Goal: Information Seeking & Learning: Understand process/instructions

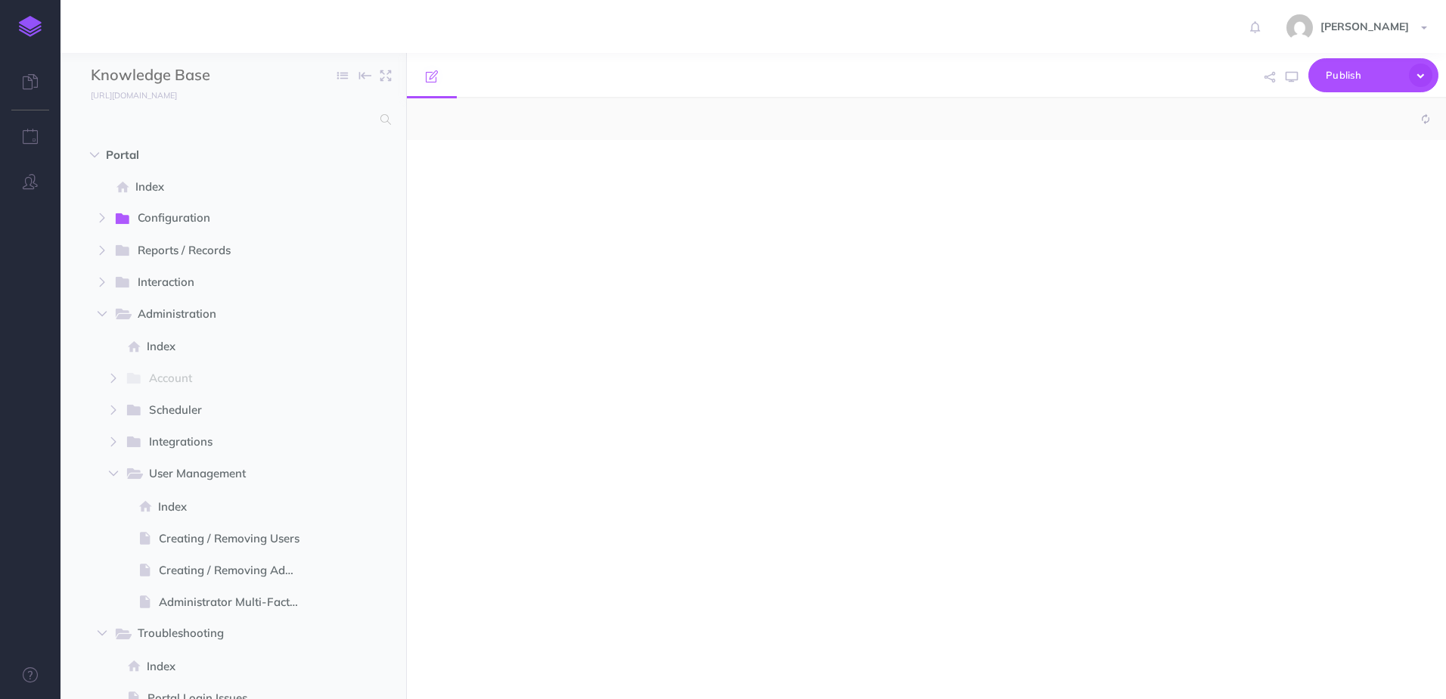
select select "null"
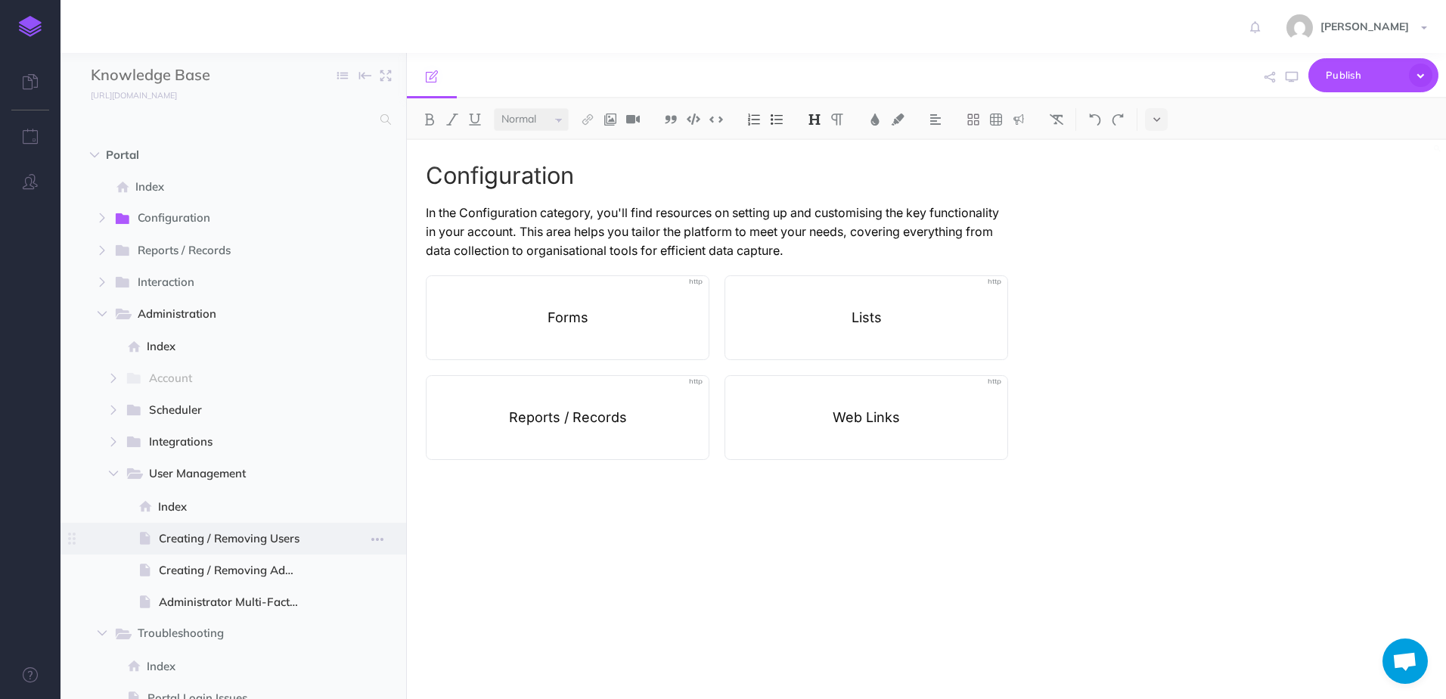
scroll to position [76, 0]
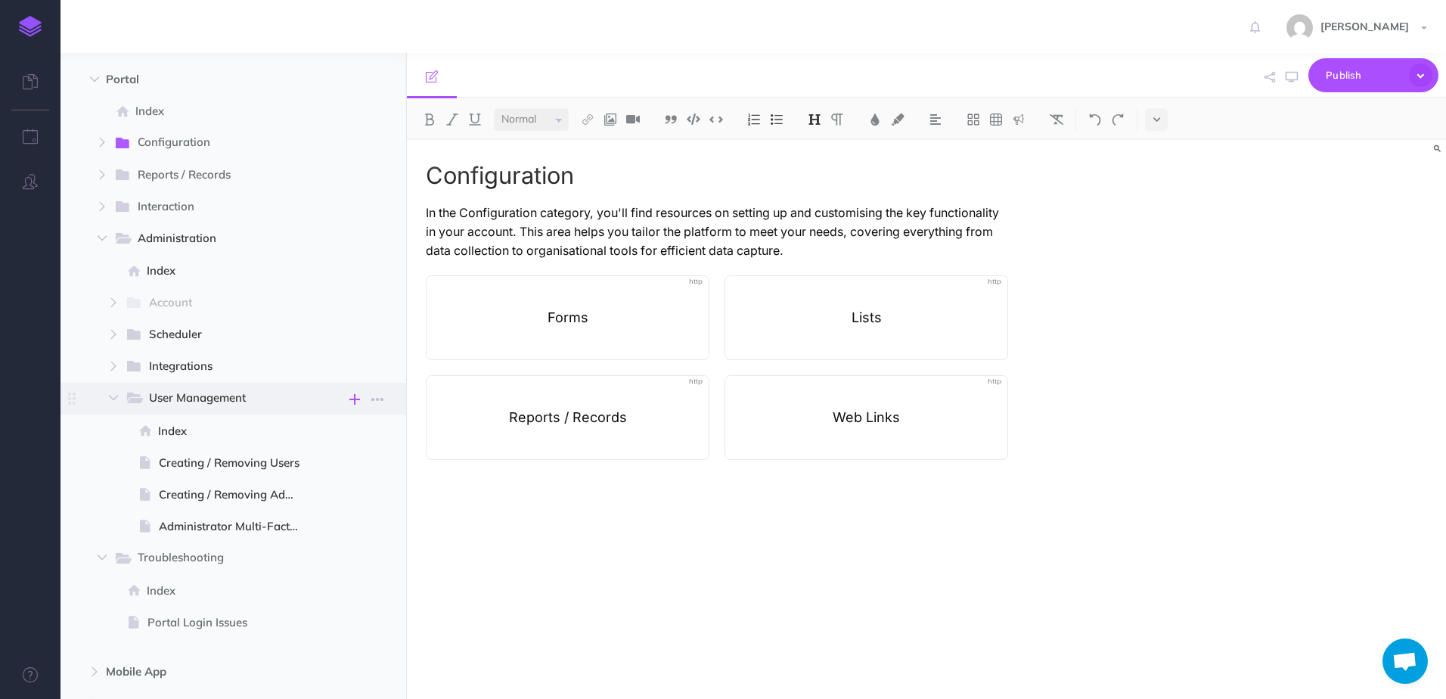
click at [348, 400] on button "button" at bounding box center [355, 399] width 18 height 20
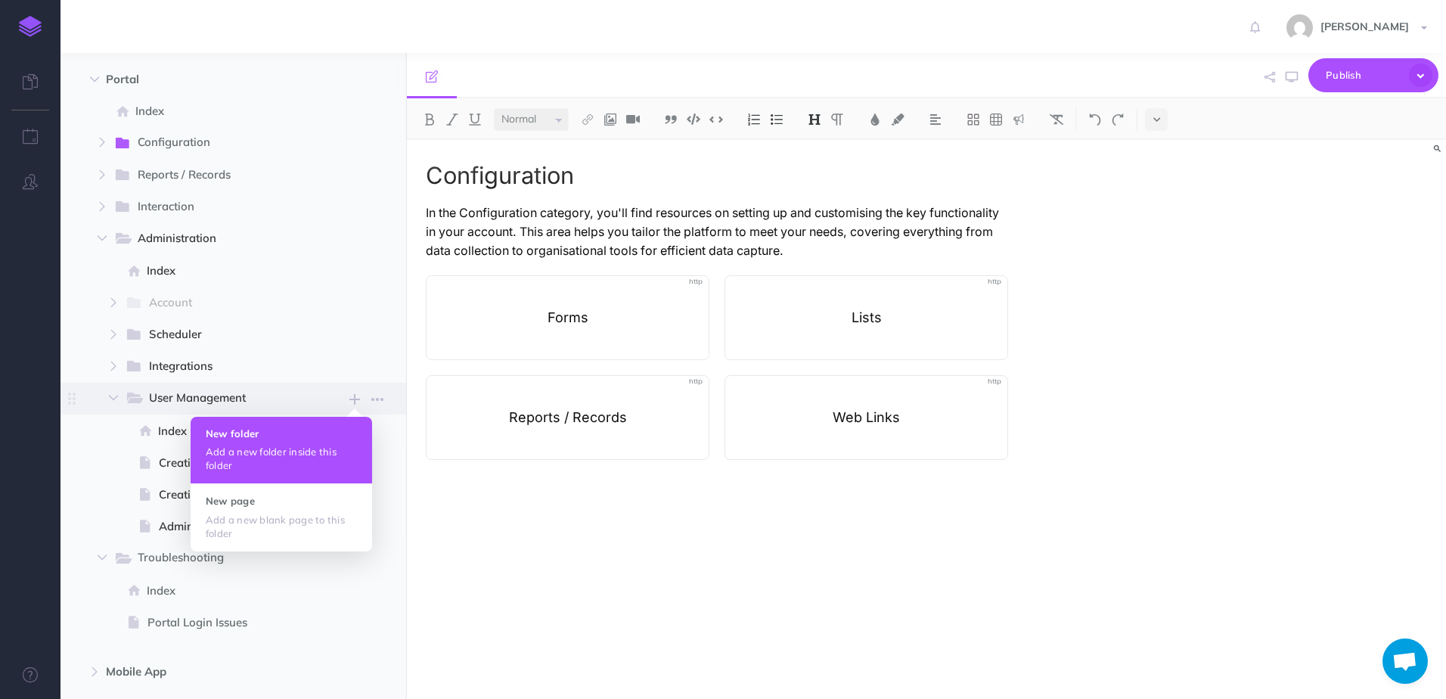
click at [252, 452] on p "Add a new folder inside this folder" at bounding box center [281, 458] width 151 height 27
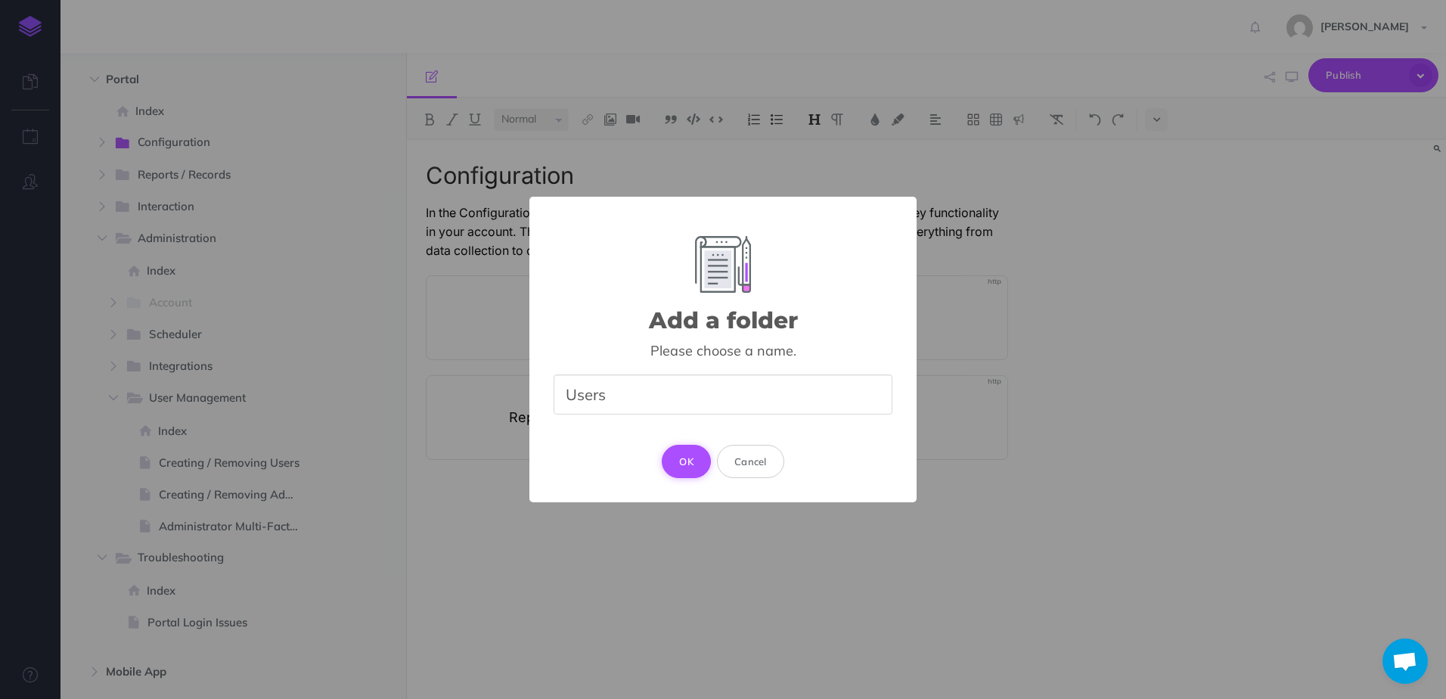
type input "Users"
click at [694, 464] on button "OK" at bounding box center [686, 461] width 49 height 33
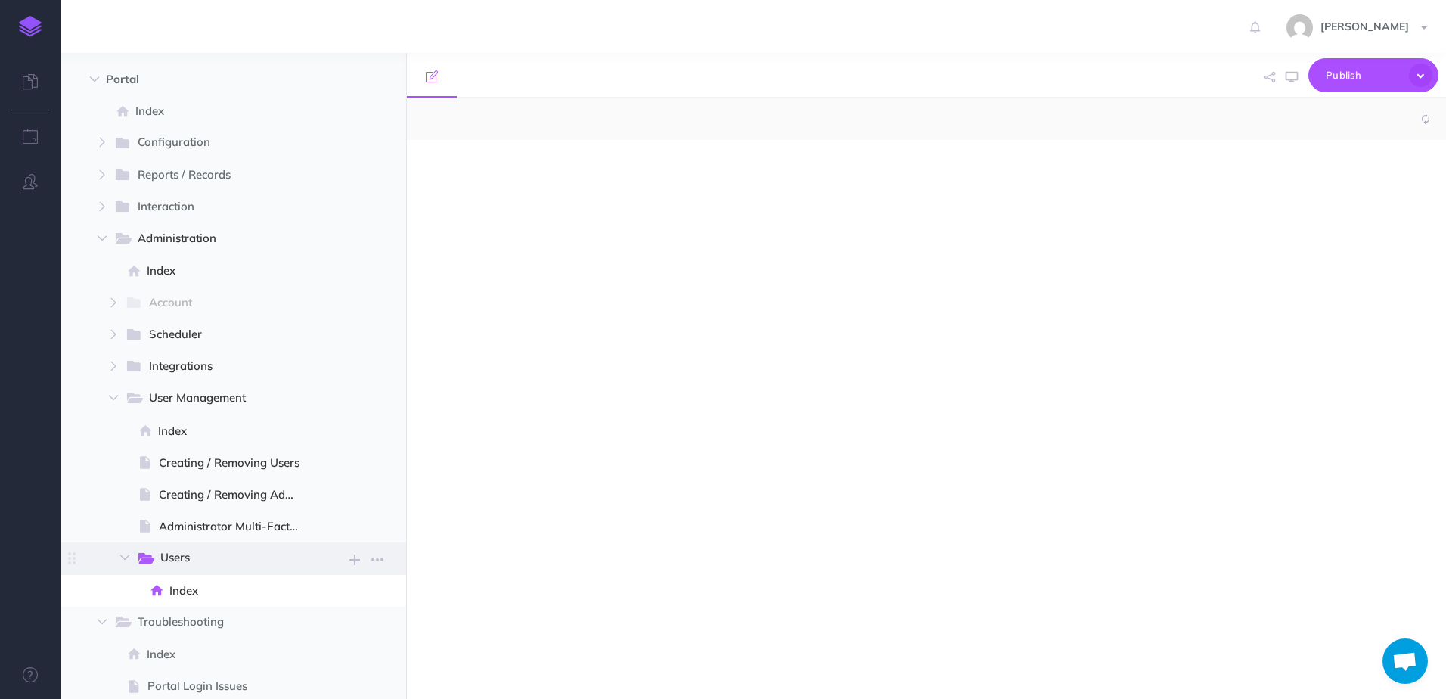
select select "null"
drag, startPoint x: 175, startPoint y: 556, endPoint x: 327, endPoint y: 557, distance: 151.3
click at [327, 557] on span "Users New folder Add a new folder inside this folder New page Add a new blank p…" at bounding box center [263, 558] width 255 height 32
drag, startPoint x: 327, startPoint y: 557, endPoint x: 535, endPoint y: 536, distance: 209.0
click at [535, 536] on div at bounding box center [717, 412] width 620 height 544
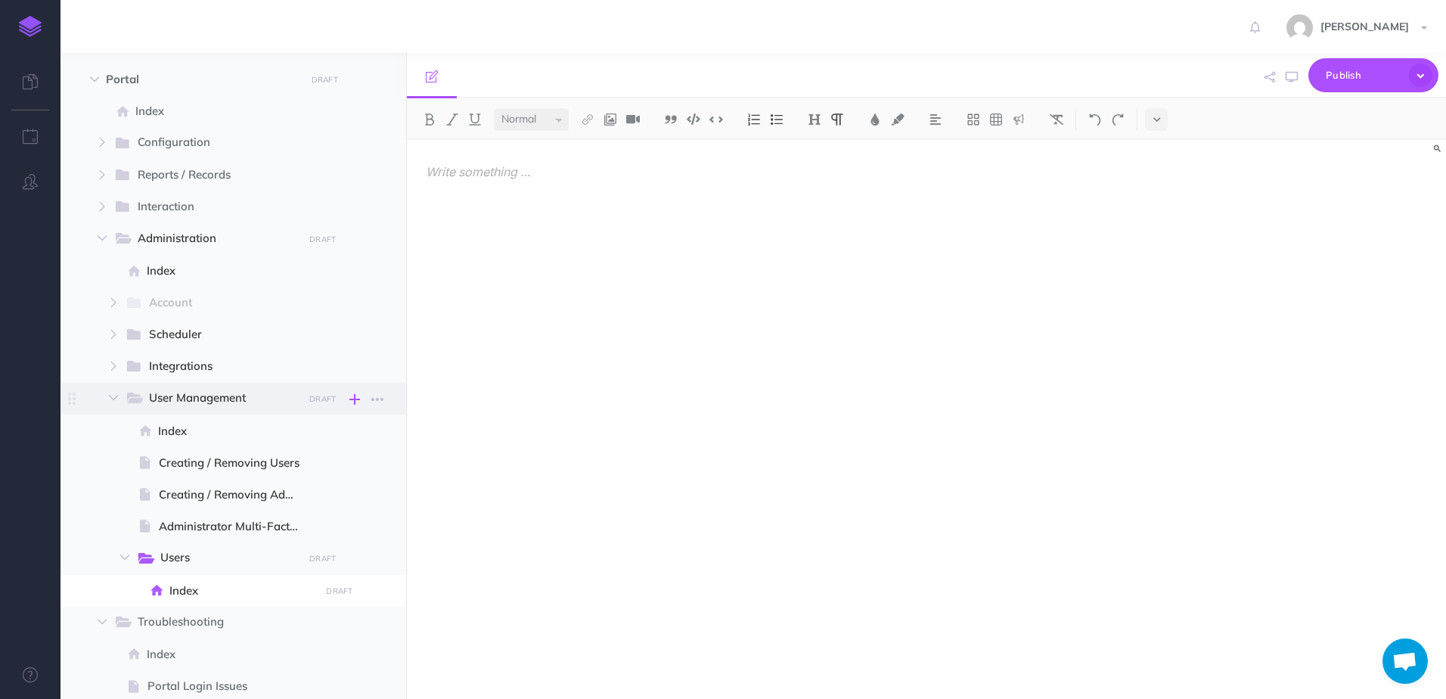
click at [358, 405] on icon "button" at bounding box center [354, 399] width 11 height 18
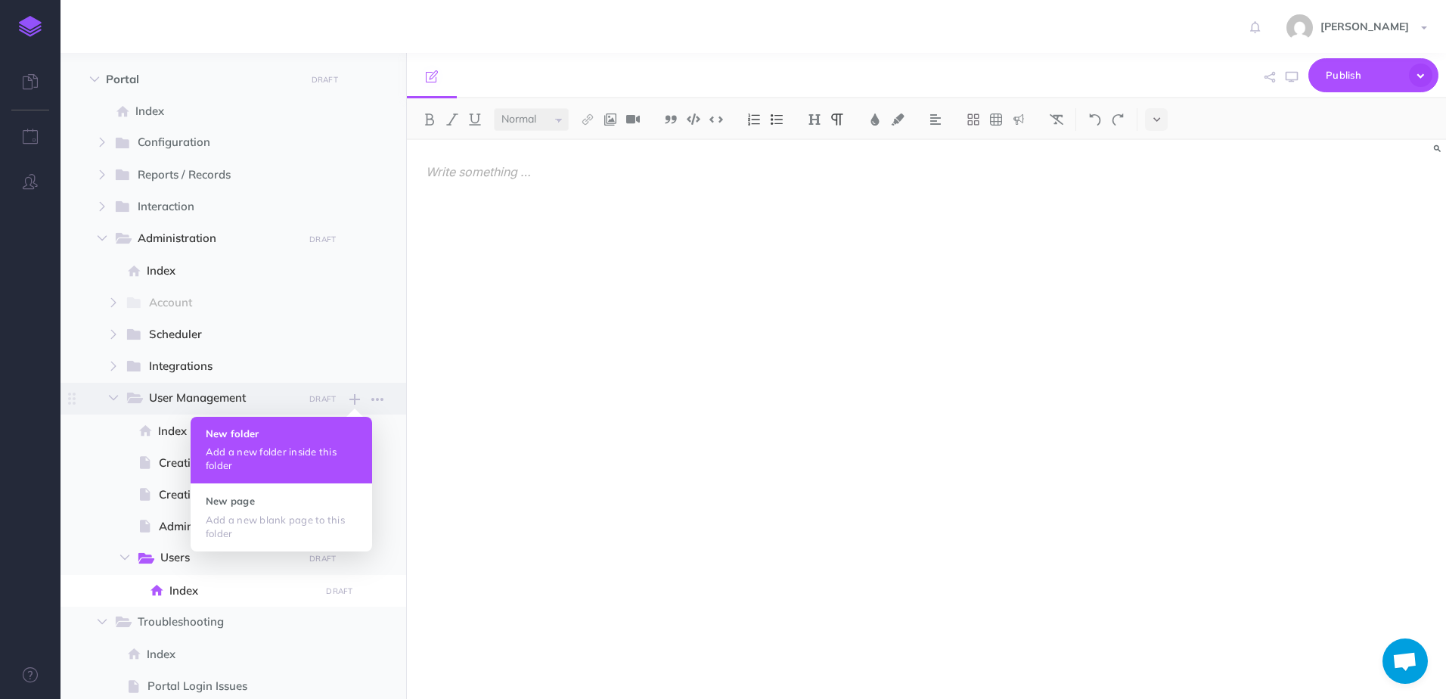
click at [325, 440] on button "New folder Add a new folder inside this folder" at bounding box center [282, 450] width 182 height 67
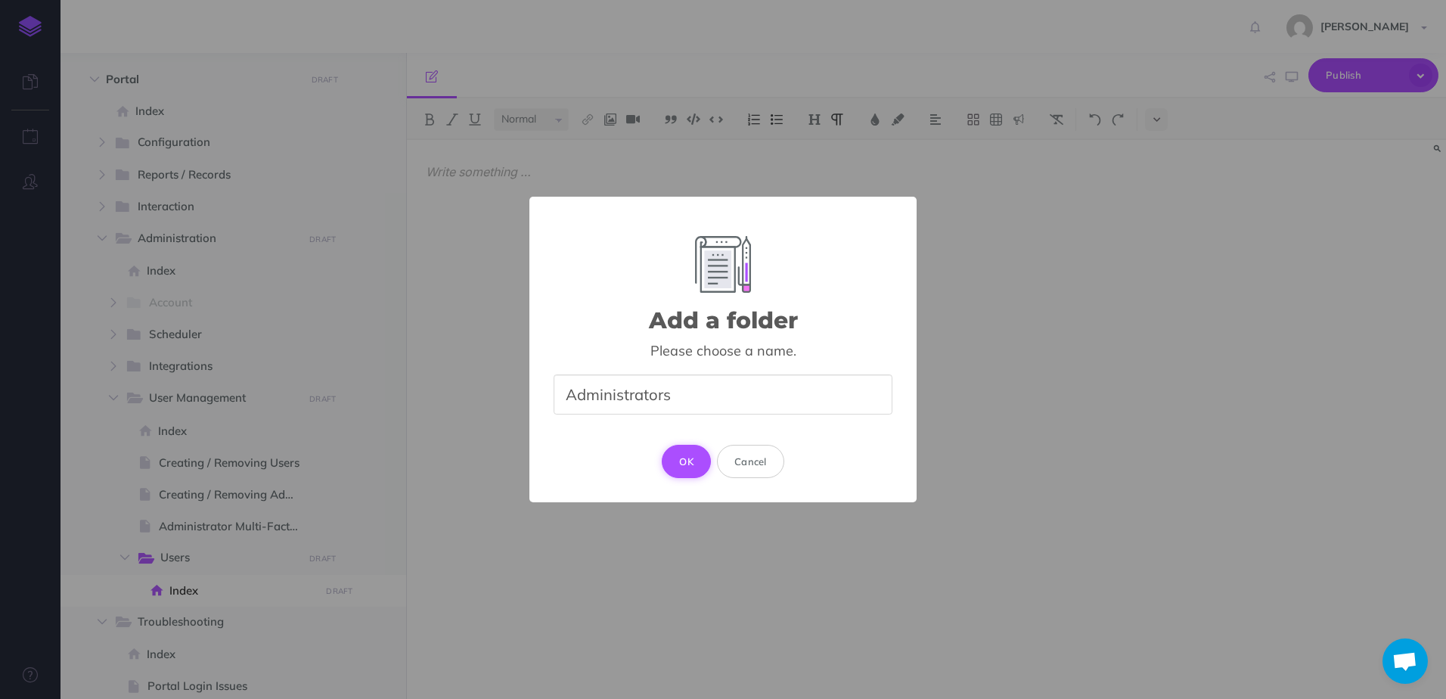
type input "Administrators"
click at [683, 463] on button "OK" at bounding box center [686, 461] width 49 height 33
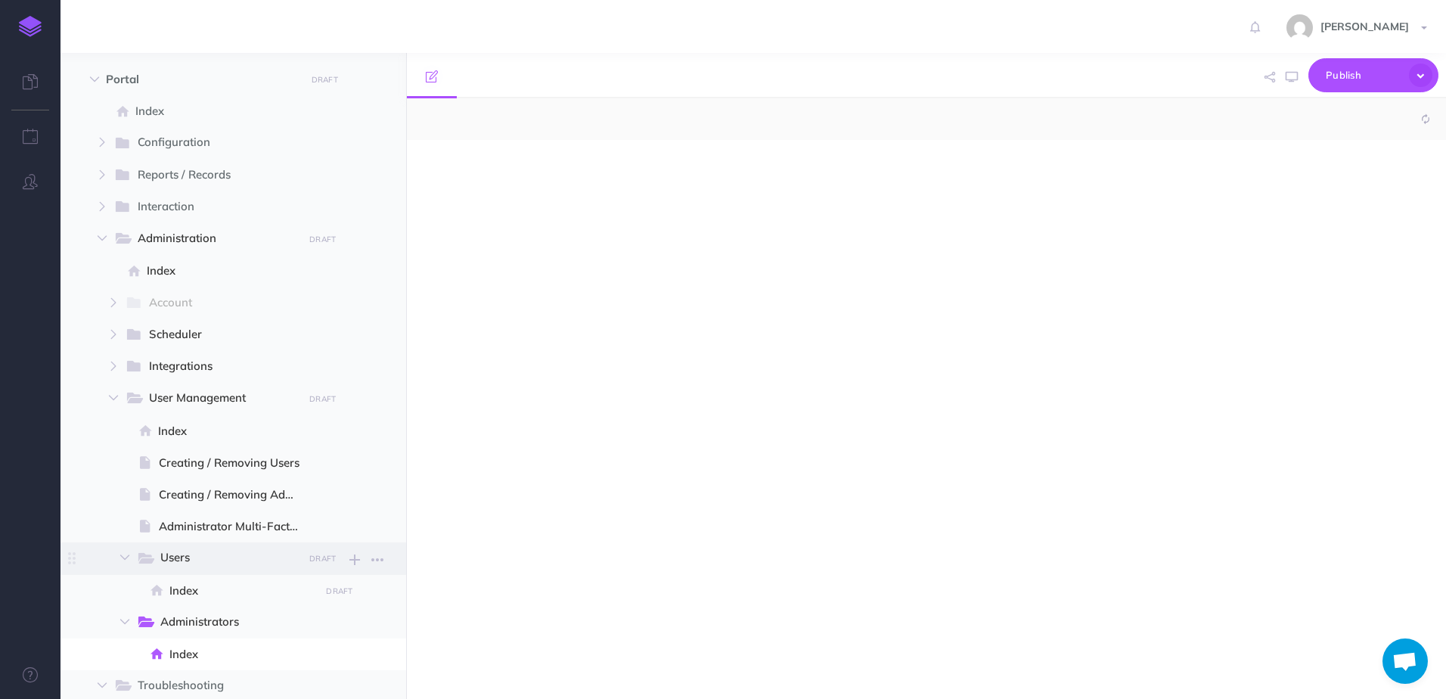
select select "null"
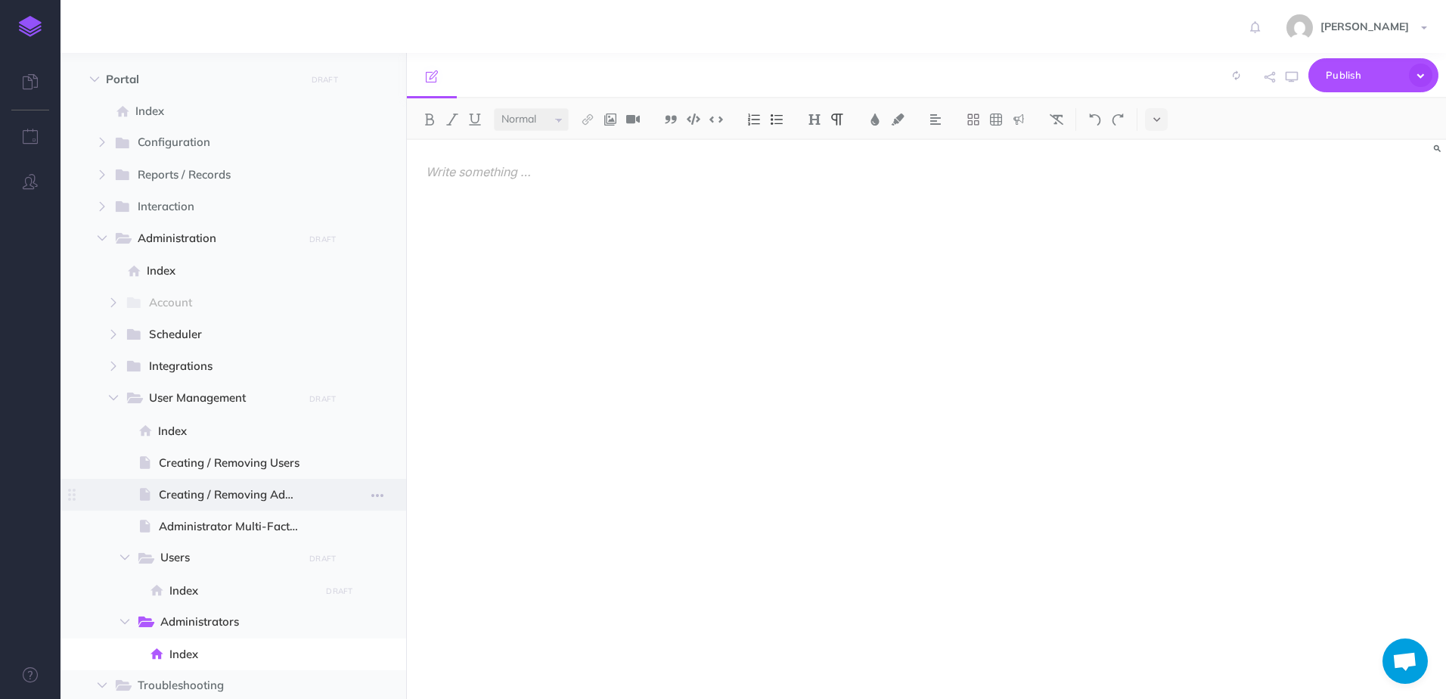
scroll to position [227, 0]
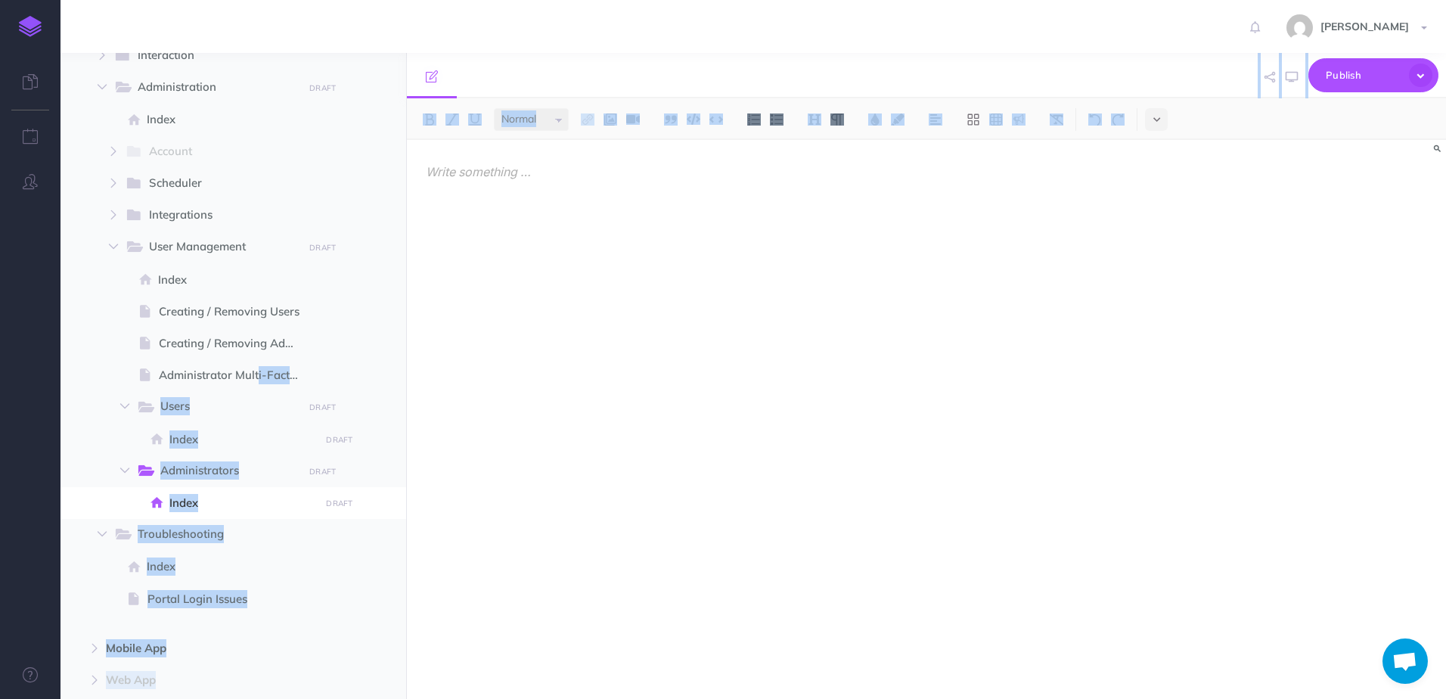
drag, startPoint x: 228, startPoint y: 371, endPoint x: 486, endPoint y: 390, distance: 257.9
click at [477, 391] on div "Knowledge Base Collapse all Expand all Expand to root folders [URL][DOMAIN_NAME…" at bounding box center [754, 376] width 1386 height 646
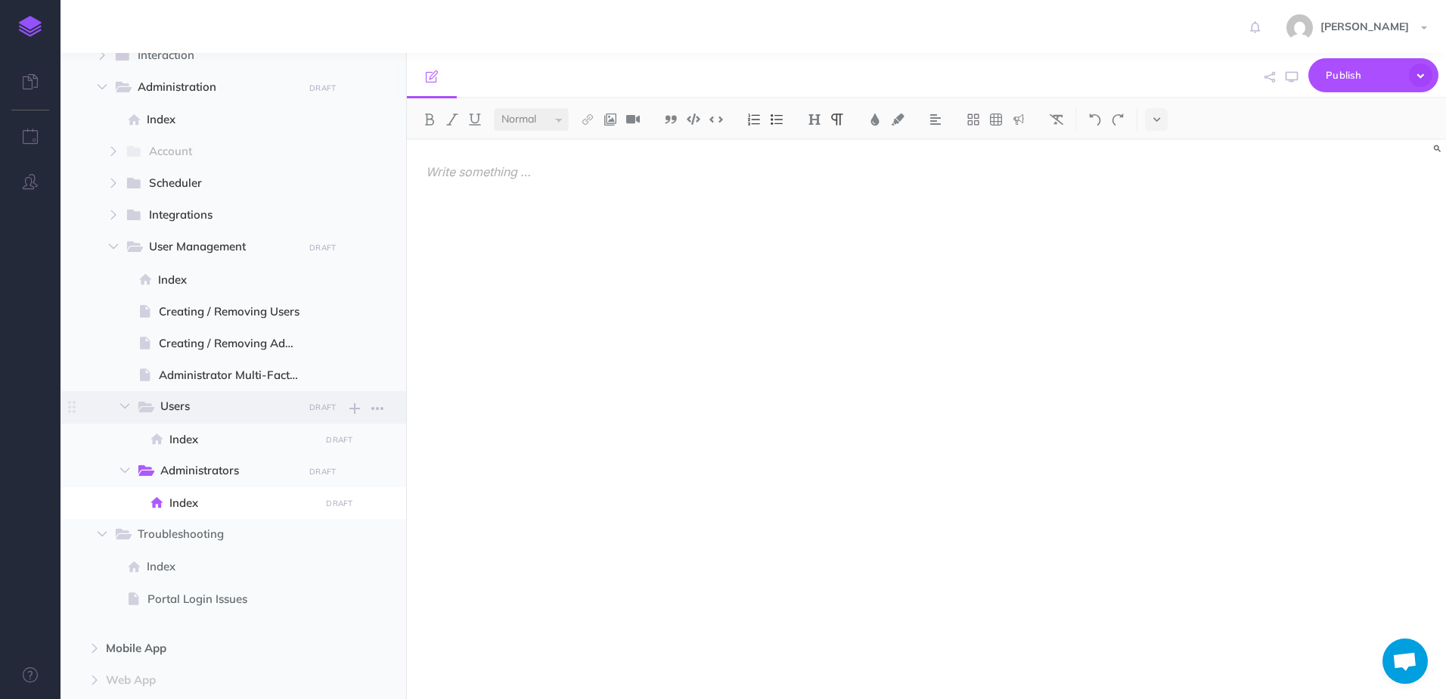
drag, startPoint x: 488, startPoint y: 390, endPoint x: 318, endPoint y: 391, distance: 170.2
click at [487, 390] on div at bounding box center [717, 412] width 620 height 544
drag, startPoint x: 143, startPoint y: 374, endPoint x: 105, endPoint y: 377, distance: 37.9
click at [136, 377] on li "Administrator Multi-Factor Authentication Setup Page history Notes manager Dupl…" at bounding box center [263, 375] width 255 height 32
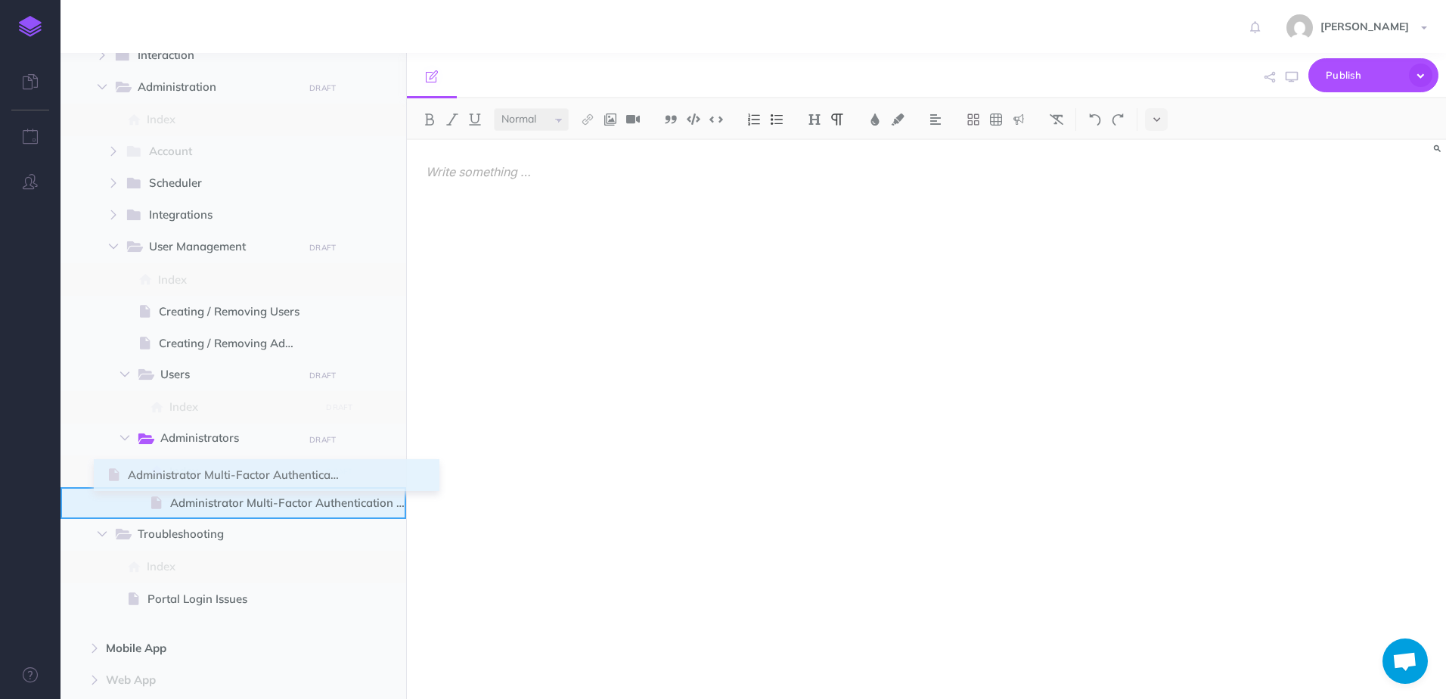
drag, startPoint x: 68, startPoint y: 377, endPoint x: 101, endPoint y: 489, distance: 116.6
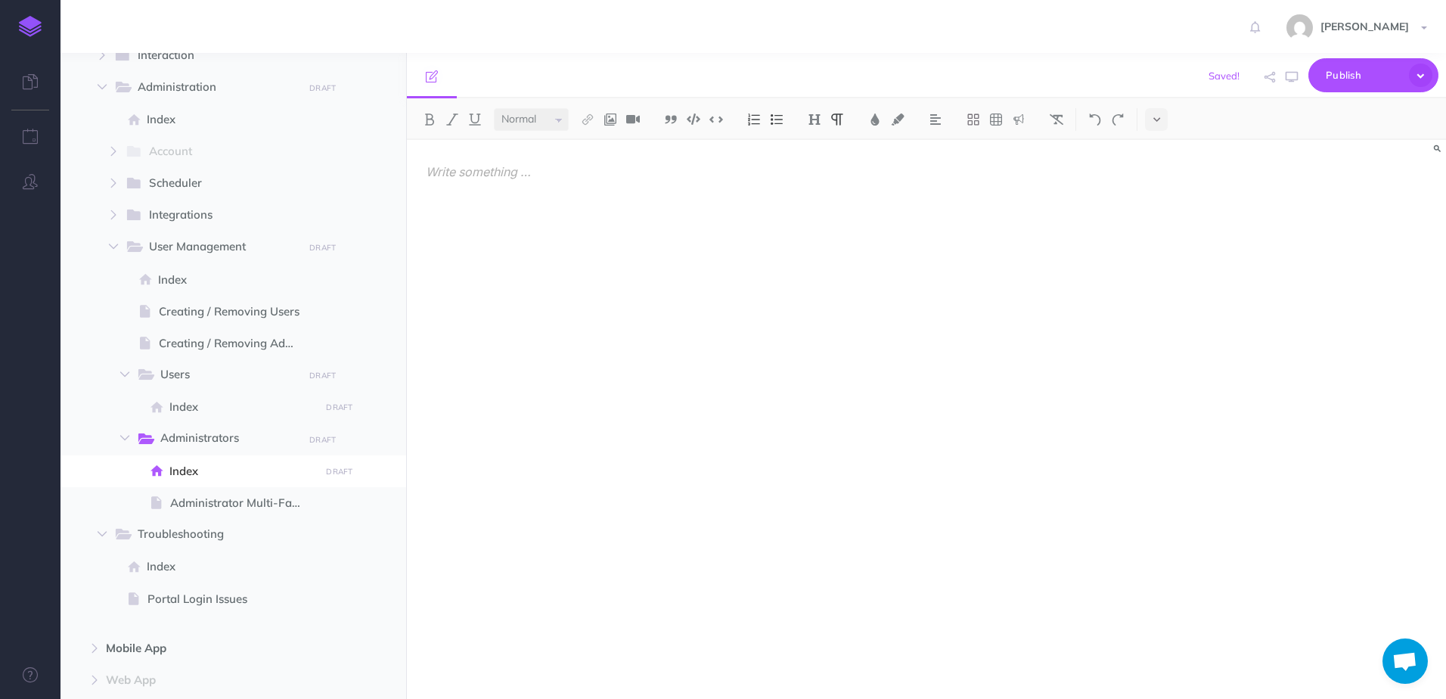
click at [653, 339] on div at bounding box center [717, 412] width 620 height 544
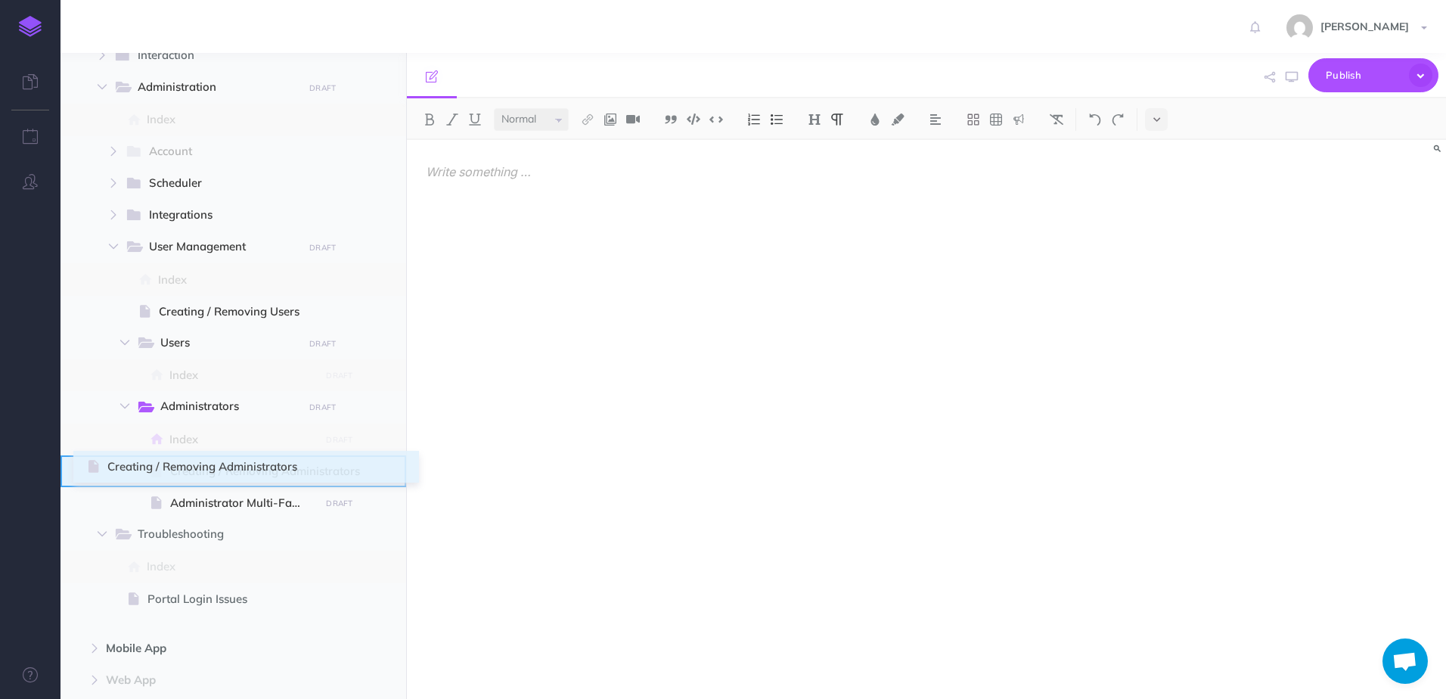
drag, startPoint x: 78, startPoint y: 343, endPoint x: 90, endPoint y: 467, distance: 123.9
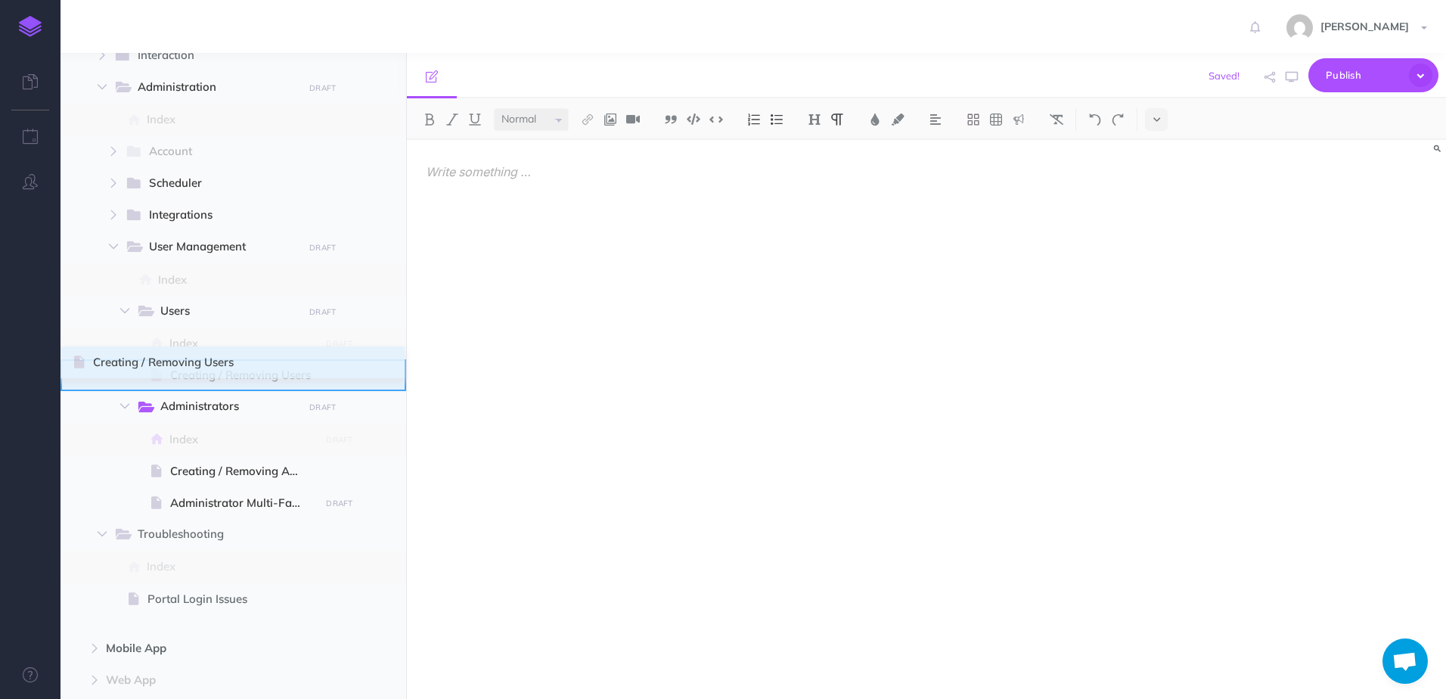
drag, startPoint x: 72, startPoint y: 311, endPoint x: 76, endPoint y: 362, distance: 50.8
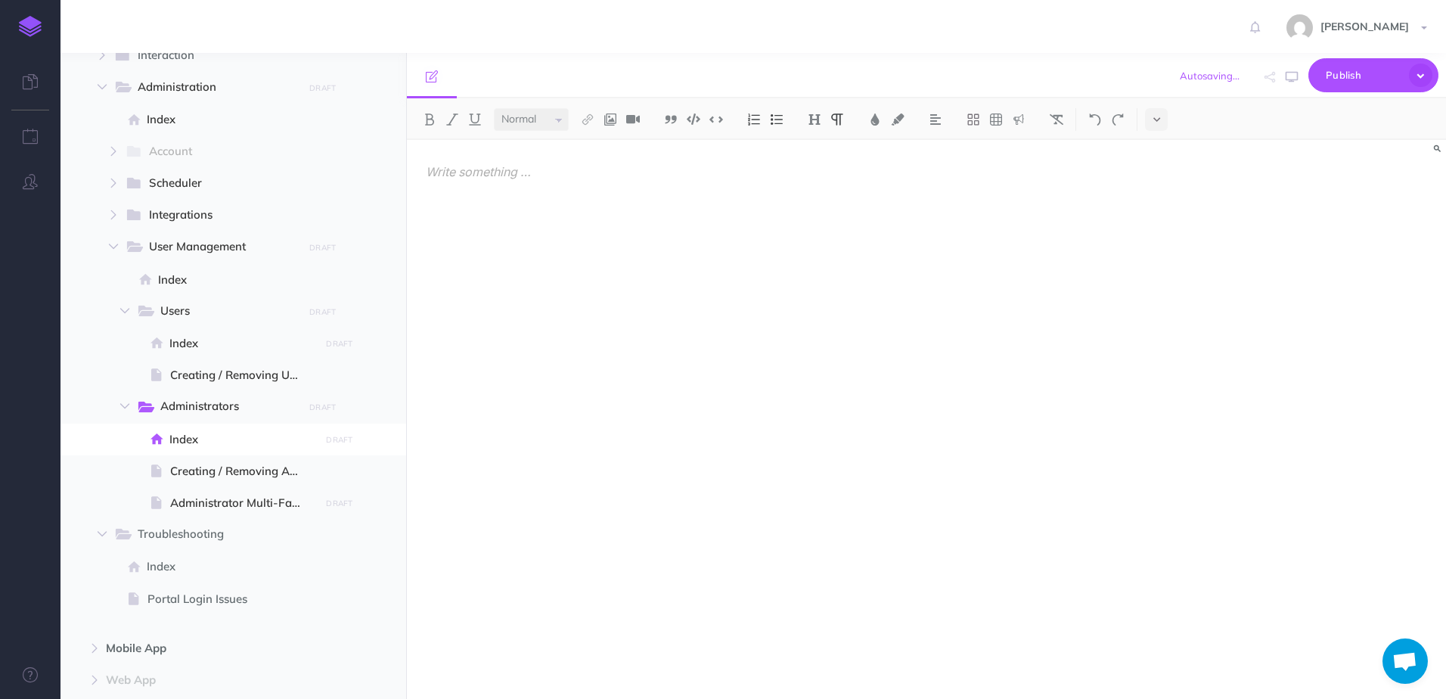
click at [489, 276] on div at bounding box center [717, 412] width 620 height 544
click at [269, 287] on span "Index" at bounding box center [236, 280] width 157 height 18
select select "null"
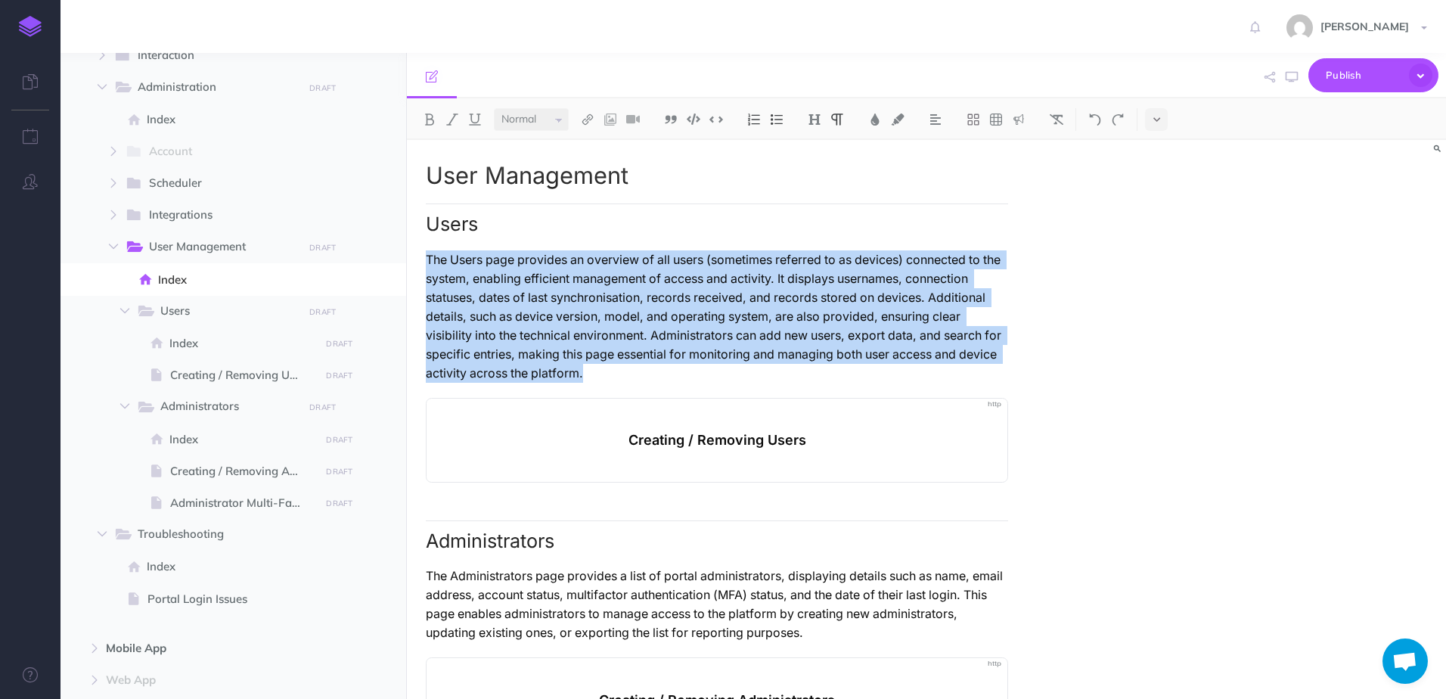
drag, startPoint x: 427, startPoint y: 261, endPoint x: 995, endPoint y: 347, distance: 574.6
click at [995, 347] on p "The Users page provides an overview of all users (sometimes referred to as devi…" at bounding box center [717, 316] width 582 height 132
copy p "The Users page provides an overview of all users (sometimes referred to as devi…"
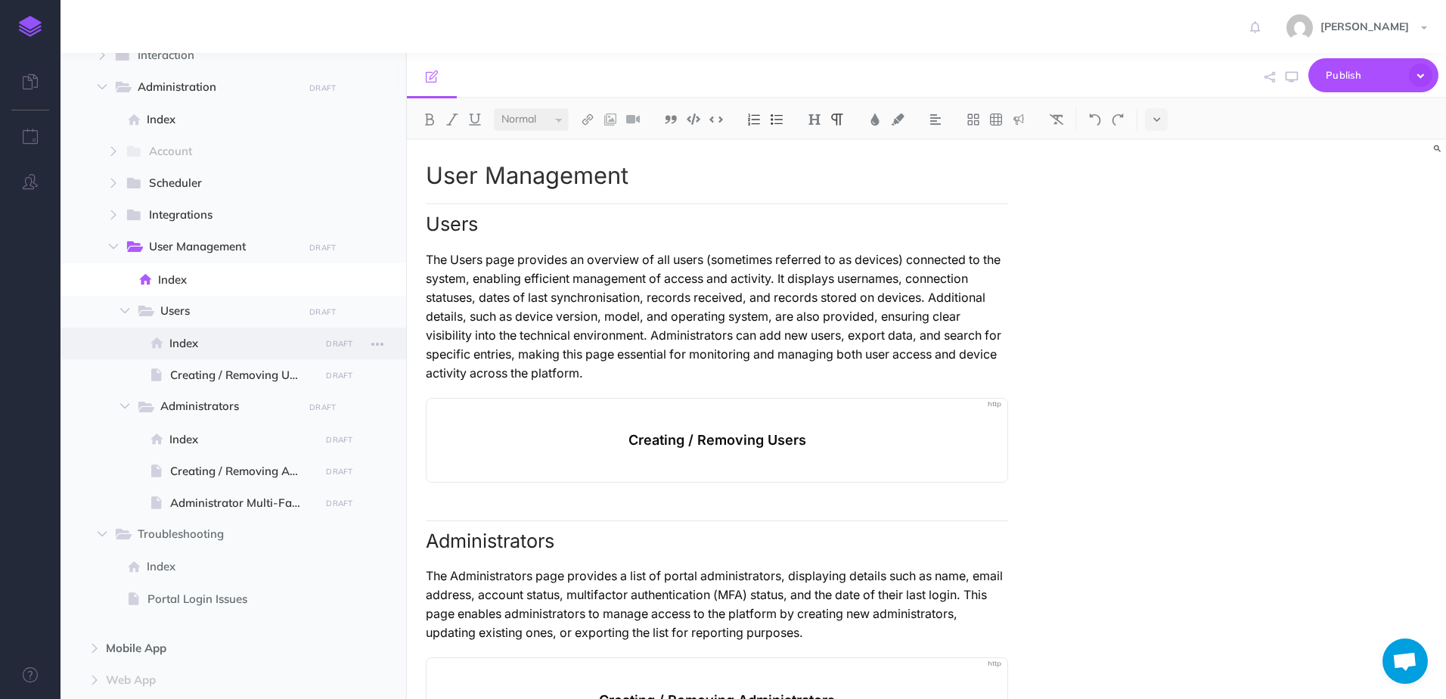
click at [193, 329] on span at bounding box center [234, 344] width 346 height 32
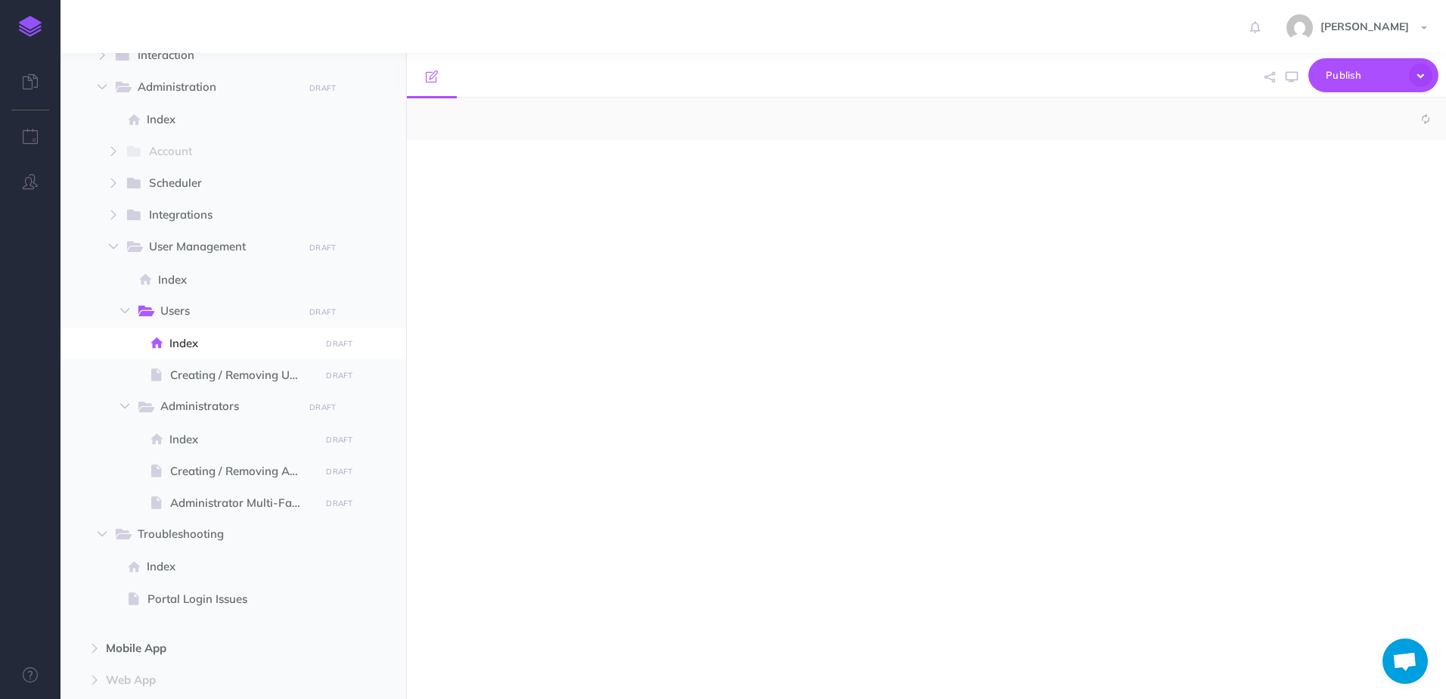
select select "null"
click at [518, 262] on div at bounding box center [717, 412] width 620 height 544
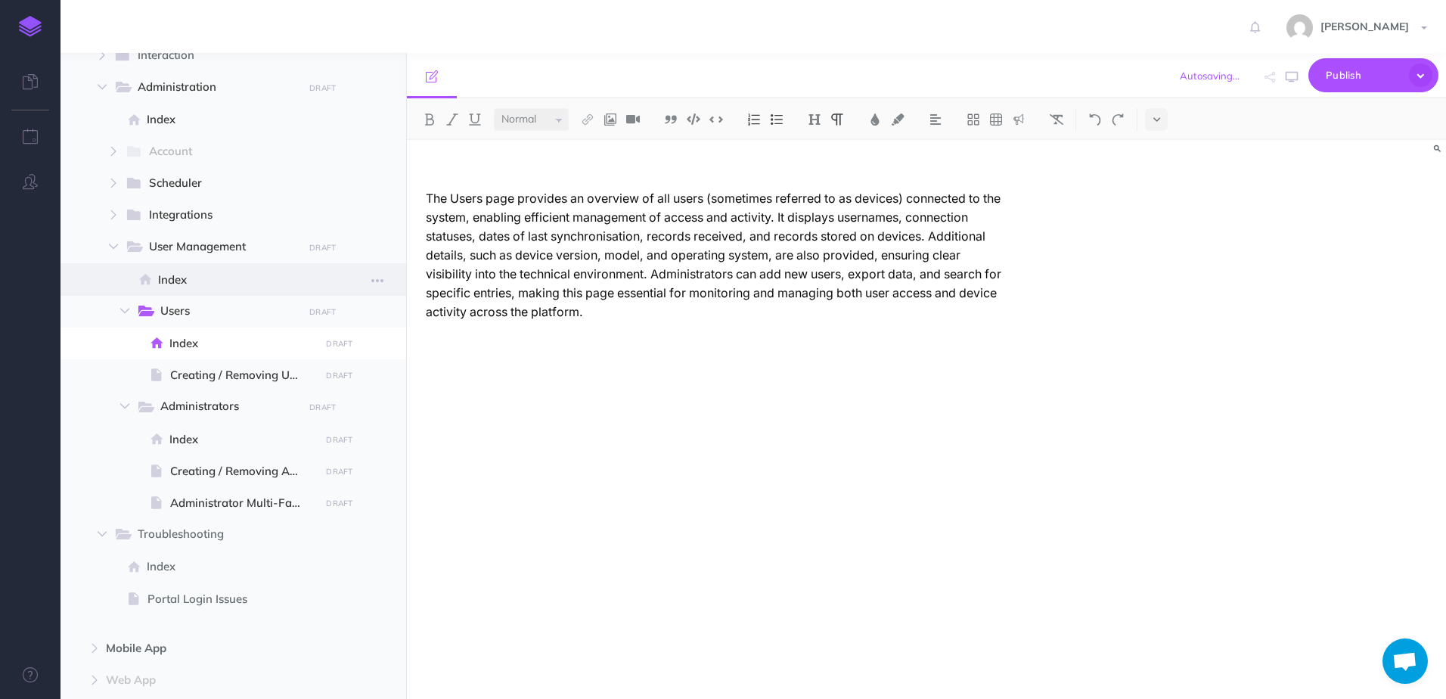
click at [216, 289] on span at bounding box center [234, 279] width 346 height 32
click at [178, 277] on span "Index" at bounding box center [236, 280] width 157 height 18
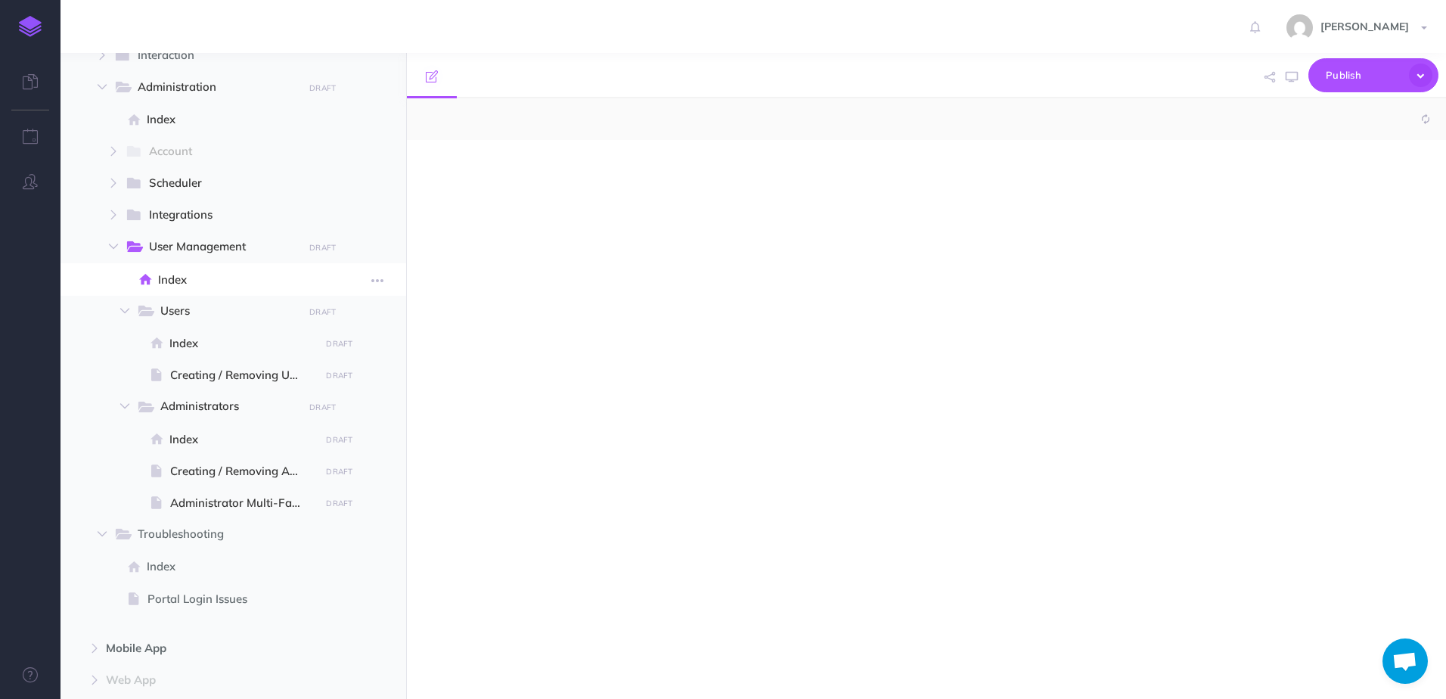
select select "null"
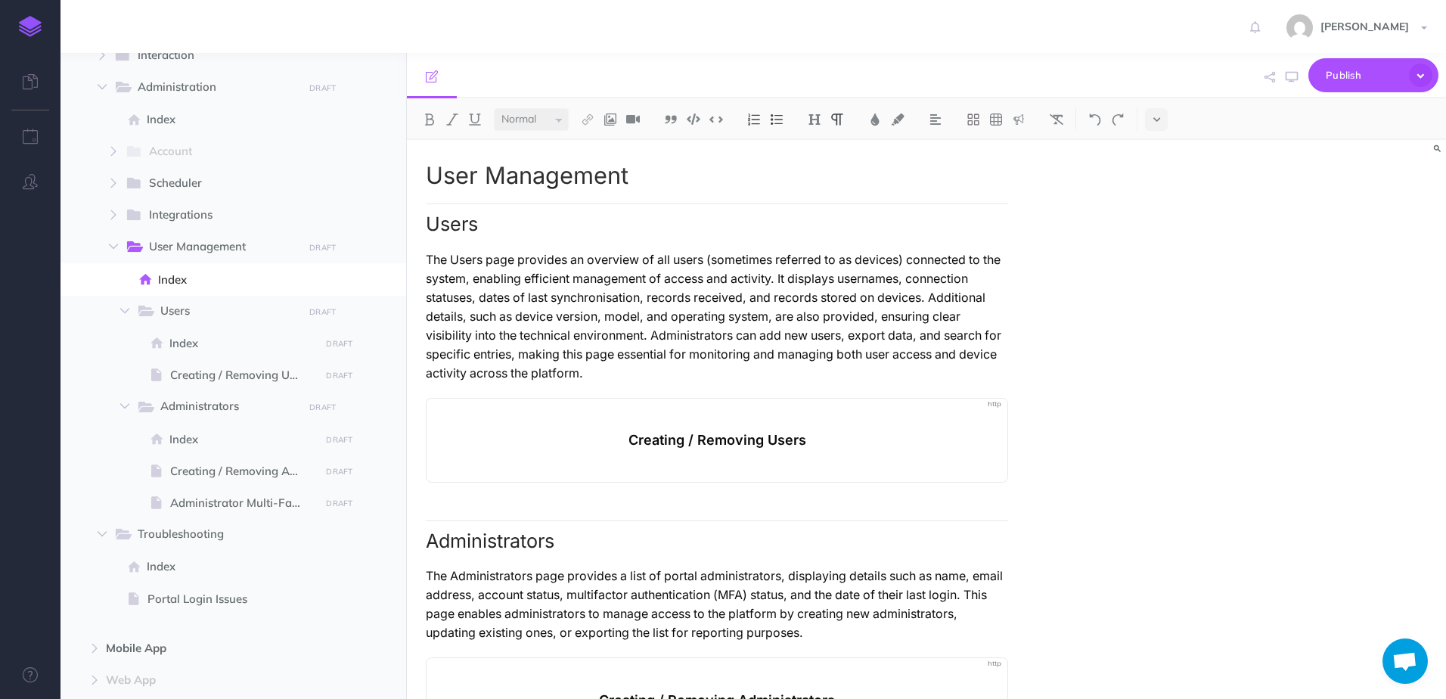
click at [573, 290] on p "The Users page provides an overview of all users (sometimes referred to as devi…" at bounding box center [717, 316] width 582 height 132
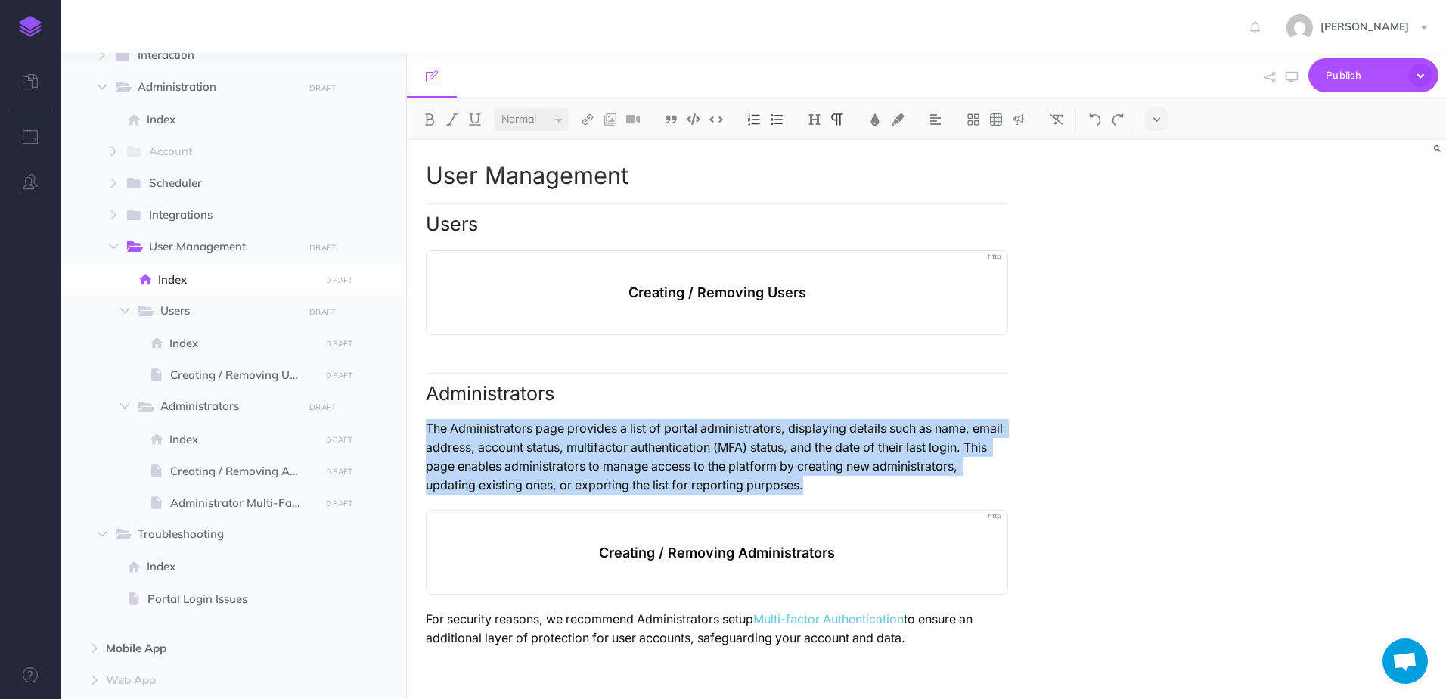
drag, startPoint x: 725, startPoint y: 486, endPoint x: 421, endPoint y: 426, distance: 309.2
click at [421, 426] on div "User Management Users Creating / Removing Users Administrators The Administrato…" at bounding box center [717, 412] width 620 height 544
copy p "The Administrators page provides a list of portal administrators, displaying de…"
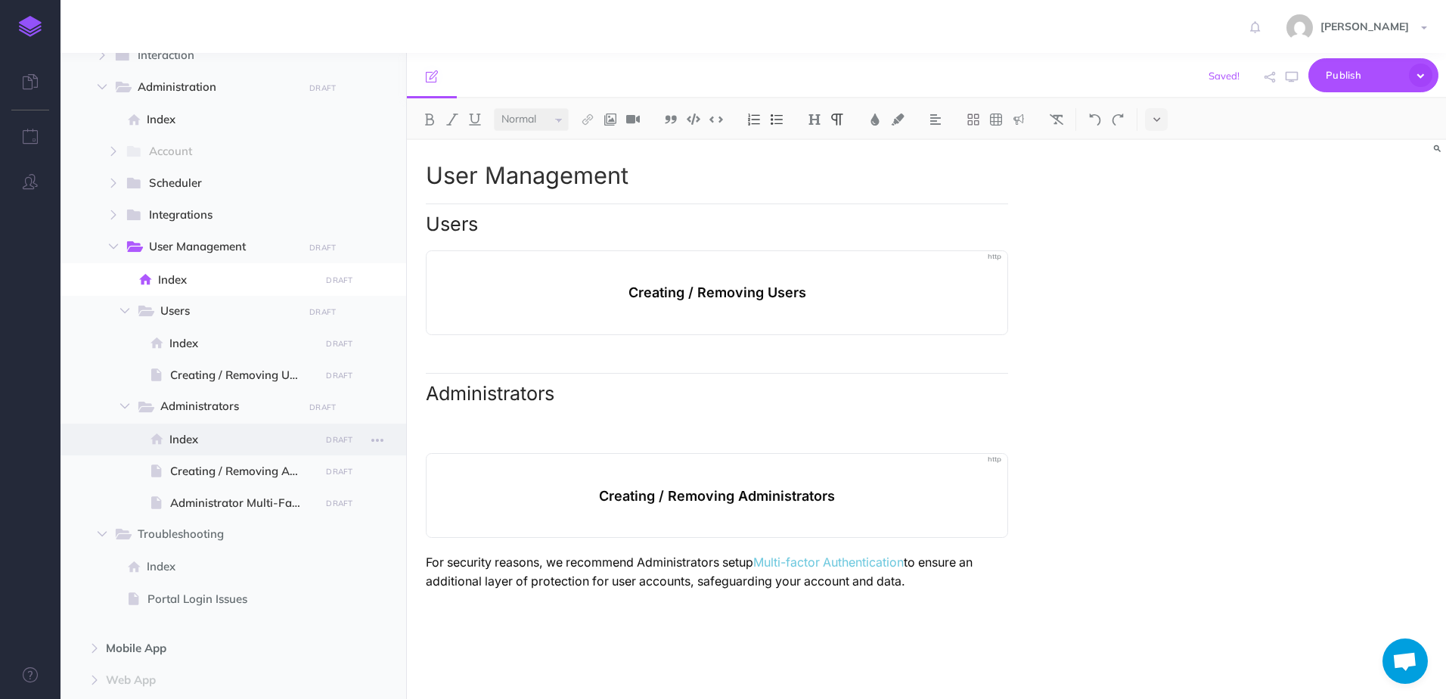
click at [210, 436] on span "Index" at bounding box center [242, 439] width 146 height 18
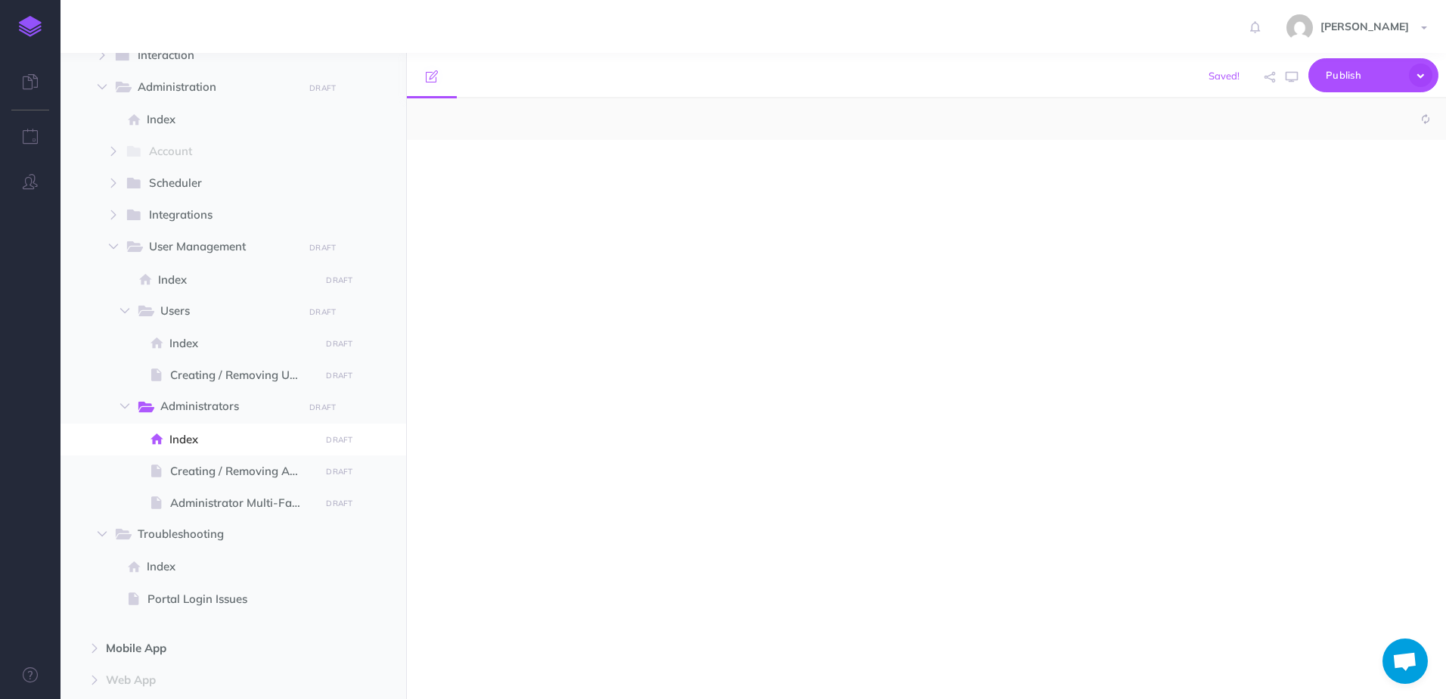
select select "null"
click at [576, 412] on div at bounding box center [717, 412] width 620 height 544
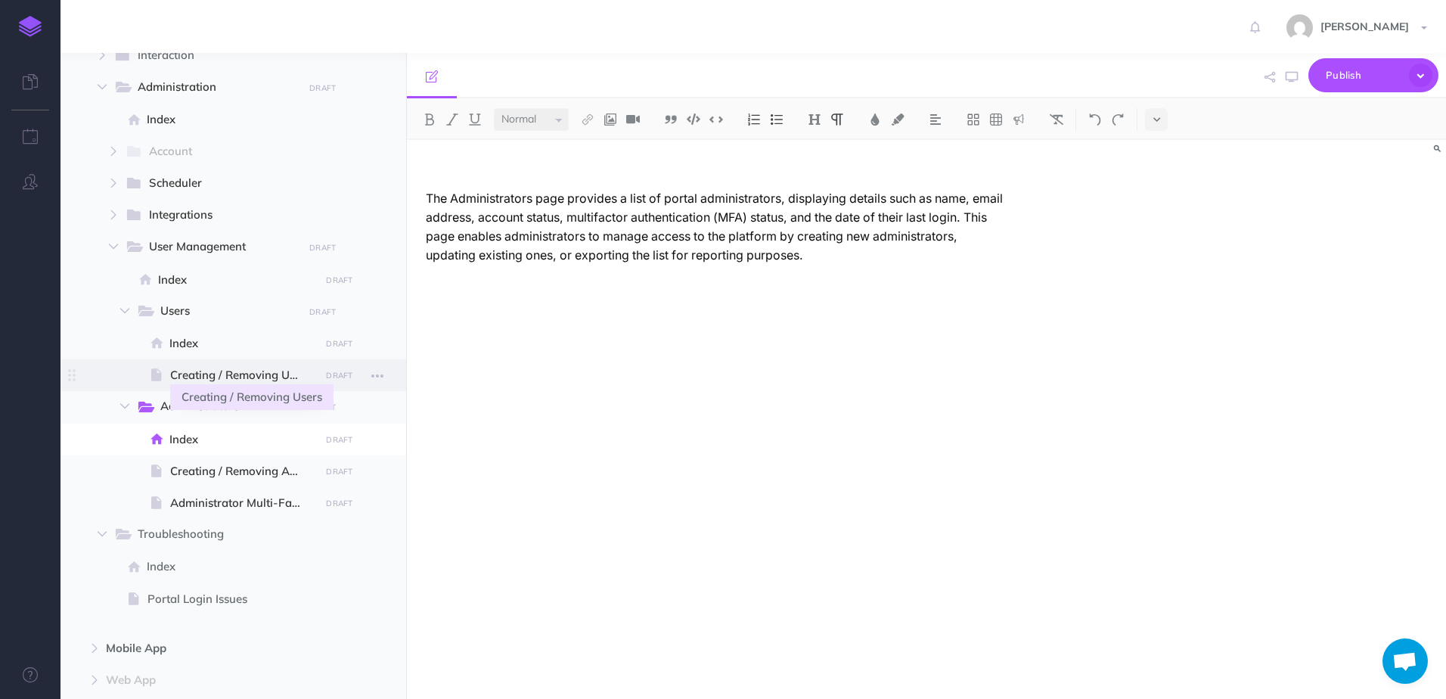
click at [192, 377] on span "Creating / Removing Users" at bounding box center [242, 375] width 145 height 18
click at [192, 279] on span "Index" at bounding box center [236, 280] width 157 height 18
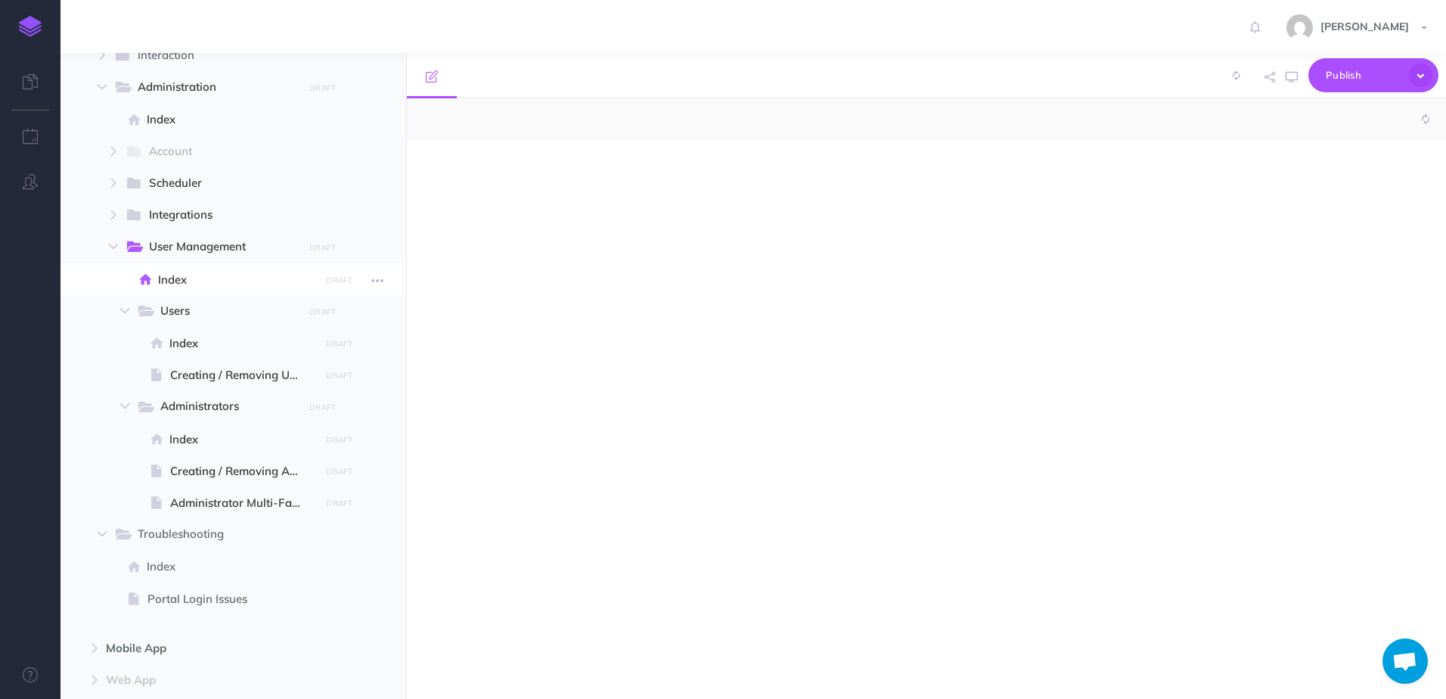
select select "null"
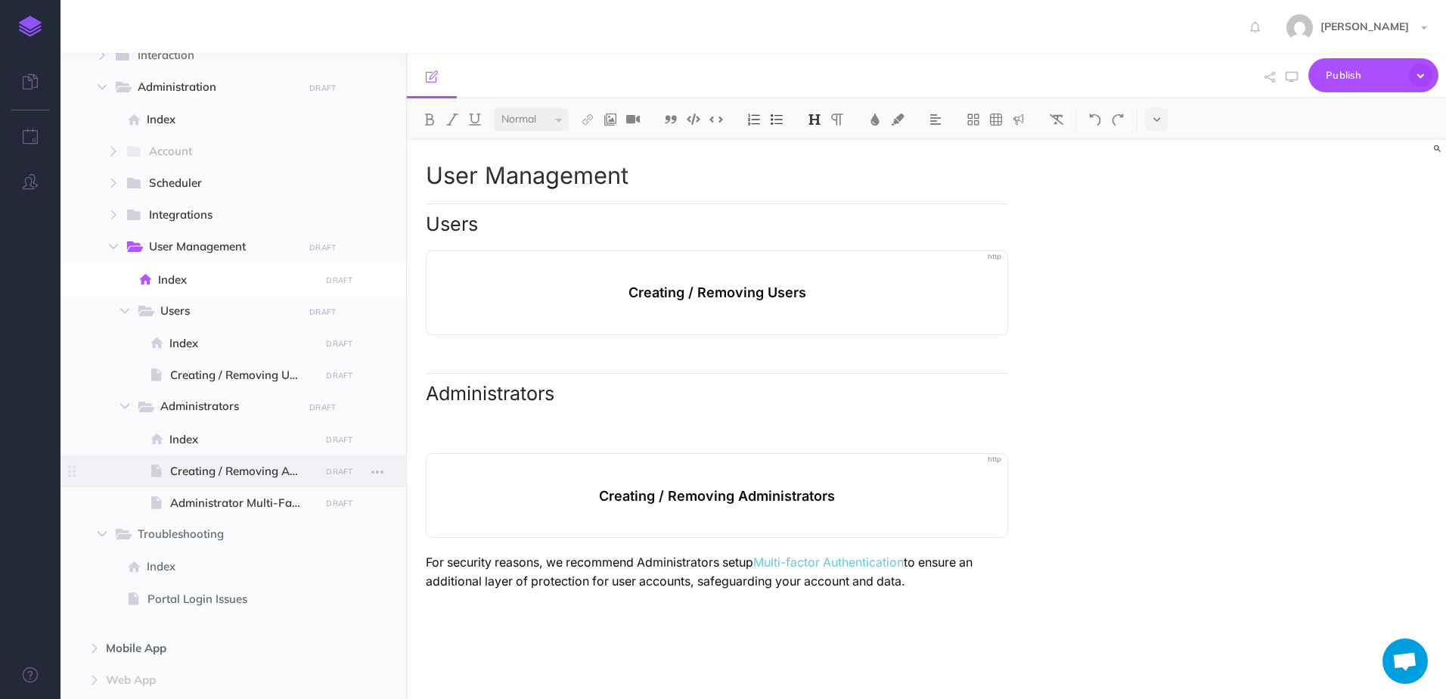
click at [235, 459] on span at bounding box center [234, 471] width 346 height 32
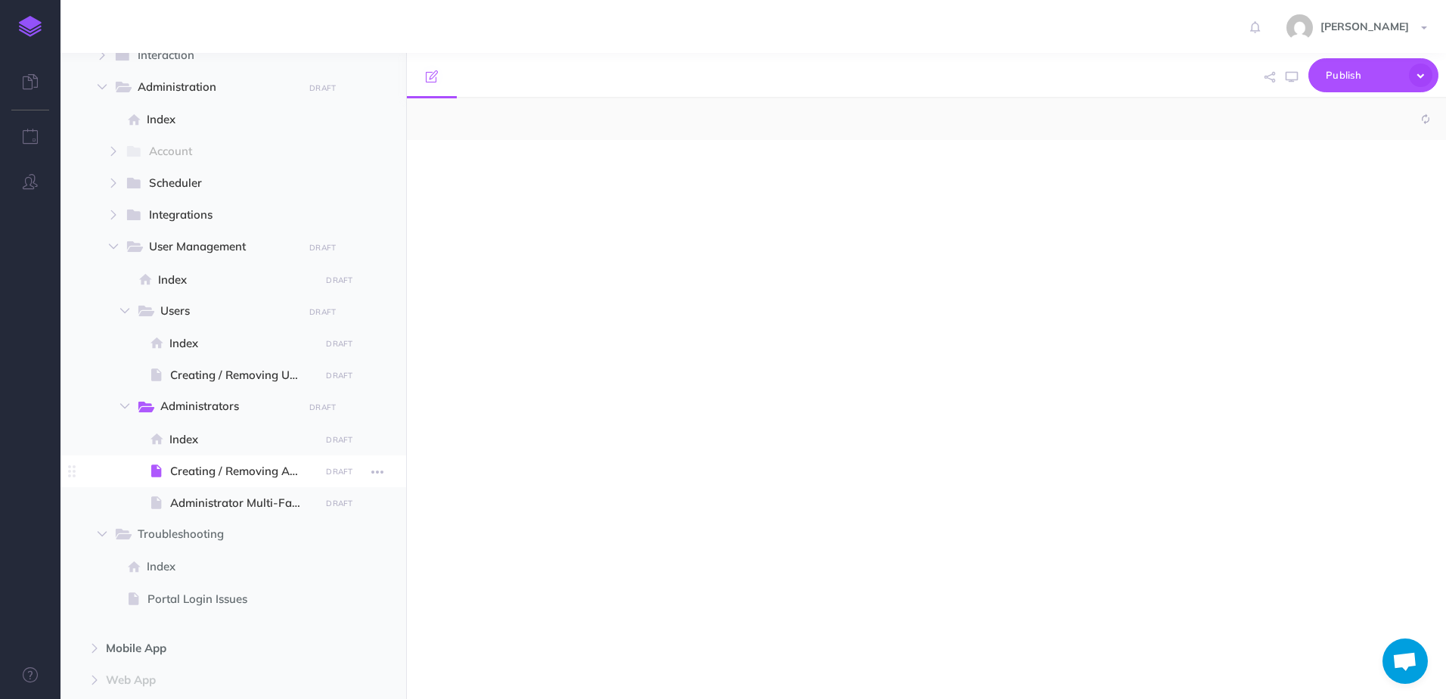
select select "null"
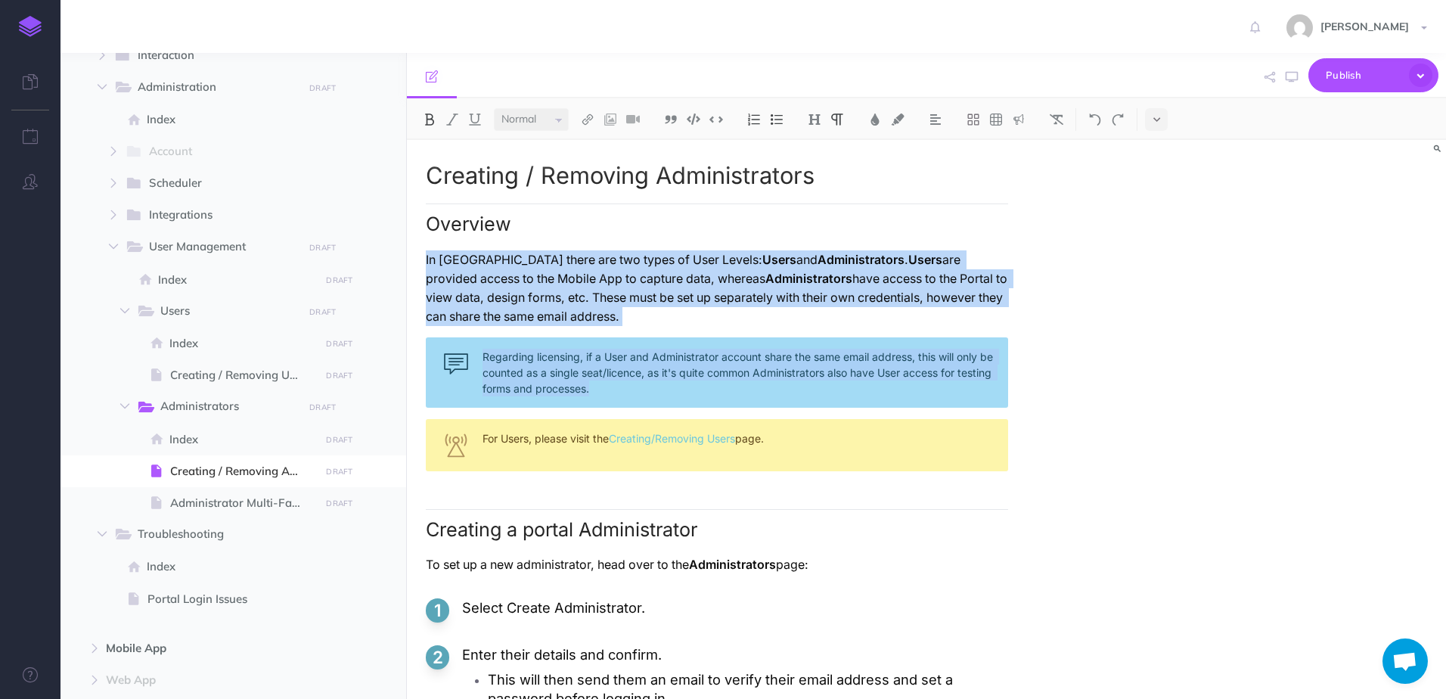
drag, startPoint x: 419, startPoint y: 259, endPoint x: 732, endPoint y: 385, distance: 337.7
click at [732, 385] on div "Creating / Removing Administrators Overview In Culverdocs there are two types o…" at bounding box center [717, 647] width 620 height 1014
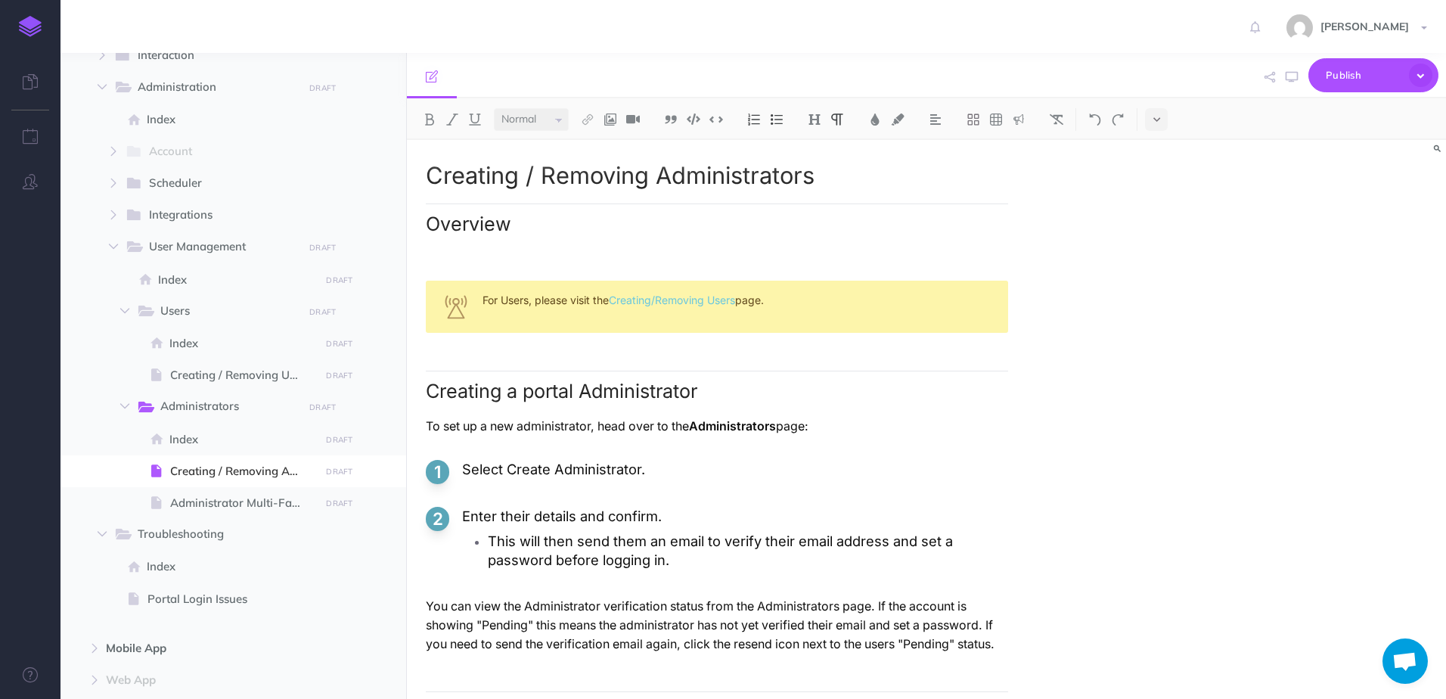
click at [462, 225] on h2 "Overview" at bounding box center [717, 219] width 582 height 32
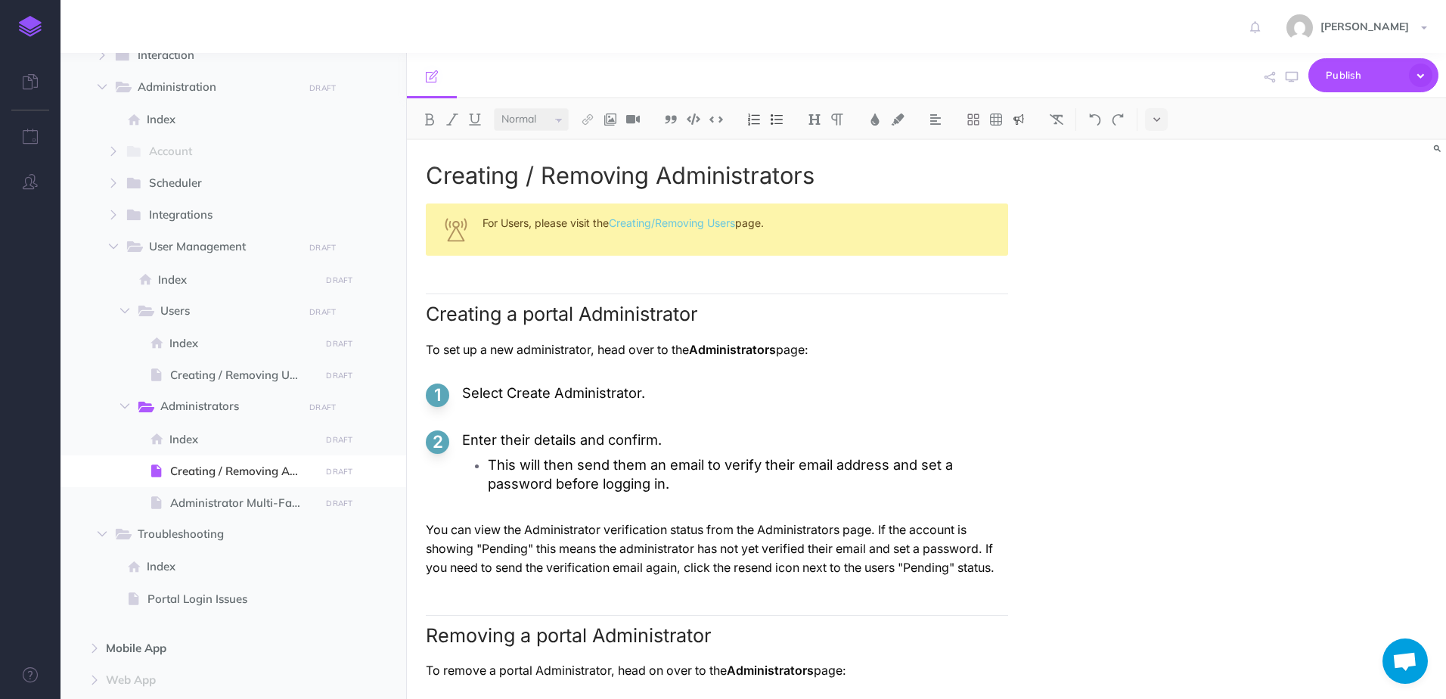
click at [567, 181] on h1 "Creating / Removing Administrators" at bounding box center [717, 176] width 582 height 26
click at [495, 283] on div "Creating / Removing Administrators For Users, please visit the Creating/Removin…" at bounding box center [717, 539] width 620 height 798
click at [262, 437] on span "Index" at bounding box center [242, 439] width 146 height 18
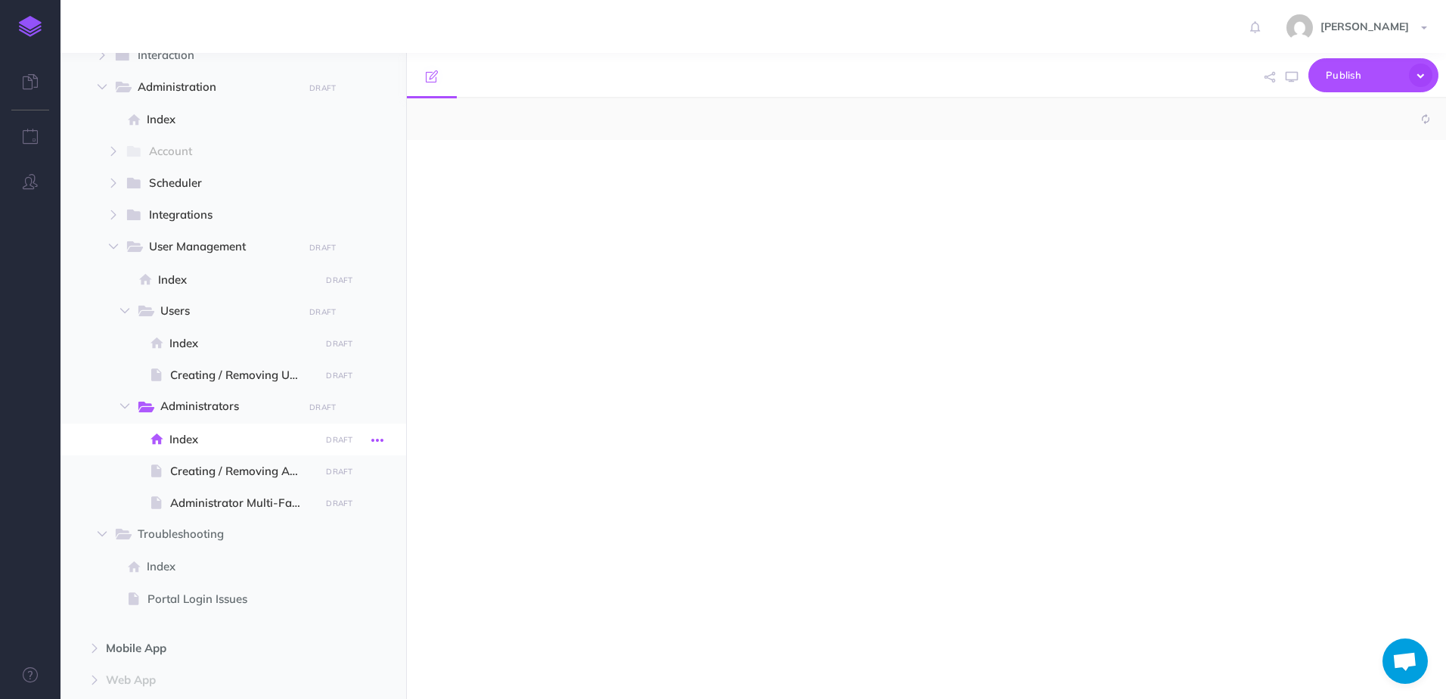
select select "null"
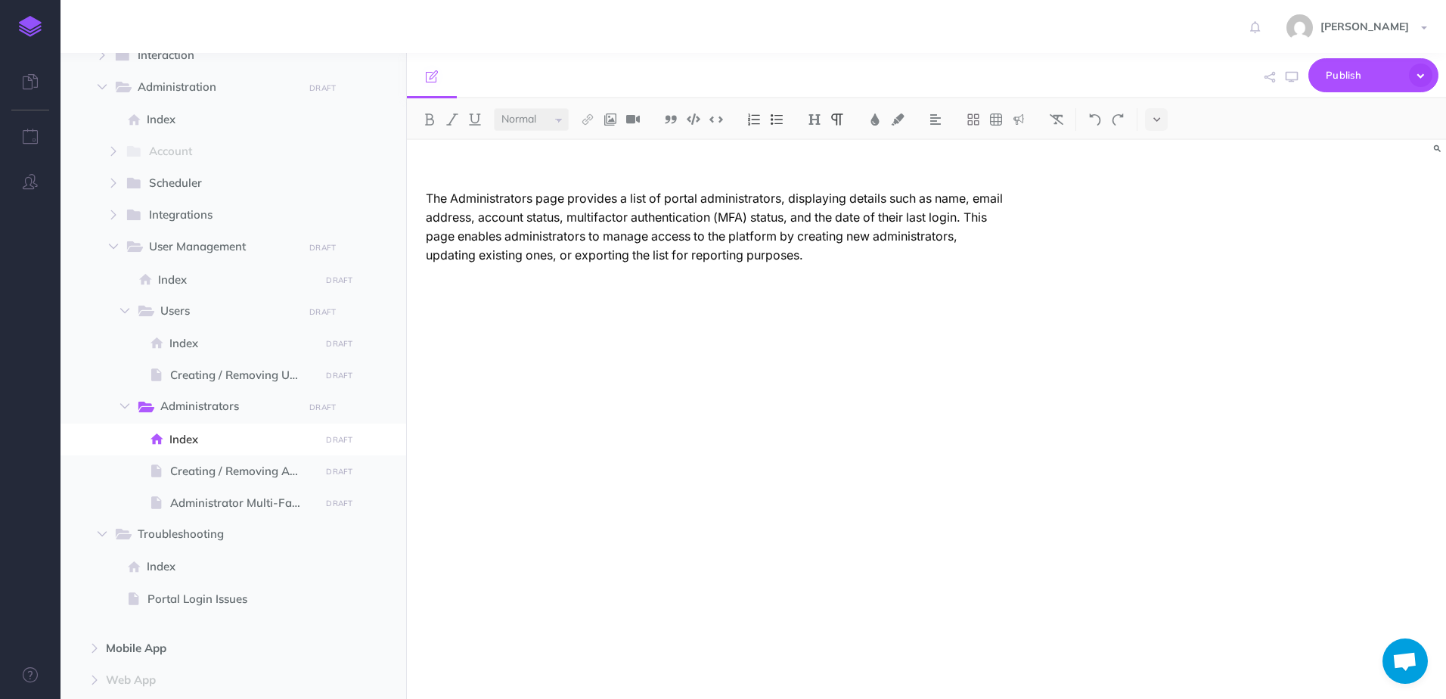
click at [428, 200] on p "The Administrators page provides a list of portal administrators, displaying de…" at bounding box center [717, 227] width 582 height 76
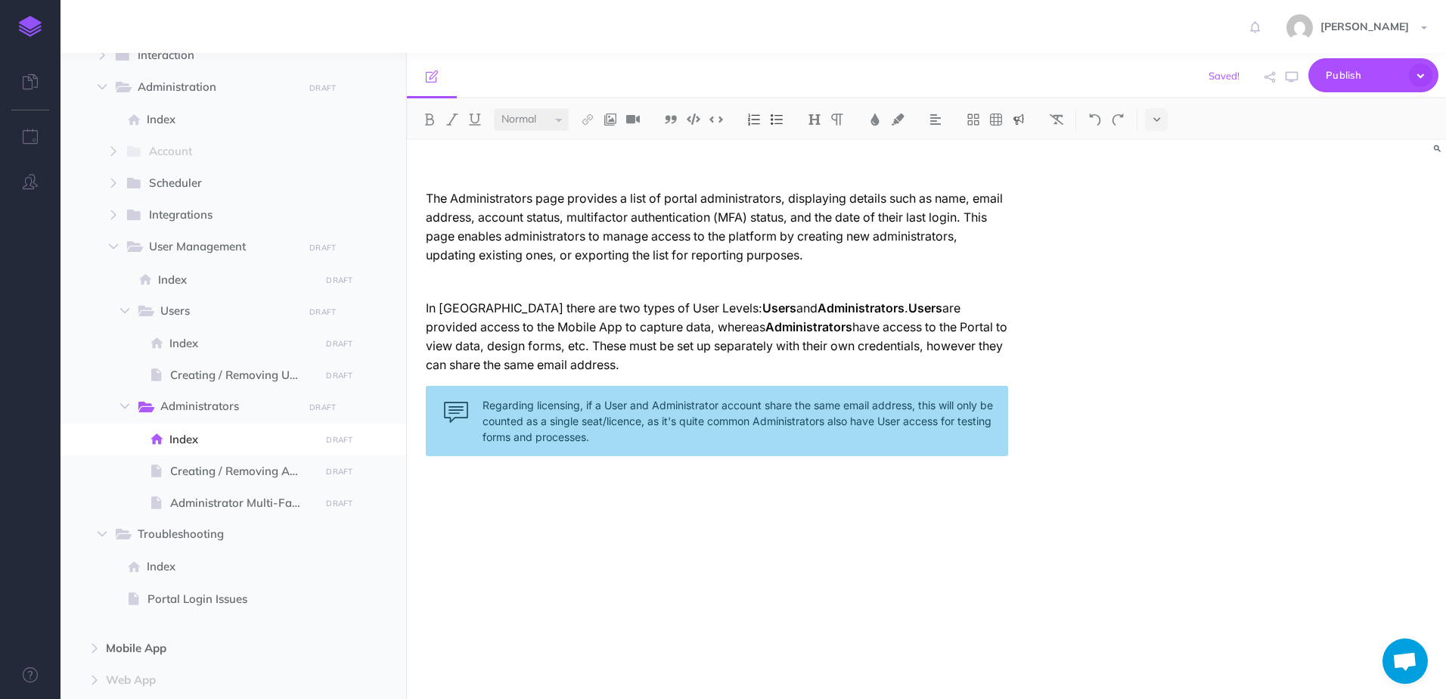
click at [477, 278] on p at bounding box center [717, 281] width 582 height 19
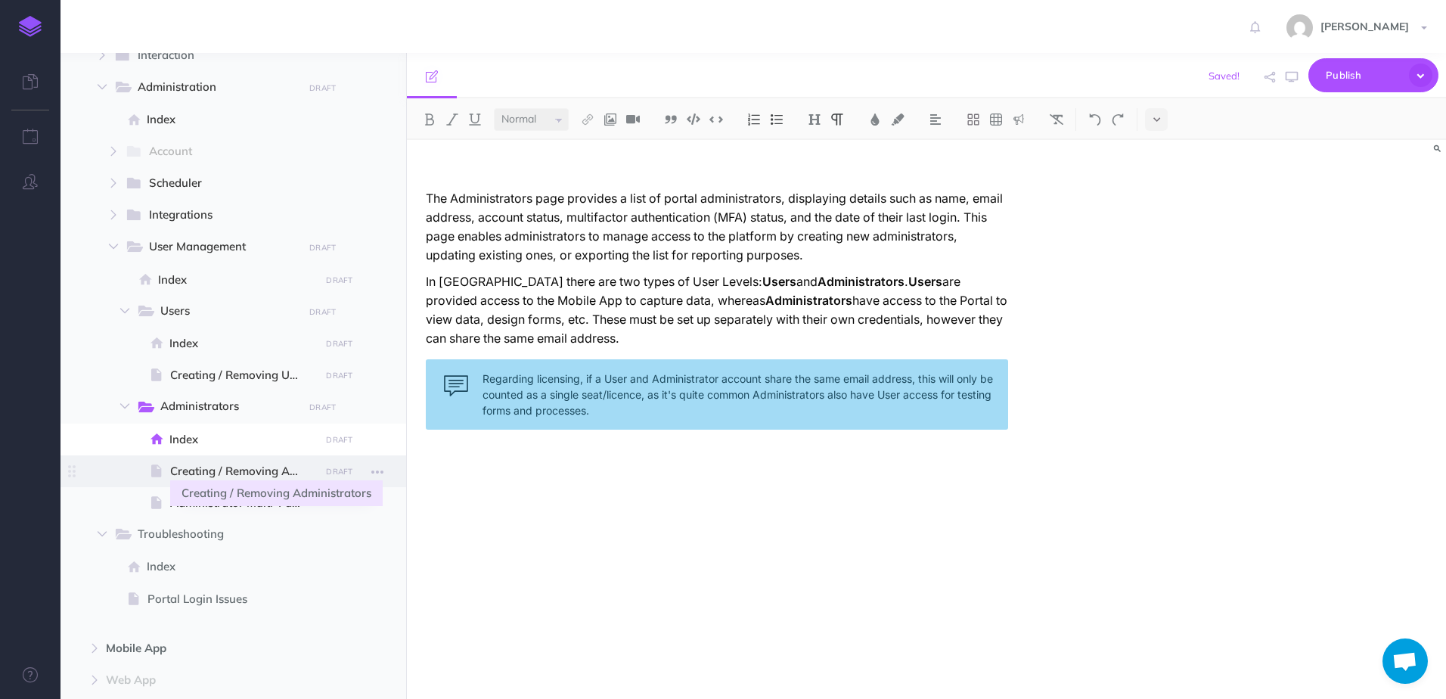
click at [241, 469] on span "Creating / Removing Administrators" at bounding box center [242, 471] width 145 height 18
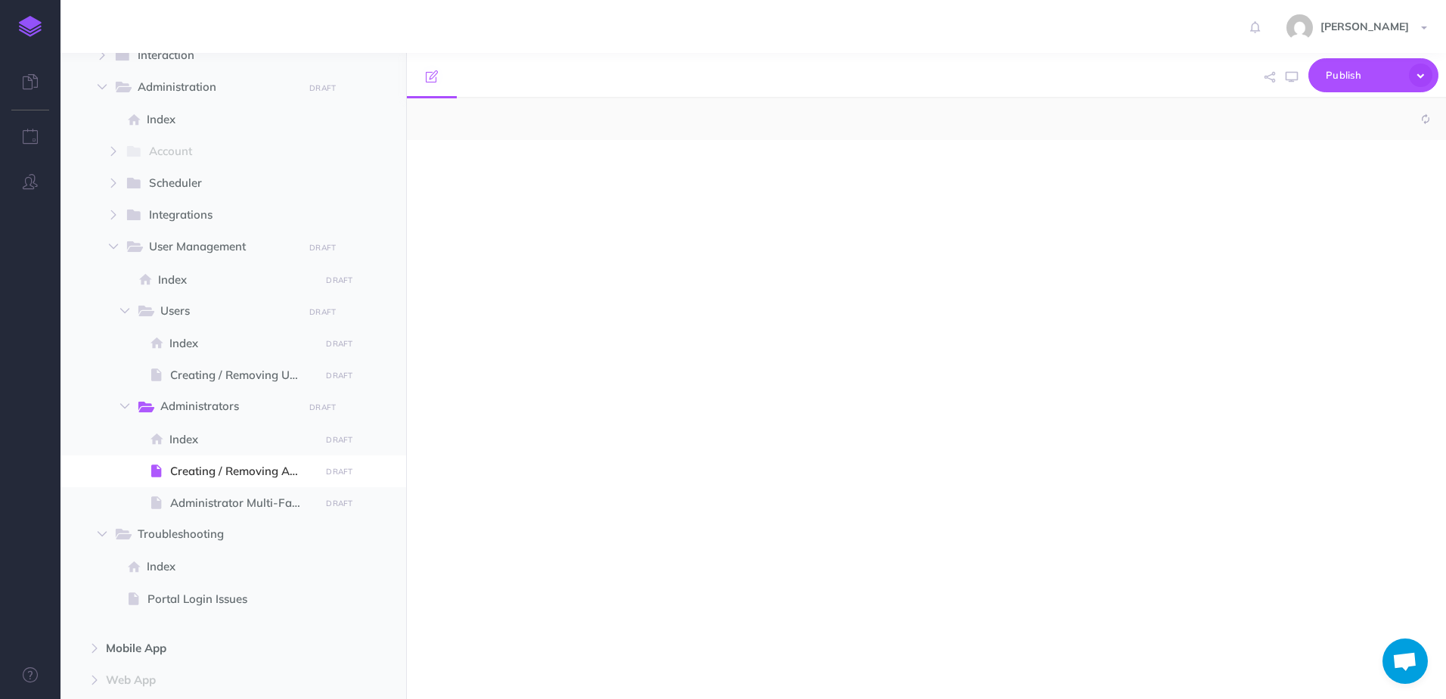
select select "null"
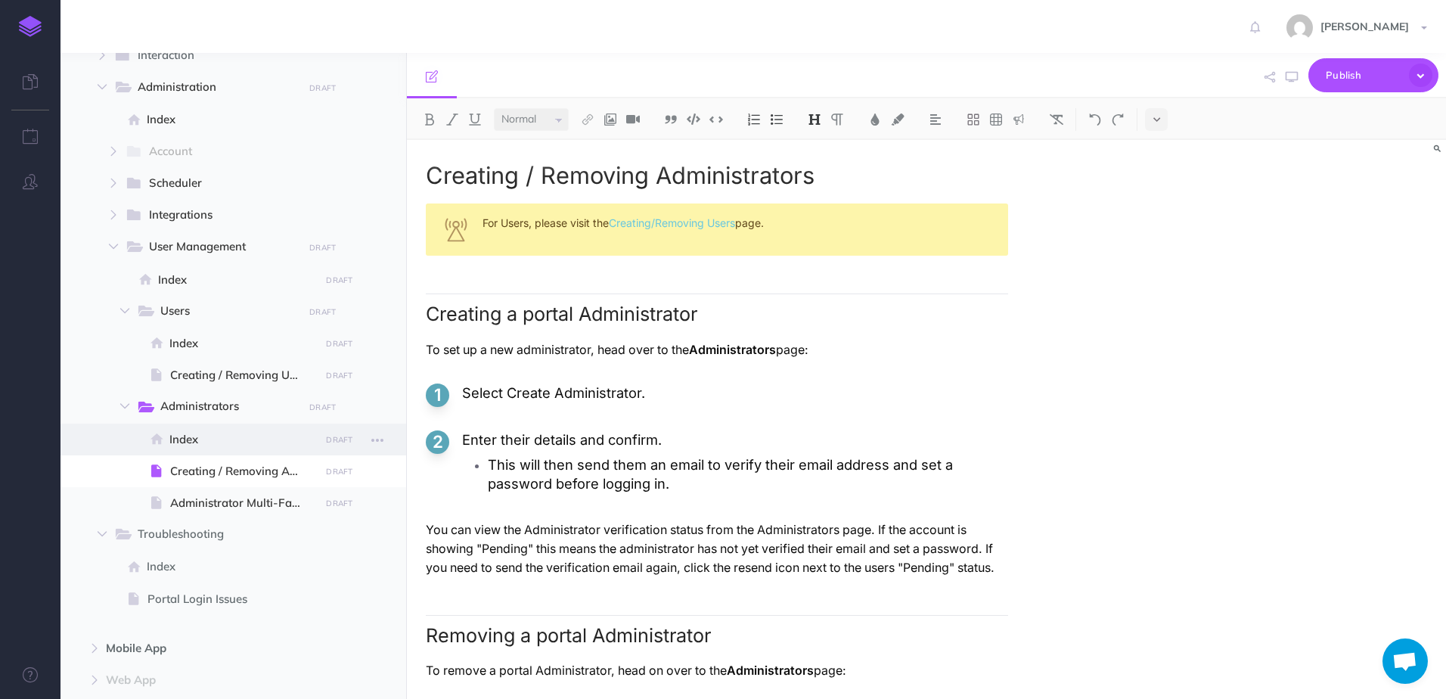
click at [241, 444] on span "Index" at bounding box center [242, 439] width 146 height 18
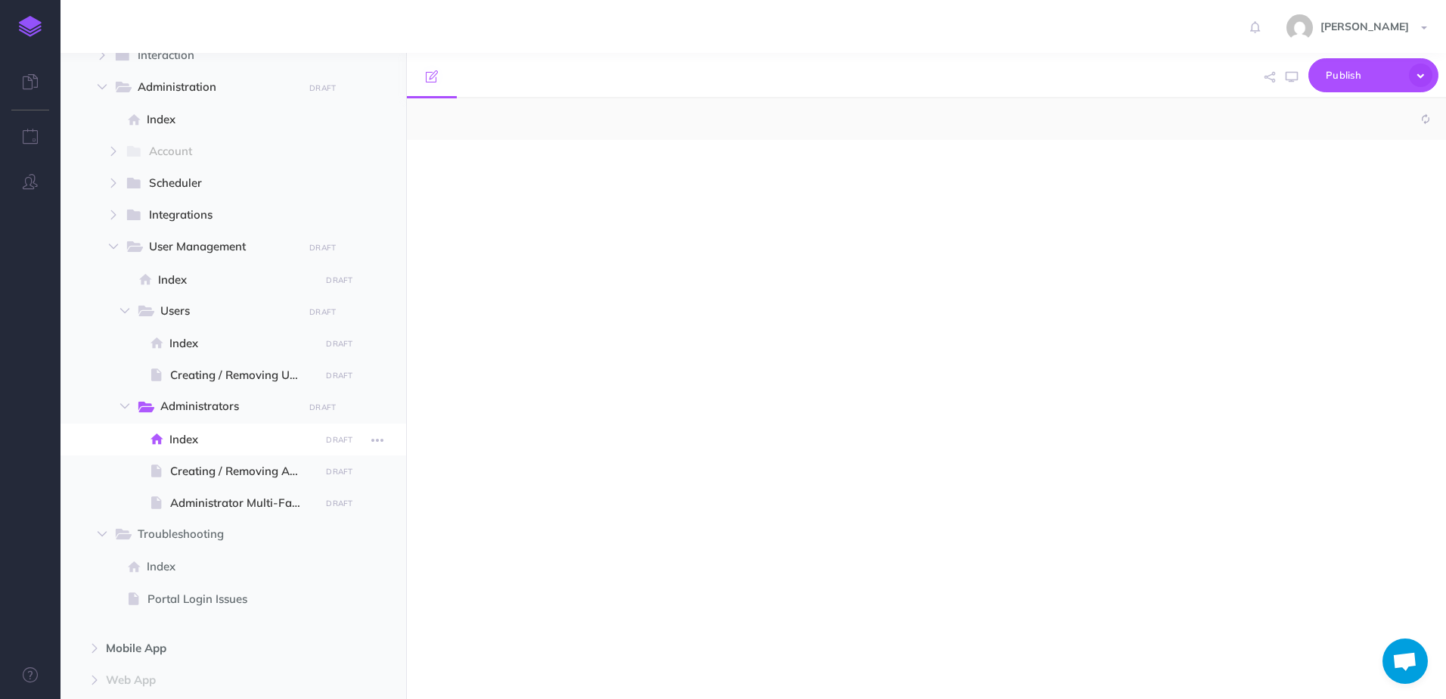
select select "null"
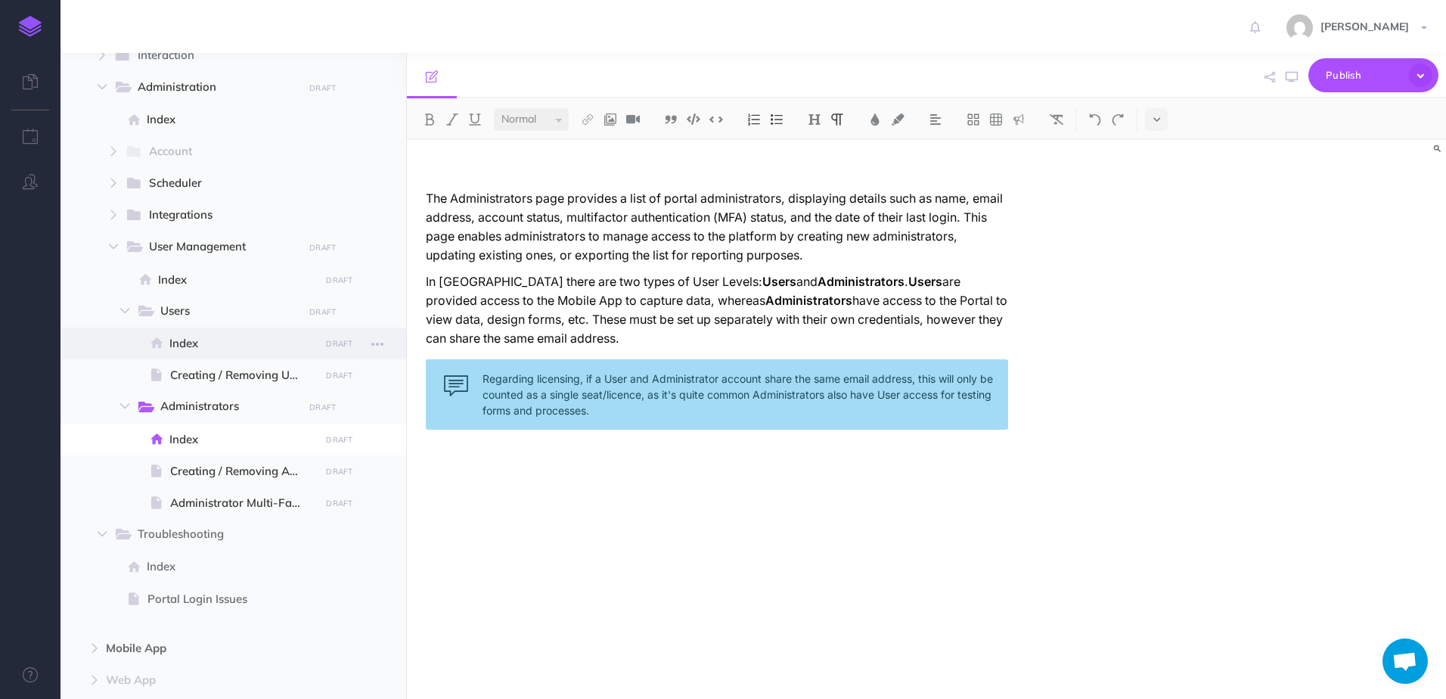
click at [177, 334] on span "Index" at bounding box center [242, 343] width 146 height 18
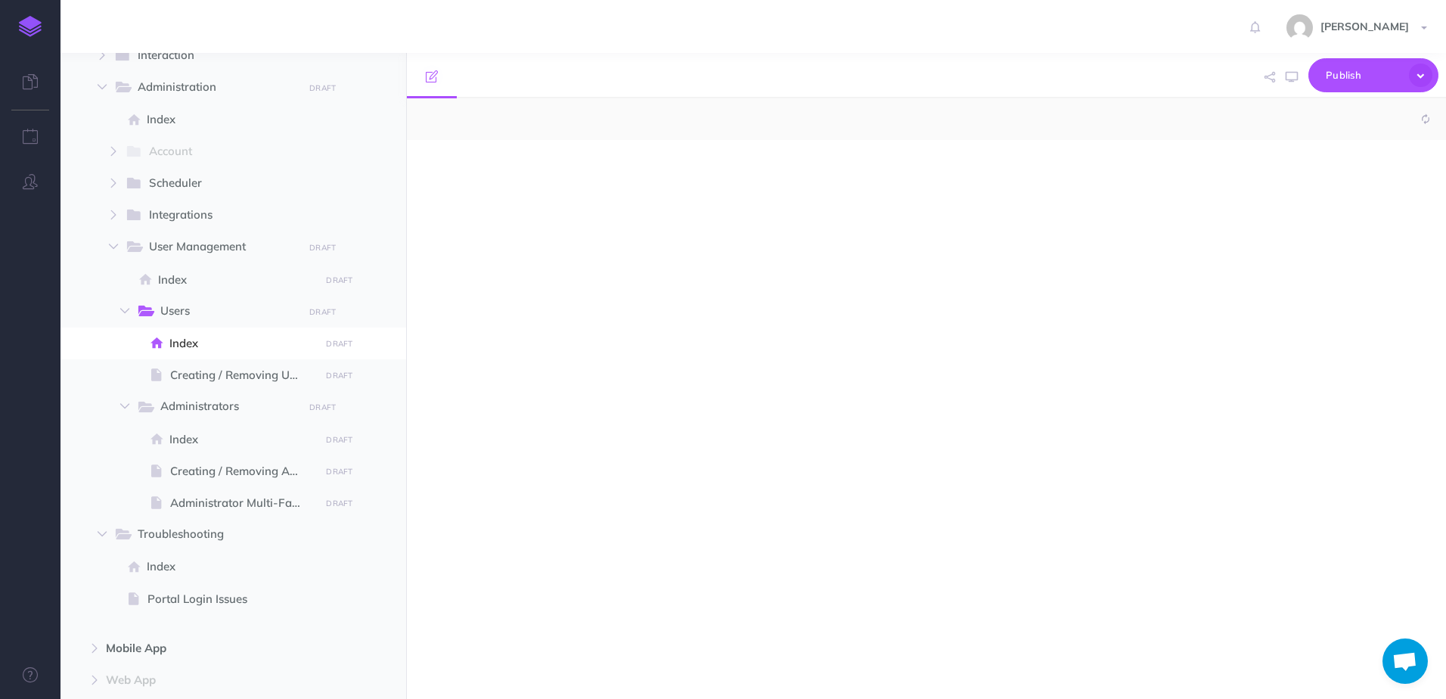
select select "null"
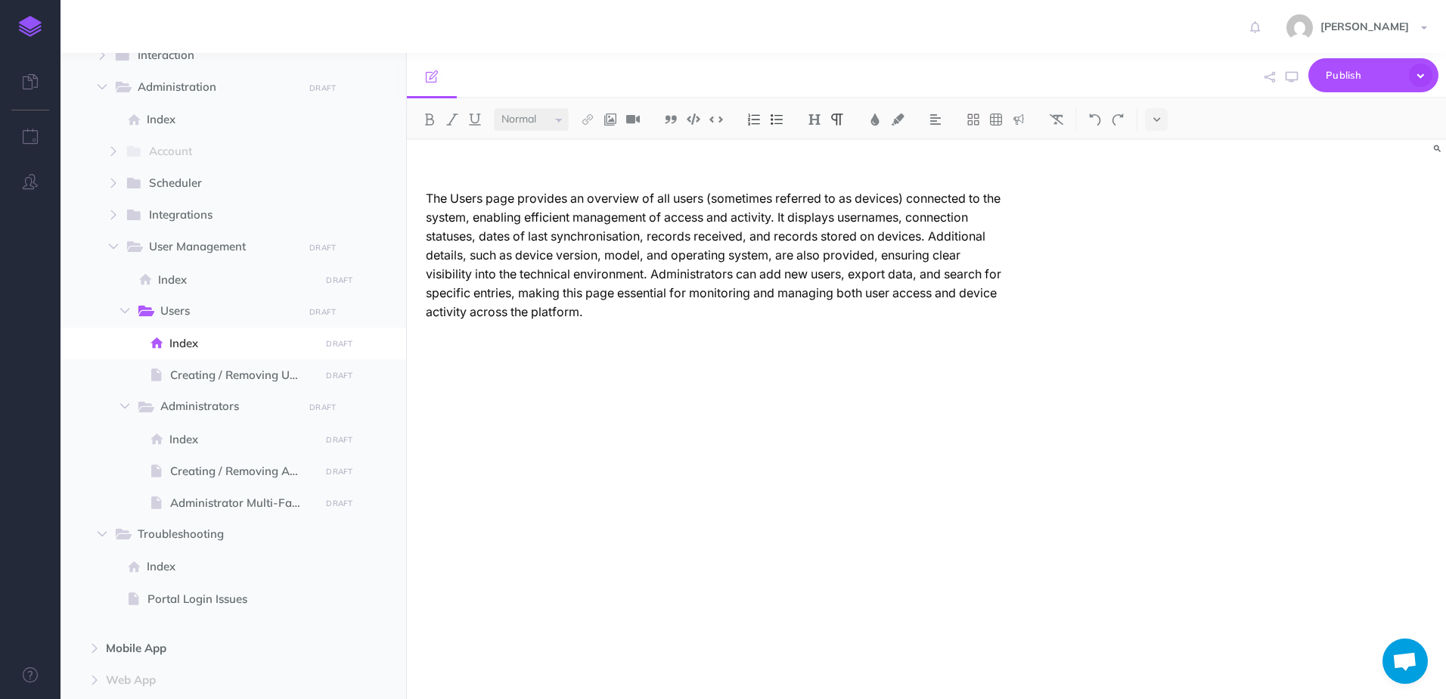
click at [453, 175] on p at bounding box center [717, 172] width 582 height 19
click at [464, 158] on div "The Users page provides an overview of all users (sometimes referred to as devi…" at bounding box center [717, 412] width 620 height 544
click at [460, 340] on div "The Users page provides an overview of all users (sometimes referred to as devi…" at bounding box center [717, 412] width 620 height 544
click at [1220, 362] on div "The Users page provides an overview of all users (sometimes referred to as devi…" at bounding box center [926, 419] width 1039 height 559
click at [1008, 358] on div "The Users page provides an overview of all users (sometimes referred to as devi…" at bounding box center [717, 412] width 620 height 544
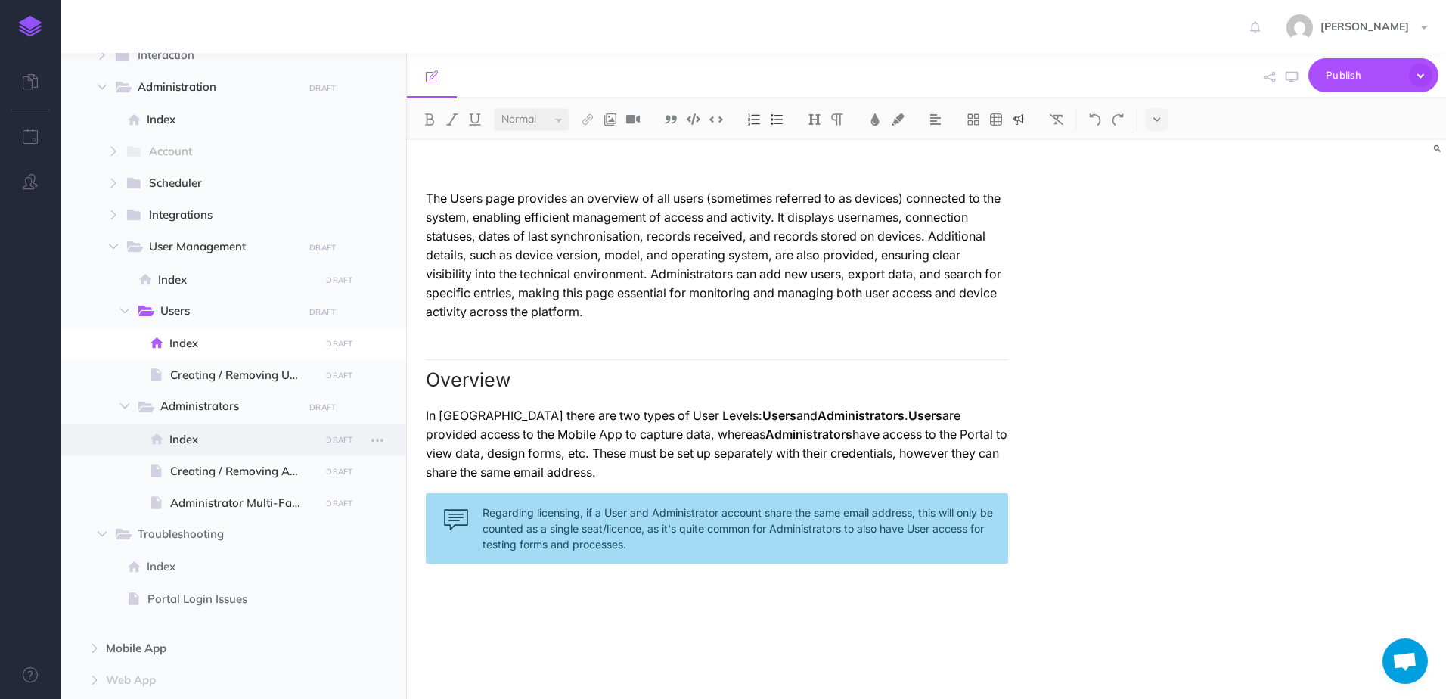
click at [244, 451] on span at bounding box center [234, 440] width 346 height 32
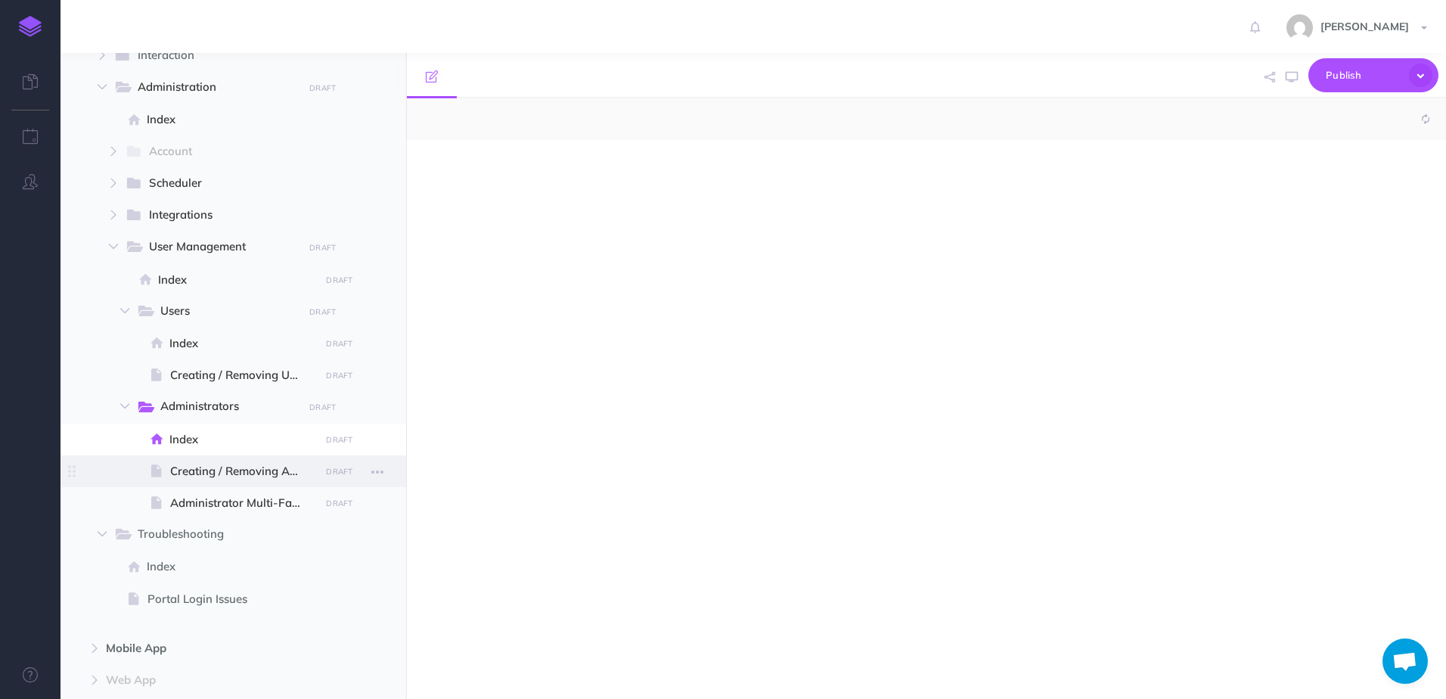
select select "null"
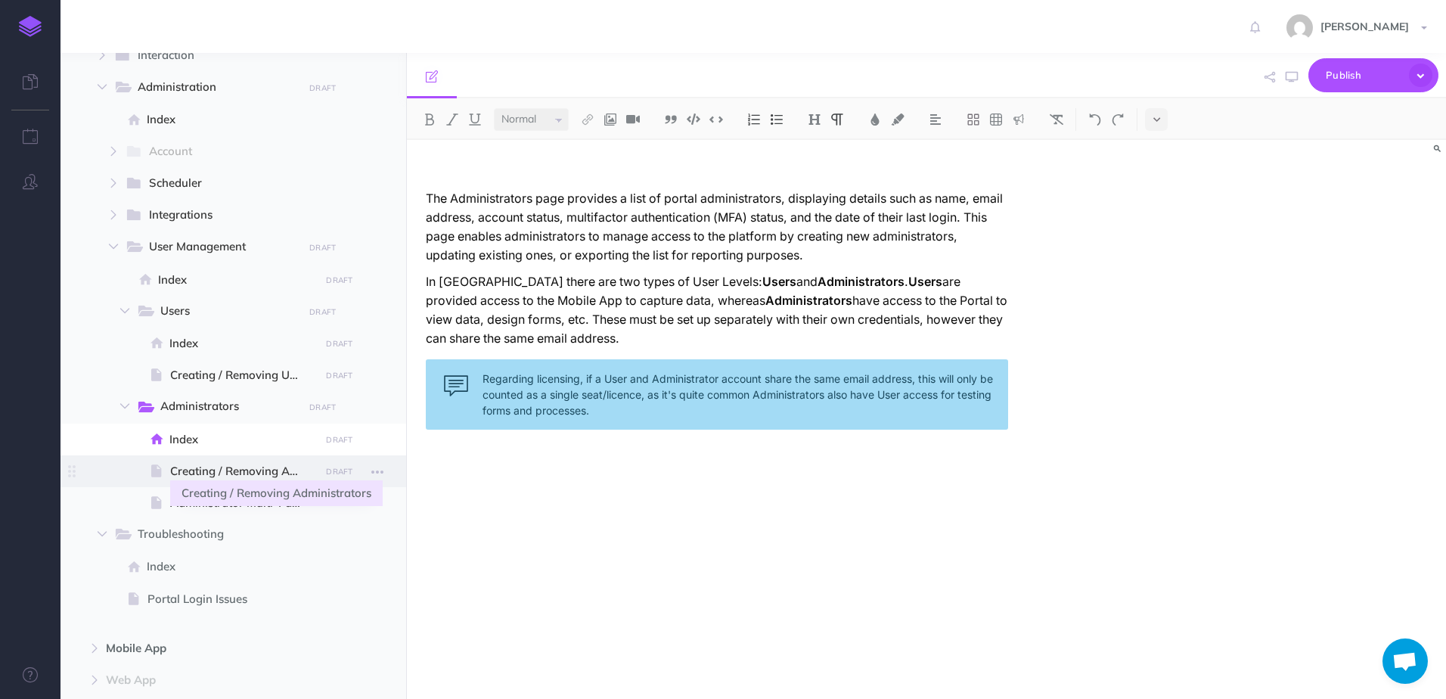
click at [256, 463] on span "Creating / Removing Administrators" at bounding box center [242, 471] width 145 height 18
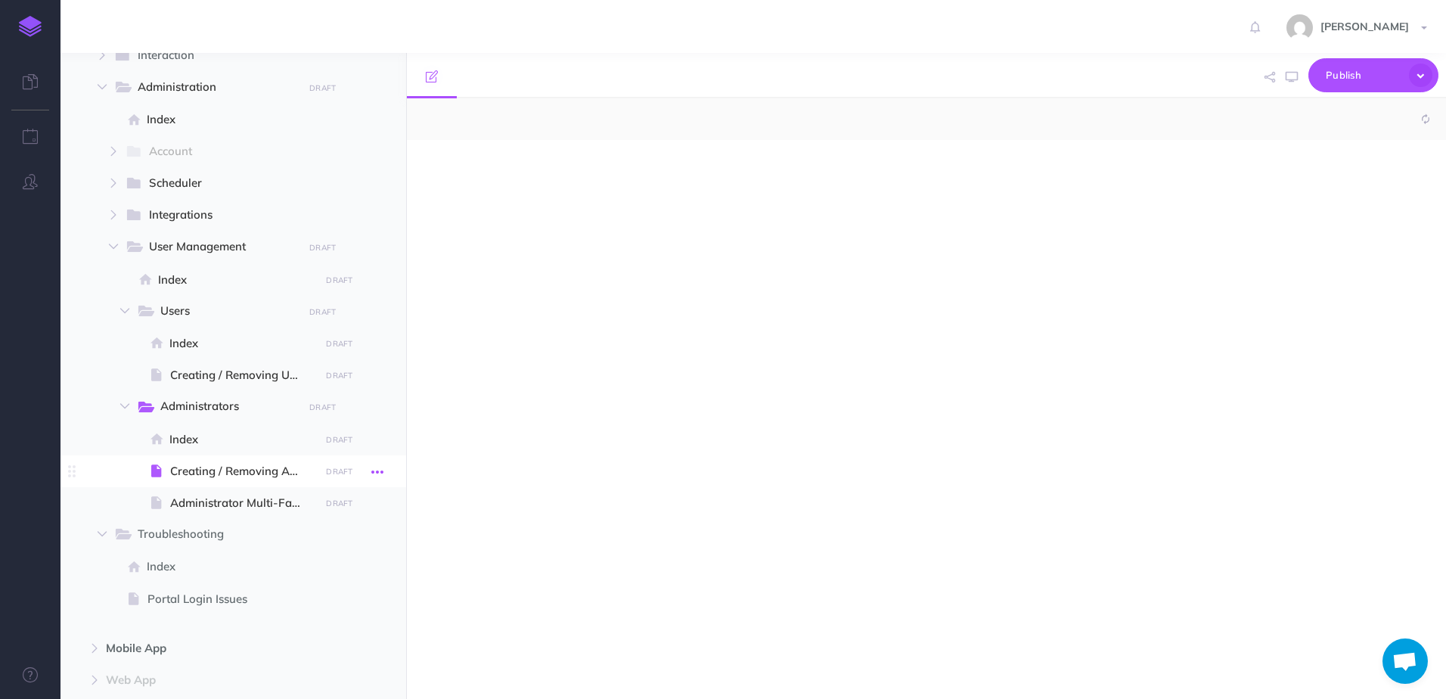
select select "null"
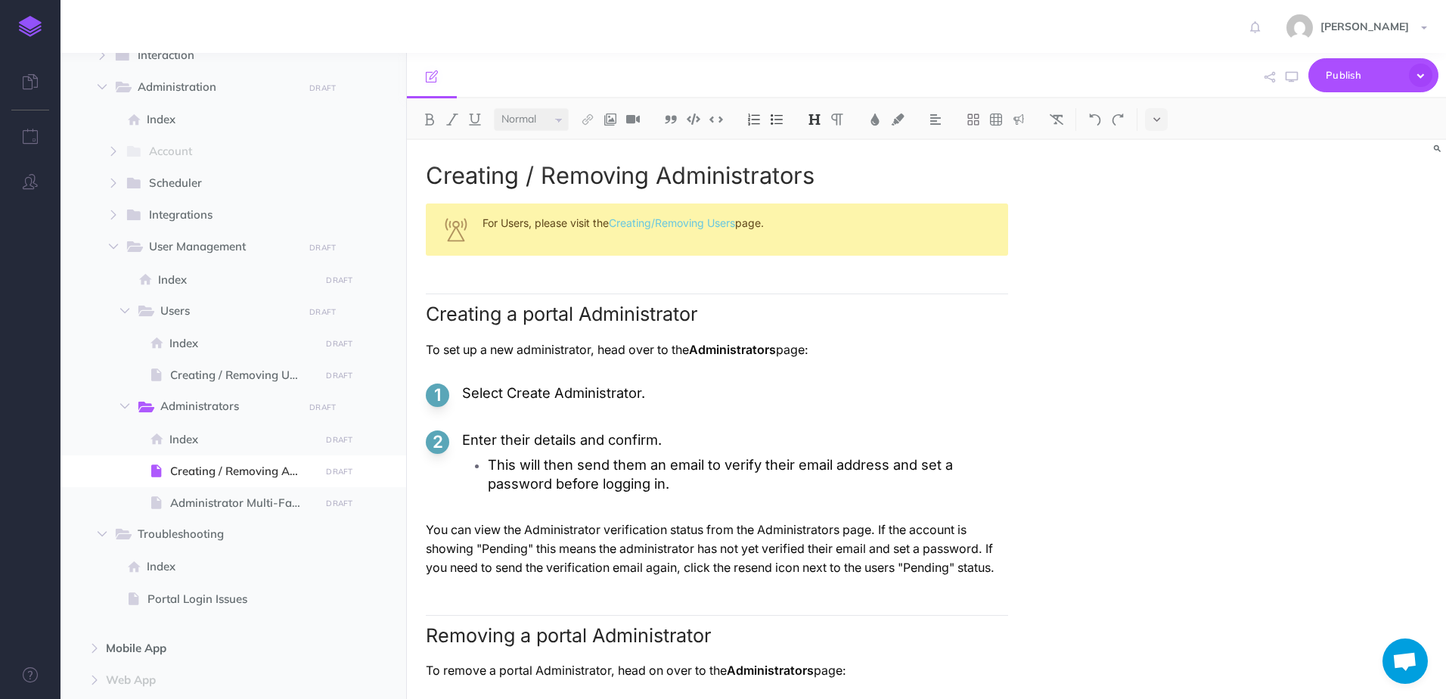
click at [623, 462] on p "This will then send them an email to verify their email address and set a passw…" at bounding box center [748, 474] width 520 height 38
click at [432, 304] on h2 "Creating a portal Administrator" at bounding box center [717, 309] width 582 height 32
click at [427, 300] on h2 "Creating a portal Administrator" at bounding box center [717, 309] width 582 height 32
click at [929, 566] on p "You can view the Administrator verification status from the Administrators page…" at bounding box center [717, 548] width 582 height 57
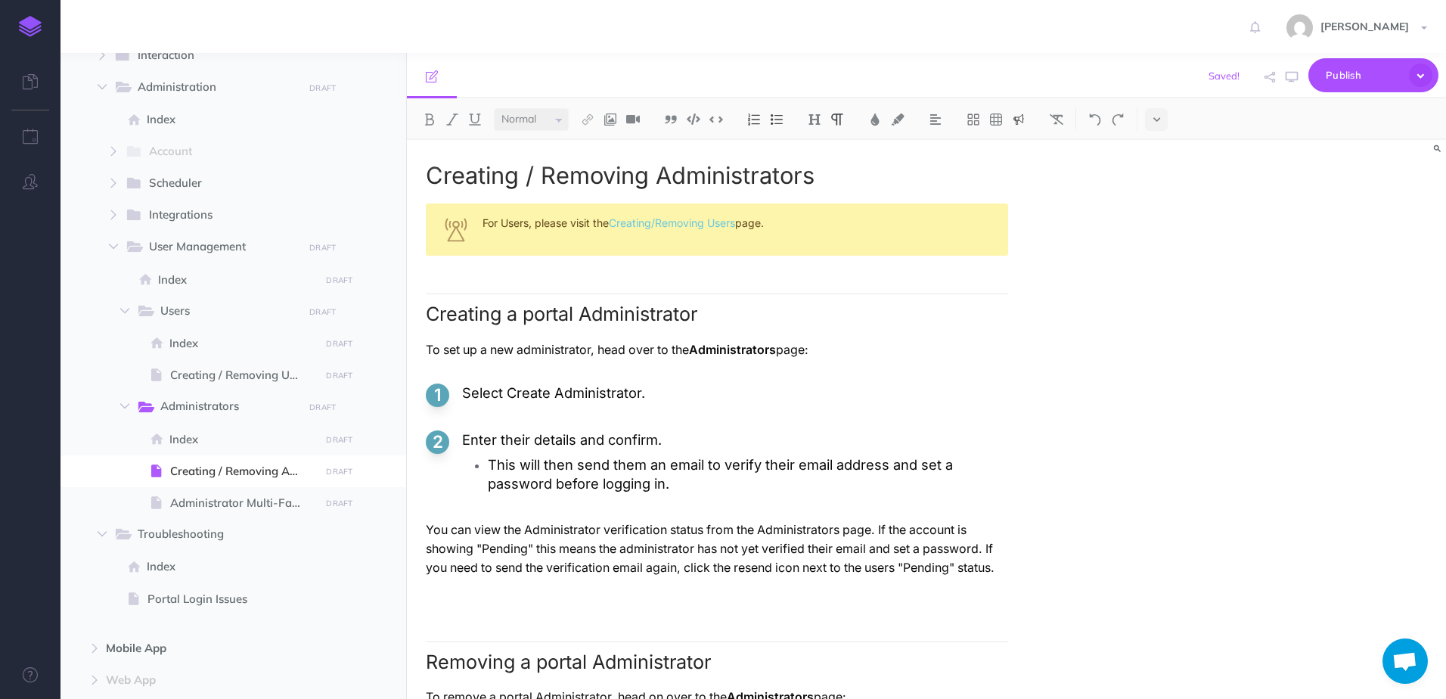
click at [1028, 118] on button at bounding box center [1019, 119] width 23 height 23
click at [1023, 194] on img at bounding box center [1019, 191] width 14 height 12
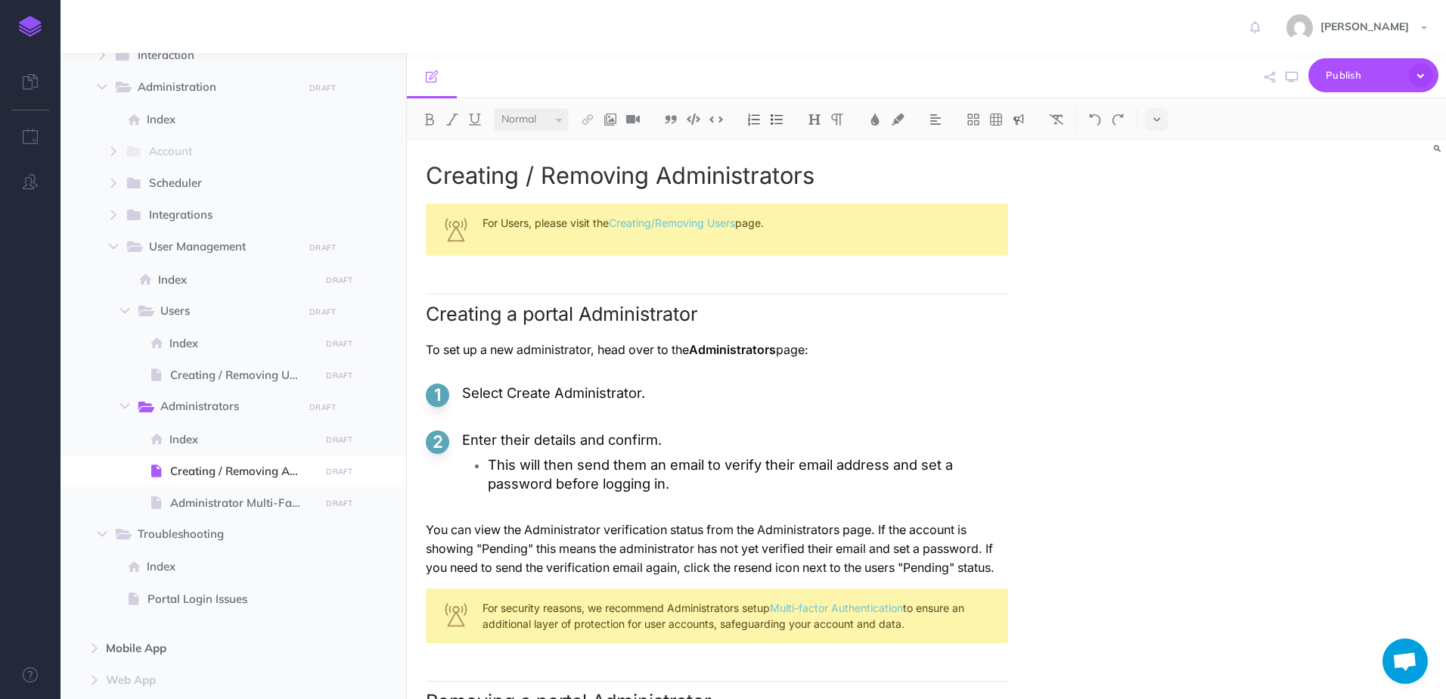
click at [631, 599] on div "For security reasons, we recommend Administrators setup Multi-factor Authentica…" at bounding box center [717, 616] width 582 height 54
click at [1019, 120] on img at bounding box center [1019, 119] width 14 height 12
click at [1026, 212] on img at bounding box center [1019, 214] width 14 height 12
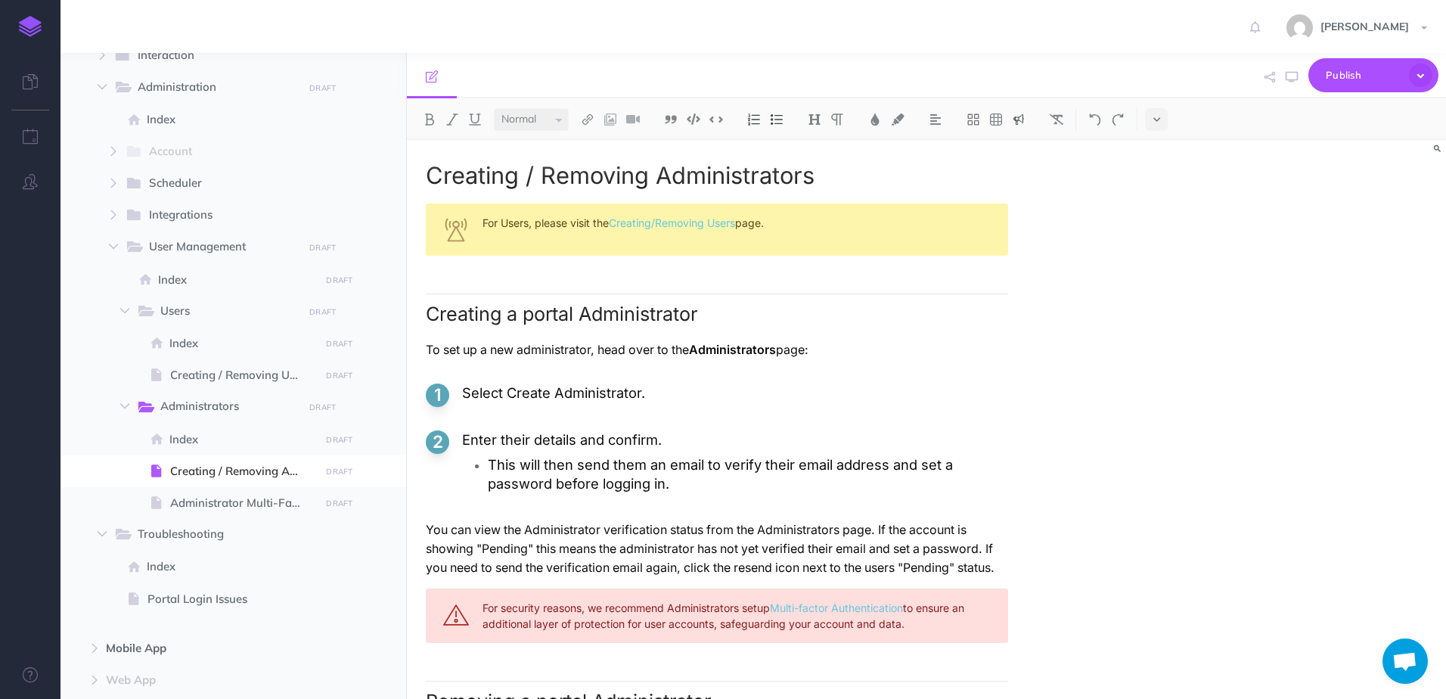
click at [1069, 466] on div "Creating / Removing Administrators For Users, please visit the Creating/Removin…" at bounding box center [771, 572] width 728 height 864
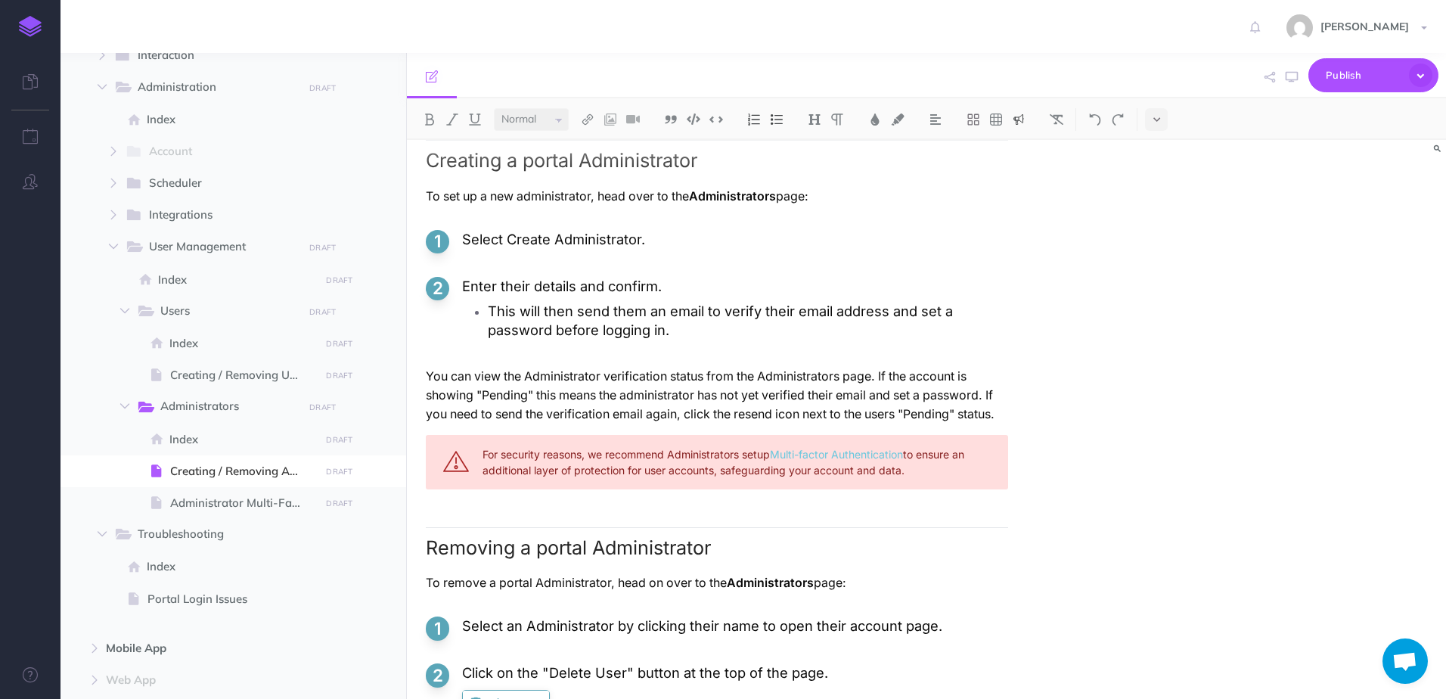
scroll to position [305, 0]
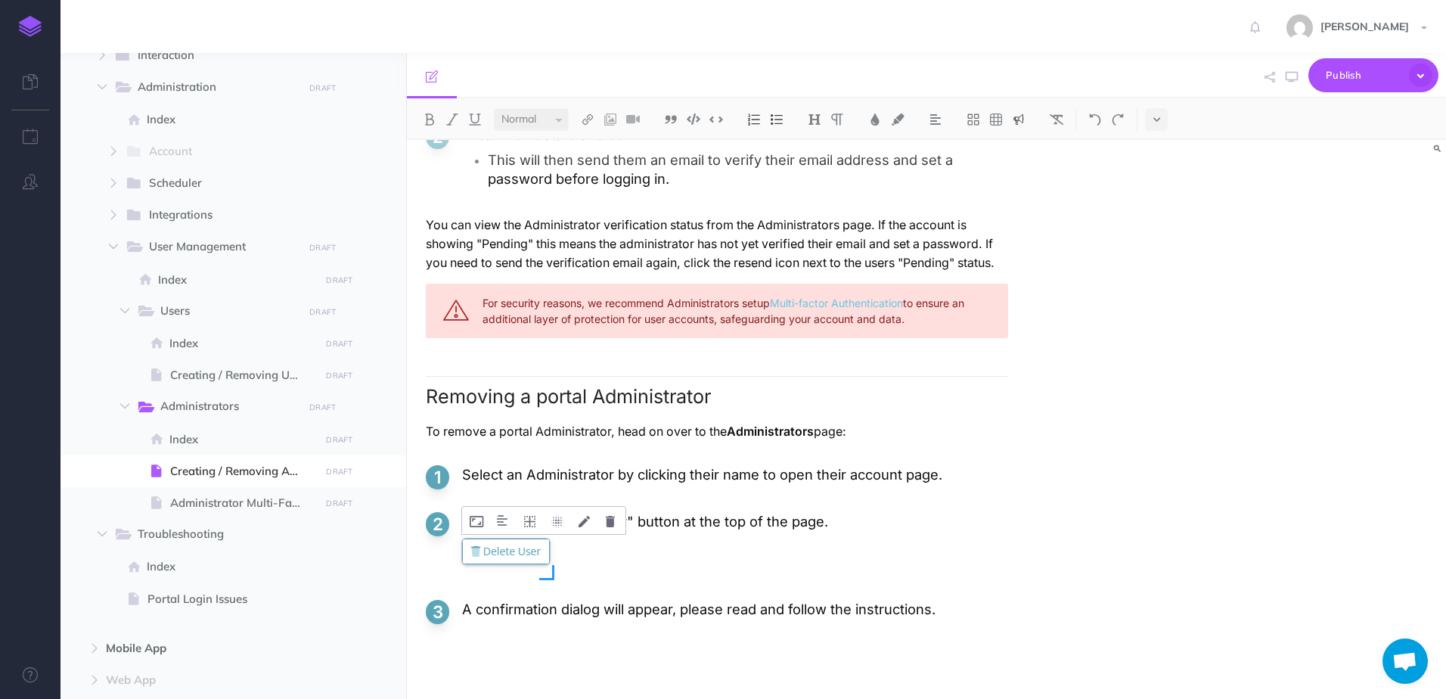
click at [542, 568] on span at bounding box center [546, 572] width 15 height 15
click at [543, 581] on ol "Select an Administrator by clicking their name to open their account page. Clic…" at bounding box center [717, 557] width 582 height 185
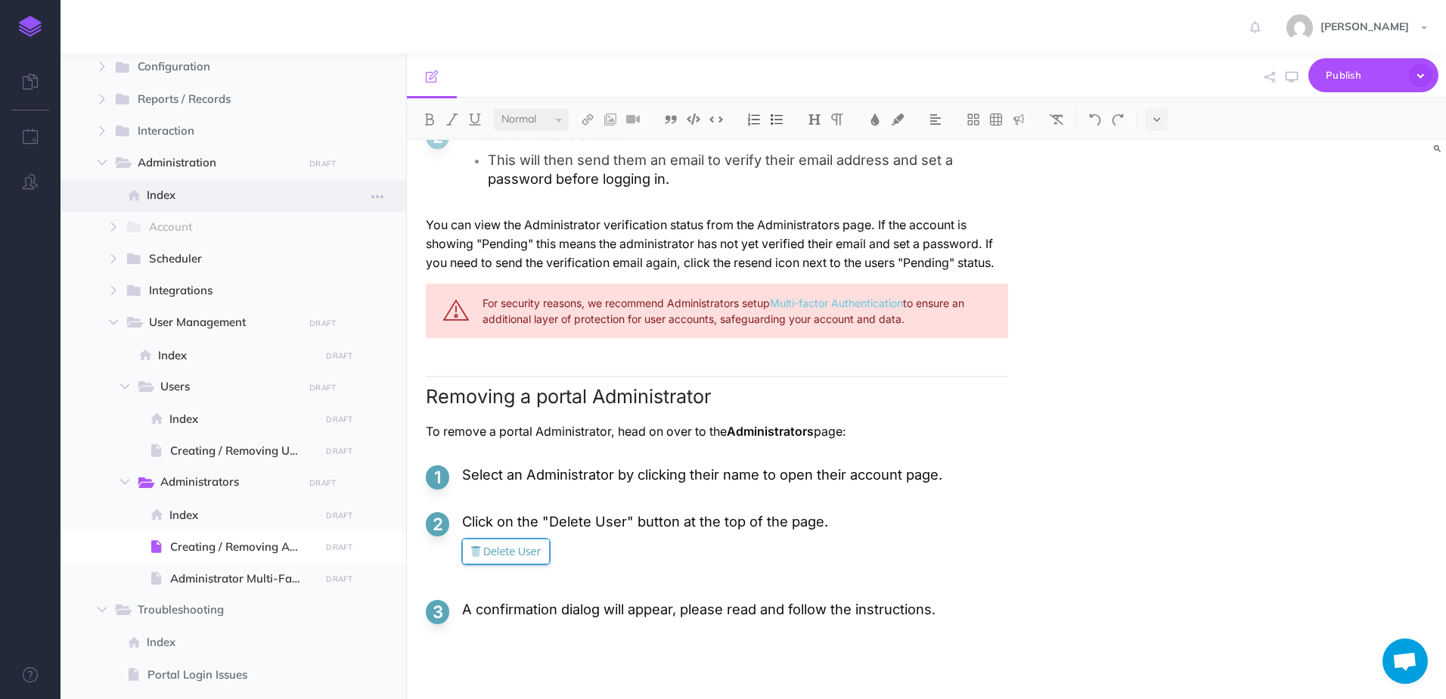
scroll to position [0, 0]
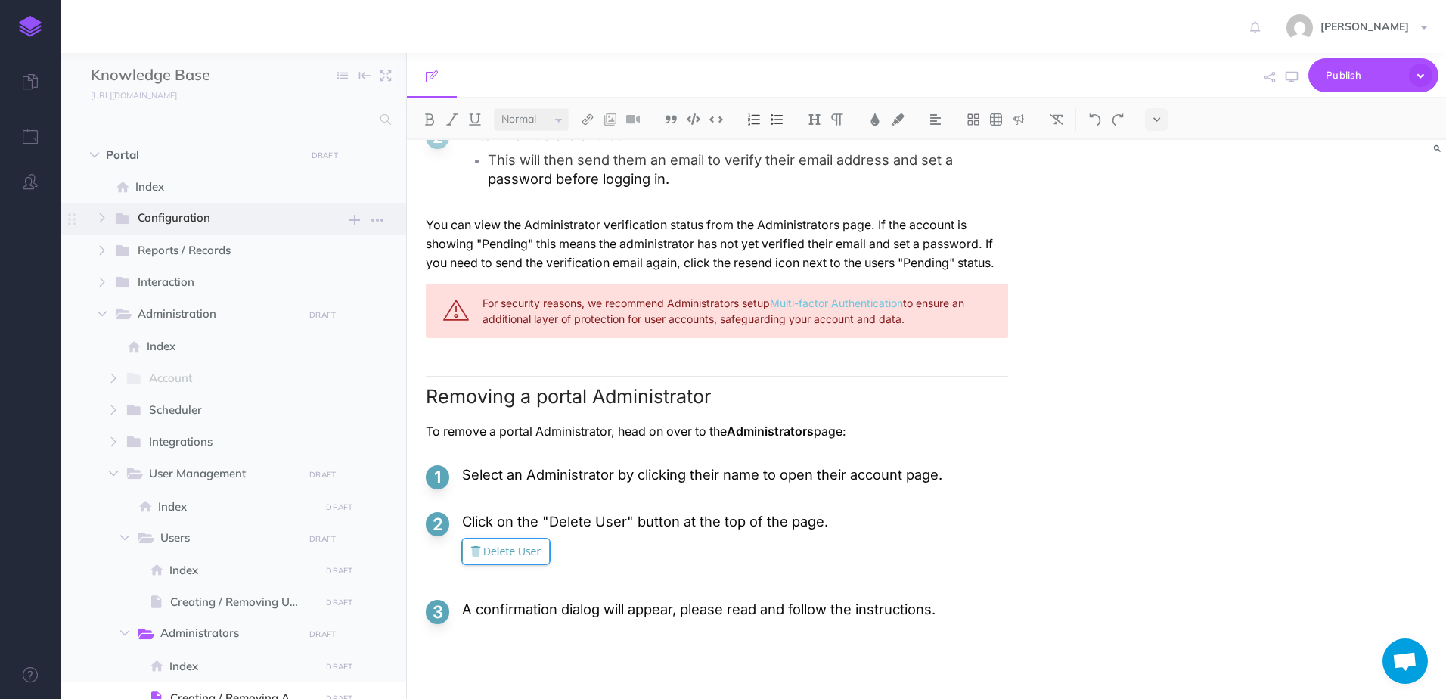
click at [169, 221] on span "Configuration" at bounding box center [215, 219] width 155 height 20
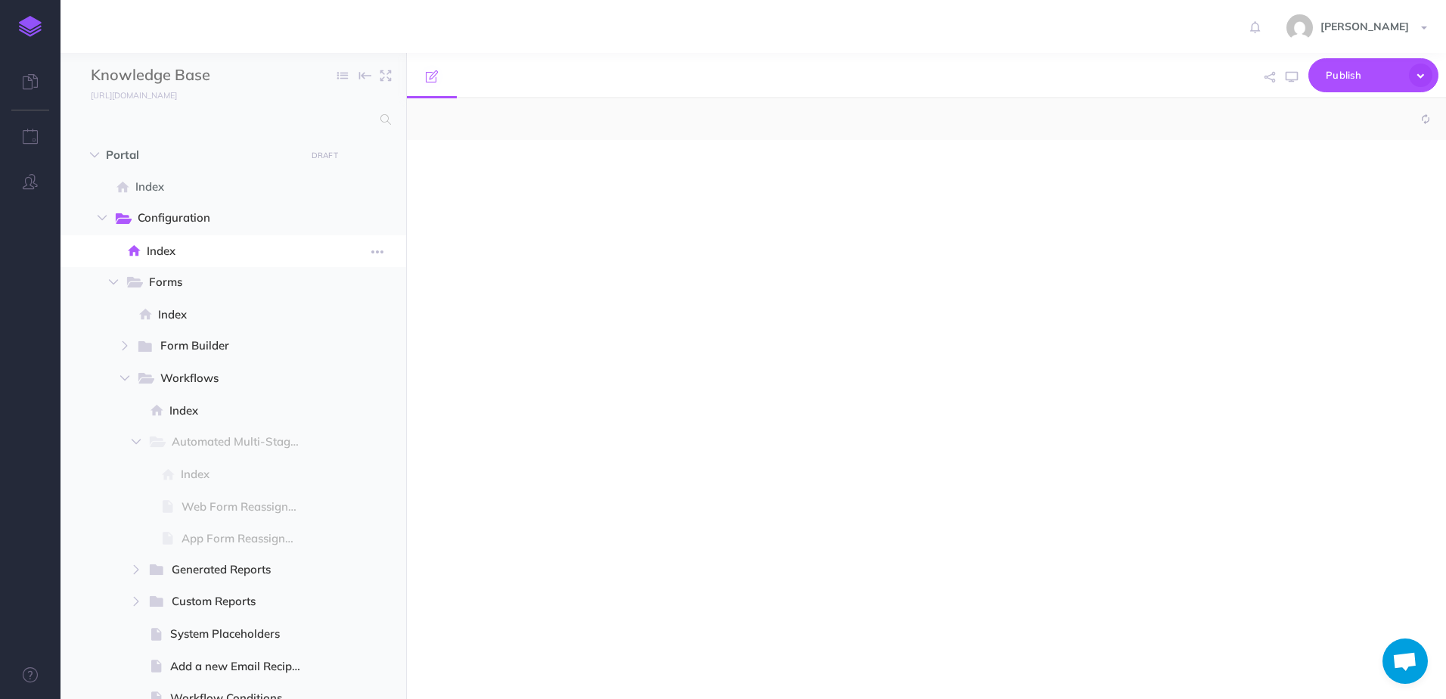
select select "null"
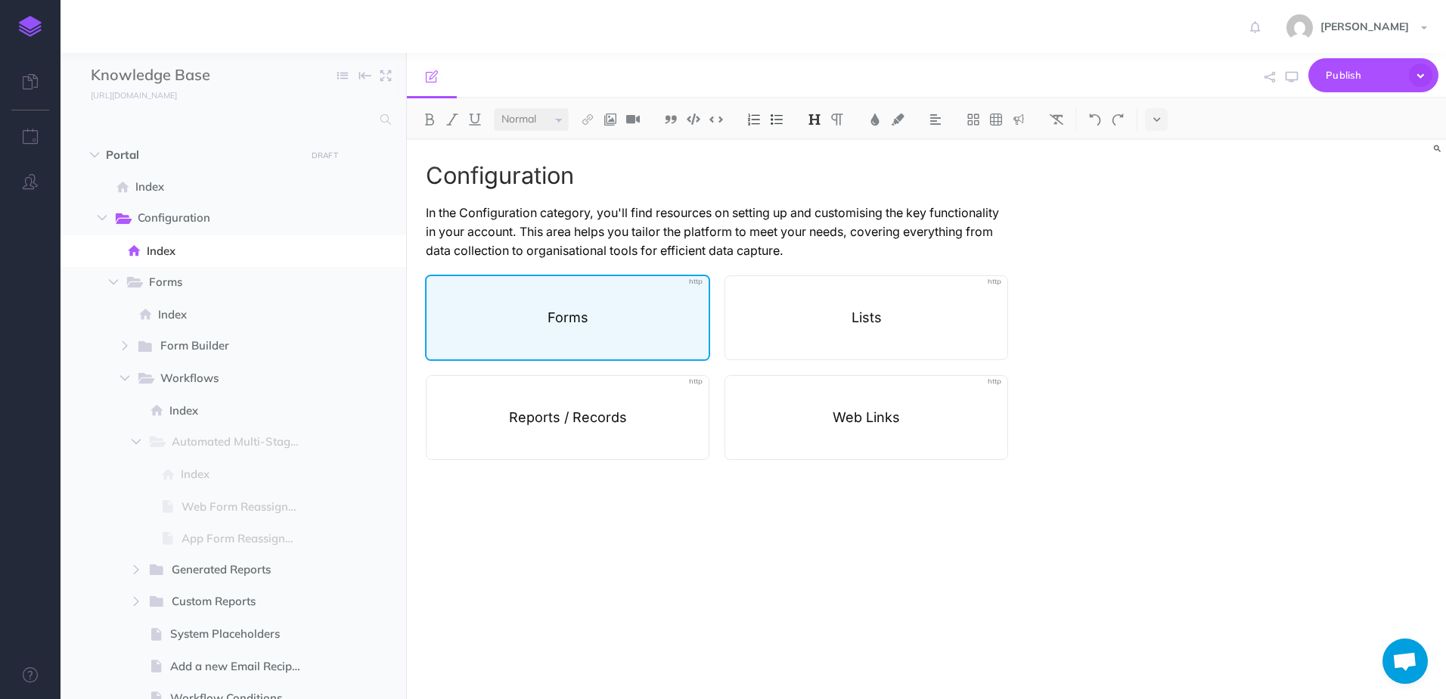
click at [558, 314] on p "Forms" at bounding box center [568, 317] width 271 height 19
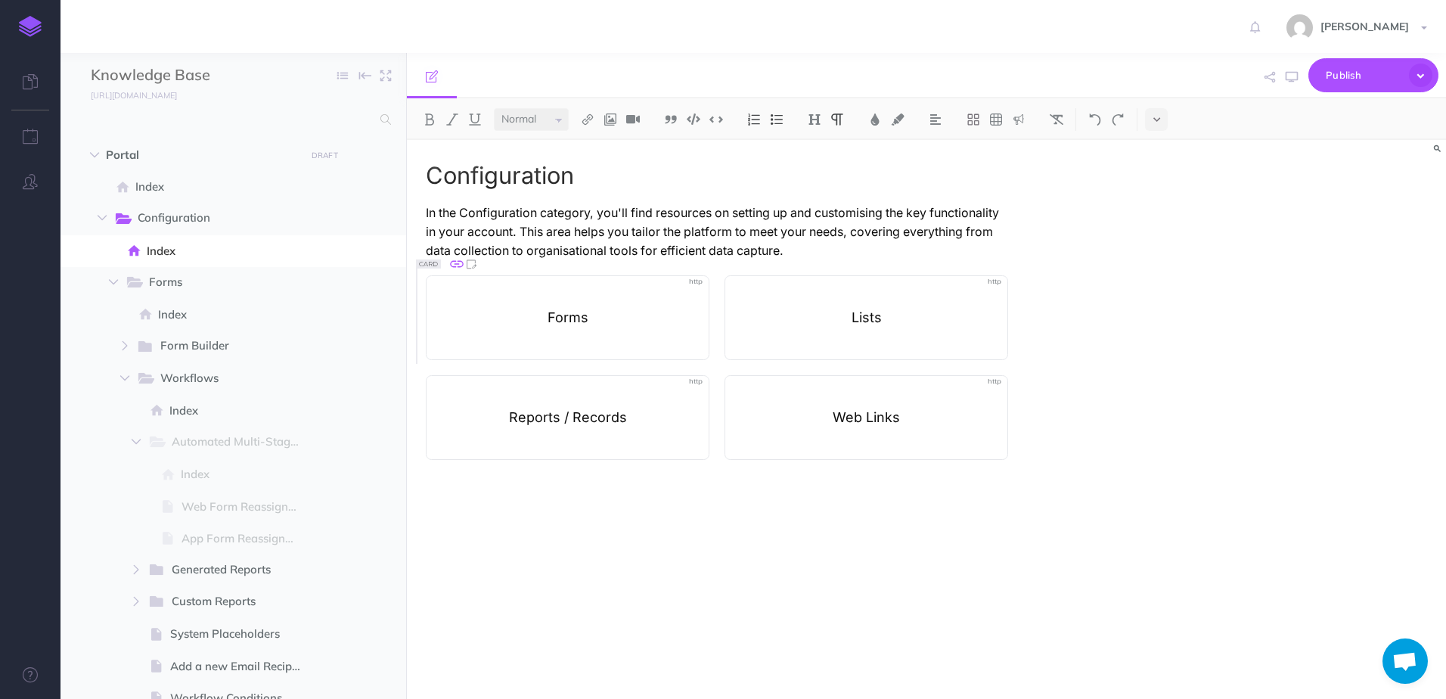
click at [455, 264] on icon at bounding box center [457, 264] width 14 height 7
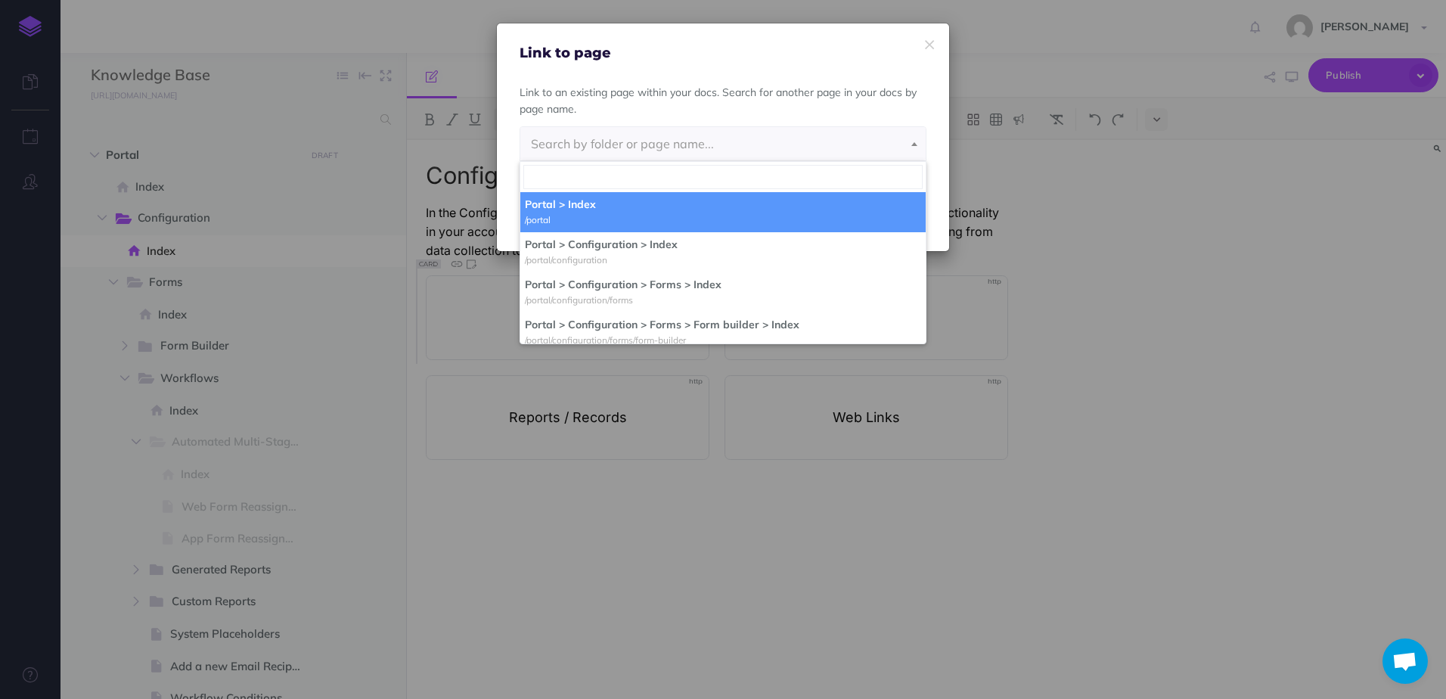
click at [472, 254] on div "Link to page Link to an existing page within your docs. Search for another page…" at bounding box center [723, 349] width 1446 height 699
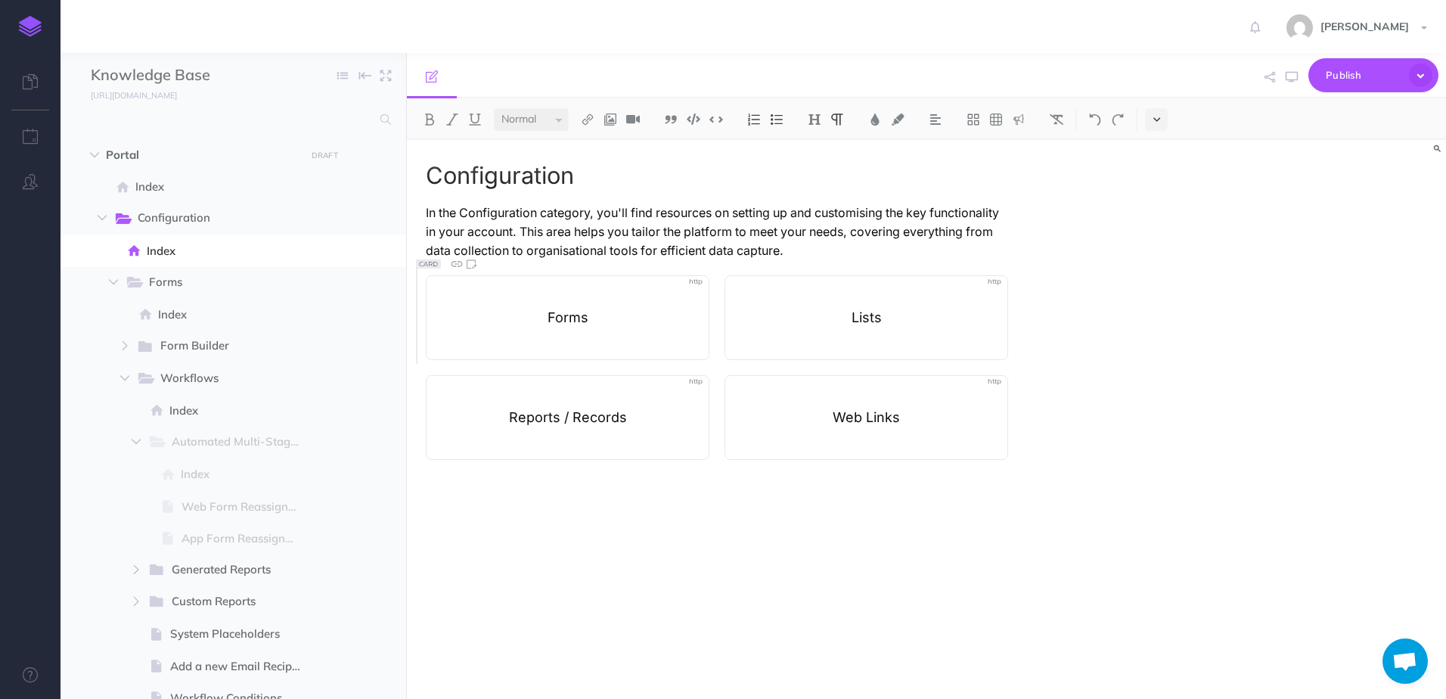
click at [1163, 116] on button at bounding box center [1156, 119] width 23 height 23
click at [1159, 257] on img at bounding box center [1157, 259] width 14 height 8
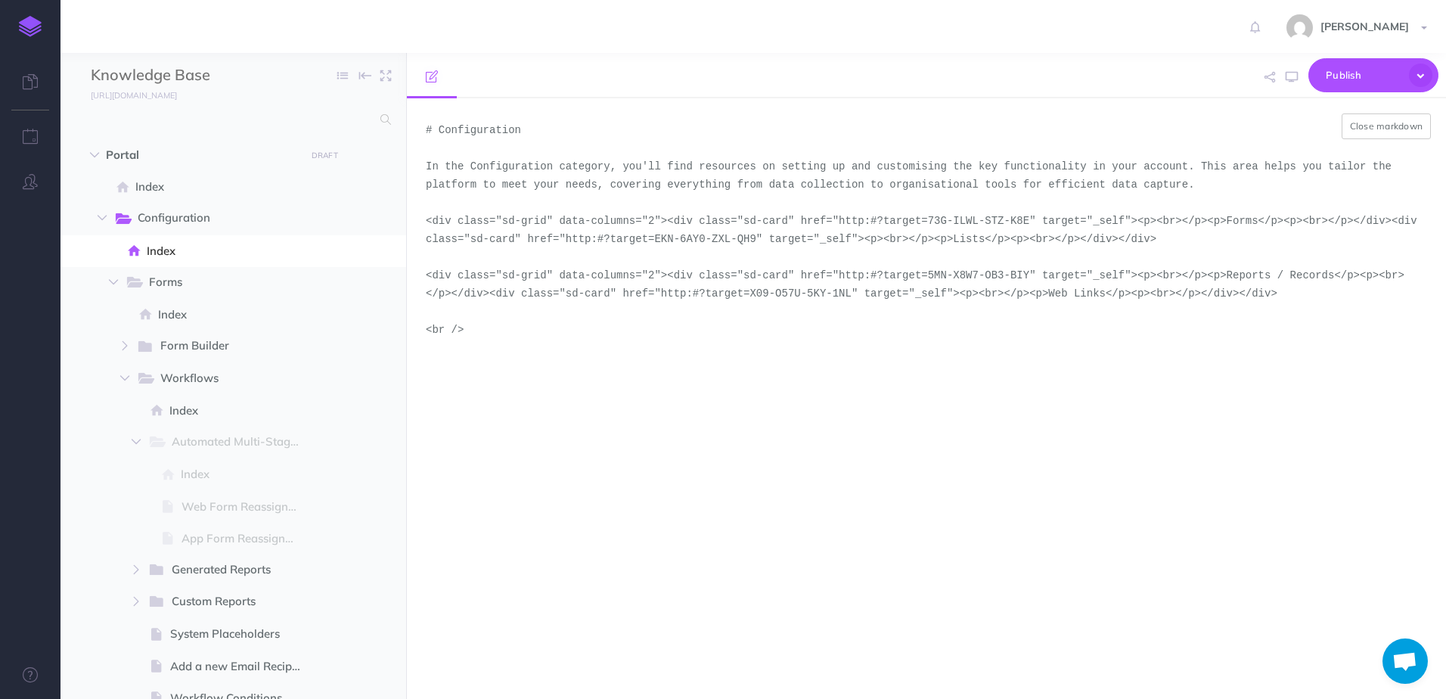
click at [822, 223] on textarea "# Configuration In the Configuration category, you'll find resources on setting…" at bounding box center [926, 398] width 1039 height 601
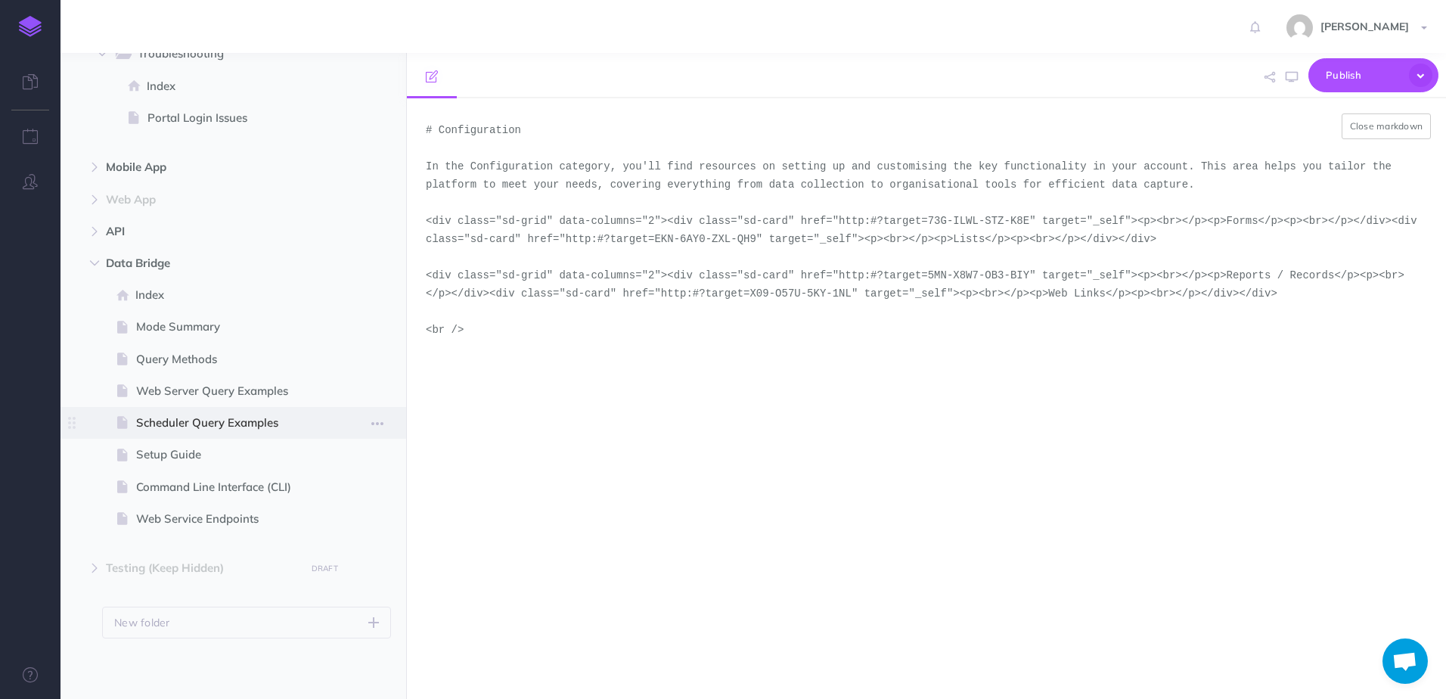
scroll to position [1052, 0]
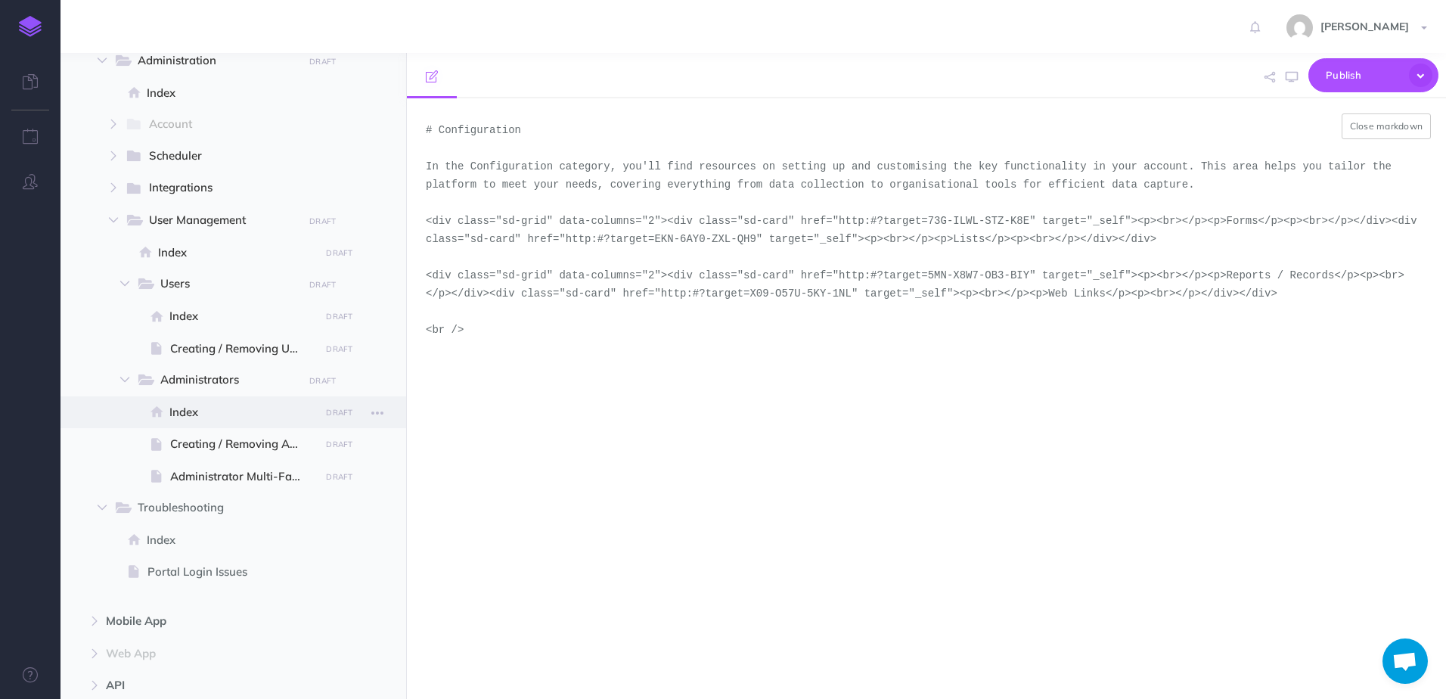
click at [224, 421] on span "Index" at bounding box center [242, 412] width 146 height 18
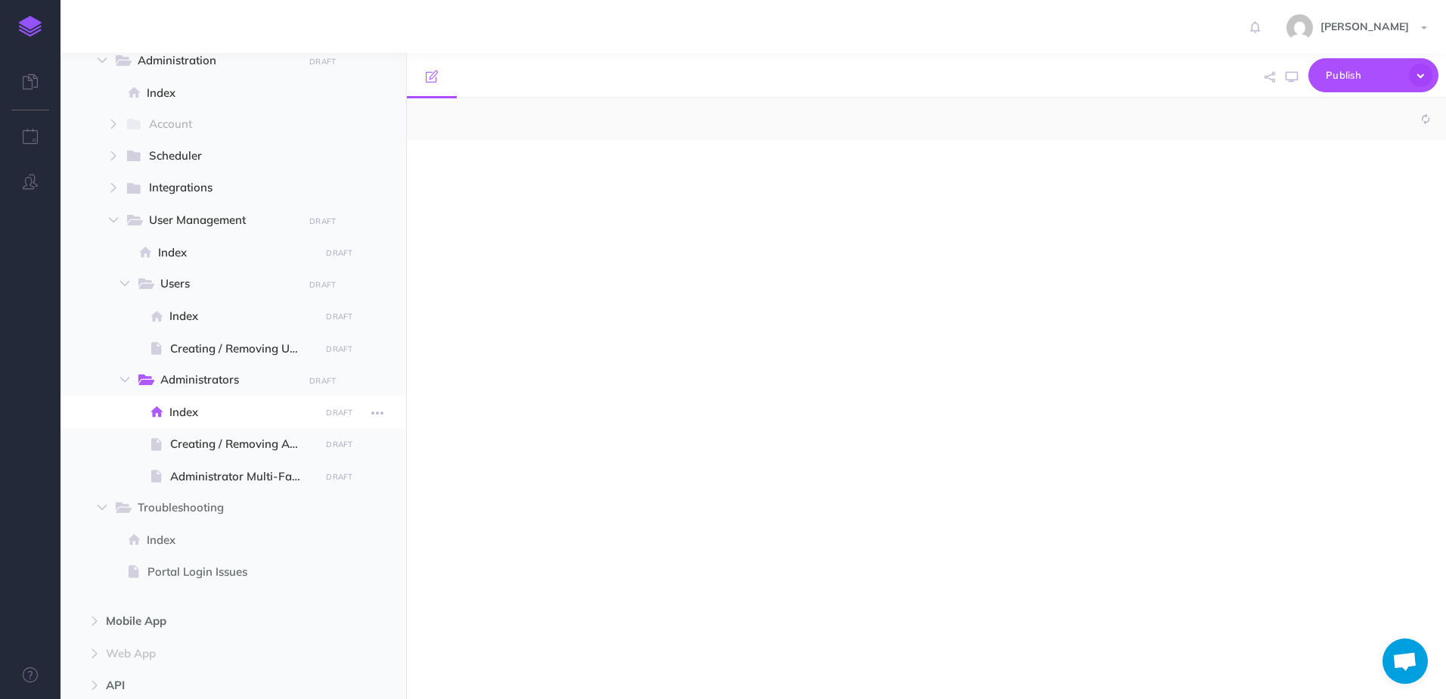
select select "null"
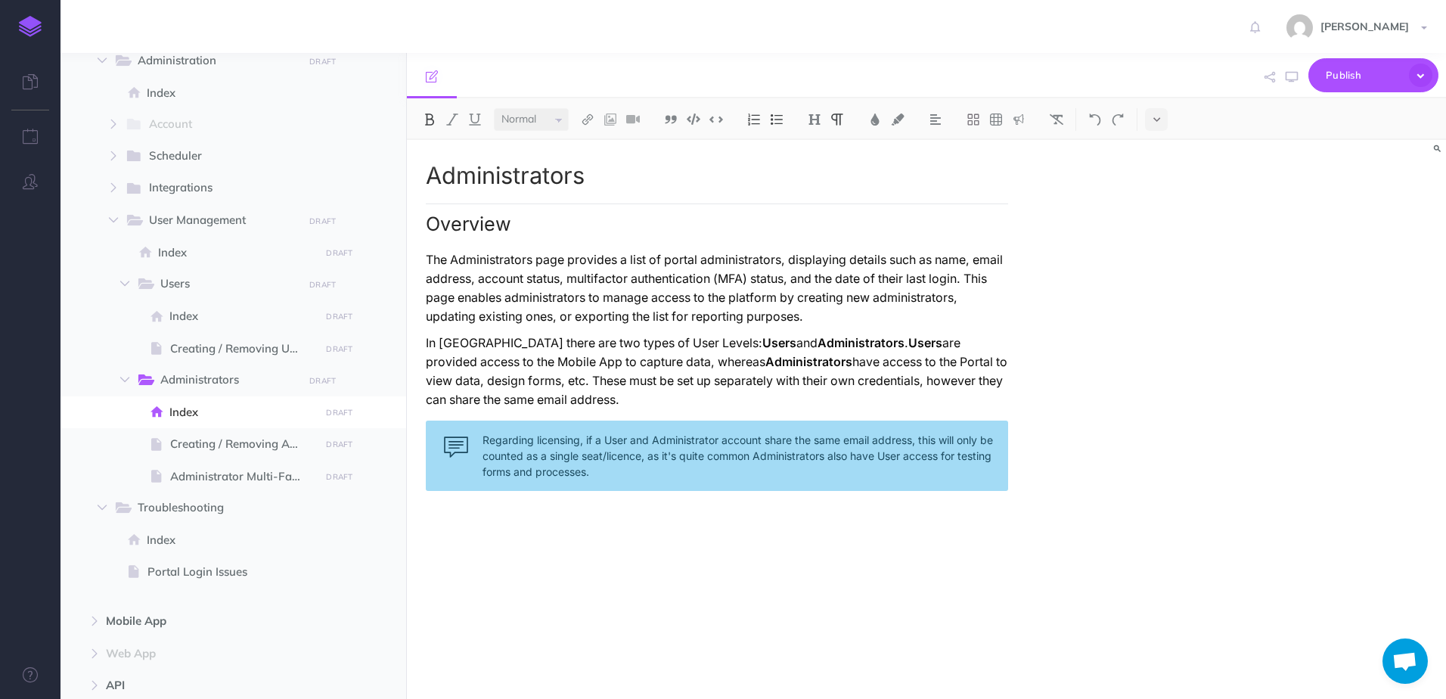
drag, startPoint x: 622, startPoint y: 406, endPoint x: 420, endPoint y: 350, distance: 209.6
click at [420, 350] on div "Administrators Overview The Administrators page provides a list of portal admin…" at bounding box center [717, 412] width 620 height 544
click at [464, 348] on p "In Culverdocs there are two types of User Levels: Users and Administrators . Us…" at bounding box center [717, 372] width 582 height 76
click at [433, 343] on p "In Culverdocs there are two types of User Levels: Users and Administrators . Us…" at bounding box center [717, 372] width 582 height 76
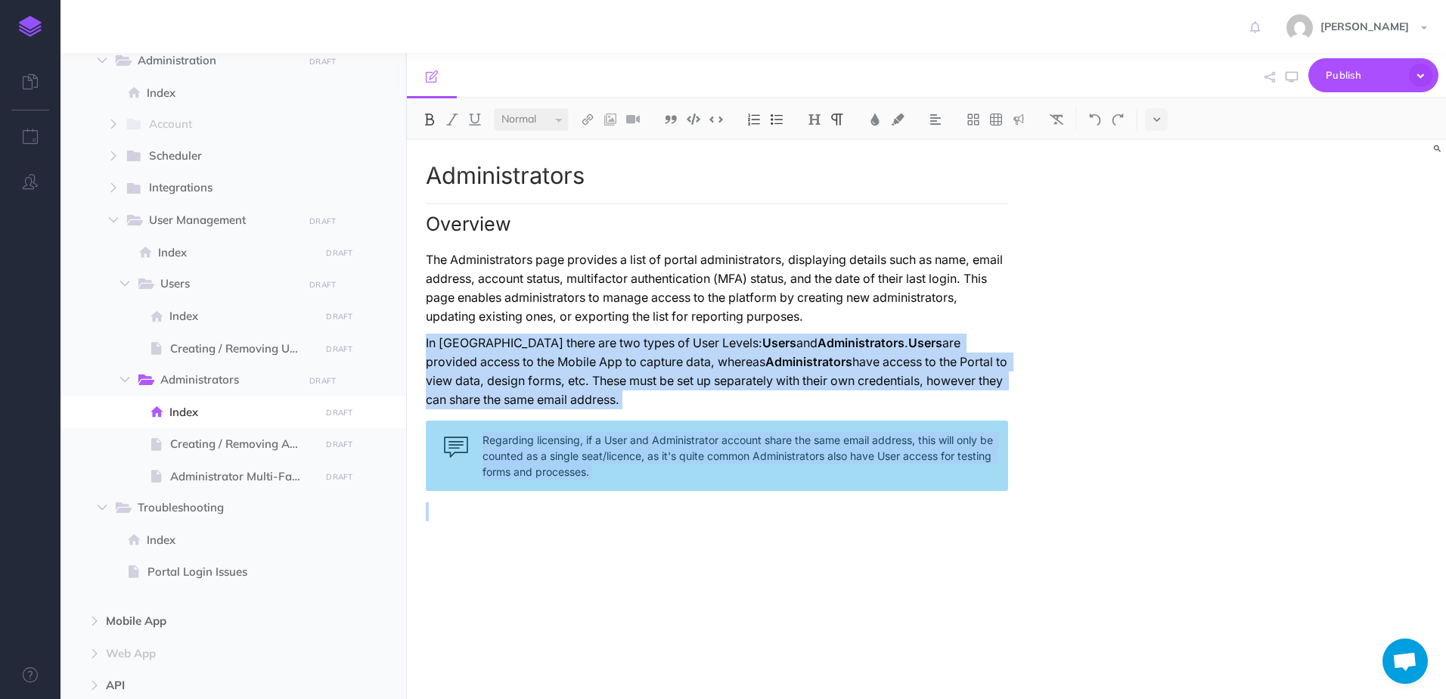
drag, startPoint x: 425, startPoint y: 343, endPoint x: 811, endPoint y: 548, distance: 437.2
click at [811, 548] on div "Administrators Overview The Administrators page provides a list of portal admin…" at bounding box center [717, 412] width 620 height 544
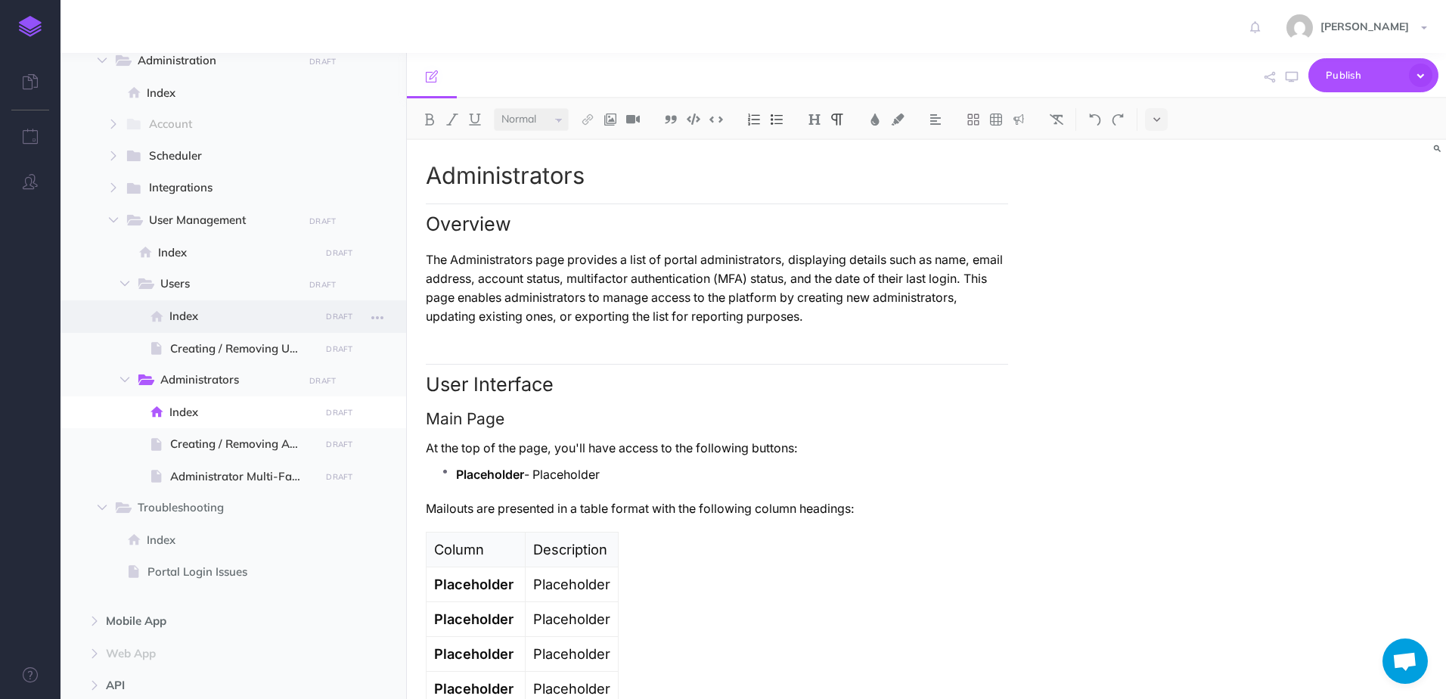
click at [199, 315] on span "Index" at bounding box center [242, 316] width 146 height 18
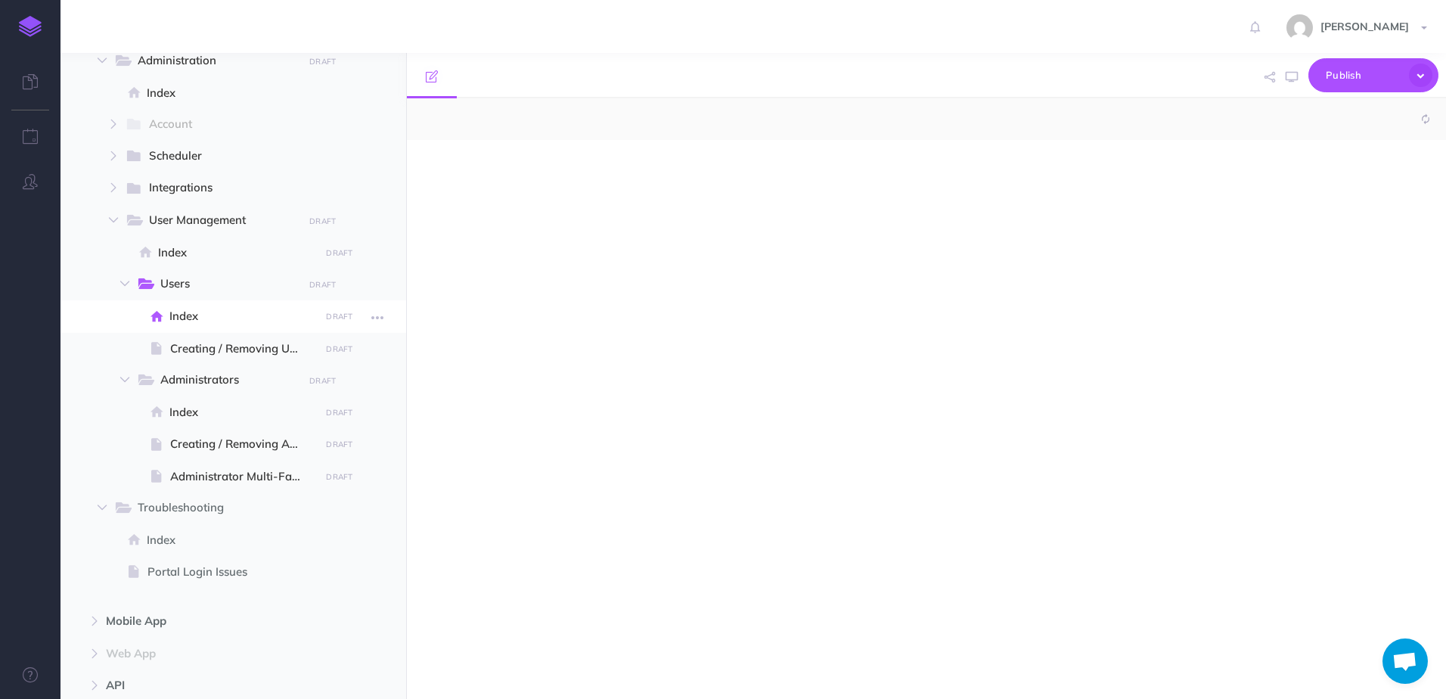
select select "null"
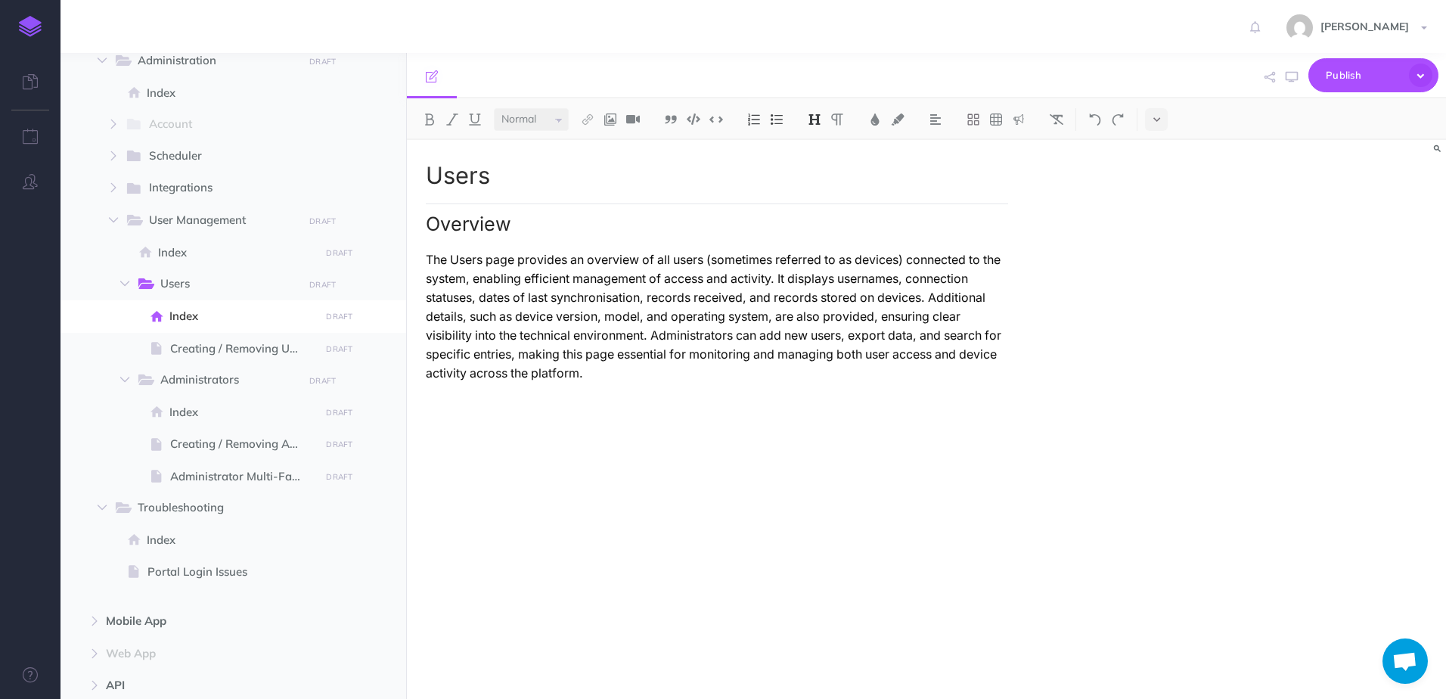
click at [477, 436] on div "Users Overview The Users page provides an overview of all users (sometimes refe…" at bounding box center [717, 412] width 620 height 544
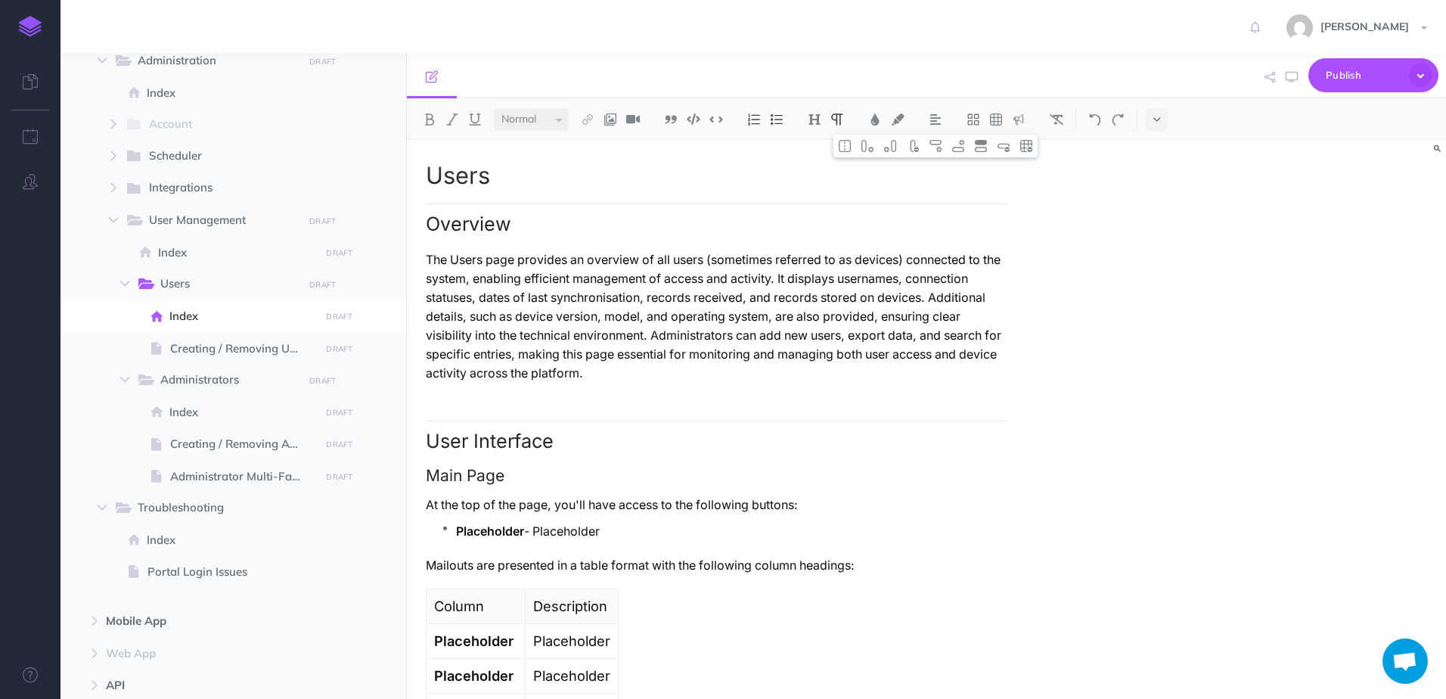
click at [1005, 346] on p "The Users page provides an overview of all users (sometimes referred to as devi…" at bounding box center [717, 316] width 582 height 132
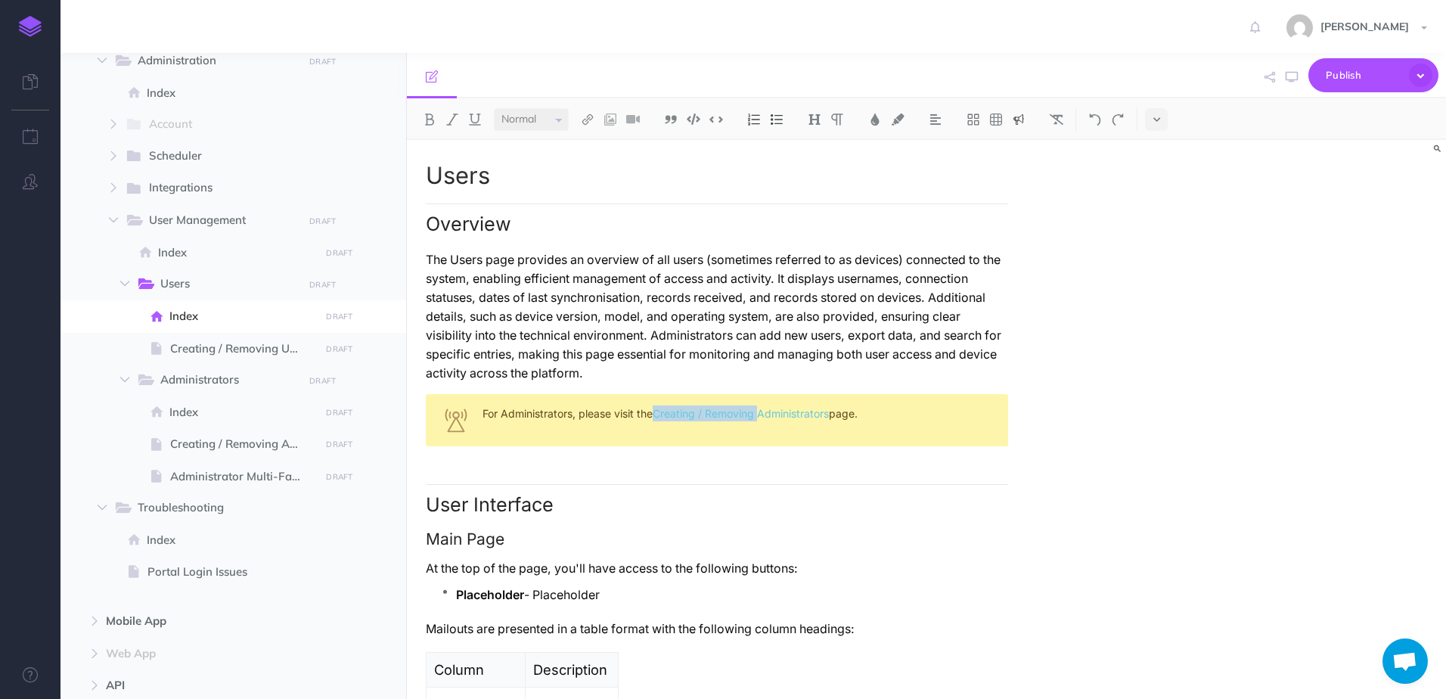
drag, startPoint x: 658, startPoint y: 395, endPoint x: 759, endPoint y: 402, distance: 100.9
click at [759, 402] on div "For Administrators, please visit the Creating / Removing Administrators page." at bounding box center [717, 420] width 582 height 52
click at [688, 402] on div "For Administrators, please visit the Administrators page." at bounding box center [717, 420] width 582 height 52
copy div "Administrators"
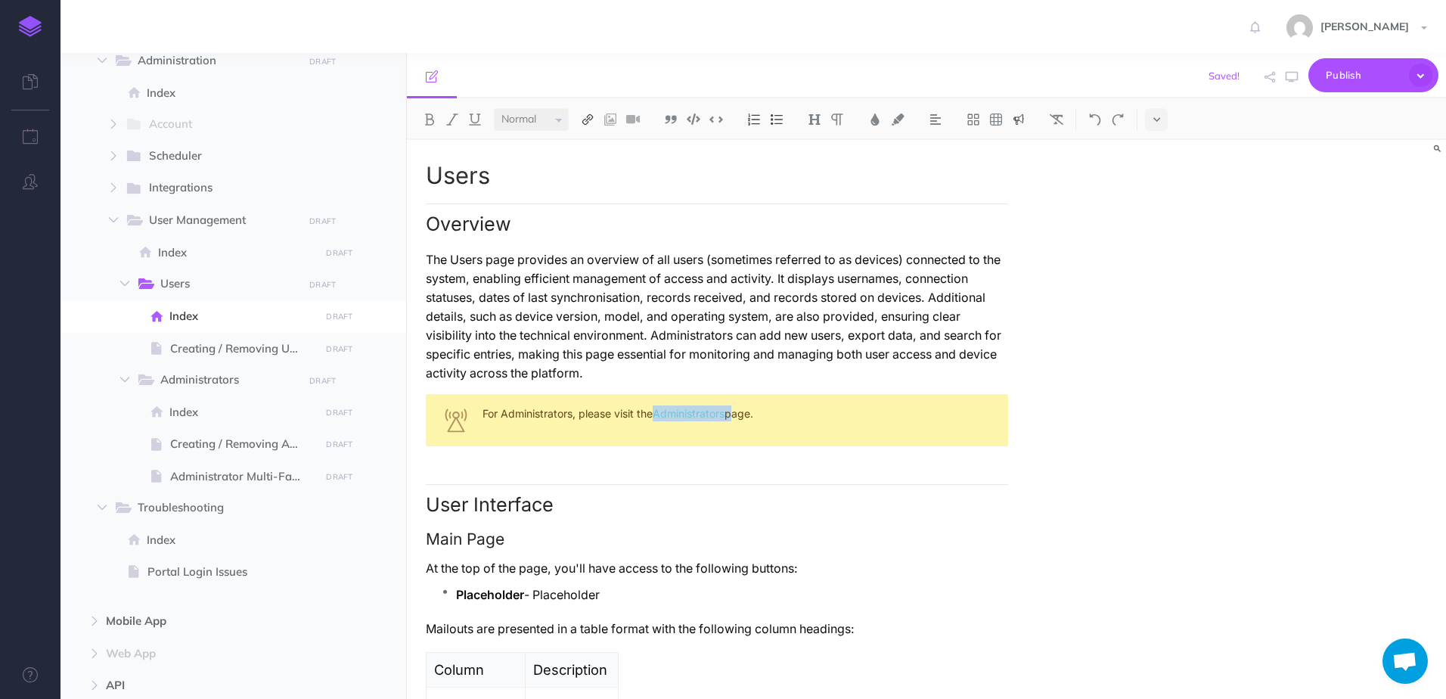
click at [590, 124] on img at bounding box center [588, 119] width 14 height 12
click at [593, 176] on button at bounding box center [587, 168] width 23 height 23
select select "CLX-KRDB-KJ4-BU5"
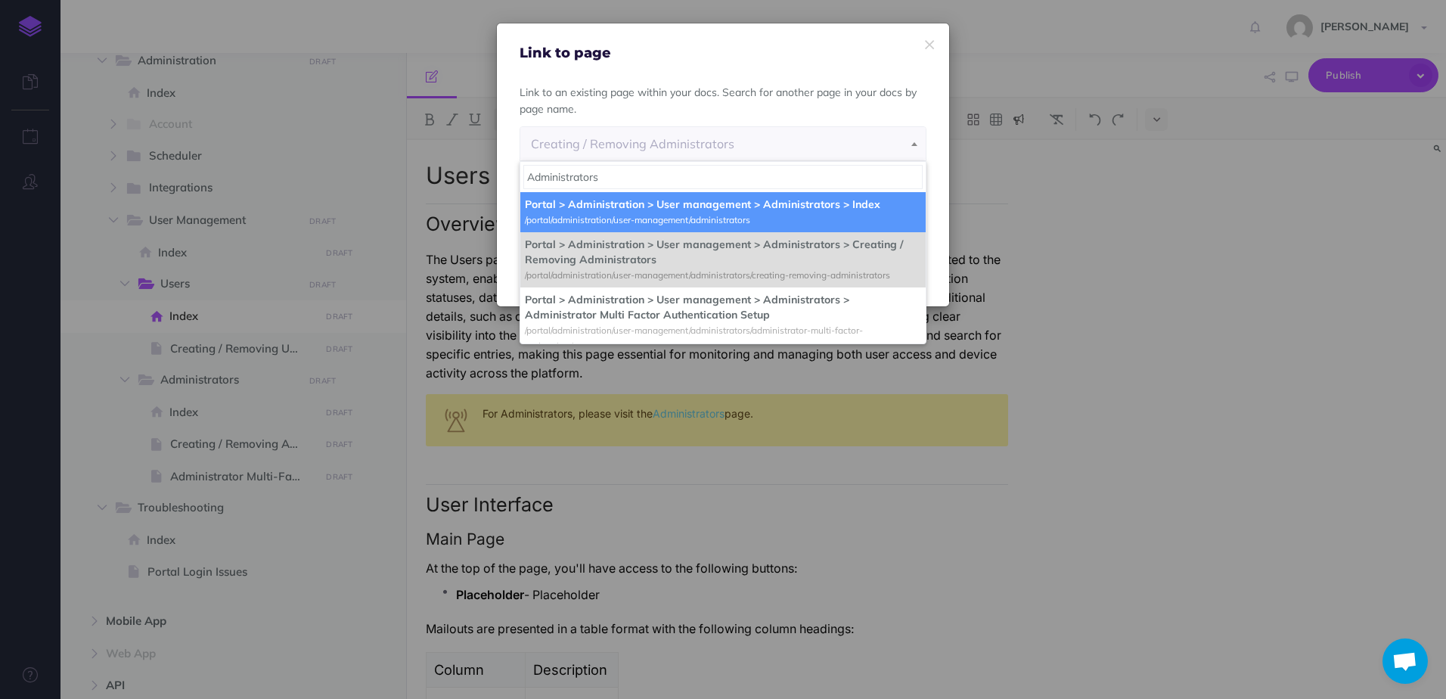
type input "Administrators"
select select "BDN-MPJB-2J1-XBI"
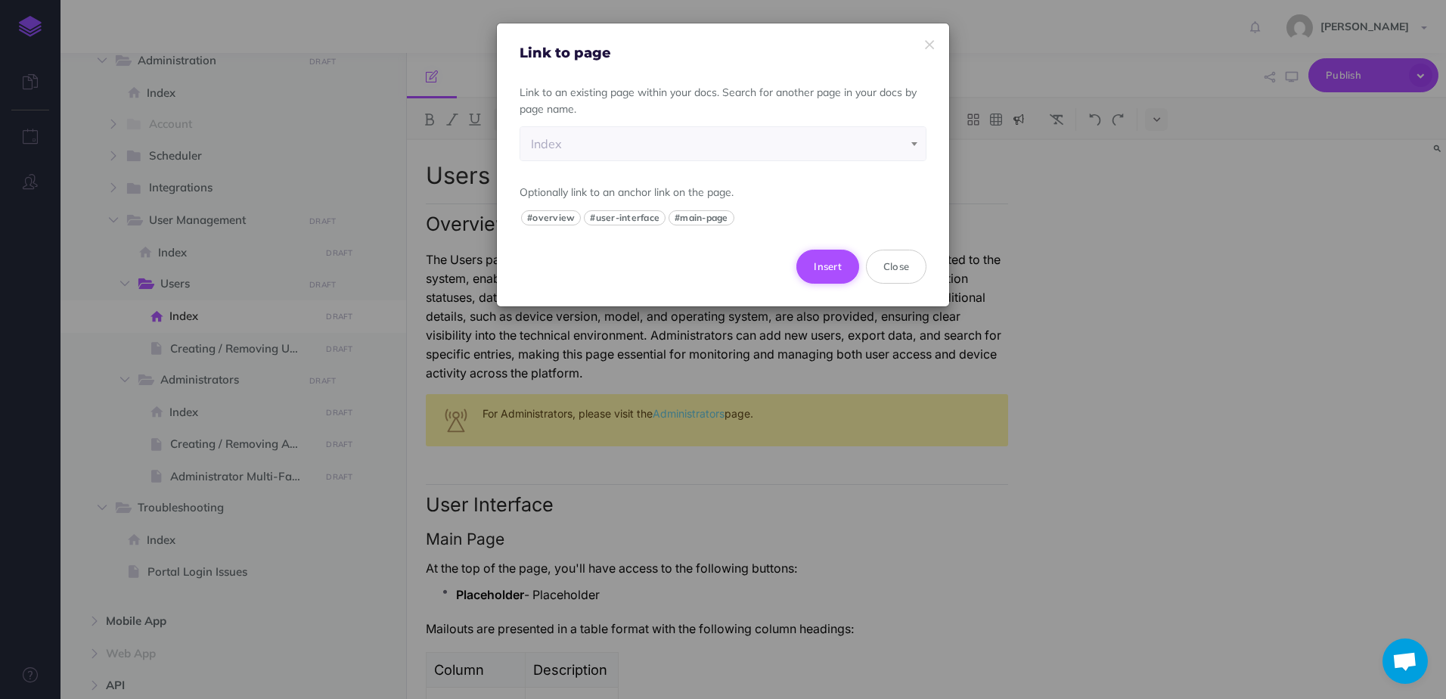
click at [828, 269] on button "Insert" at bounding box center [828, 266] width 63 height 33
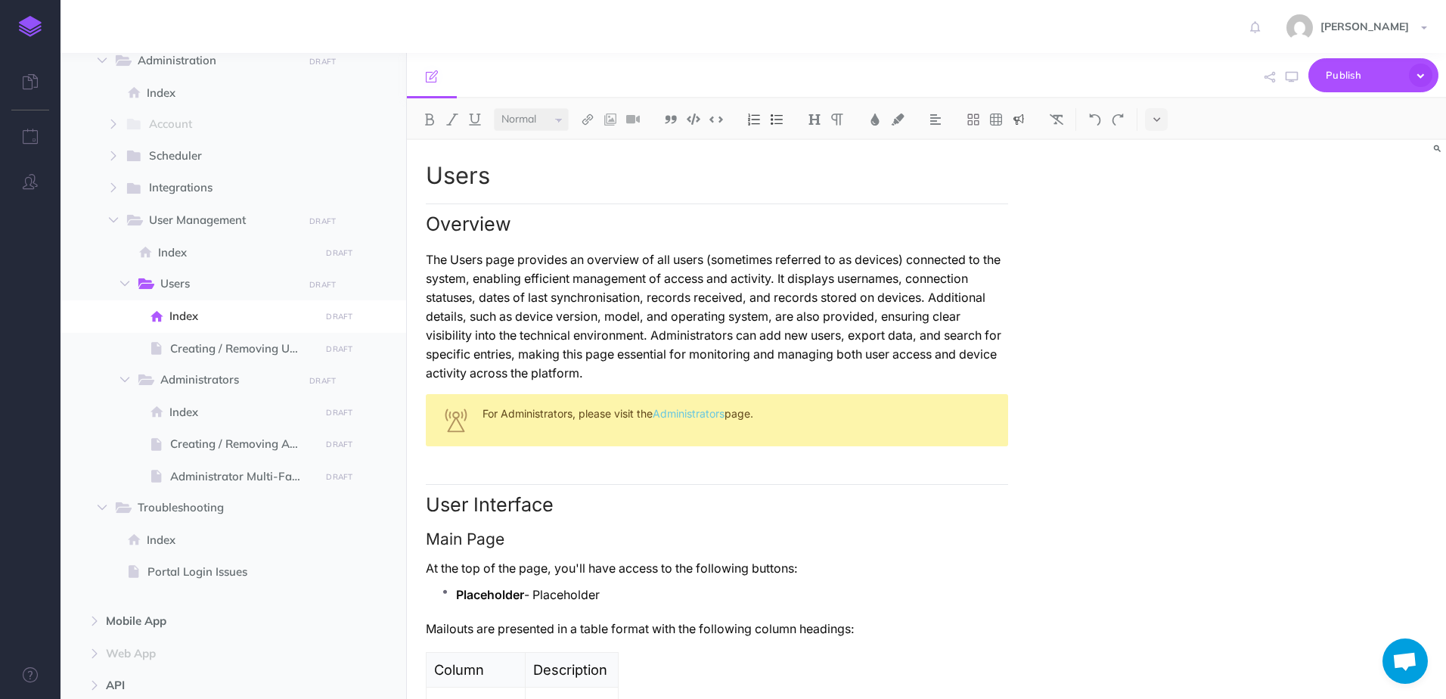
click at [1066, 321] on div "Users Overview The Users page provides an overview of all users (sometimes refe…" at bounding box center [771, 532] width 728 height 784
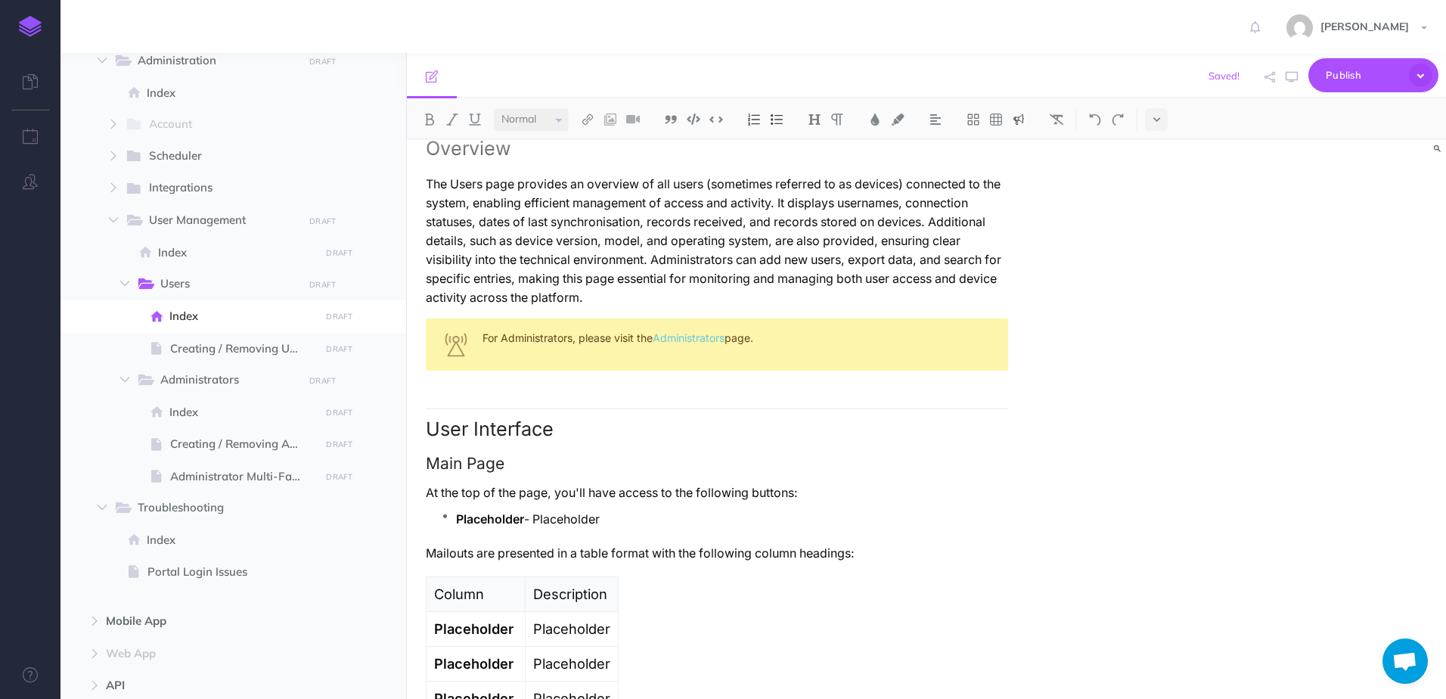
scroll to position [151, 0]
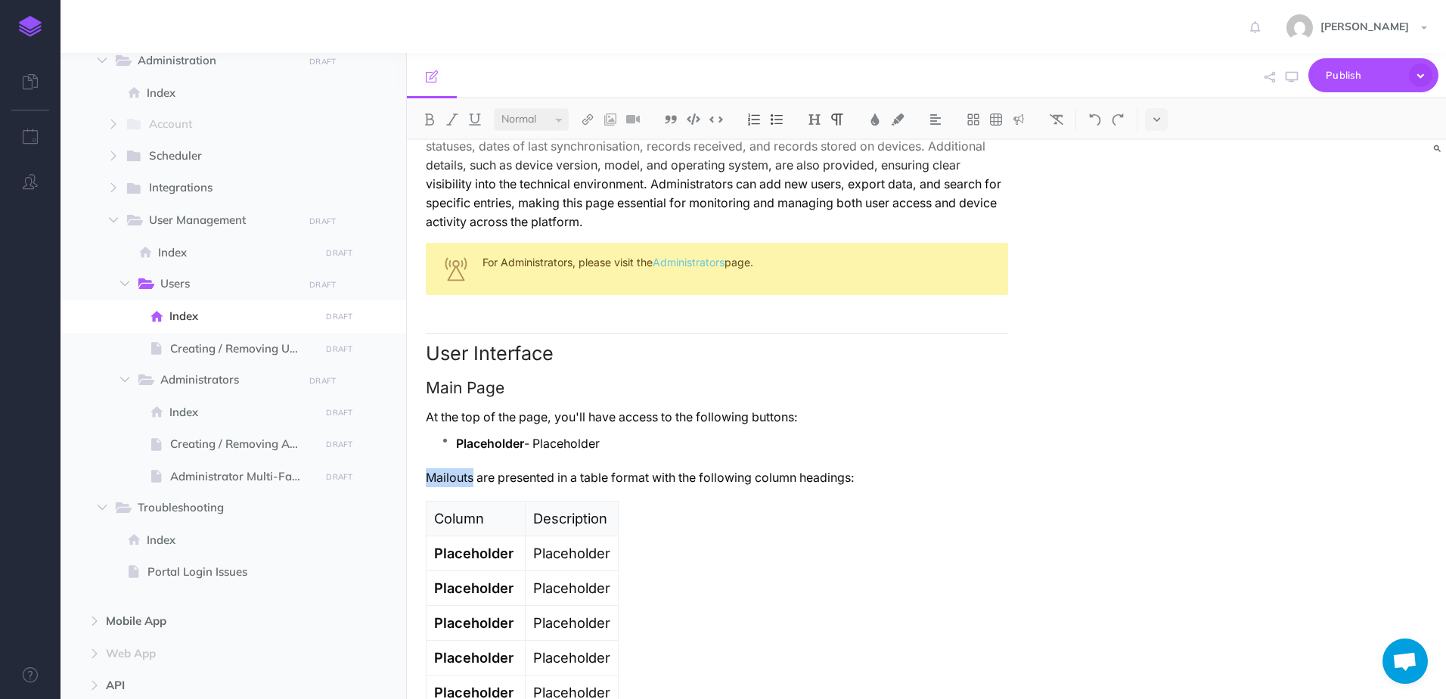
drag, startPoint x: 428, startPoint y: 459, endPoint x: 473, endPoint y: 461, distance: 44.7
click at [473, 468] on p "Mailouts are presented in a table format with the following column headings:" at bounding box center [717, 477] width 582 height 19
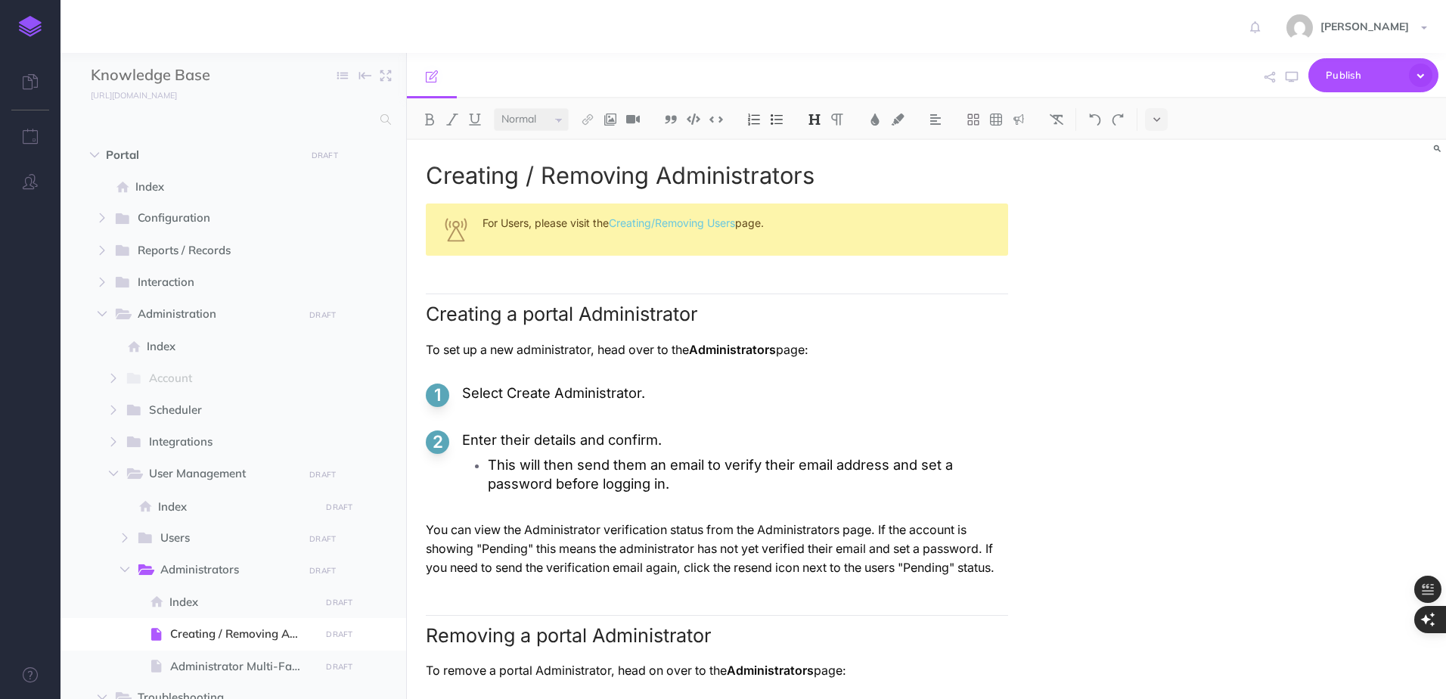
select select "null"
click at [695, 296] on h2 "Creating a portal Administrator" at bounding box center [717, 309] width 582 height 32
click at [483, 272] on div "Creating / Removing Administrators For Users, please visit the Creating/Removin…" at bounding box center [717, 539] width 620 height 798
click at [476, 508] on ol "Select Create Administrator. Enter their details and confirm. This will then se…" at bounding box center [717, 452] width 582 height 137
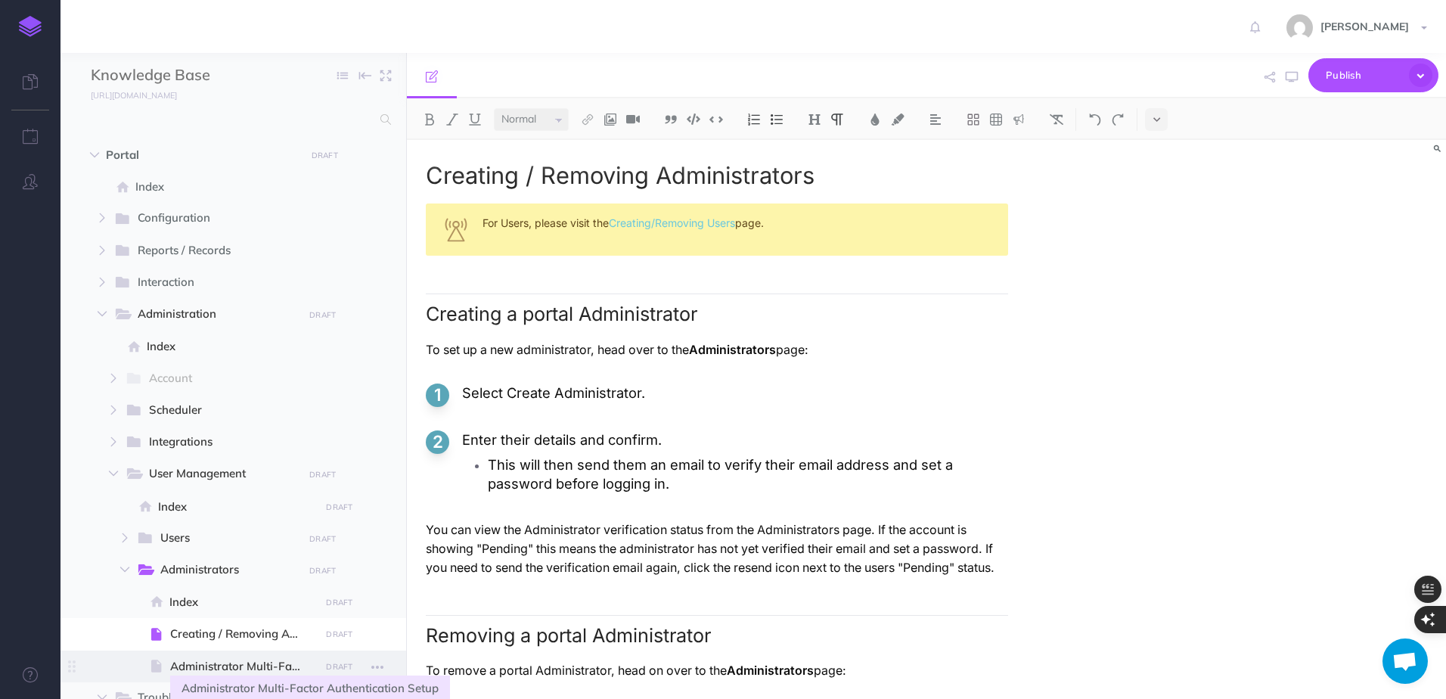
click at [232, 662] on span "Administrator Multi-Factor Authentication Setup" at bounding box center [242, 666] width 145 height 18
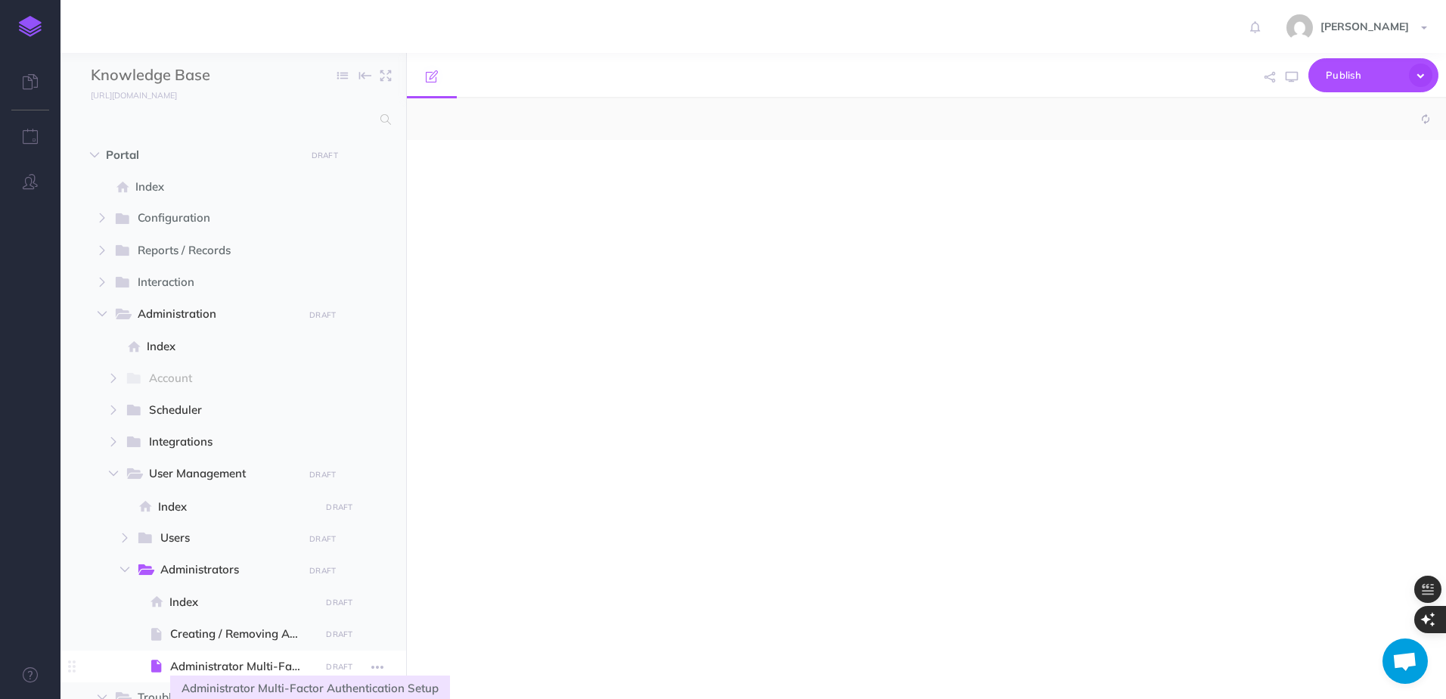
select select "null"
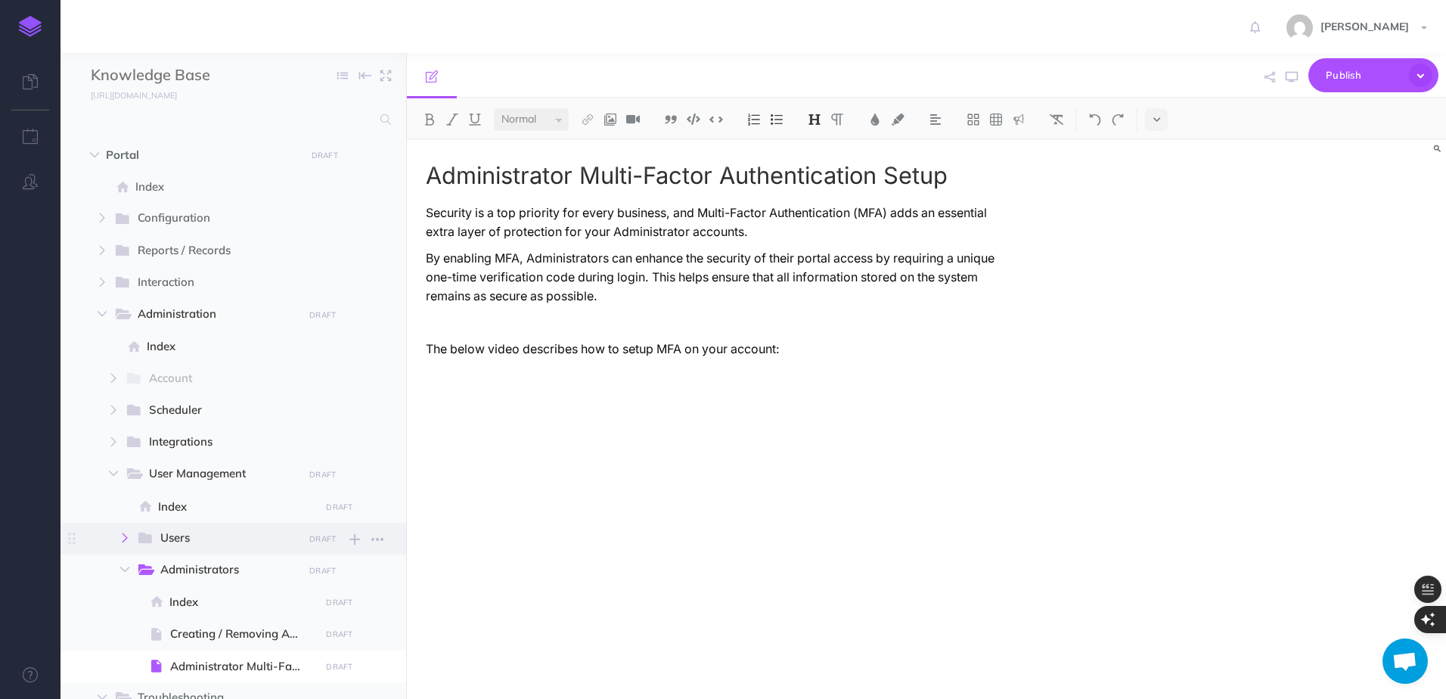
click at [124, 542] on button "button" at bounding box center [124, 538] width 27 height 18
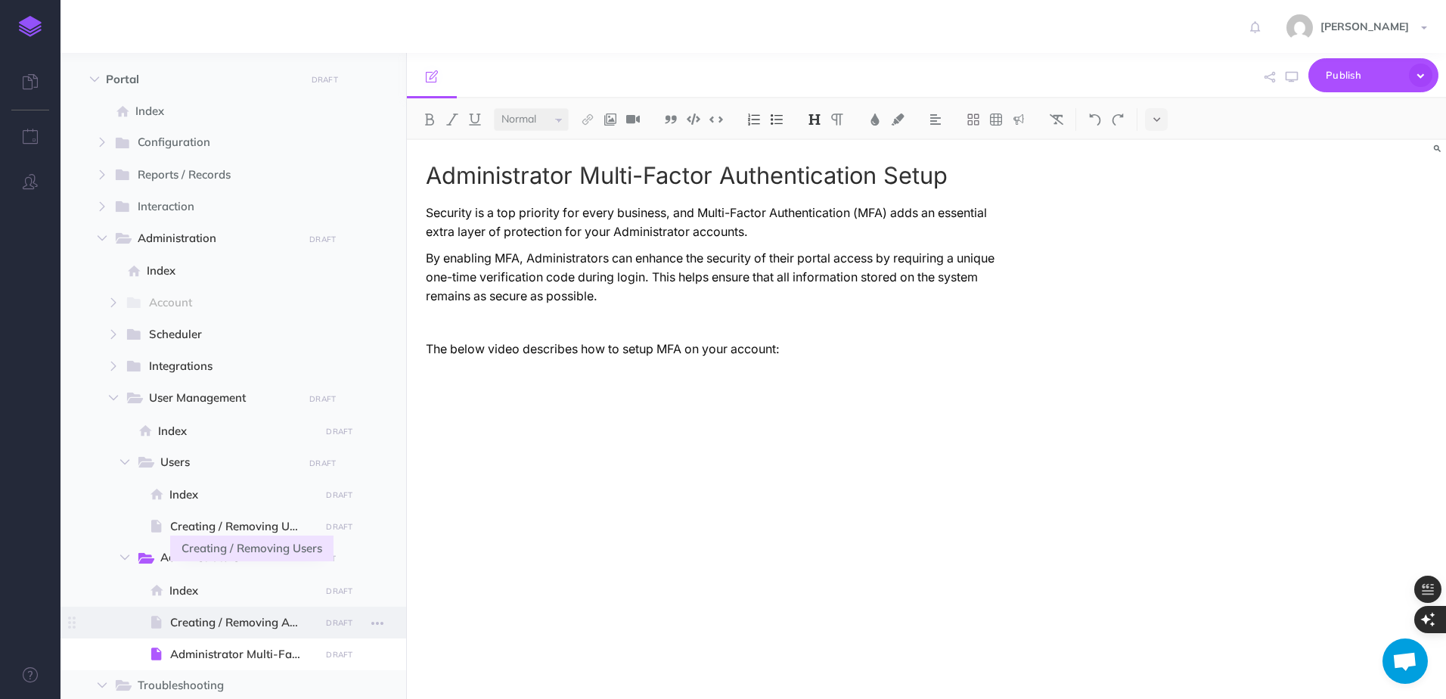
scroll to position [151, 0]
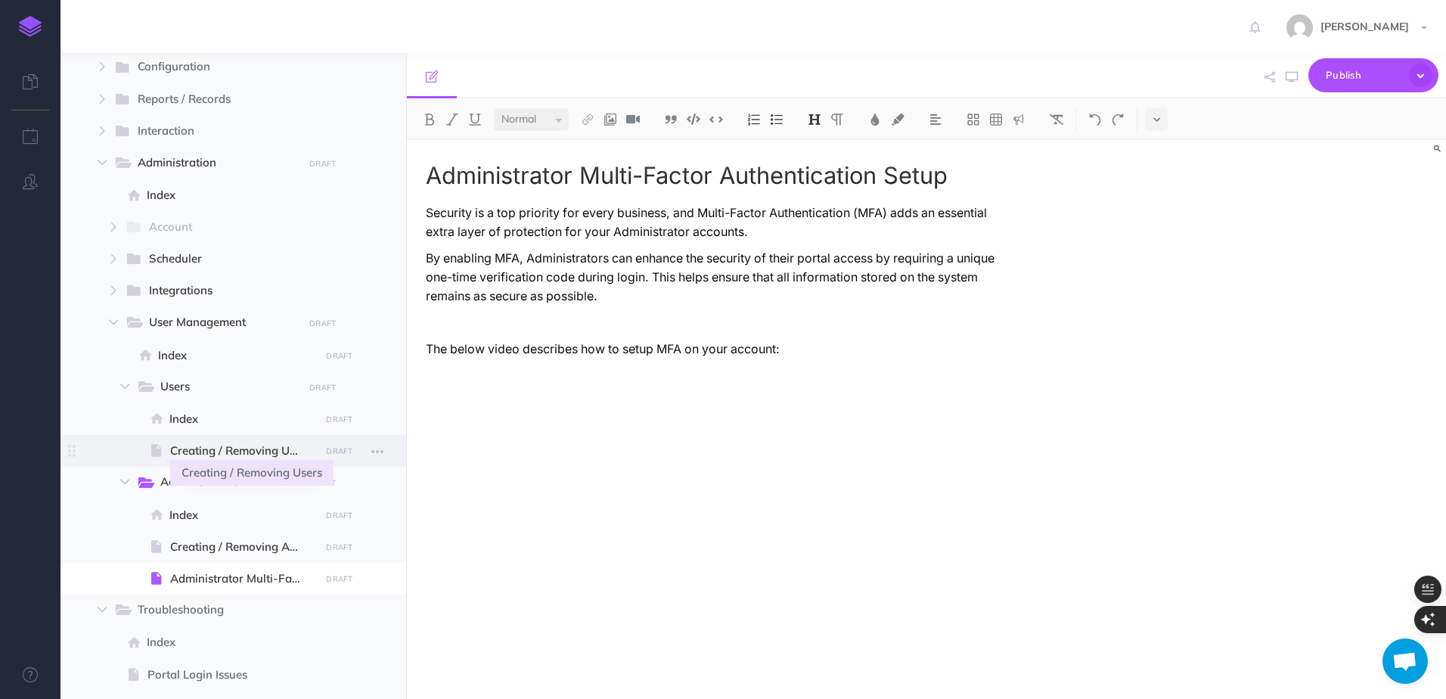
click at [242, 443] on span "Creating / Removing Users" at bounding box center [242, 451] width 145 height 18
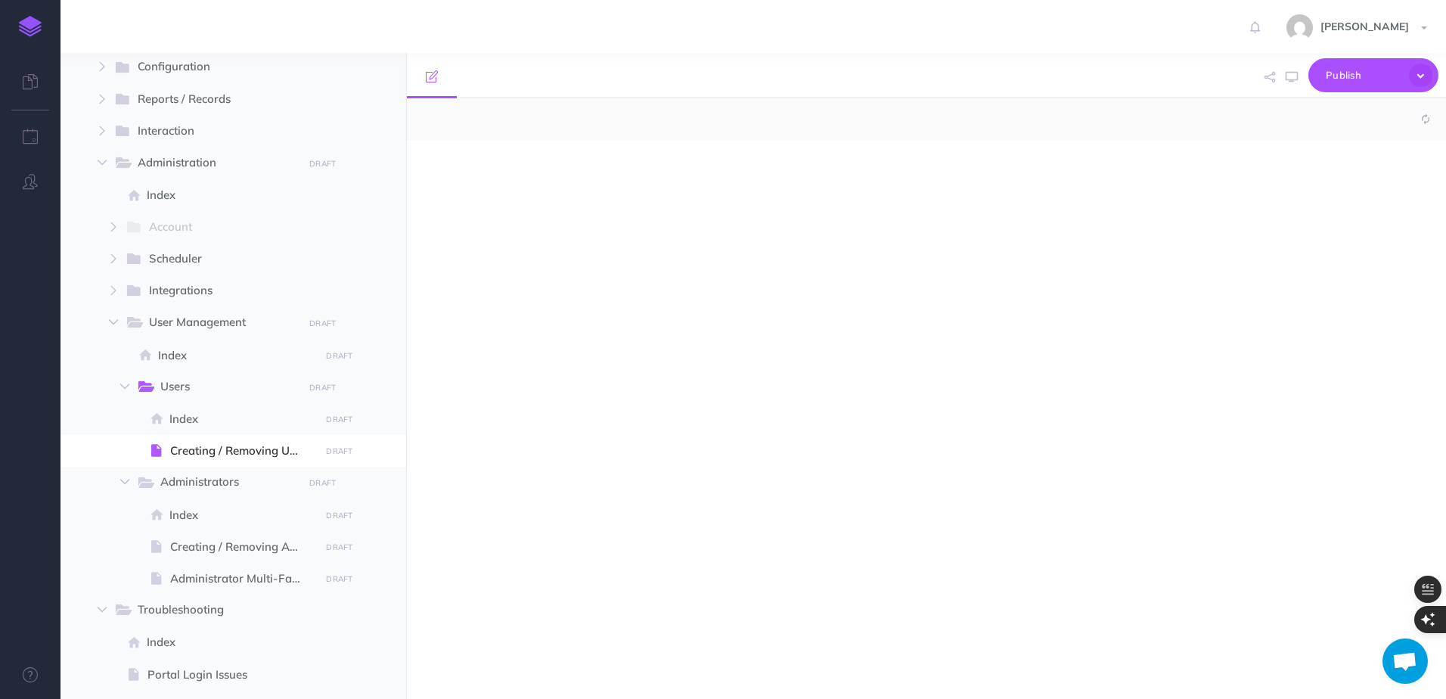
select select "null"
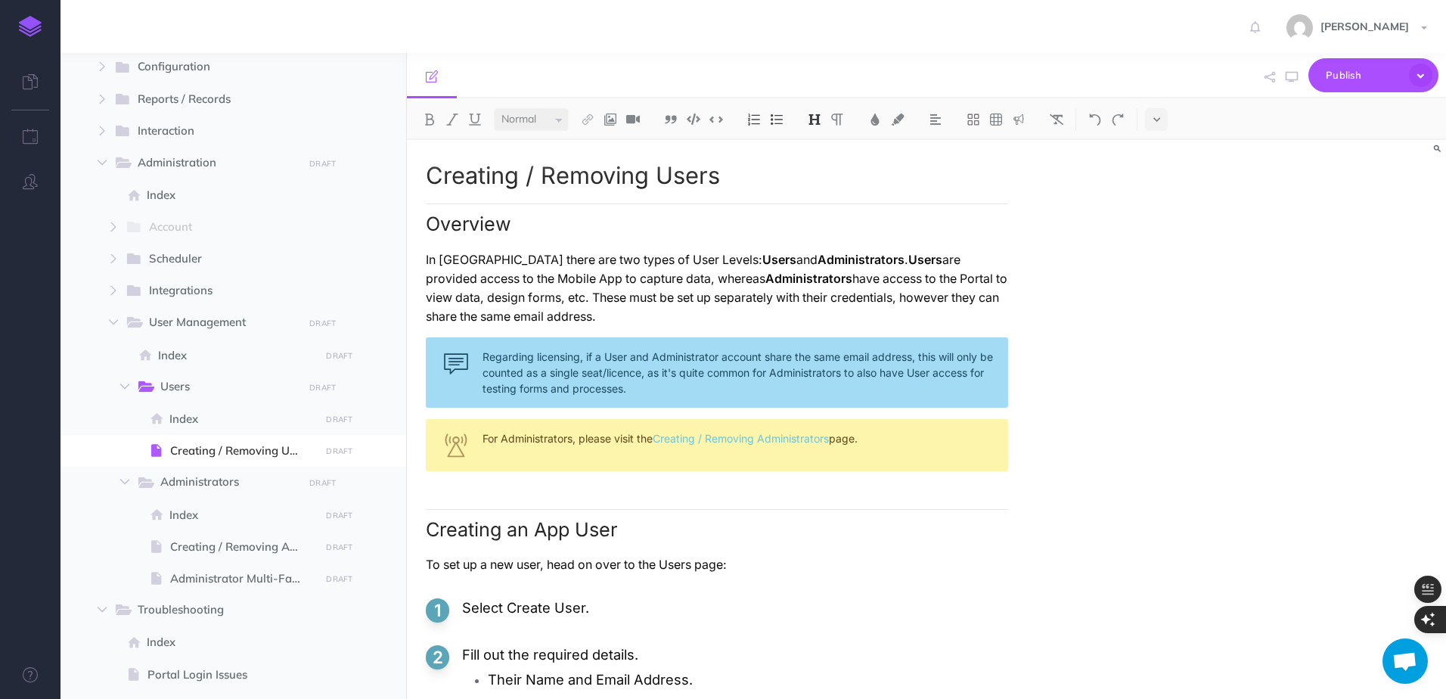
click at [676, 324] on p "In [GEOGRAPHIC_DATA] there are two types of User Levels: Users and Administrato…" at bounding box center [717, 288] width 582 height 76
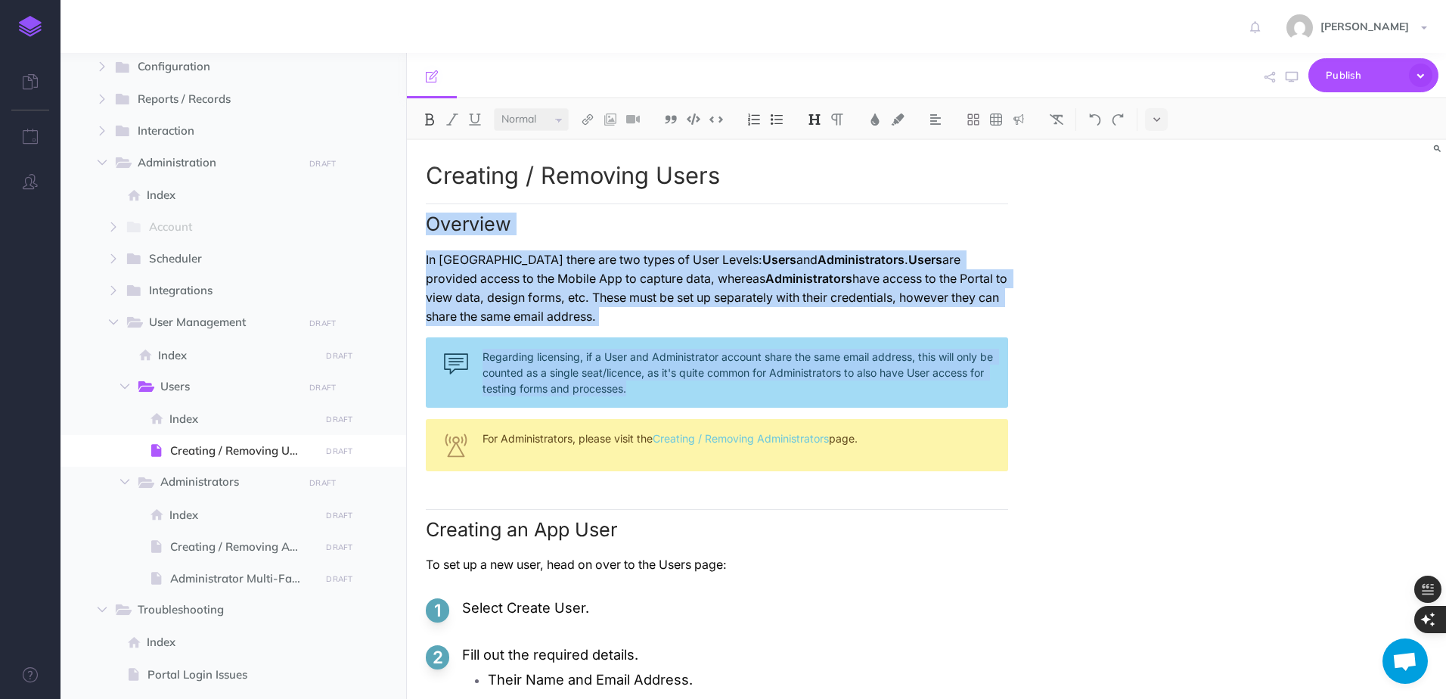
drag, startPoint x: 425, startPoint y: 222, endPoint x: 691, endPoint y: 386, distance: 312.4
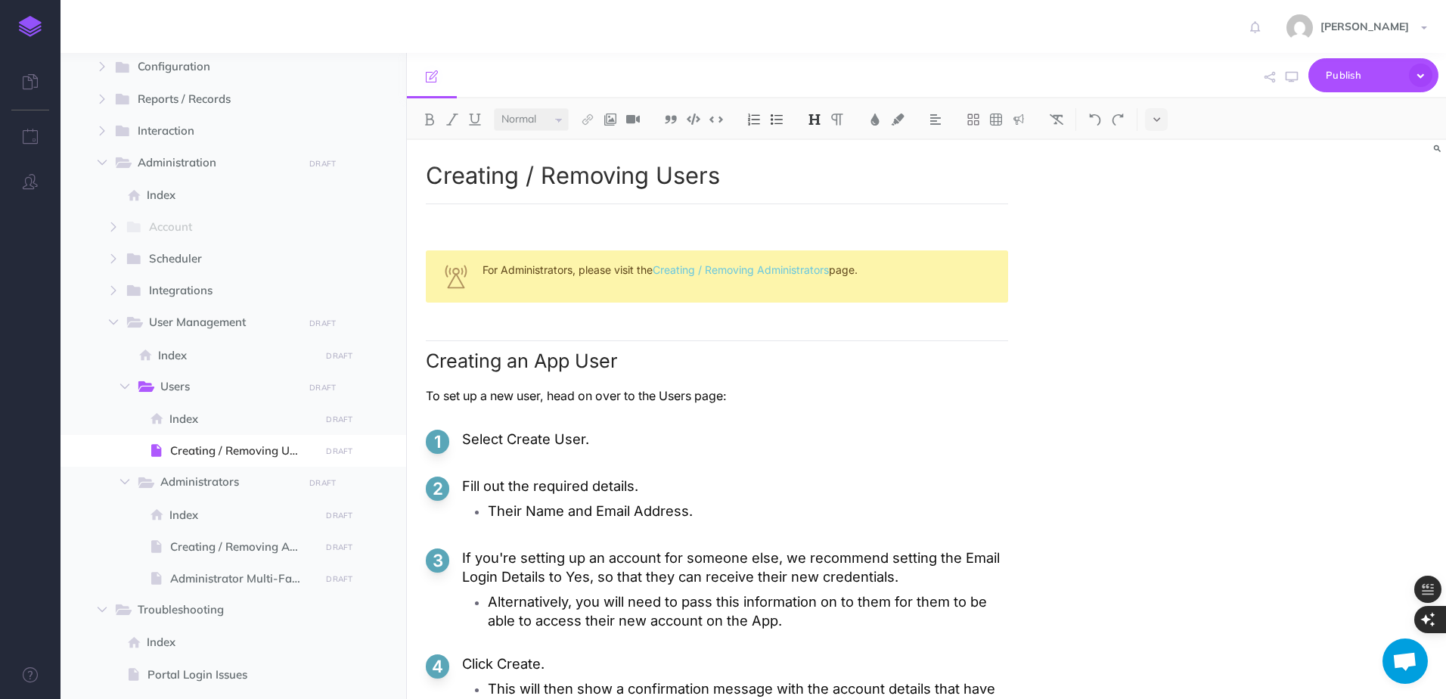
click at [527, 223] on h2 at bounding box center [717, 219] width 582 height 32
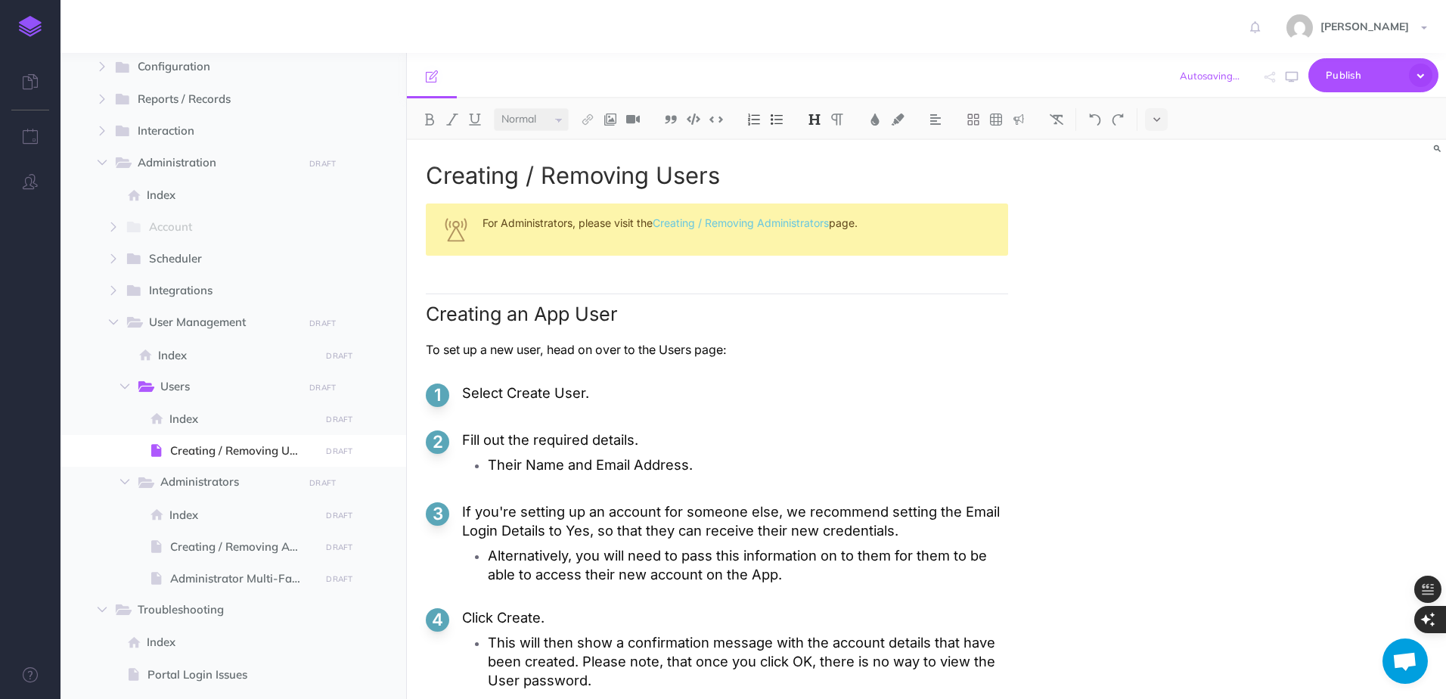
click at [557, 174] on h1 "Creating / Removing Users" at bounding box center [717, 176] width 582 height 26
click at [824, 116] on button at bounding box center [814, 119] width 23 height 23
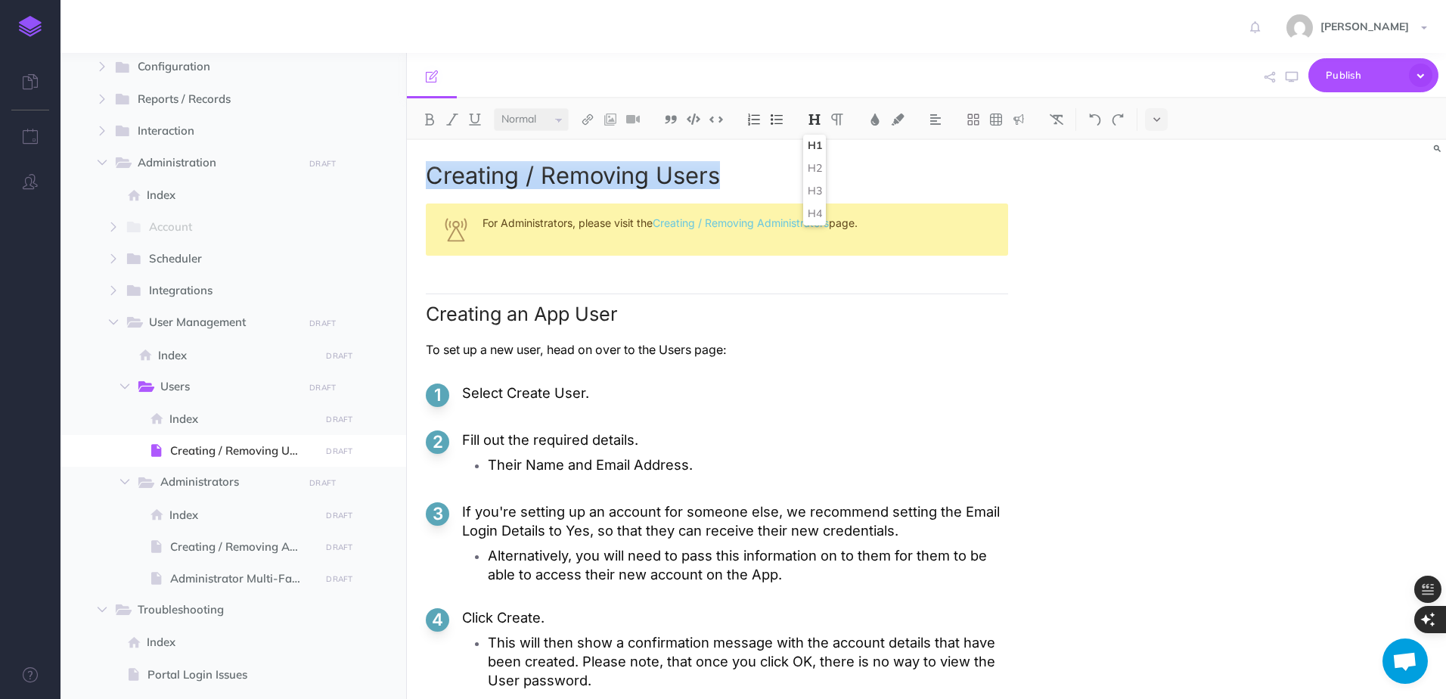
click at [821, 138] on button "H1" at bounding box center [814, 146] width 23 height 23
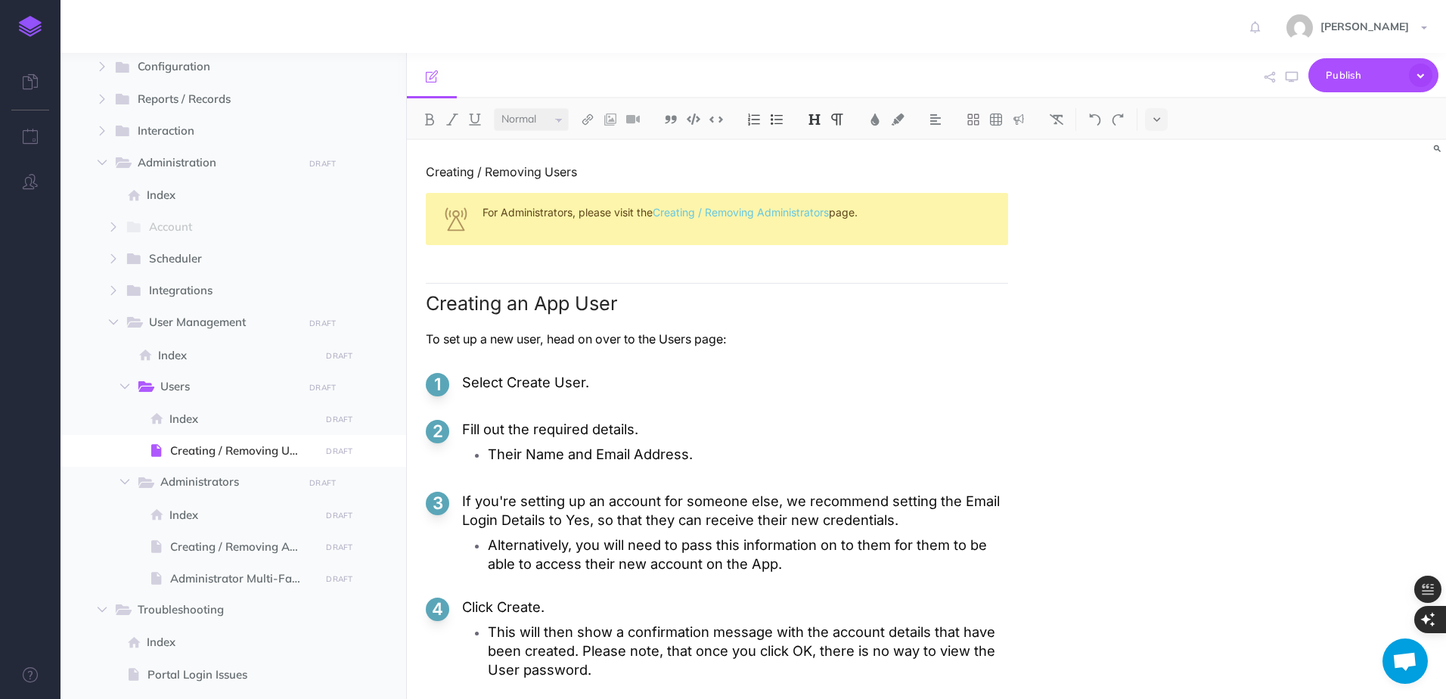
click at [821, 121] on img at bounding box center [815, 119] width 14 height 12
click at [820, 144] on button "H1" at bounding box center [814, 146] width 23 height 23
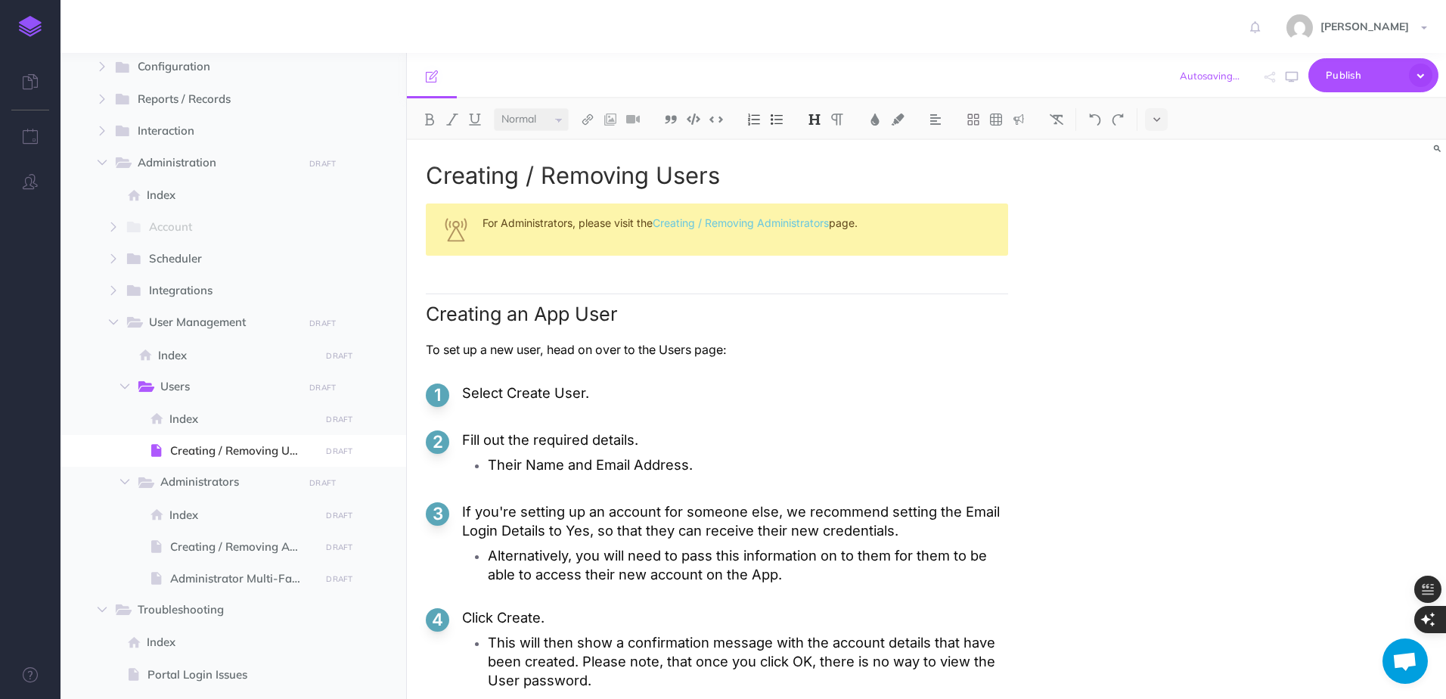
click at [1250, 381] on div "Creating / Removing Users For Administrators, please visit the Creating / Remov…" at bounding box center [926, 419] width 1039 height 559
click at [222, 358] on span "Index" at bounding box center [236, 355] width 157 height 18
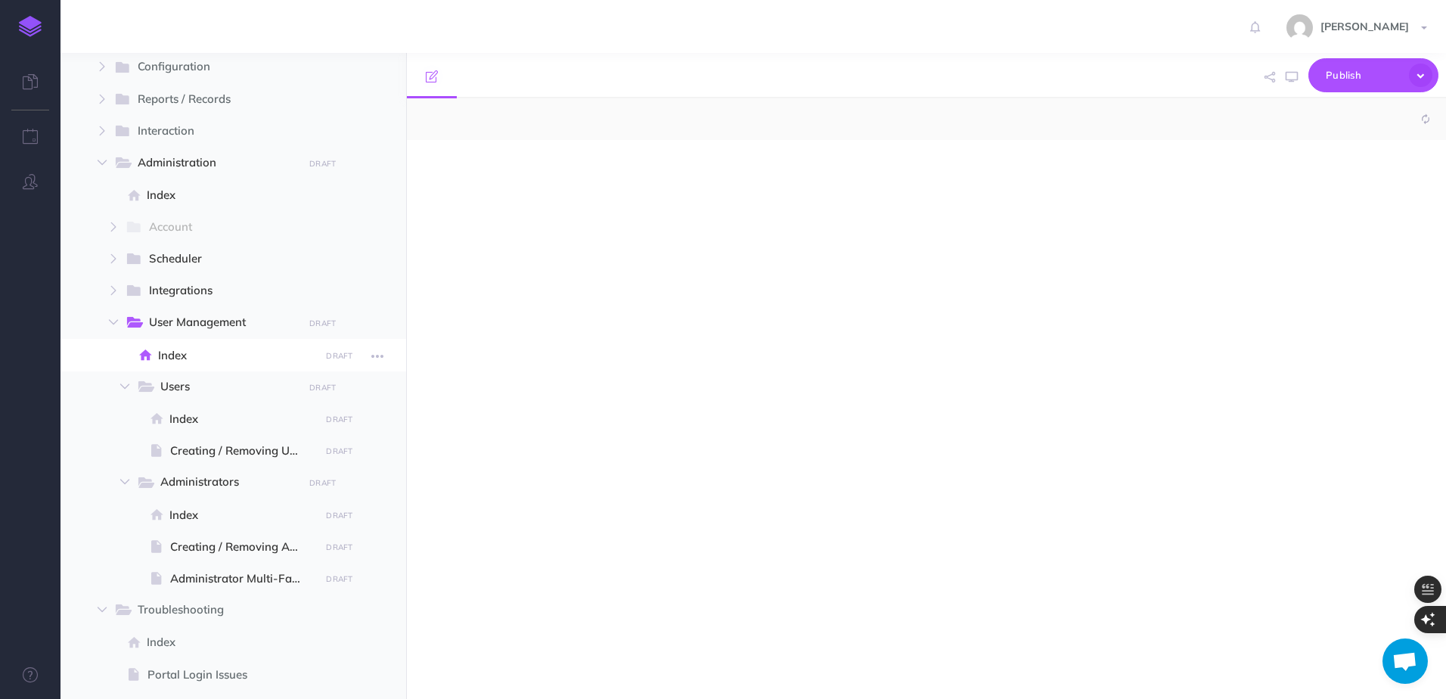
select select "null"
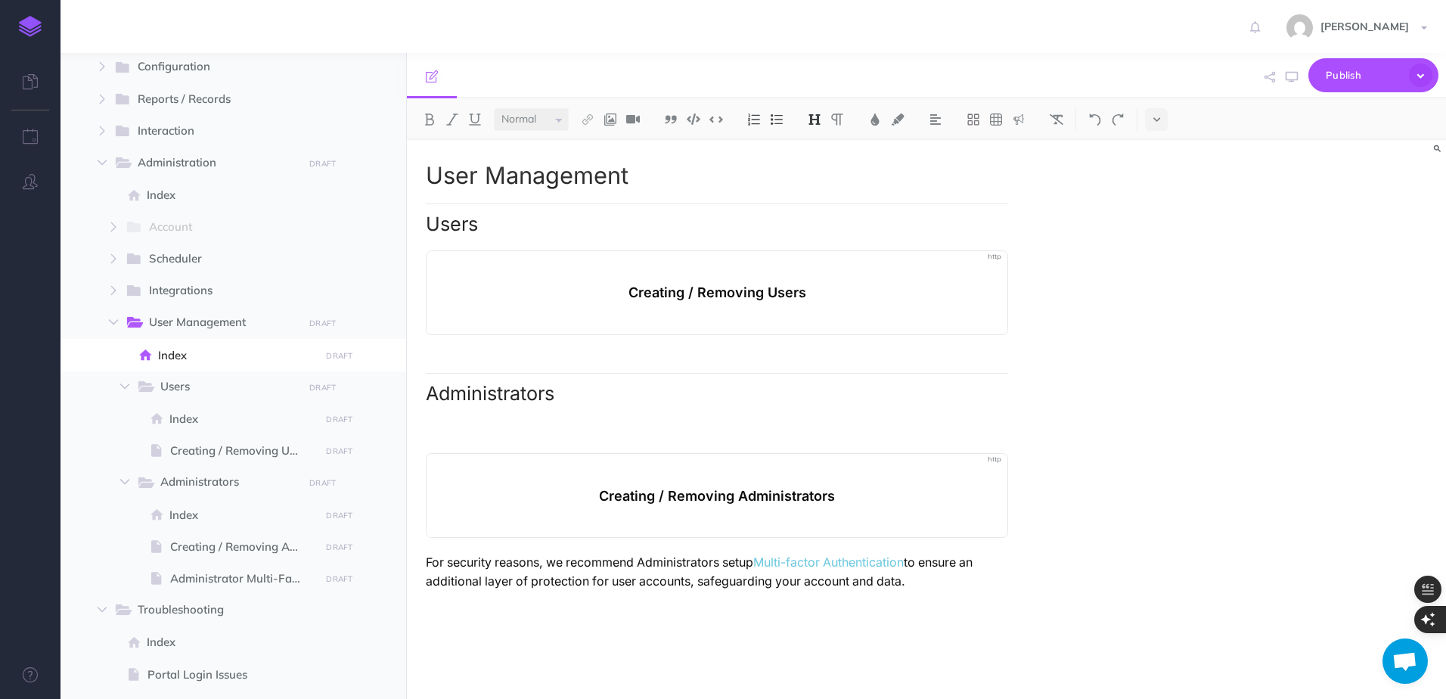
click at [674, 564] on p "For security reasons, we recommend Administrators setup Multi-factor Authentica…" at bounding box center [717, 572] width 582 height 38
copy p "For security reasons, we recommend Administrators setup Multi-factor Authentica…"
click at [688, 552] on div "User Management Users Creating / Removing Users Administrators Creating / Remov…" at bounding box center [717, 412] width 620 height 544
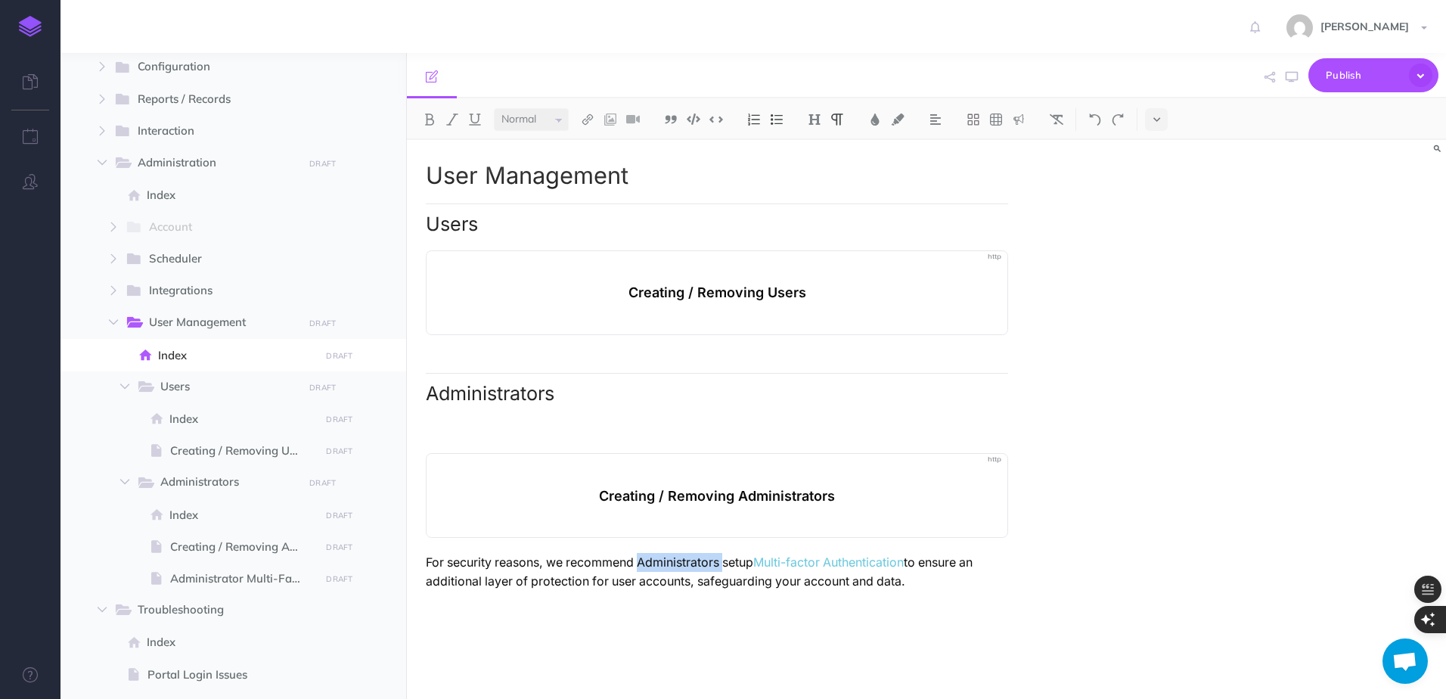
click at [688, 552] on div "User Management Users Creating / Removing Users Administrators Creating / Remov…" at bounding box center [717, 412] width 620 height 544
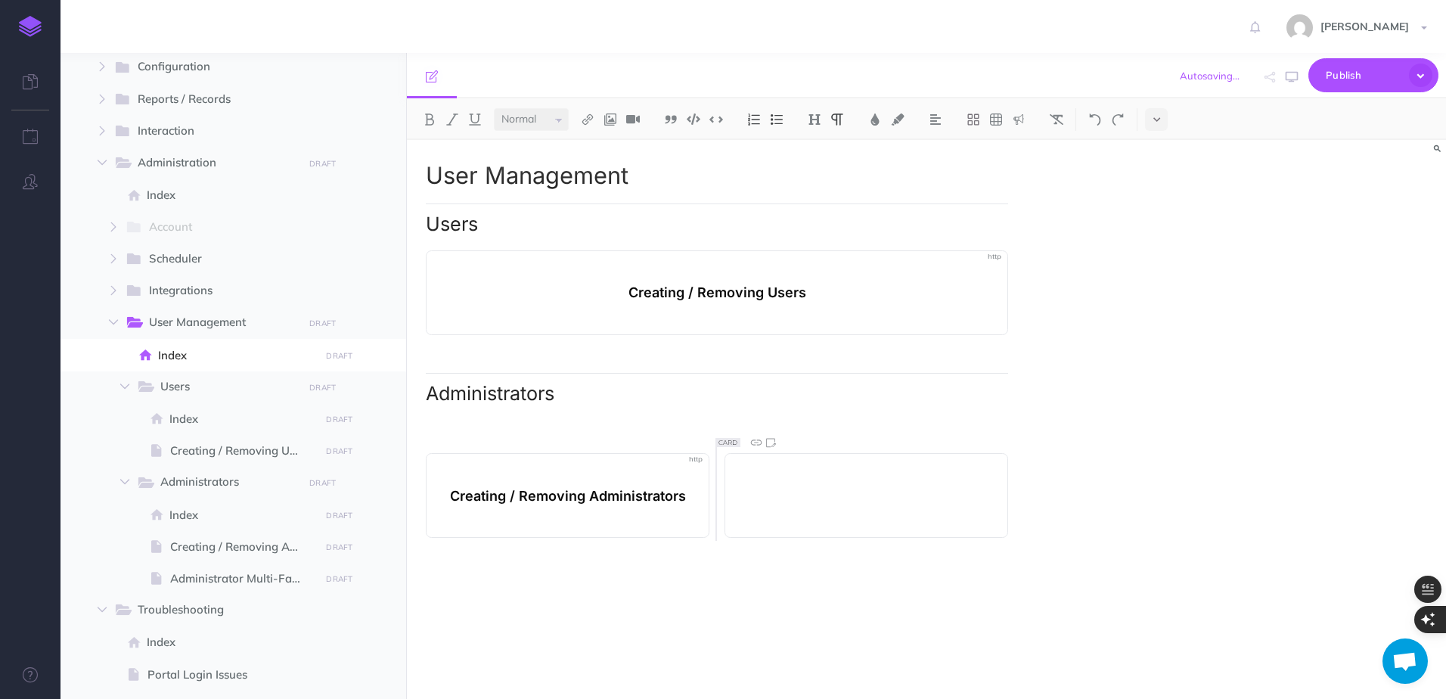
click at [747, 591] on div "User Management Users Creating / Removing Users Administrators Creating / Remov…" at bounding box center [717, 412] width 620 height 544
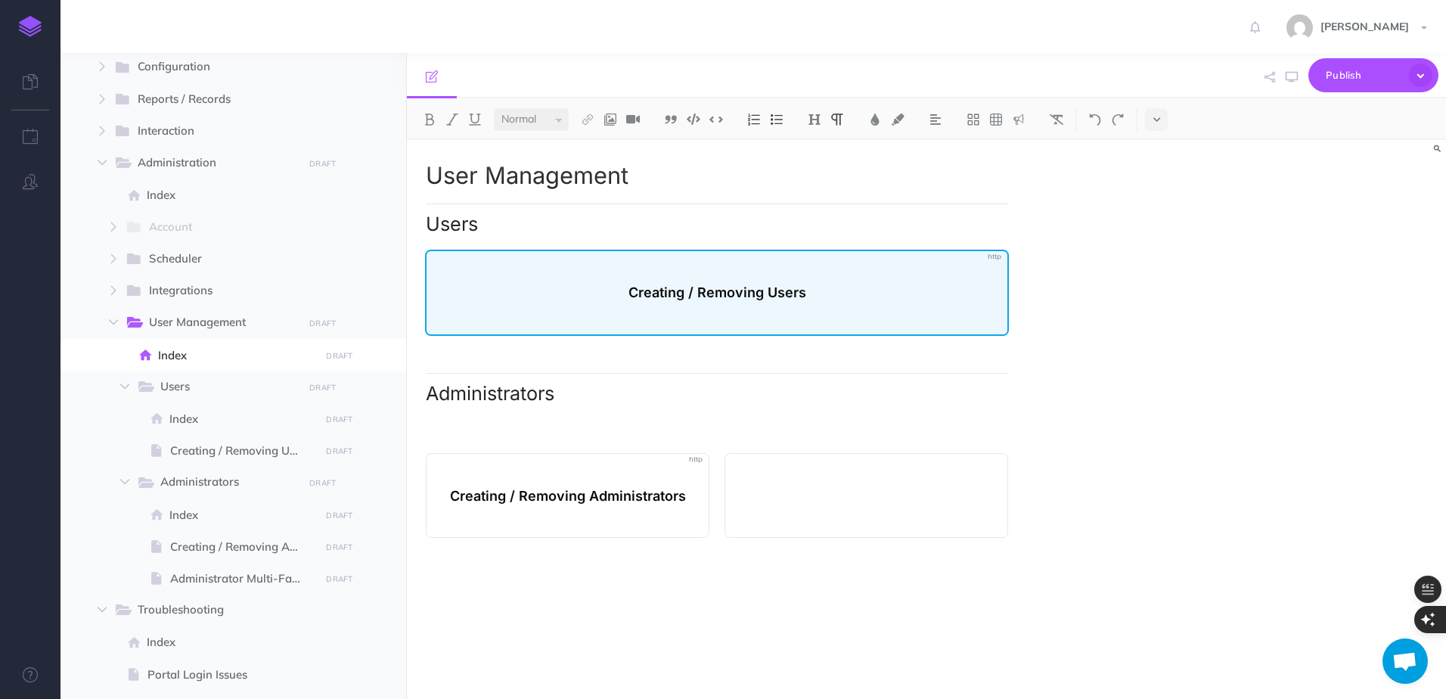
click at [813, 322] on p at bounding box center [718, 318] width 570 height 19
click at [849, 300] on p "Creating / Removing Users" at bounding box center [718, 292] width 570 height 19
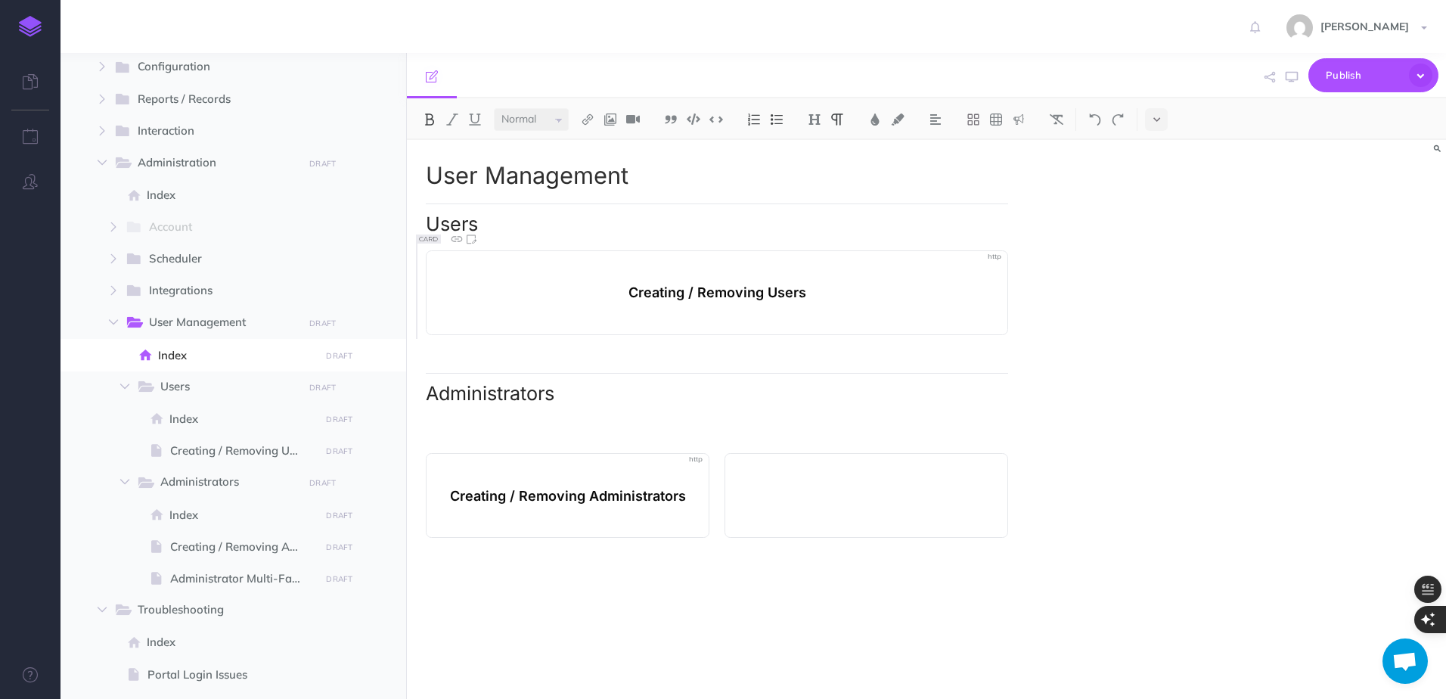
click at [851, 346] on div "User Management Users Creating / Removing Users Administrators Creating / Remov…" at bounding box center [717, 412] width 620 height 544
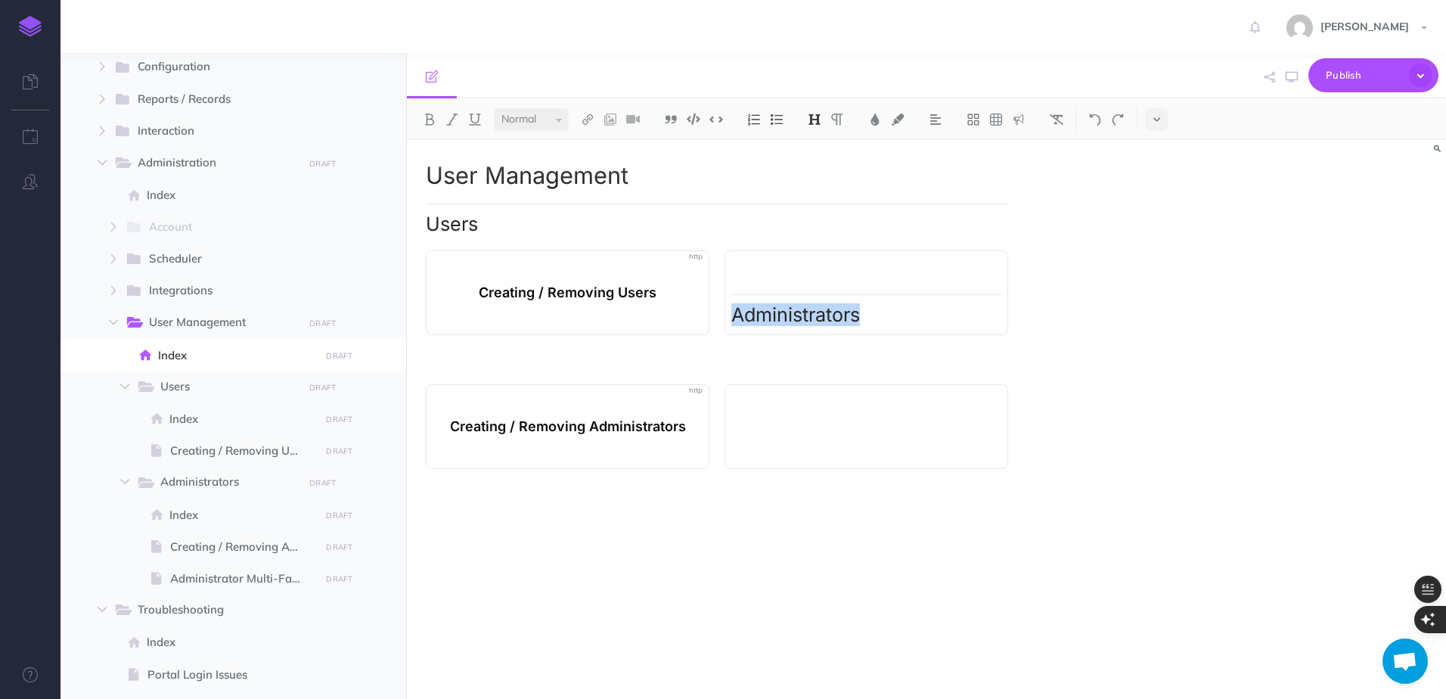
drag, startPoint x: 741, startPoint y: 315, endPoint x: 874, endPoint y: 311, distance: 133.2
click at [874, 311] on h2 "Administrators" at bounding box center [866, 310] width 271 height 32
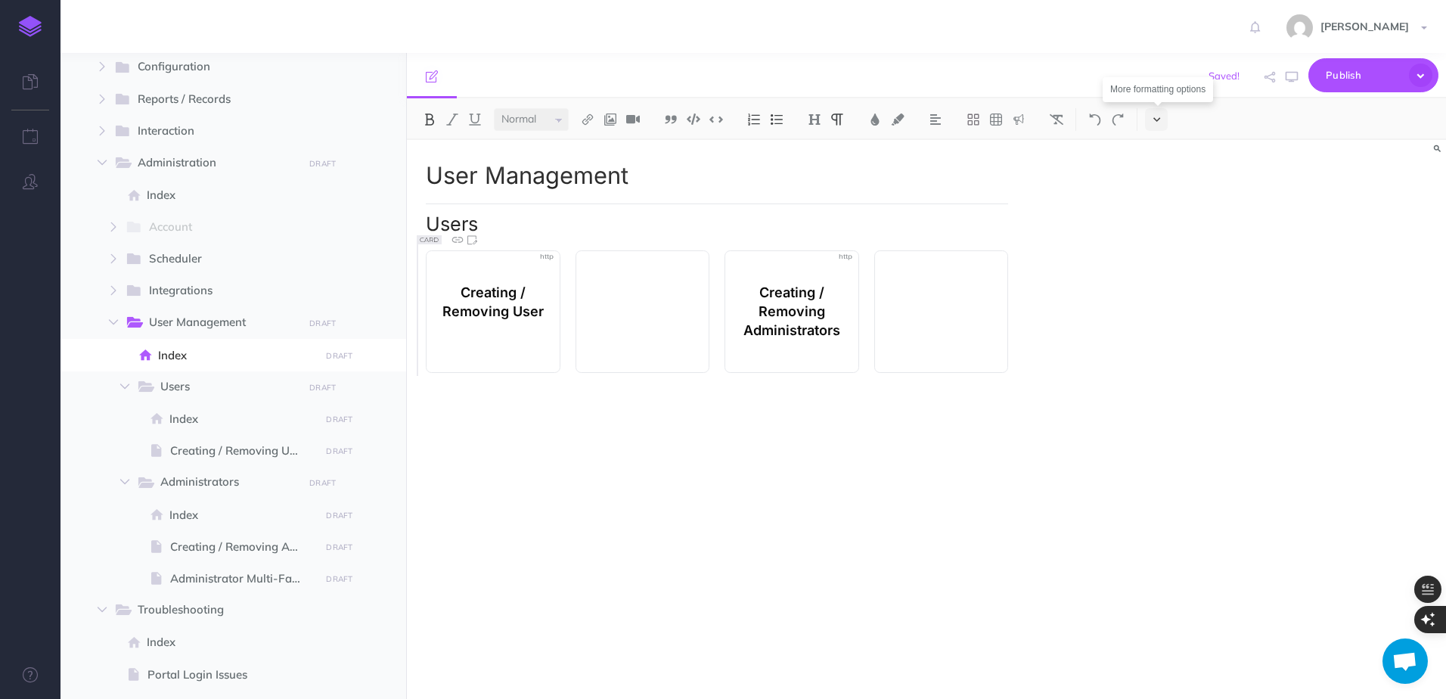
click at [1150, 123] on button at bounding box center [1156, 119] width 23 height 23
click at [1157, 256] on img at bounding box center [1157, 259] width 14 height 8
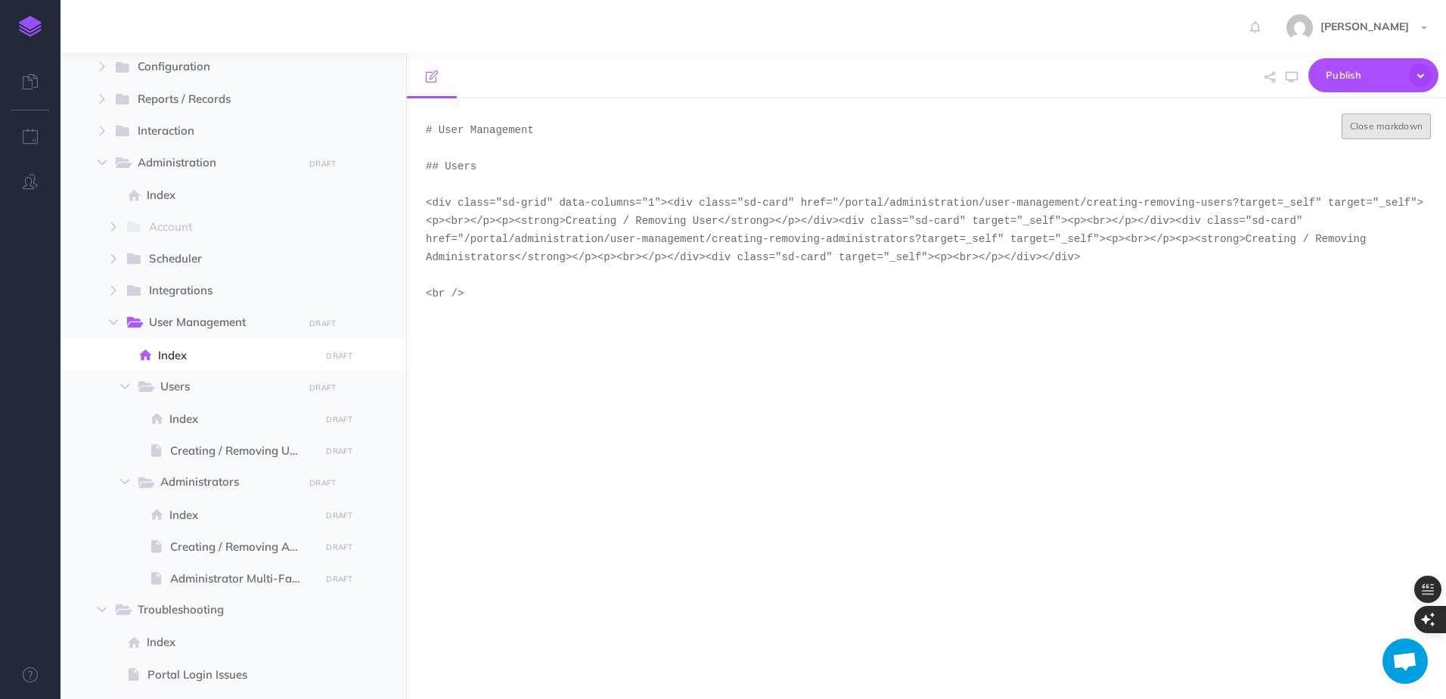
click at [1381, 124] on button "Close markdown" at bounding box center [1387, 126] width 90 height 26
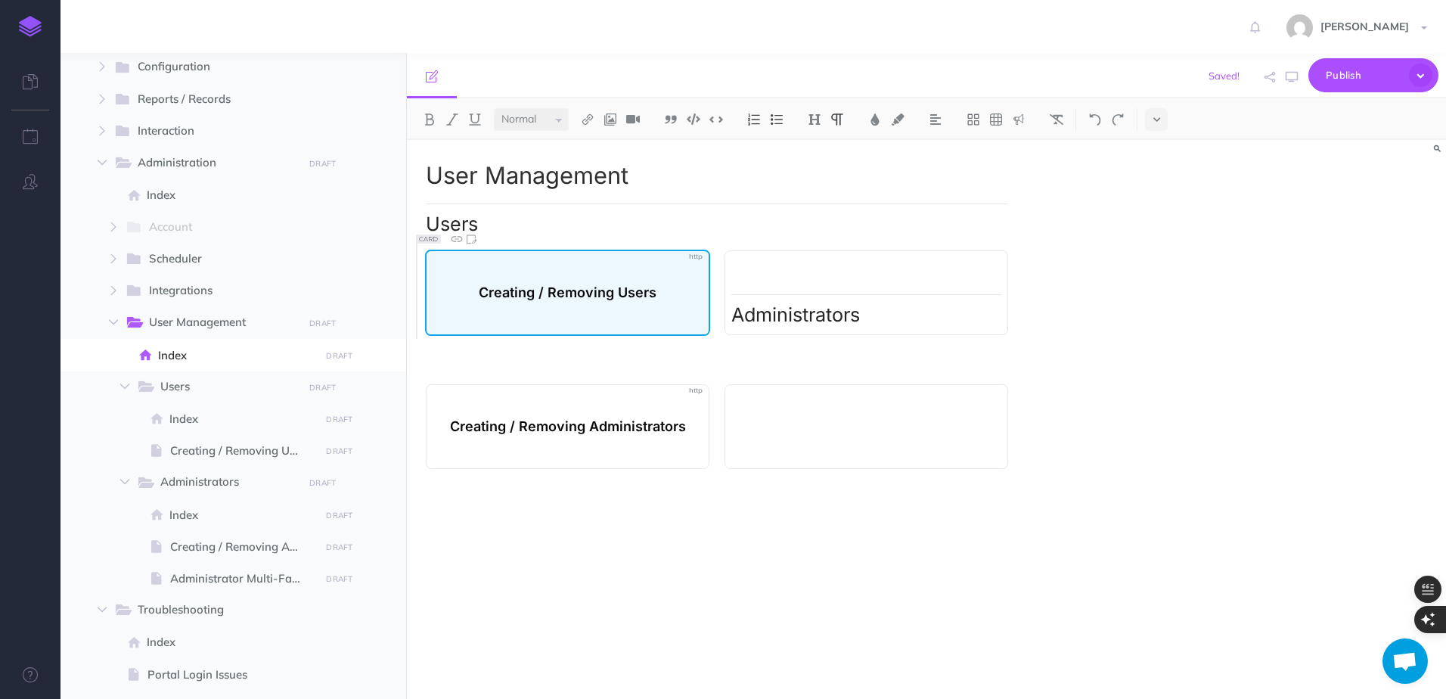
click at [573, 303] on div "Creating / Removing Users" at bounding box center [567, 293] width 285 height 86
click at [574, 291] on strong "Creating / Removing Users" at bounding box center [568, 292] width 178 height 19
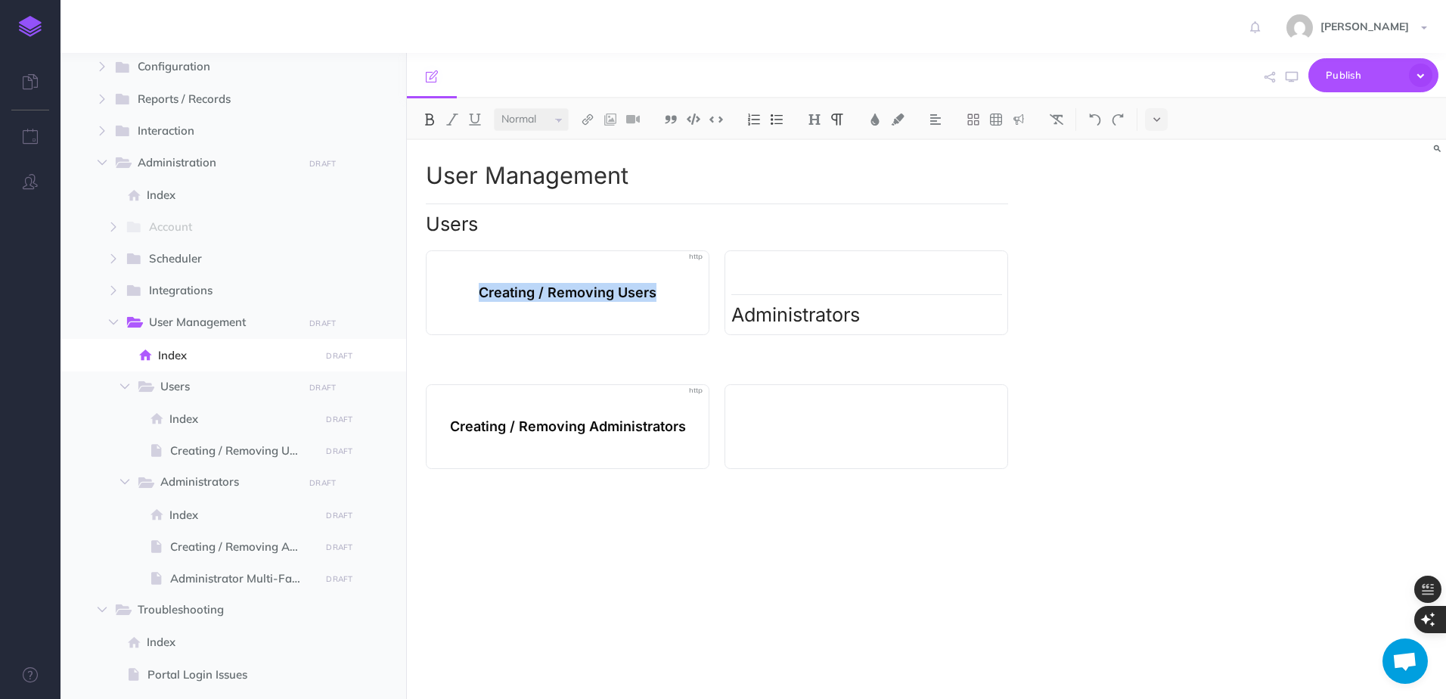
copy strong "Creating / Removing Users"
click at [812, 281] on div "Administrators" at bounding box center [867, 292] width 284 height 85
click at [802, 281] on div "Administrators" at bounding box center [867, 292] width 284 height 85
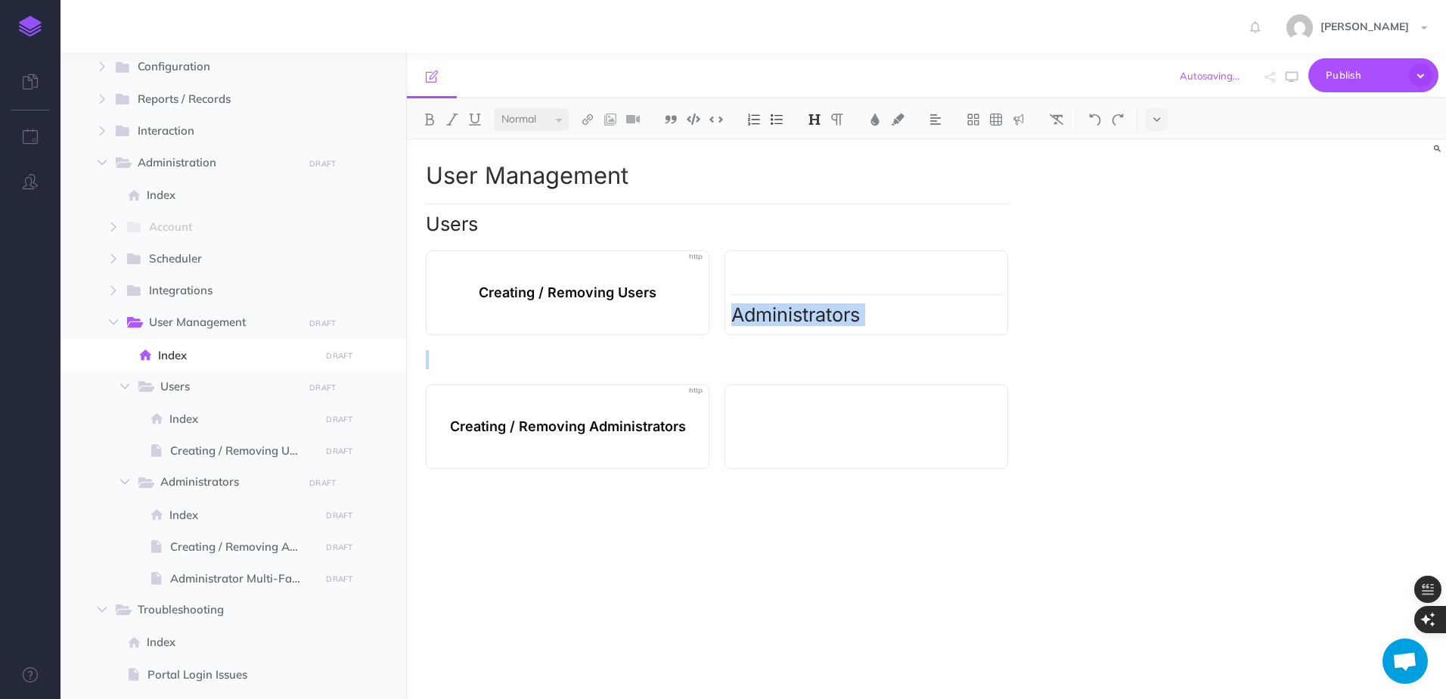
click at [802, 281] on div "Administrators" at bounding box center [867, 292] width 284 height 85
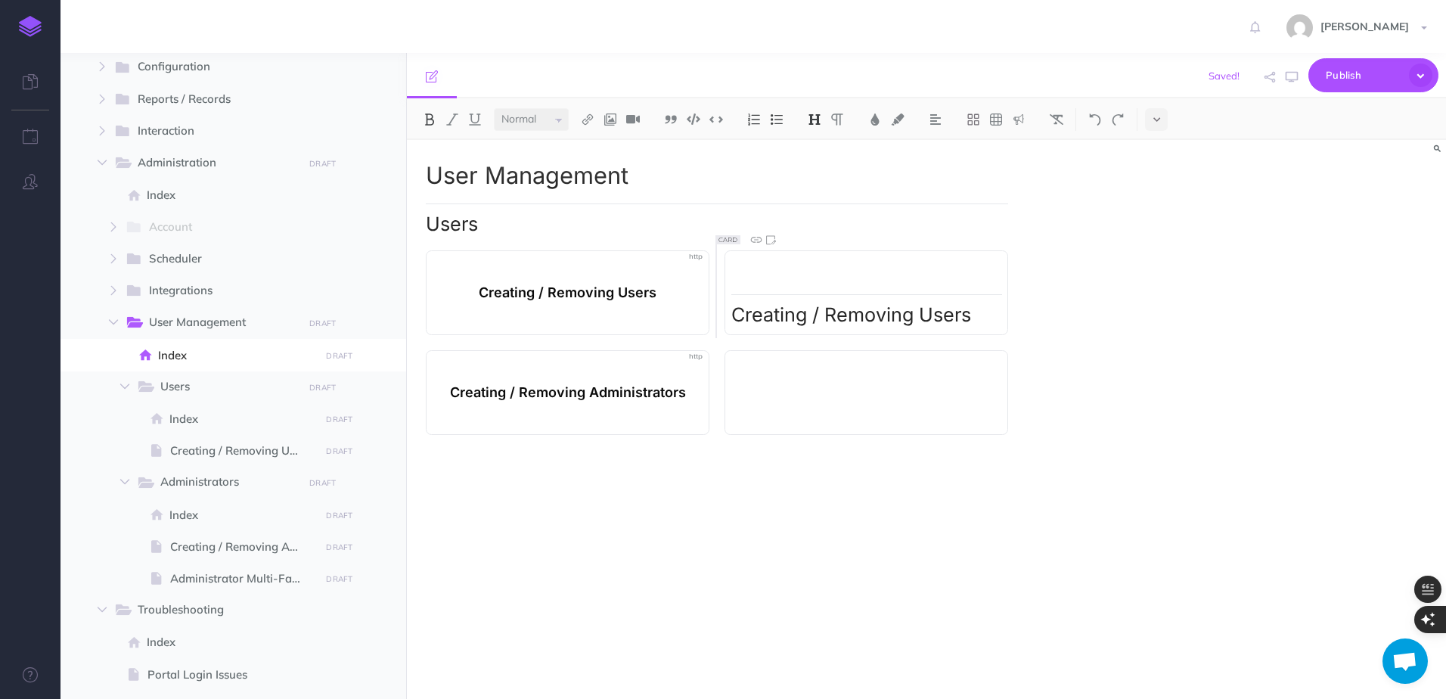
click at [832, 393] on div at bounding box center [867, 392] width 284 height 85
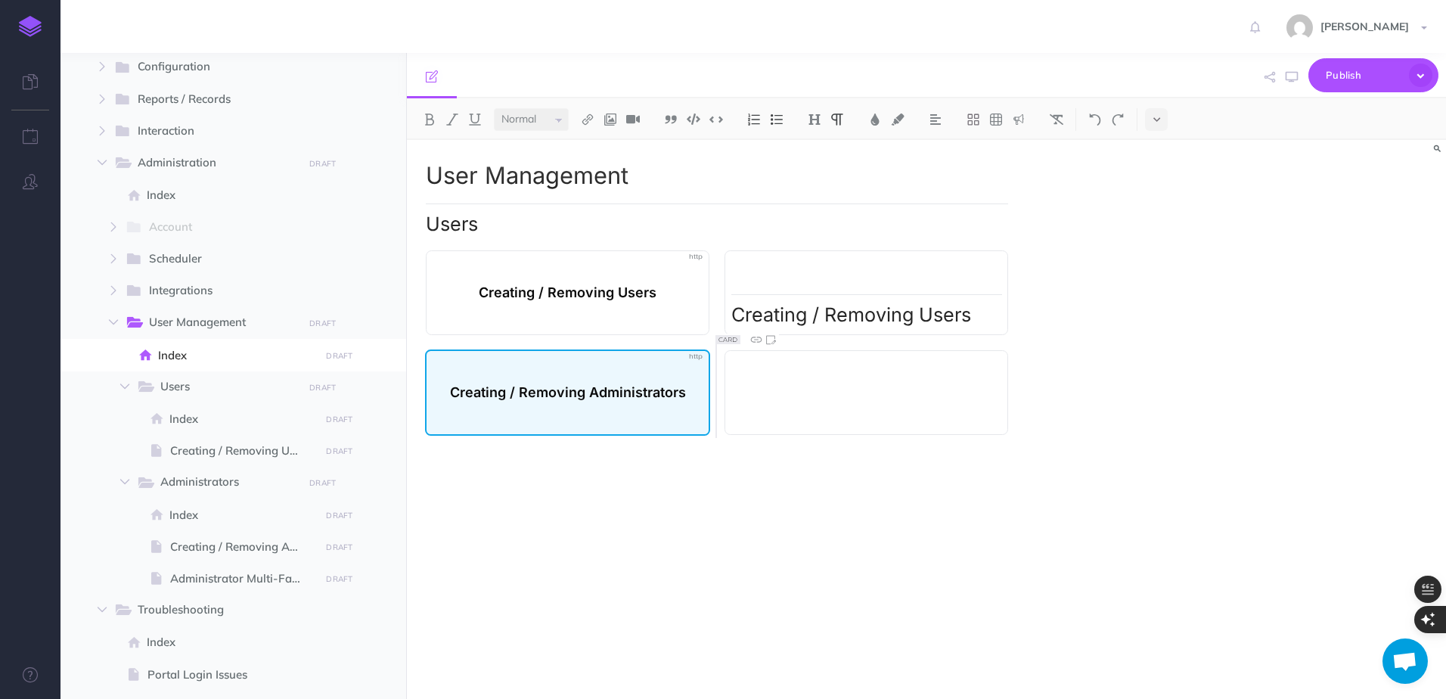
click at [563, 403] on div "Creating / Removing Administrators" at bounding box center [567, 392] width 285 height 86
click at [564, 398] on strong "Creating / Removing Administrators" at bounding box center [568, 392] width 236 height 19
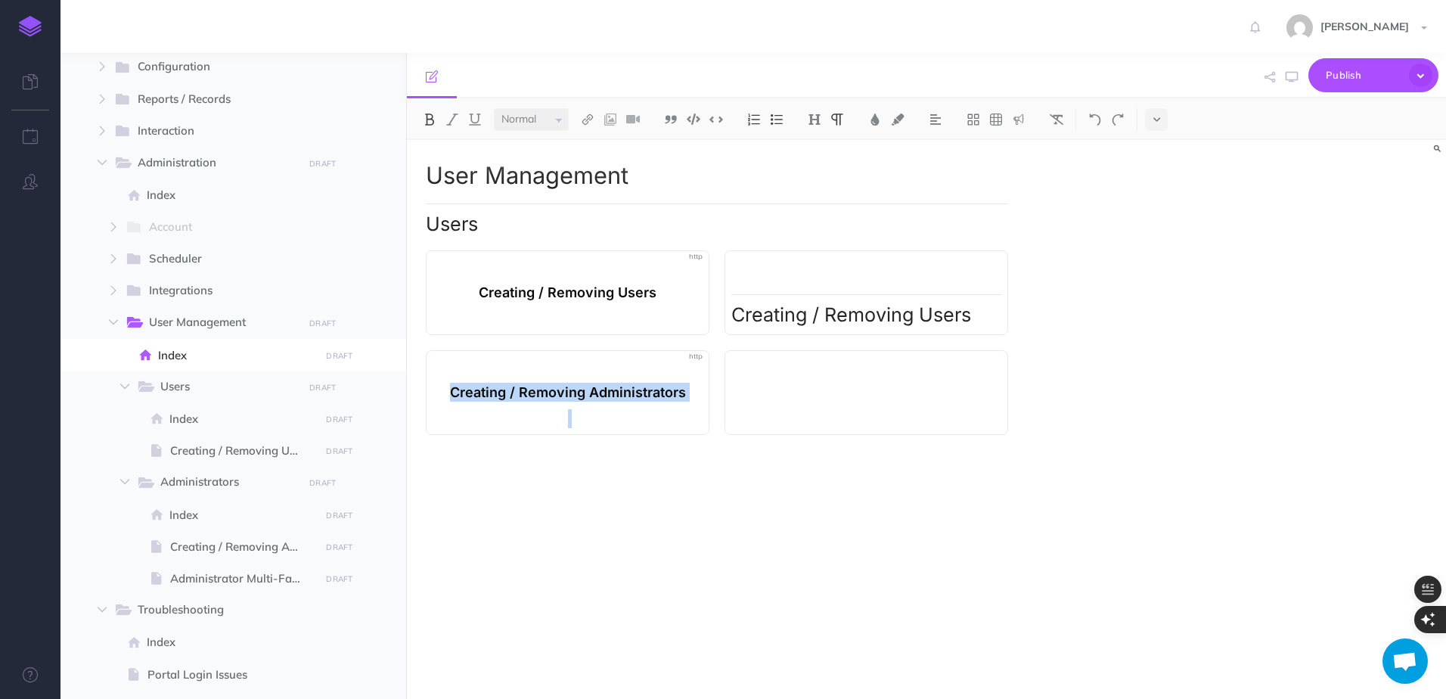
copy strong "Creating / Removing Administrators"
click at [941, 394] on div at bounding box center [867, 392] width 284 height 85
click at [912, 397] on div at bounding box center [867, 392] width 284 height 85
click at [888, 385] on div at bounding box center [867, 392] width 284 height 85
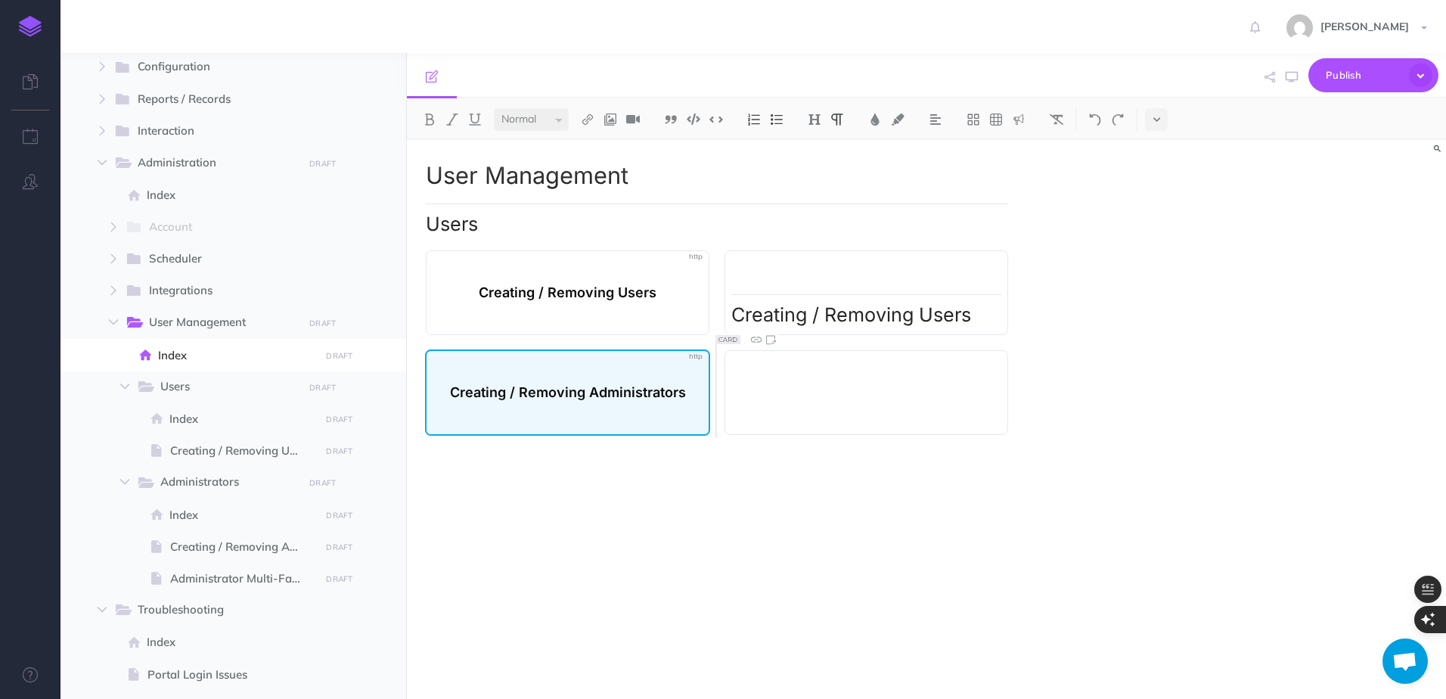
click at [606, 371] on p at bounding box center [568, 365] width 271 height 19
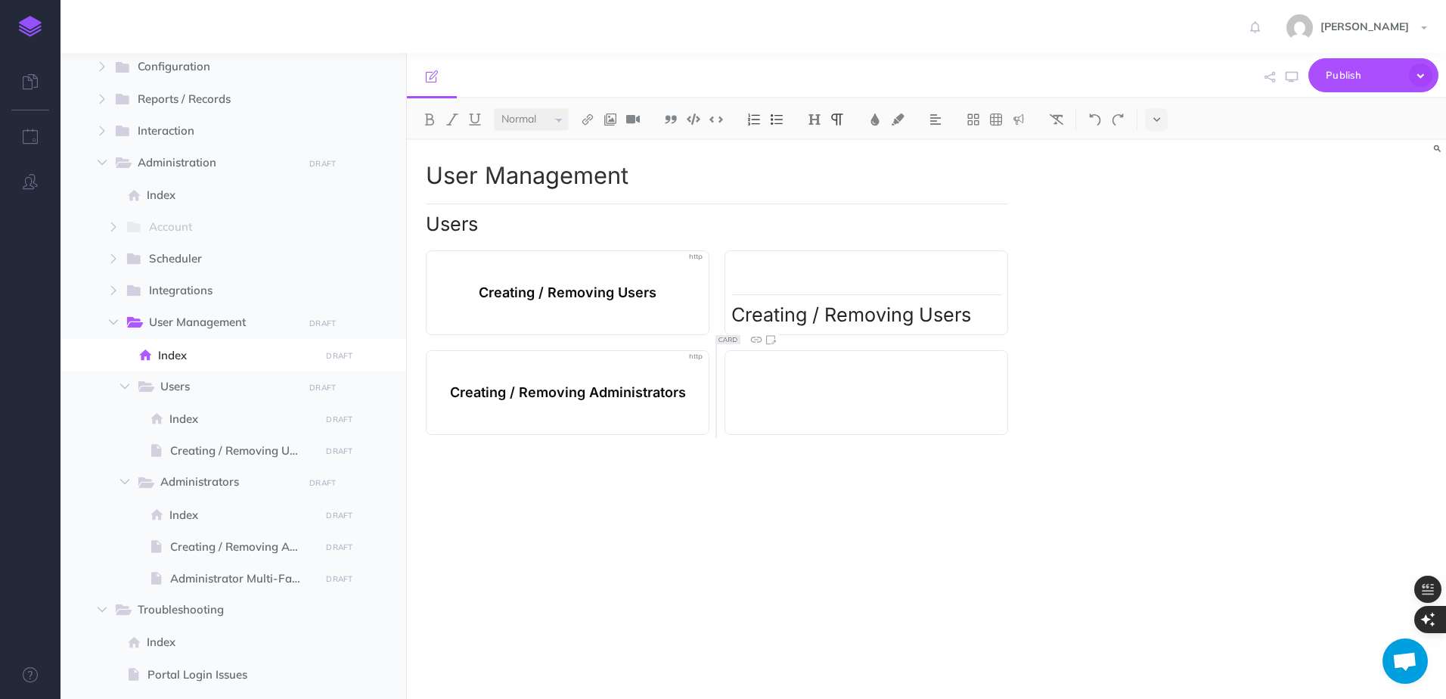
click at [904, 385] on div at bounding box center [867, 392] width 284 height 85
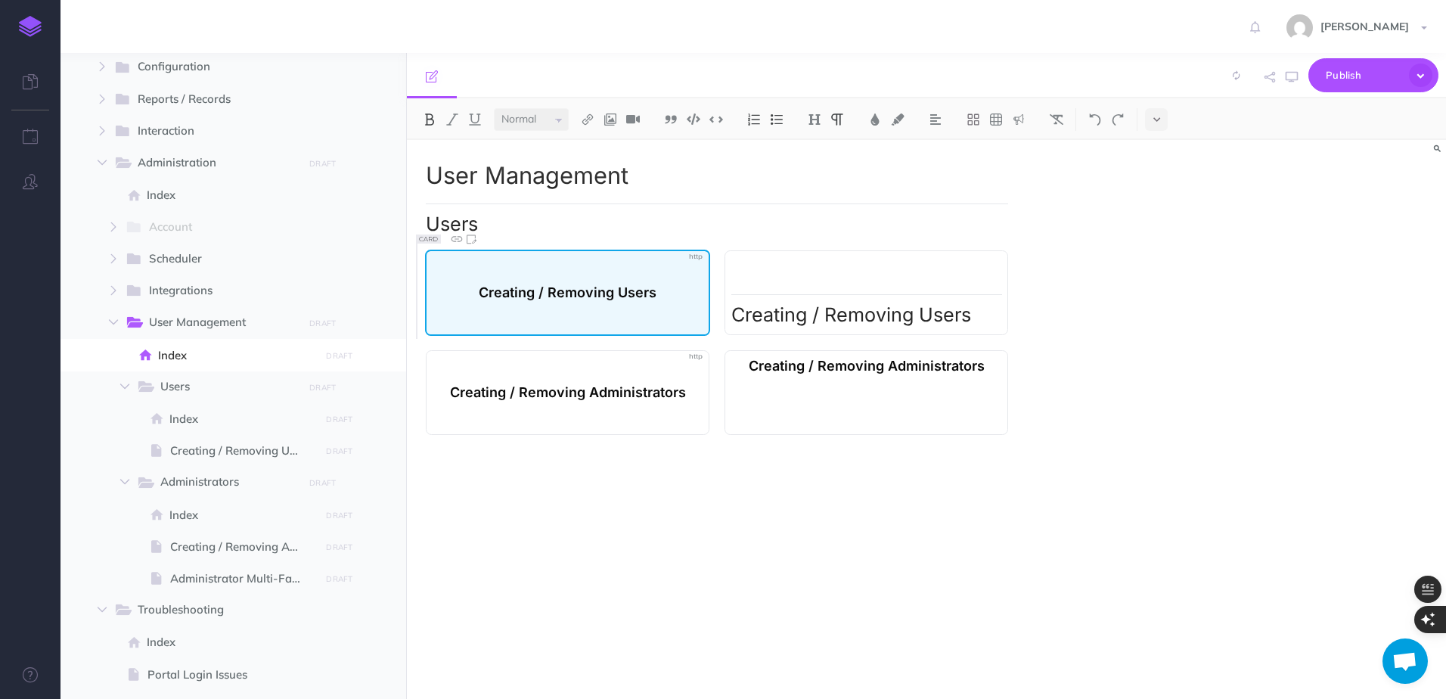
click at [582, 298] on strong "Creating / Removing Users" at bounding box center [568, 292] width 178 height 19
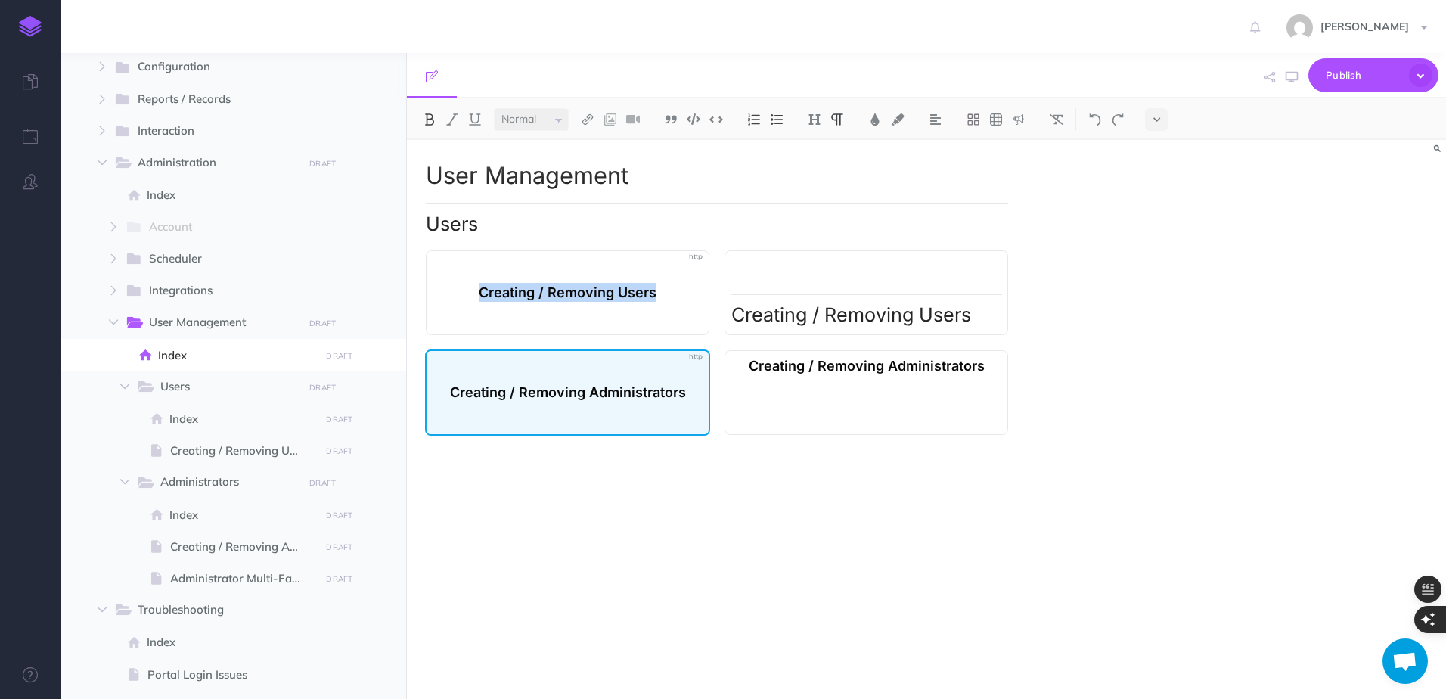
copy strong "Creating / Removing Users"
click at [563, 384] on strong "Creating / Removing Administrators" at bounding box center [568, 392] width 236 height 19
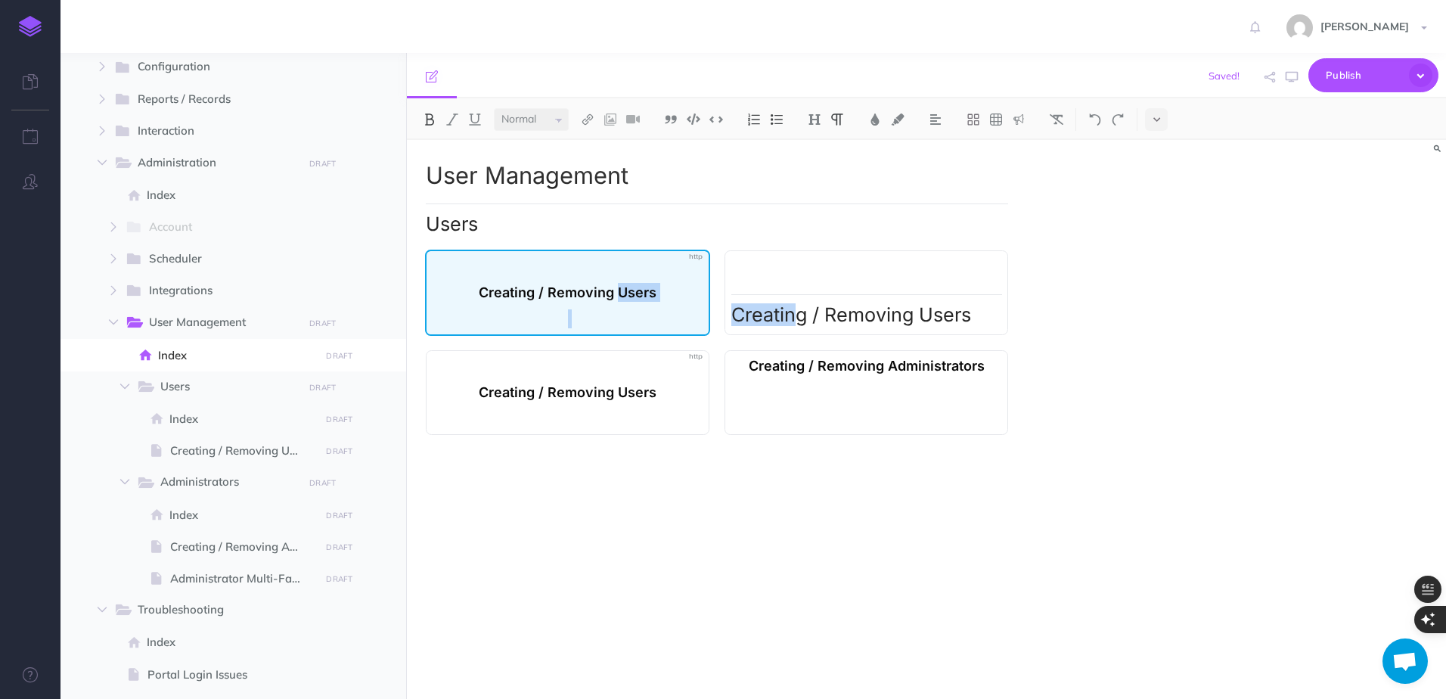
drag, startPoint x: 793, startPoint y: 312, endPoint x: 623, endPoint y: 278, distance: 172.8
click at [623, 278] on div "Creating / Removing Users Creating / Removing Users" at bounding box center [717, 292] width 582 height 85
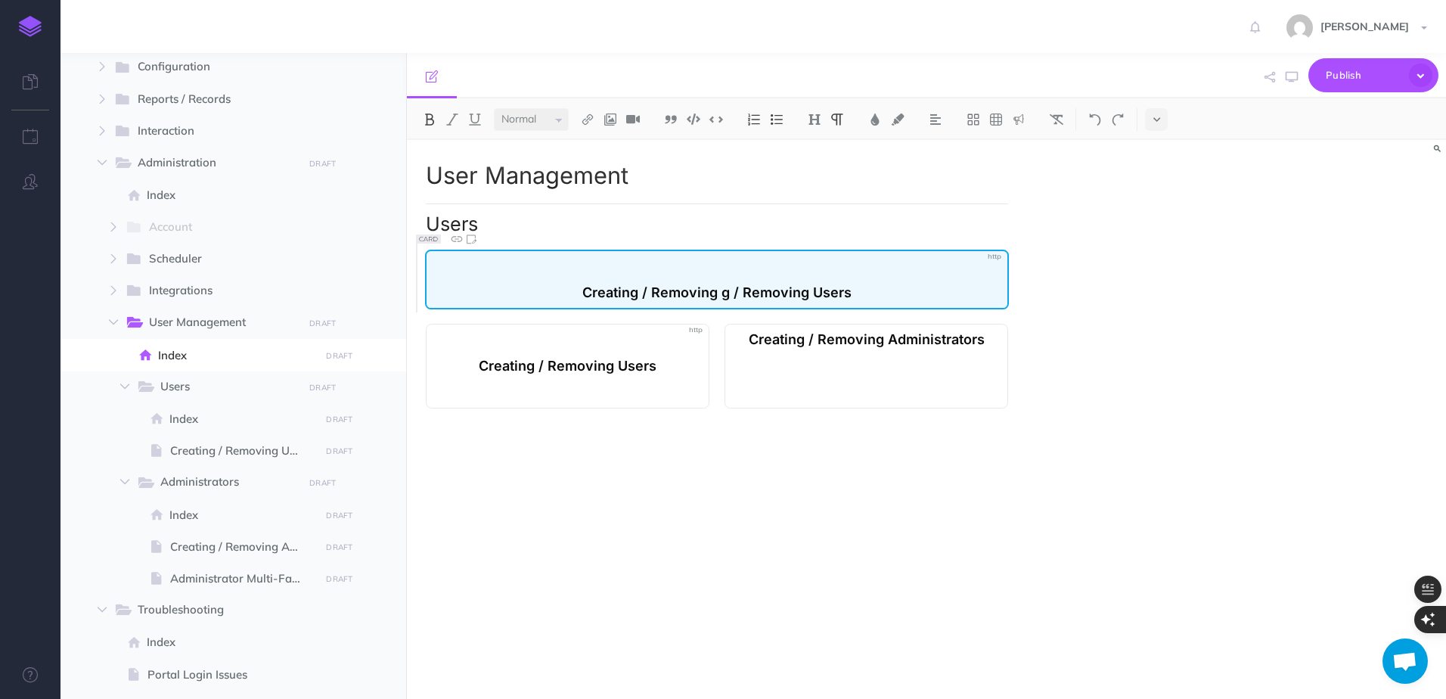
click at [610, 289] on strong "Creating / Removing g / Removing Users" at bounding box center [716, 292] width 269 height 19
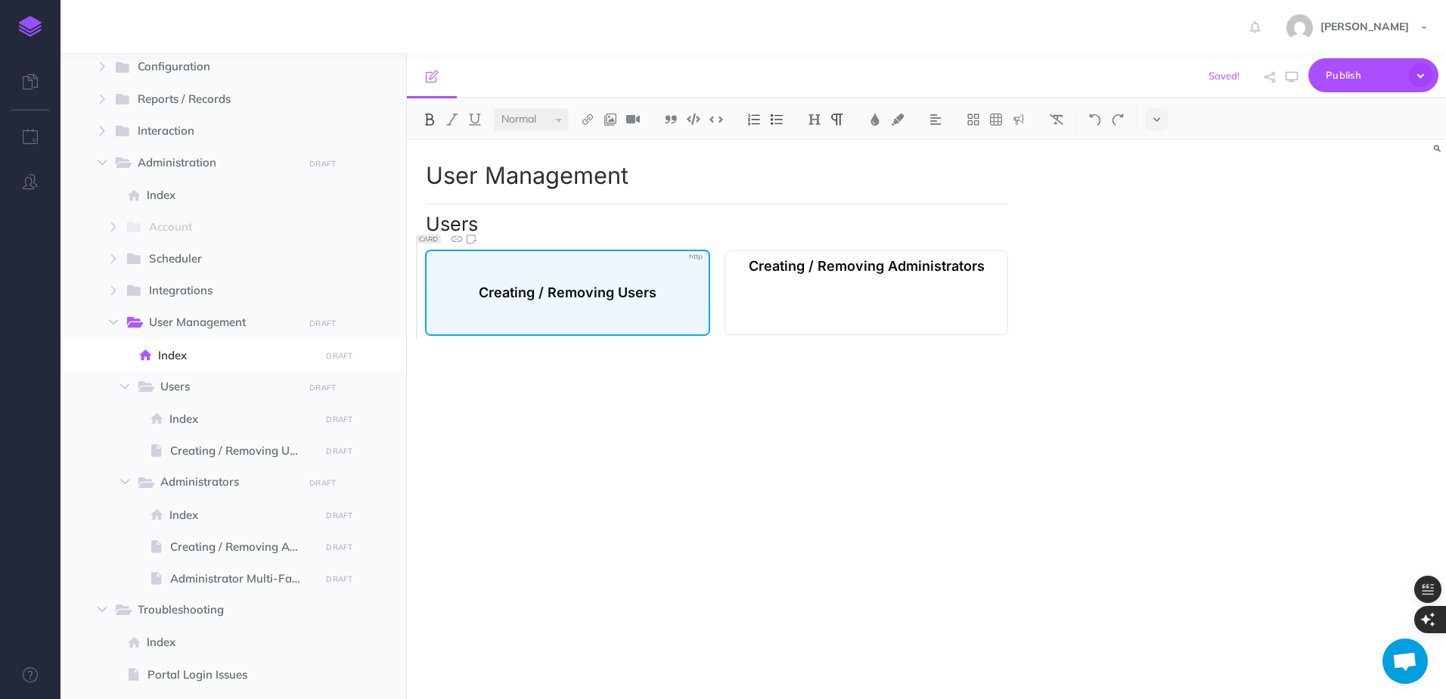
click at [806, 271] on strong "Creating / Removing Administrators" at bounding box center [867, 265] width 236 height 19
click at [693, 258] on div "Creating / Removing Users" at bounding box center [567, 293] width 285 height 86
click at [694, 257] on div "Creating / Removing Users" at bounding box center [567, 293] width 285 height 86
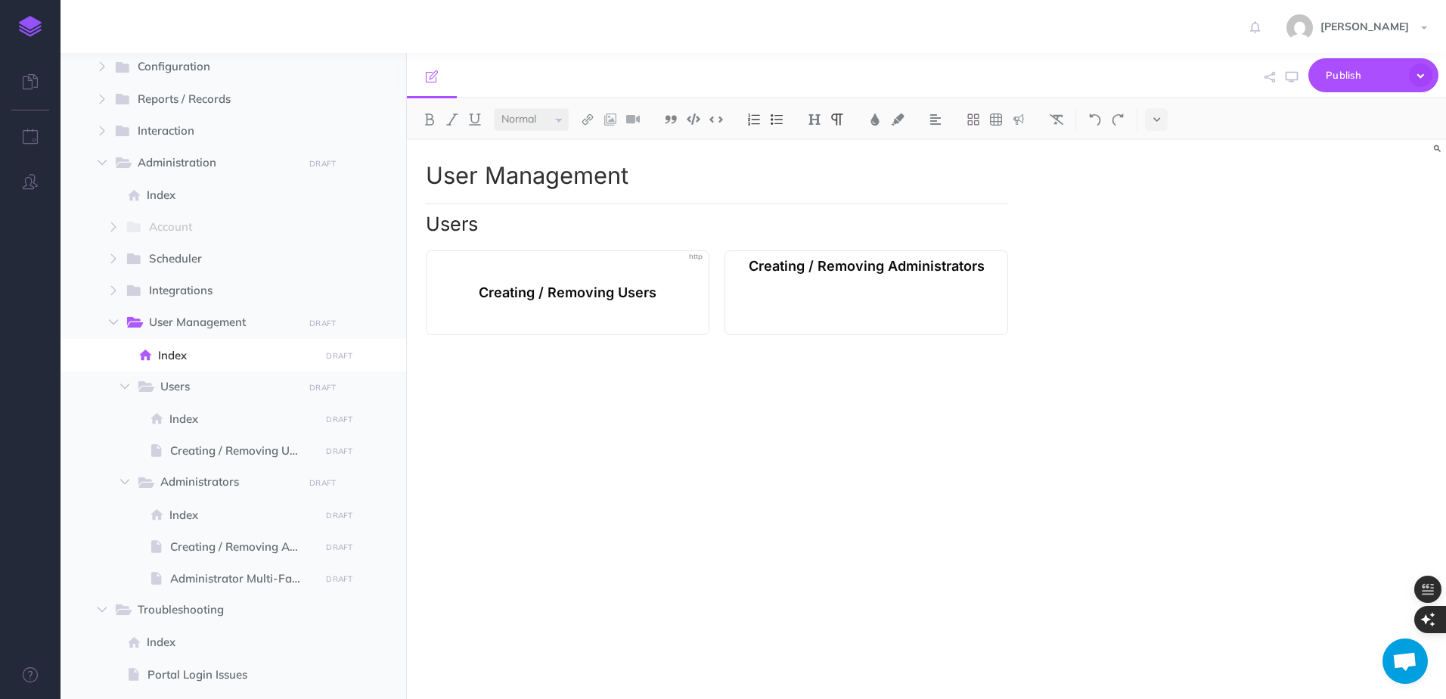
click at [755, 271] on strong "Creating / Removing Administrators" at bounding box center [867, 265] width 236 height 19
click at [1166, 124] on button at bounding box center [1156, 119] width 23 height 23
click at [1163, 256] on img at bounding box center [1157, 259] width 14 height 8
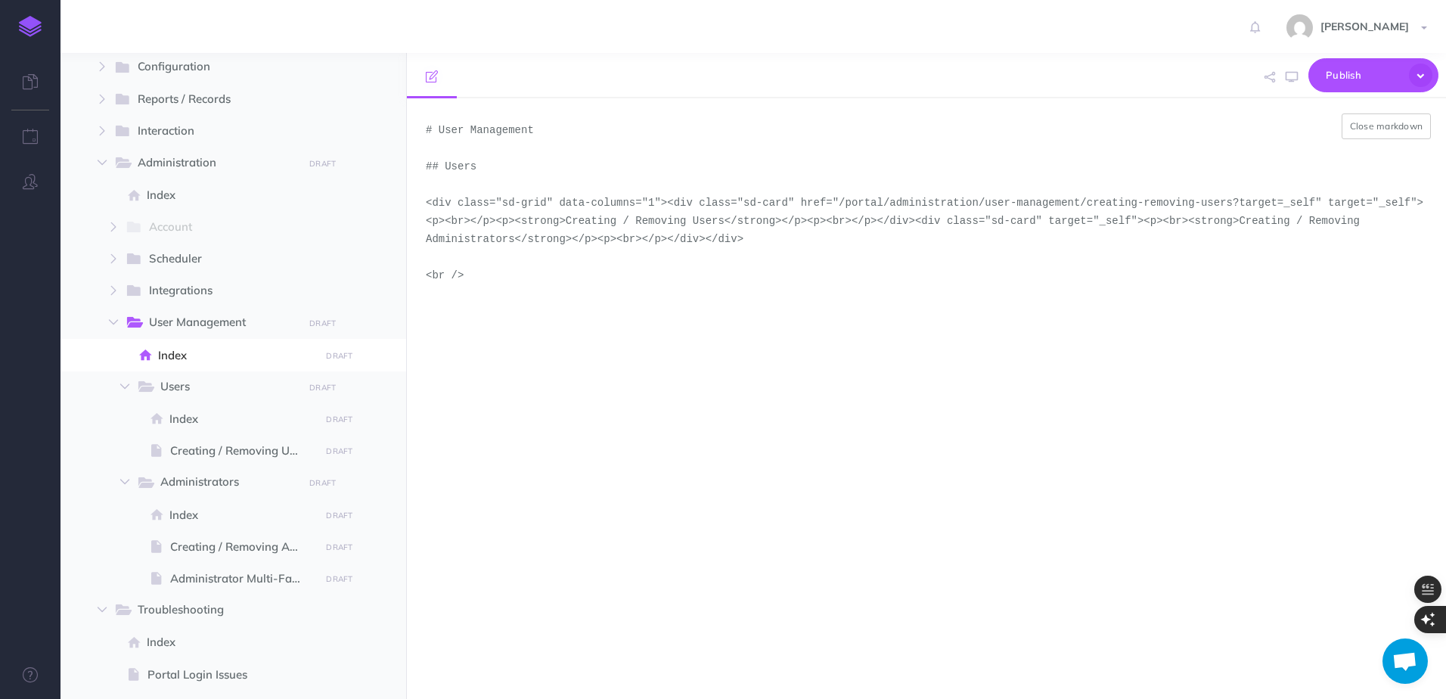
click at [1003, 215] on textarea "# User Management ## Users <div class="sd-grid" data-columns="1"><div class="sd…" at bounding box center [926, 398] width 1039 height 601
click at [523, 201] on textarea "# User Management ## Users <div class="sd-grid" data-columns="1"><div class="sd…" at bounding box center [926, 398] width 1039 height 601
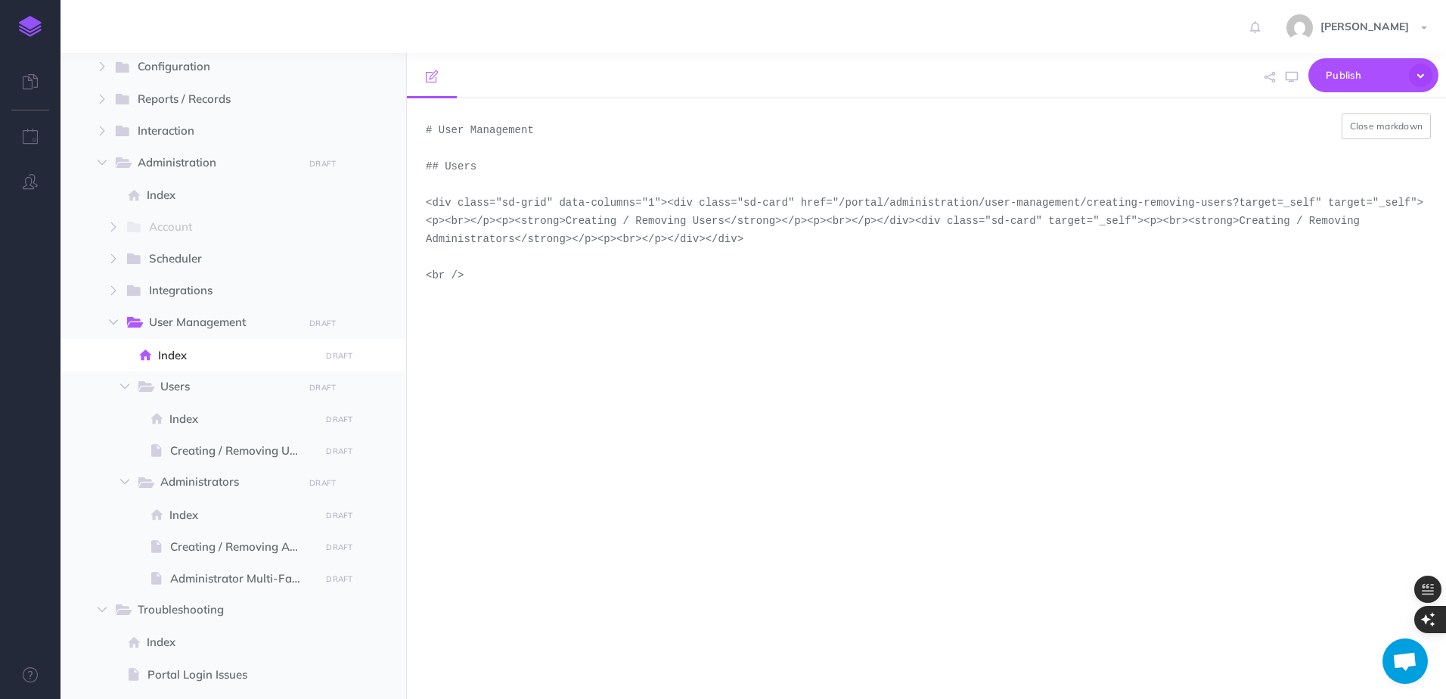
click at [523, 201] on textarea "# User Management ## Users <div class="sd-grid" data-columns="1"><div class="sd…" at bounding box center [926, 398] width 1039 height 601
paste textarea "><p> </p><p><strong> Creating / Removing Users </strong></p><p> </p></div><div …"
click at [441, 243] on textarea "# User Management ## Users <div class="sd-grid" data-columns="1"><div class="sd…" at bounding box center [926, 398] width 1039 height 601
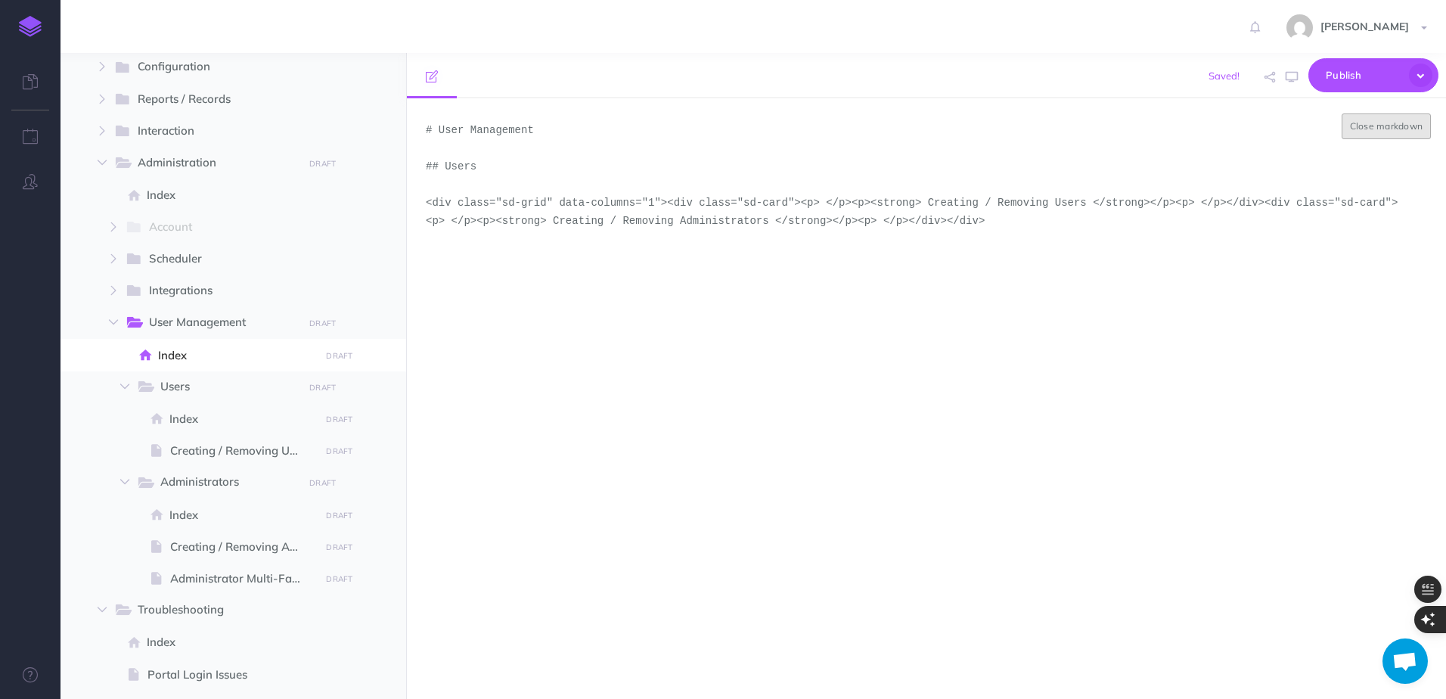
type textarea "# User Management ## Users <div class="sd-grid" data-columns="1"><div class="sd…"
click at [1371, 131] on button "Close markdown" at bounding box center [1387, 126] width 90 height 26
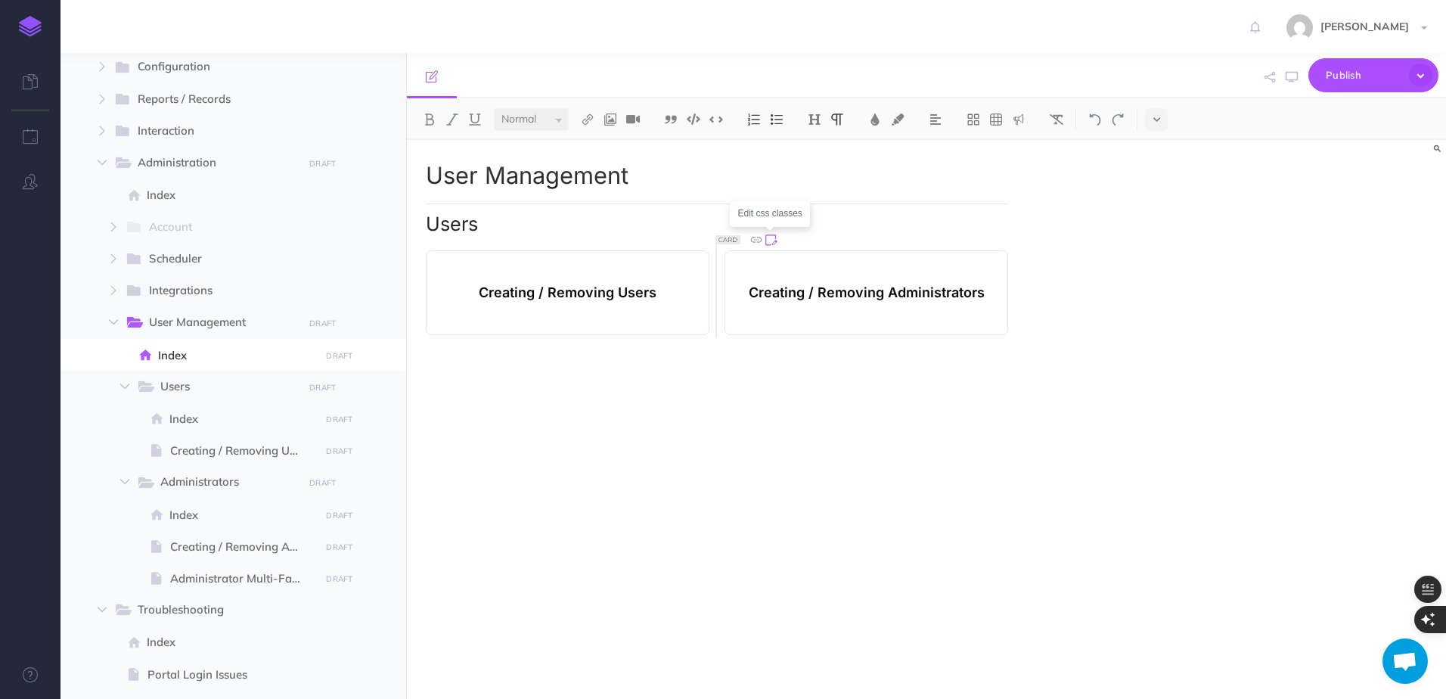
click at [774, 241] on icon at bounding box center [770, 239] width 16 height 16
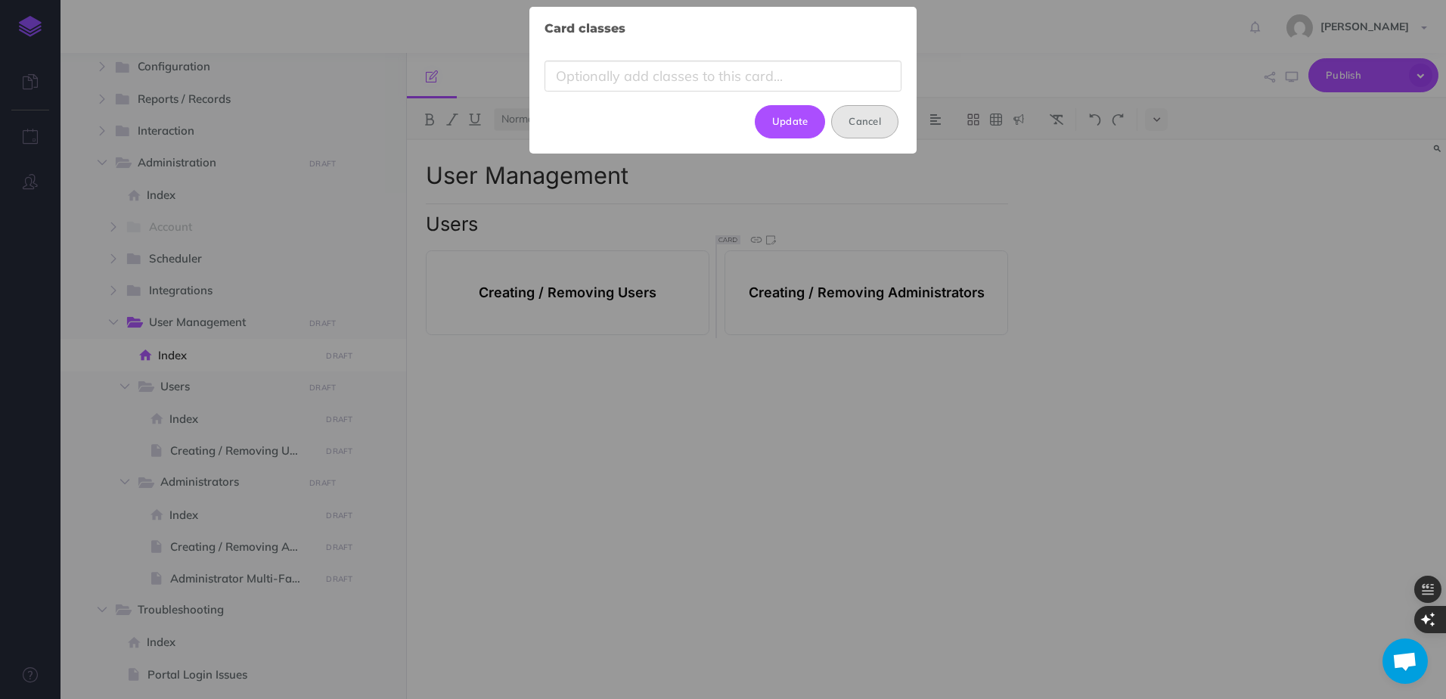
click at [880, 132] on button "Cancel" at bounding box center [864, 121] width 67 height 33
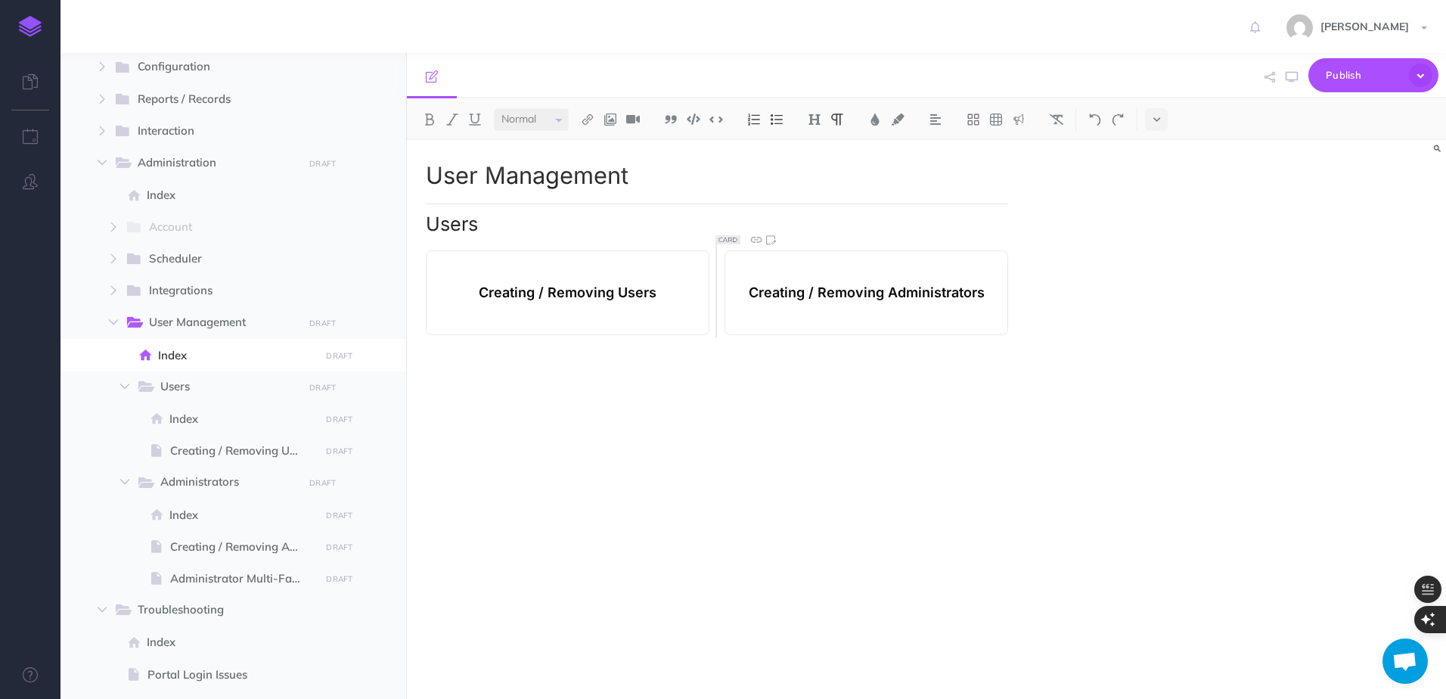
click at [691, 275] on p at bounding box center [568, 265] width 271 height 19
click at [461, 237] on icon at bounding box center [458, 240] width 14 height 7
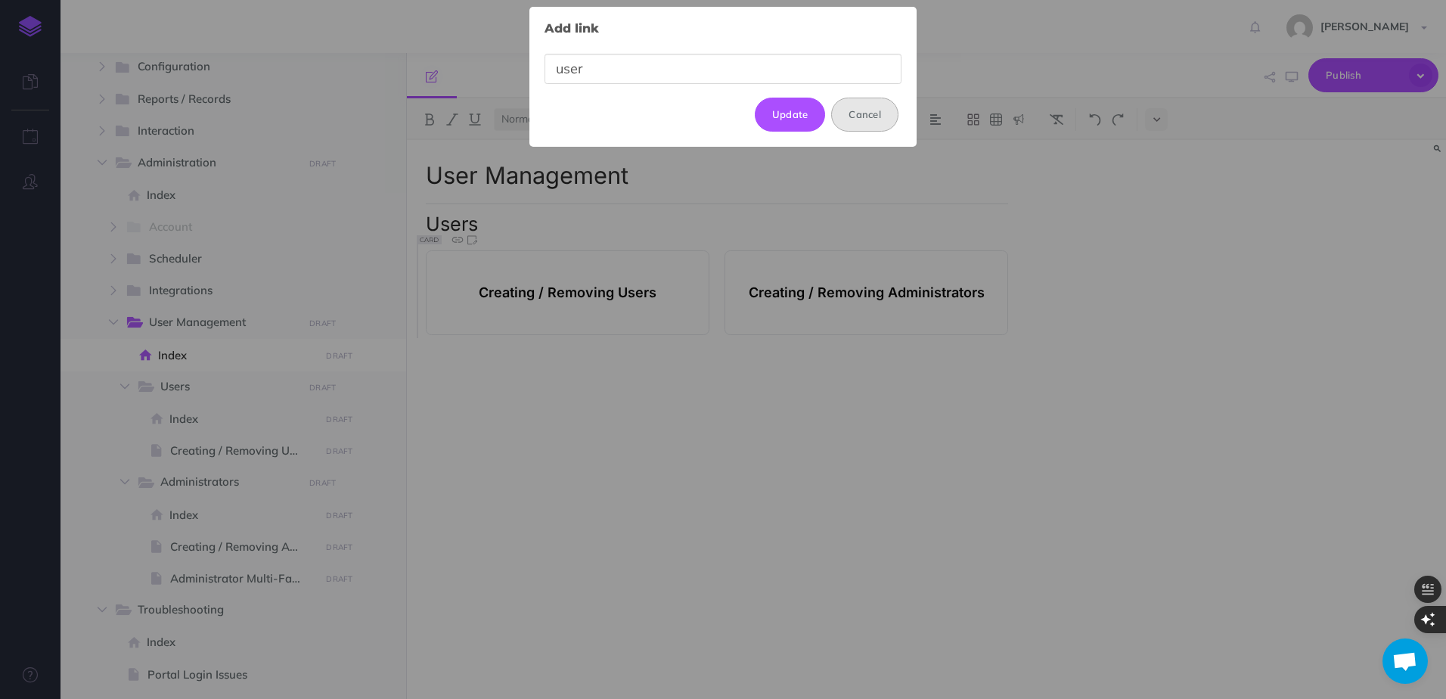
type input "user"
click at [876, 115] on button "Cancel" at bounding box center [864, 114] width 67 height 33
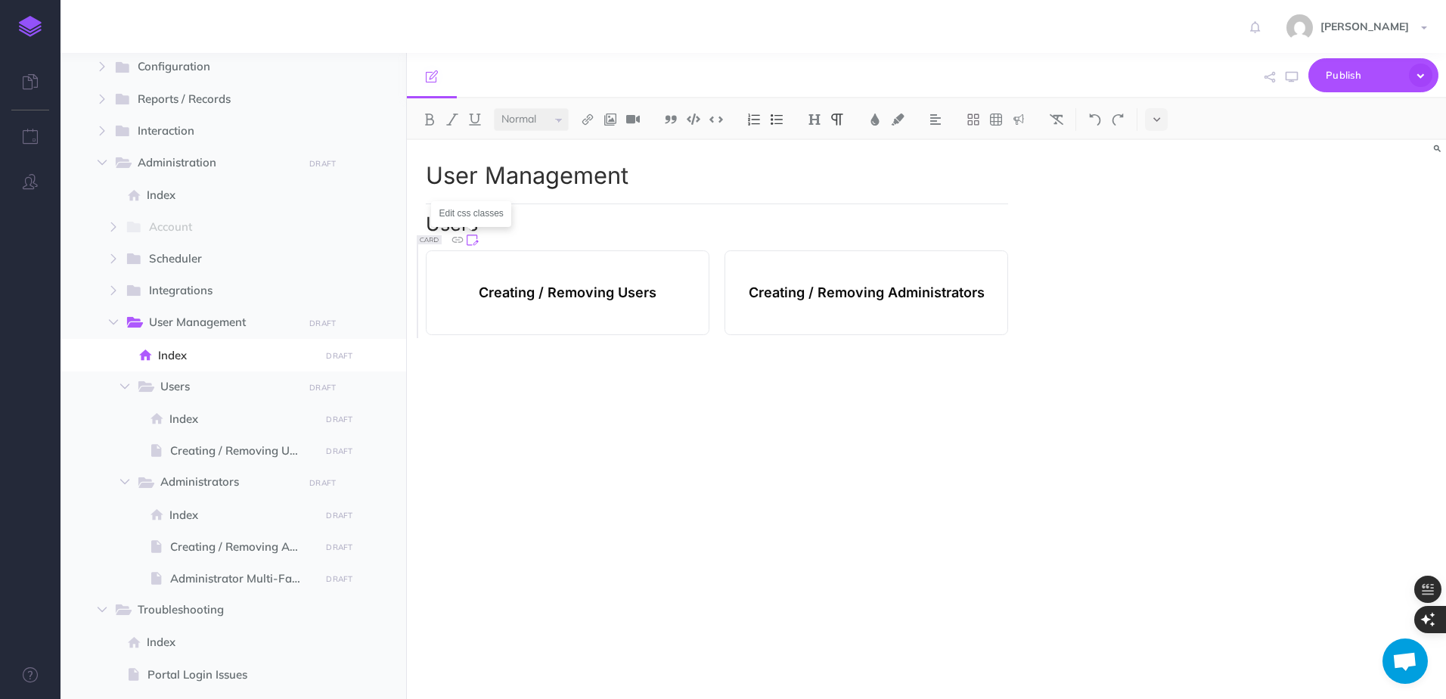
click at [475, 239] on icon at bounding box center [471, 239] width 16 height 16
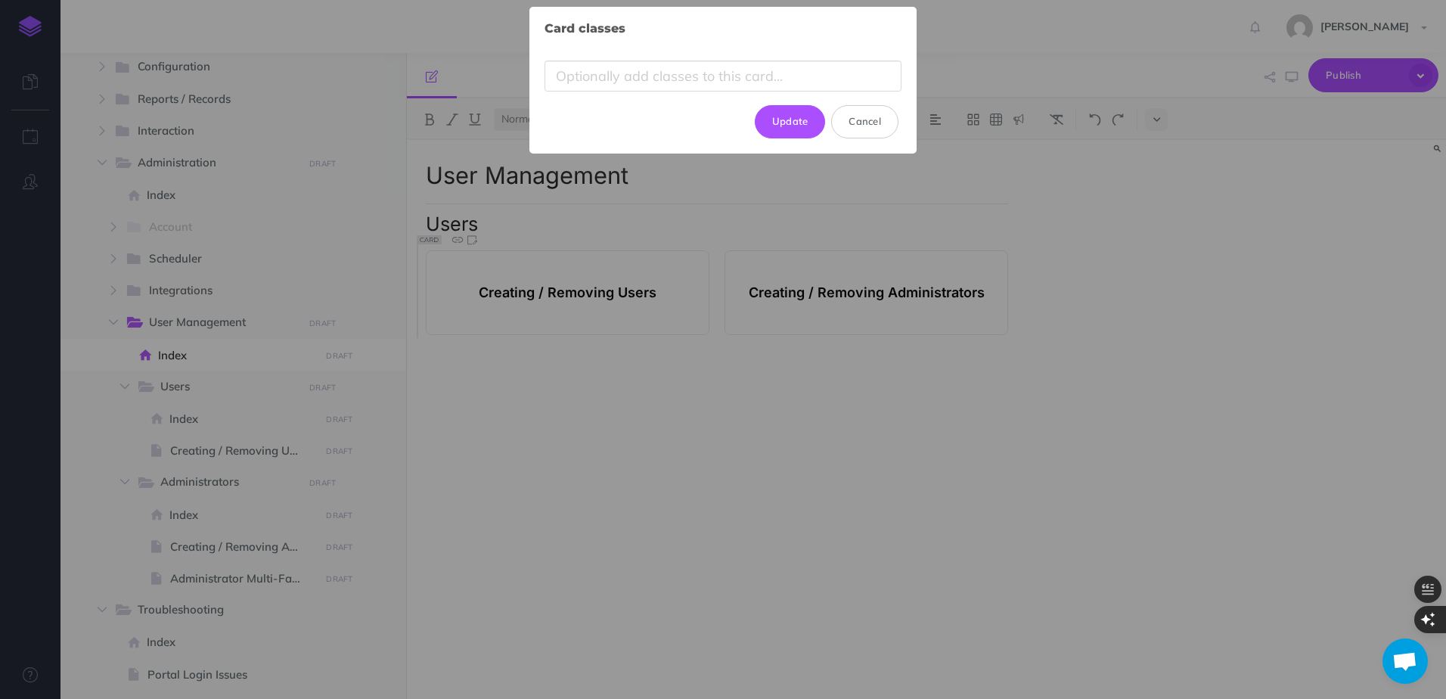
click at [749, 89] on input "text" at bounding box center [723, 76] width 357 height 31
type input "s"
click at [915, 136] on div "Card classes × s Update Cancel" at bounding box center [723, 80] width 387 height 147
click at [899, 136] on div "Card classes × s Update Cancel" at bounding box center [723, 80] width 387 height 147
click at [887, 127] on button "Cancel" at bounding box center [864, 121] width 67 height 33
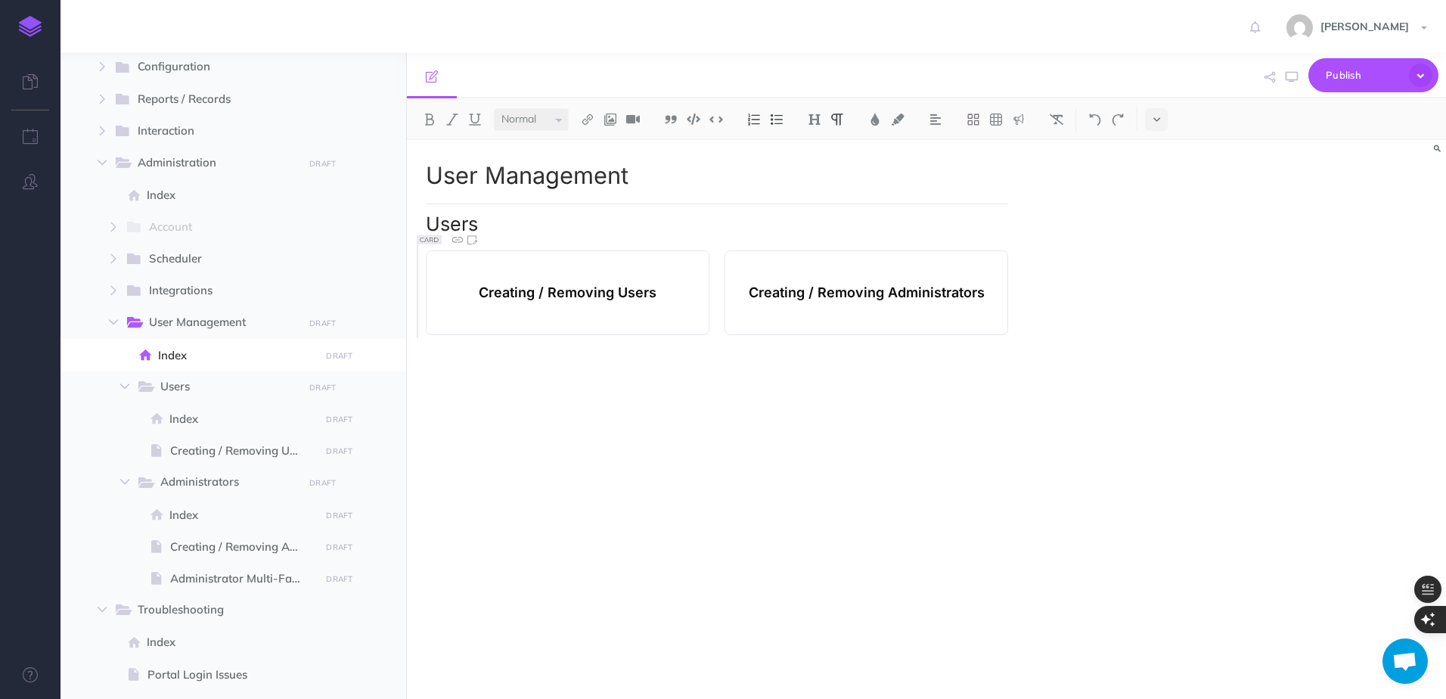
click at [547, 299] on strong "Creating / Removing Users" at bounding box center [568, 292] width 178 height 19
click at [725, 404] on div "User Management Users Creating / Removing Users Creating / Removing Administrat…" at bounding box center [717, 412] width 620 height 544
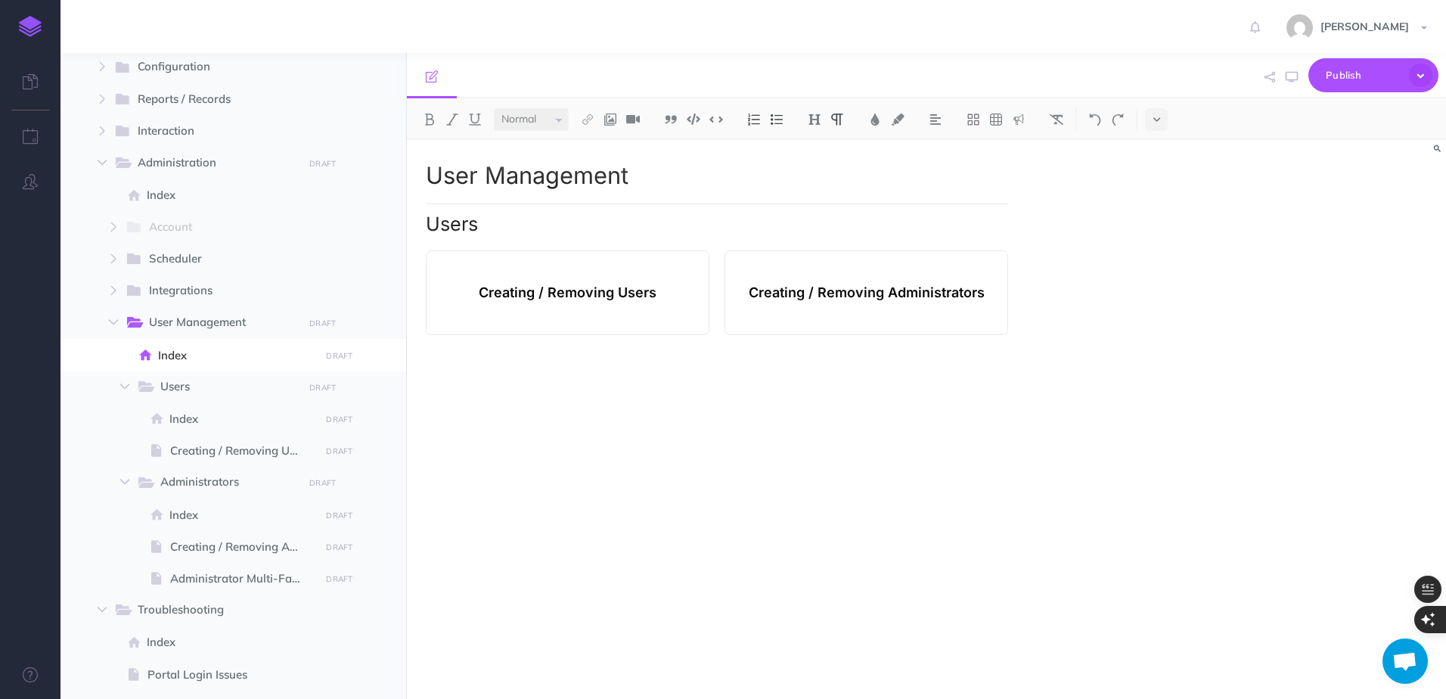
click at [459, 257] on p at bounding box center [568, 265] width 271 height 19
click at [427, 239] on div "Card" at bounding box center [449, 240] width 64 height 12
click at [582, 387] on div "User Management Users Creating / Removing Users Creating / Removing Administrat…" at bounding box center [717, 412] width 620 height 544
click at [980, 120] on icon at bounding box center [974, 120] width 14 height 14
click at [977, 151] on icon at bounding box center [974, 146] width 14 height 14
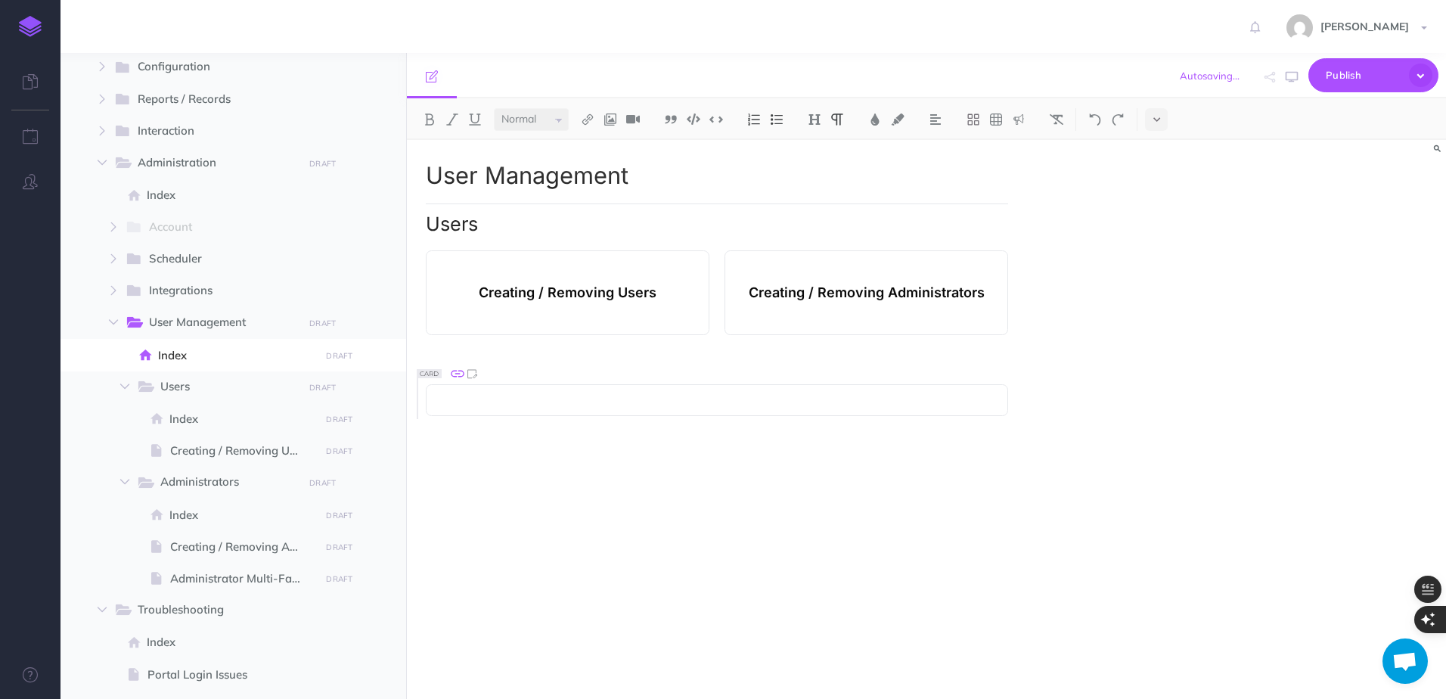
click at [459, 374] on icon at bounding box center [458, 374] width 14 height 7
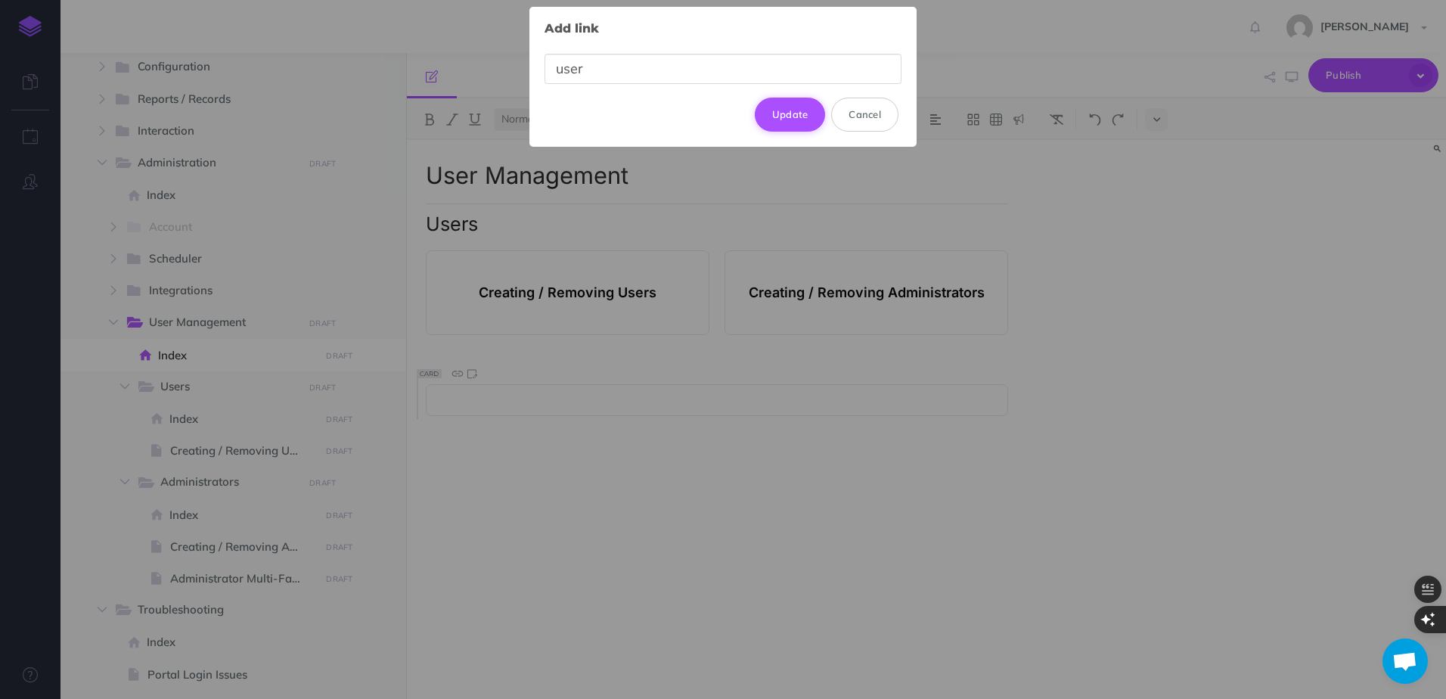
type input "user"
click at [794, 120] on button "Update" at bounding box center [790, 114] width 71 height 33
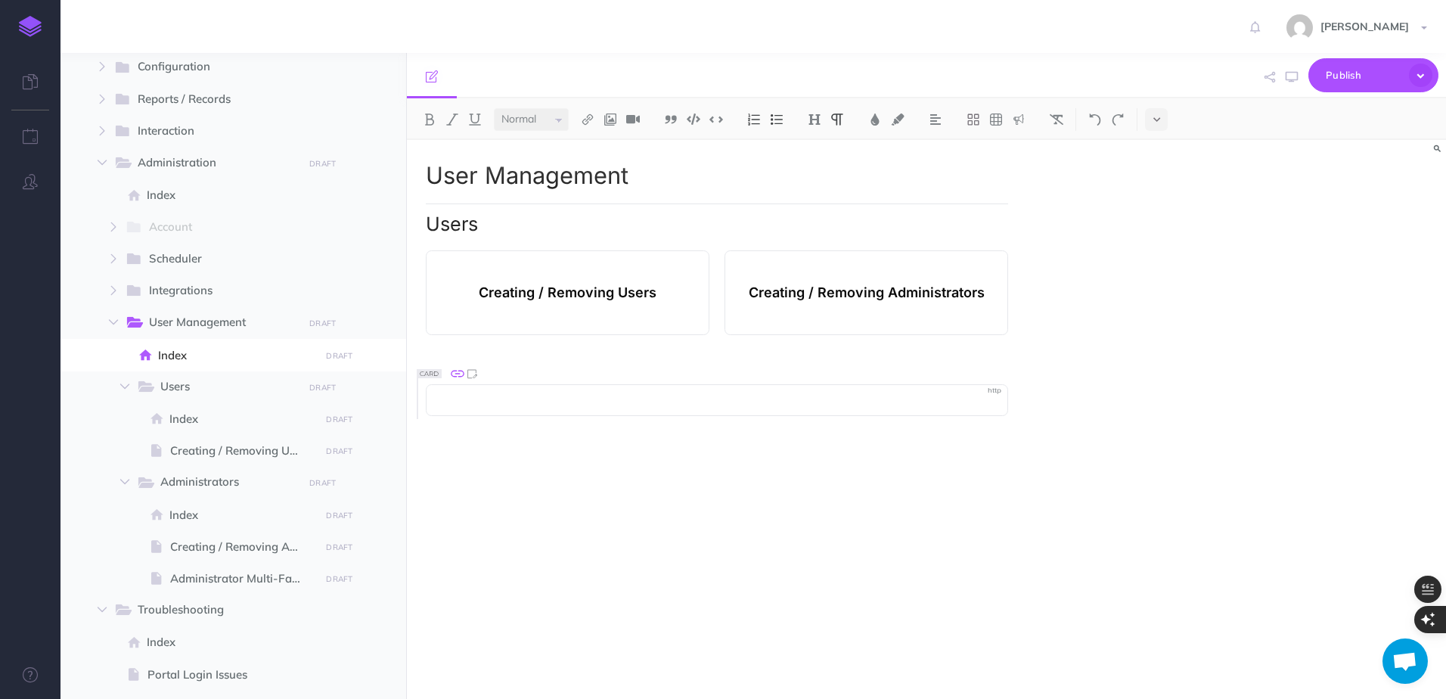
click at [457, 377] on icon at bounding box center [458, 374] width 14 height 7
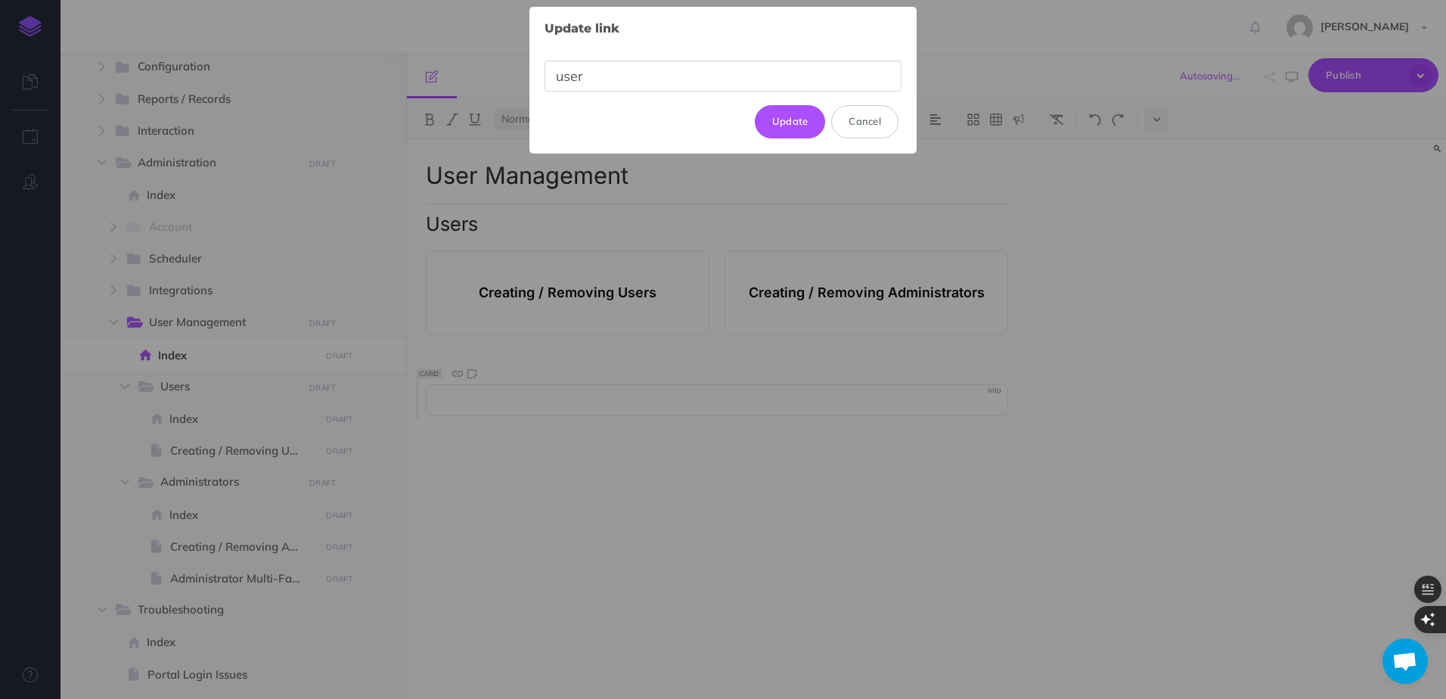
click at [682, 75] on input "user" at bounding box center [723, 76] width 357 height 31
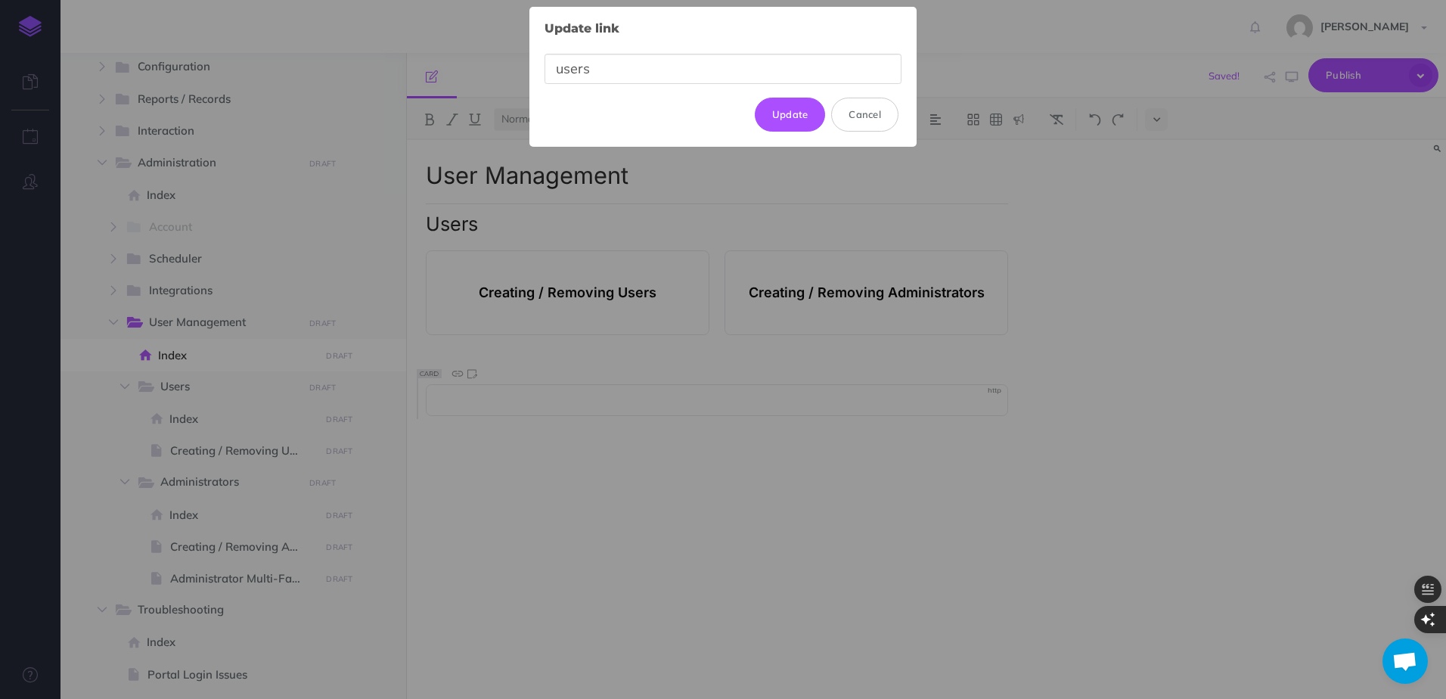
drag, startPoint x: 686, startPoint y: 74, endPoint x: 493, endPoint y: 76, distance: 192.9
click at [530, 76] on div "Update link × users Update Cancel" at bounding box center [723, 77] width 387 height 140
type input "se"
click at [697, 98] on div "Update Cancel" at bounding box center [723, 114] width 357 height 33
click at [708, 68] on input "se" at bounding box center [723, 69] width 357 height 31
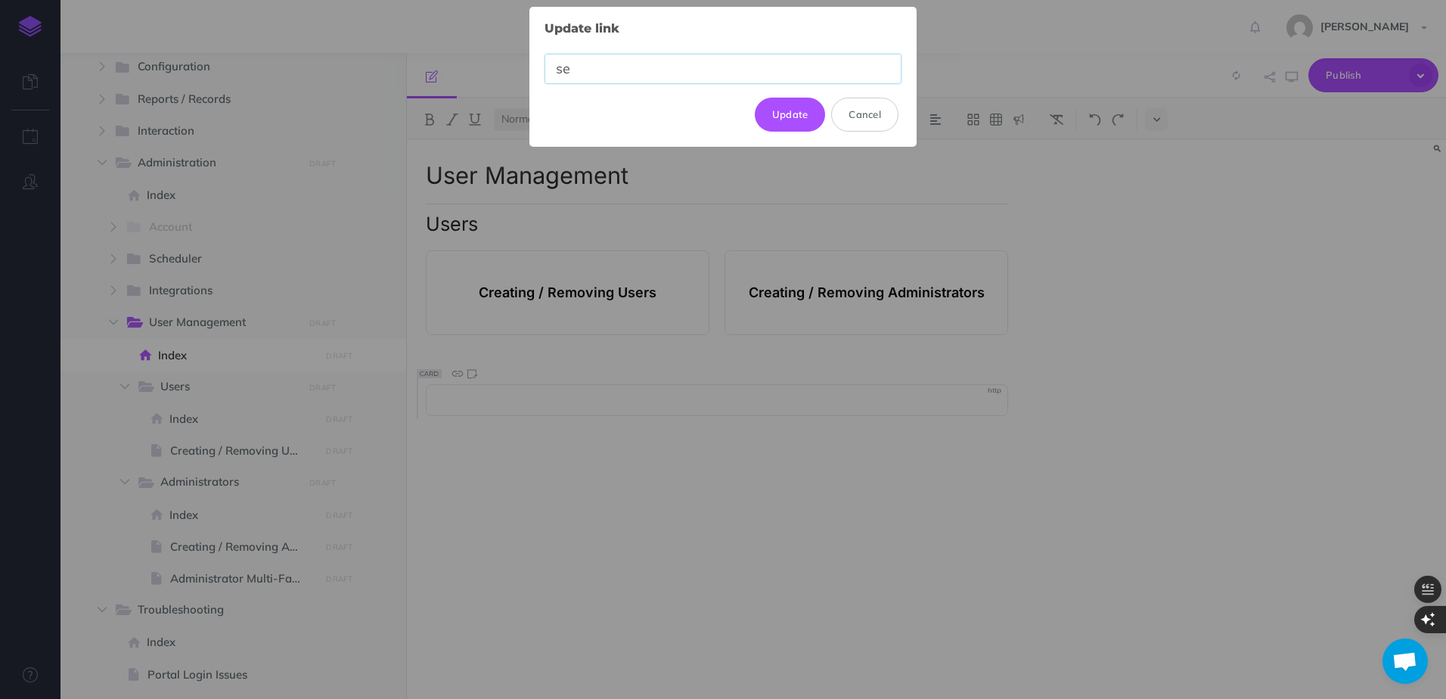
click at [708, 68] on input "se" at bounding box center [723, 69] width 357 height 31
click at [892, 126] on button "Cancel" at bounding box center [864, 114] width 67 height 33
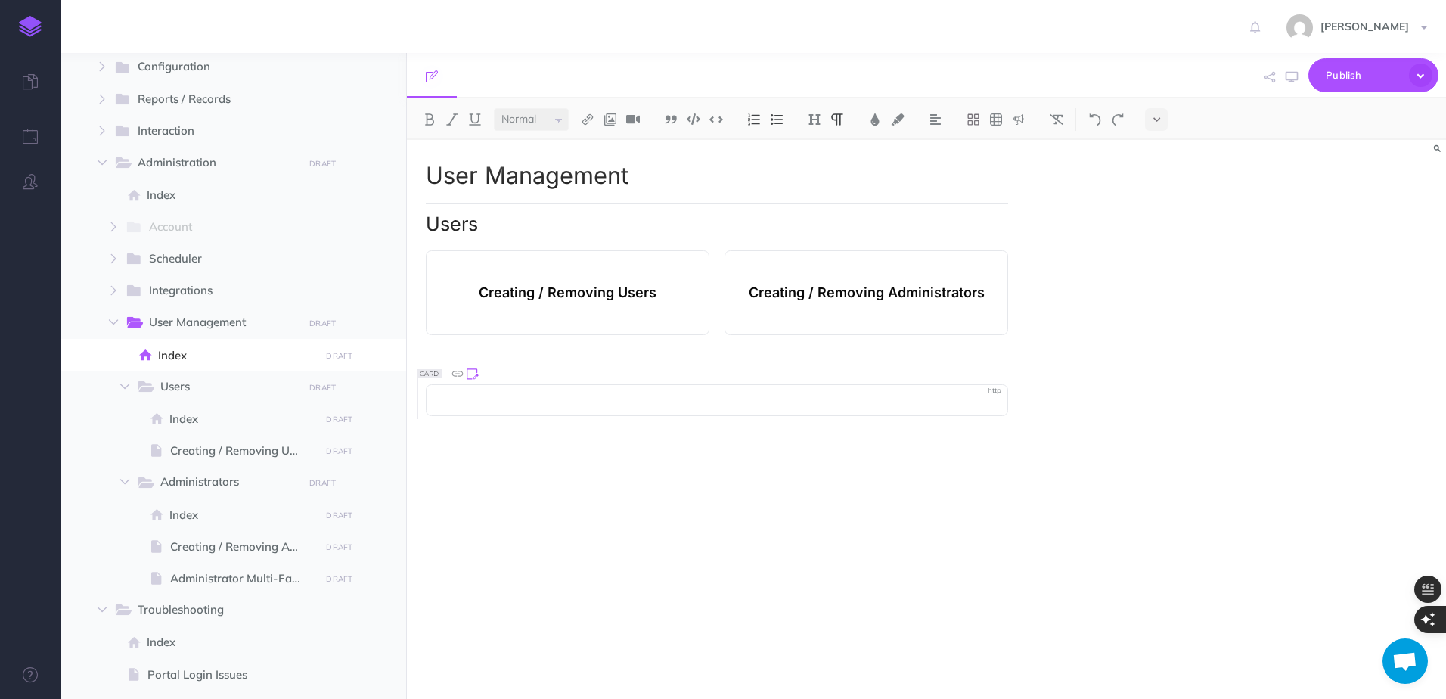
click at [474, 376] on icon at bounding box center [471, 373] width 16 height 16
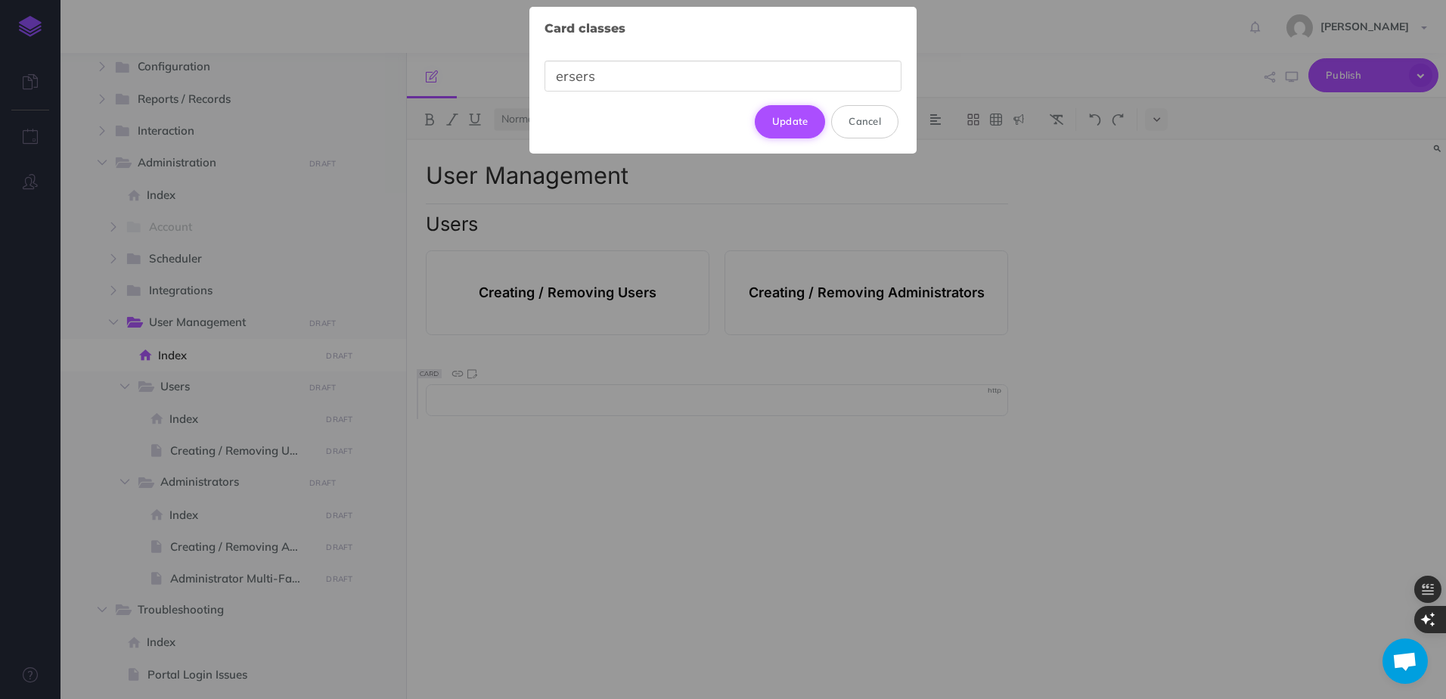
type input "ersers"
click at [815, 128] on button "Update" at bounding box center [790, 121] width 71 height 33
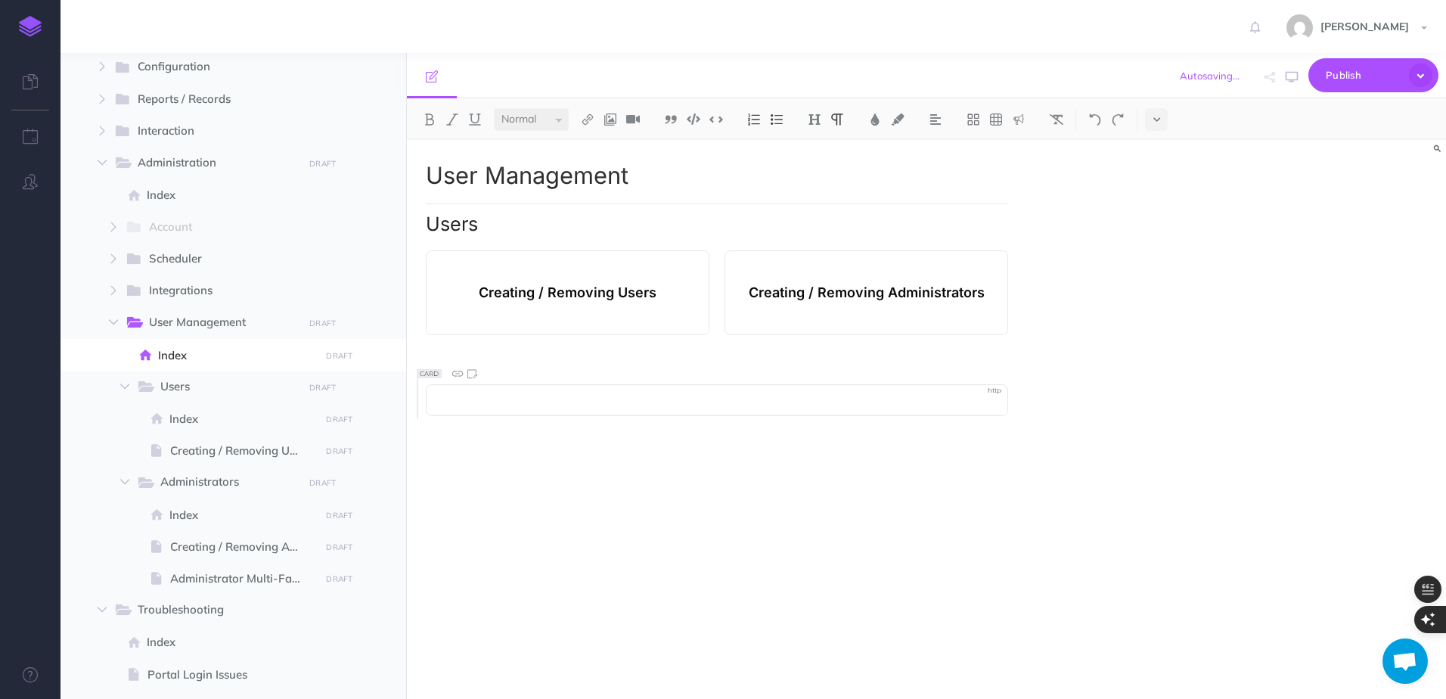
click at [448, 377] on div "Card" at bounding box center [449, 374] width 64 height 12
click at [452, 376] on icon at bounding box center [457, 373] width 16 height 16
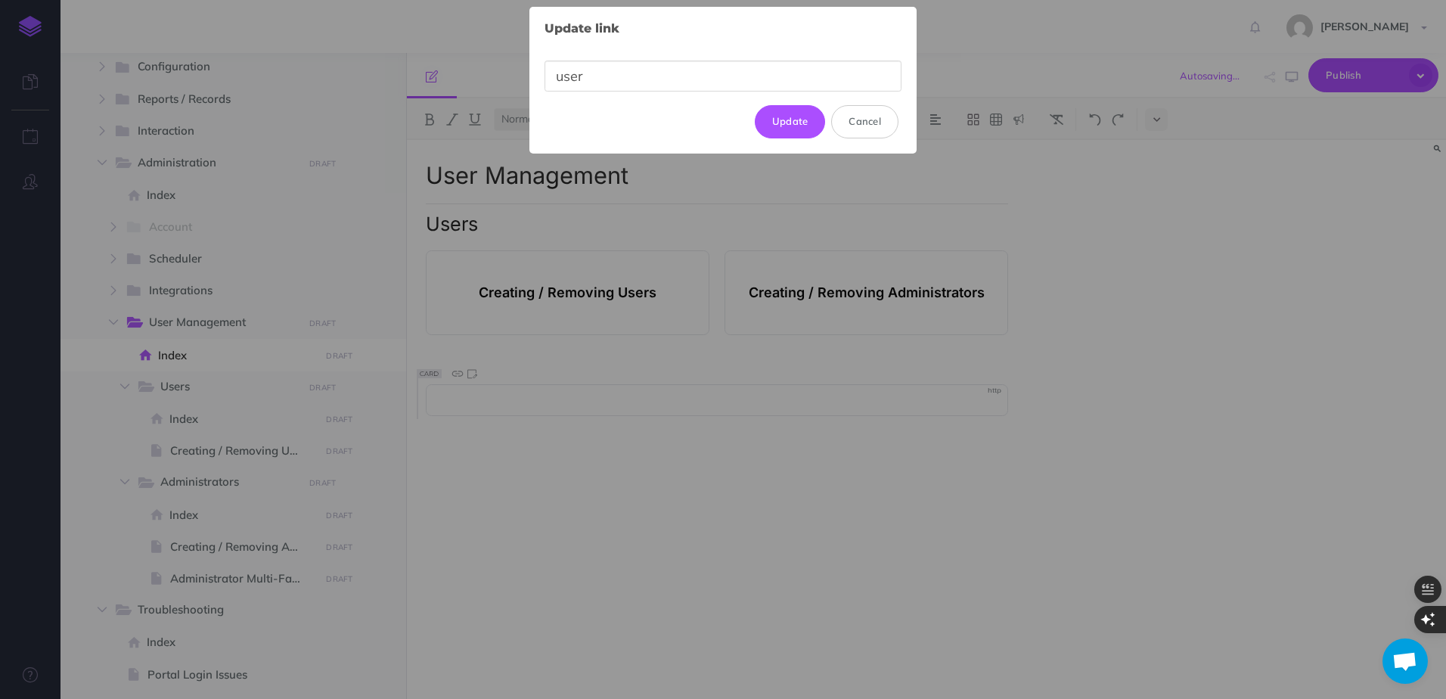
click at [622, 104] on div "Update link × user Update Cancel" at bounding box center [723, 80] width 387 height 147
drag, startPoint x: 622, startPoint y: 104, endPoint x: 626, endPoint y: 91, distance: 13.4
click at [626, 91] on input "user" at bounding box center [723, 76] width 357 height 31
drag, startPoint x: 631, startPoint y: 70, endPoint x: 348, endPoint y: 79, distance: 283.0
click at [380, 78] on div "Update link × user Update Cancel" at bounding box center [723, 349] width 1446 height 699
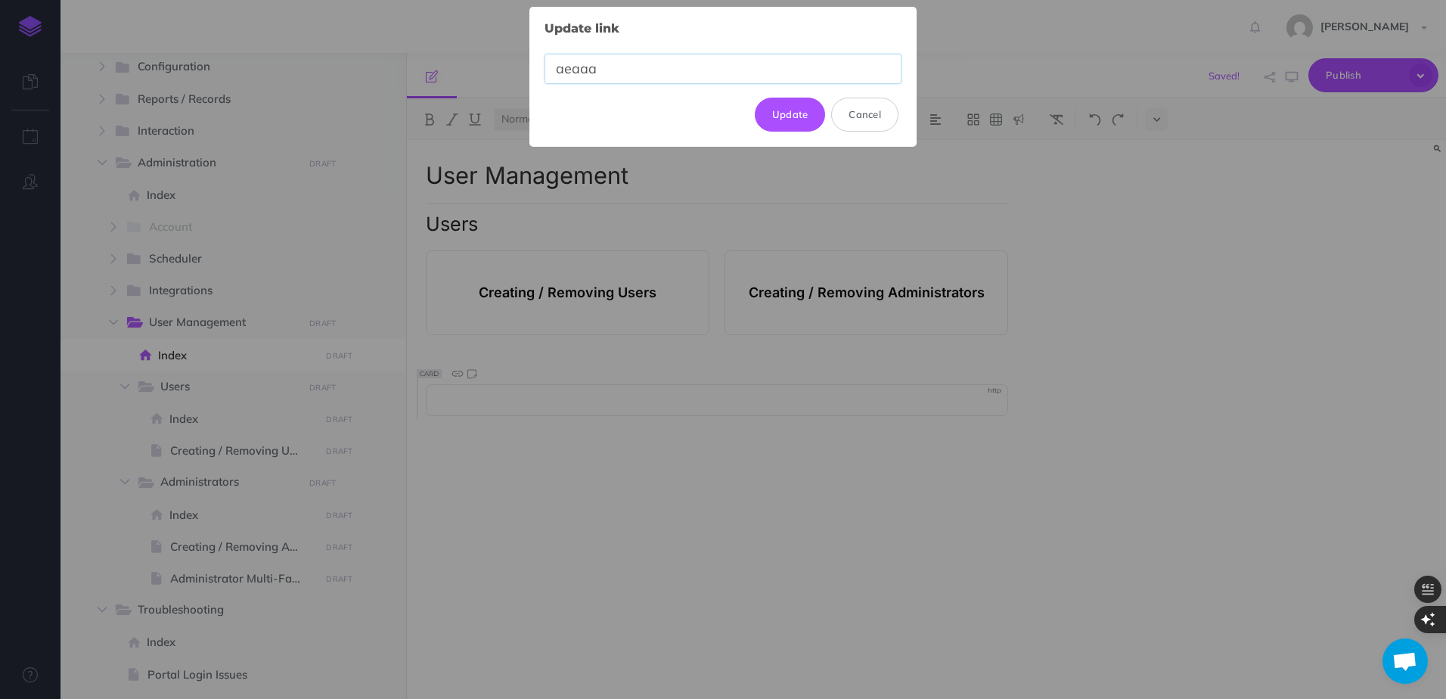
drag, startPoint x: 589, startPoint y: 72, endPoint x: 499, endPoint y: 67, distance: 89.4
click at [511, 67] on div "Update link × aeaaa Update Cancel" at bounding box center [723, 349] width 1446 height 699
drag, startPoint x: 651, startPoint y: 67, endPoint x: 437, endPoint y: 62, distance: 214.1
click at [457, 61] on div "Update link × aa Update Cancel" at bounding box center [723, 349] width 1446 height 699
type input "a"
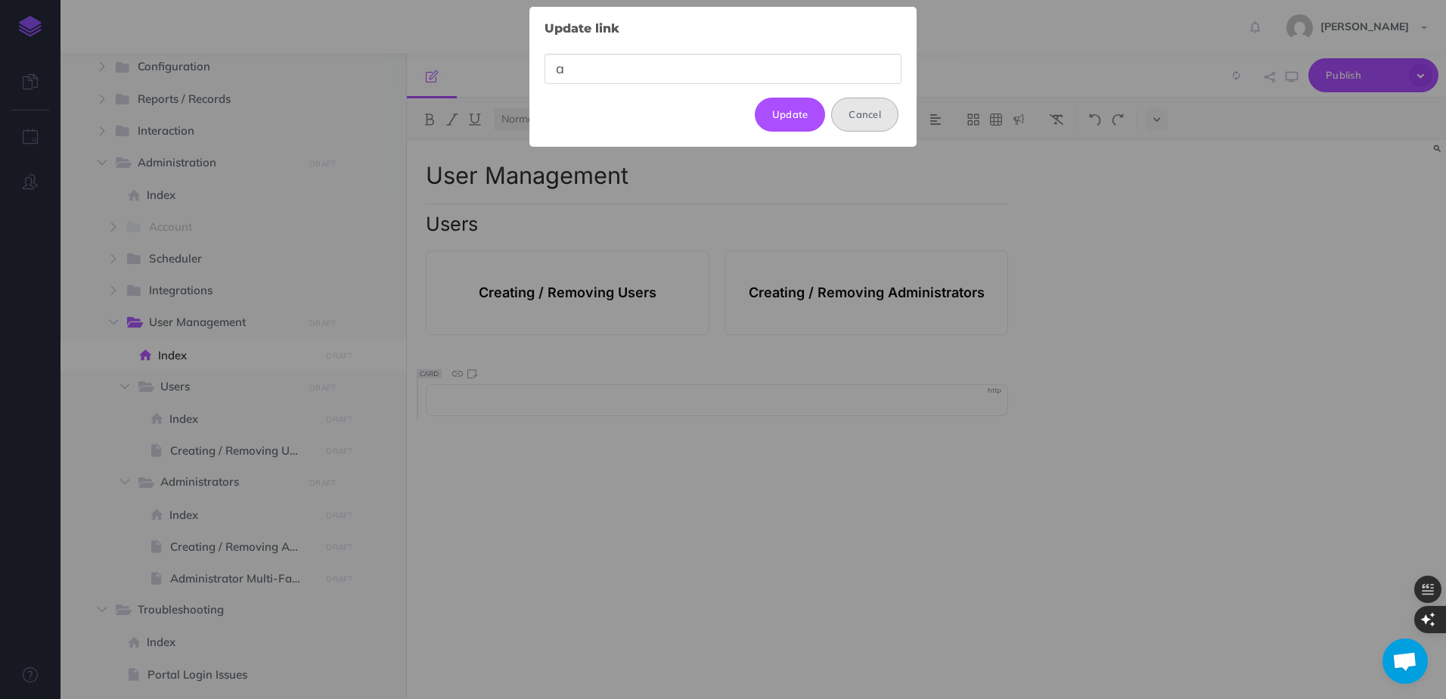
click at [856, 121] on button "Cancel" at bounding box center [864, 114] width 67 height 33
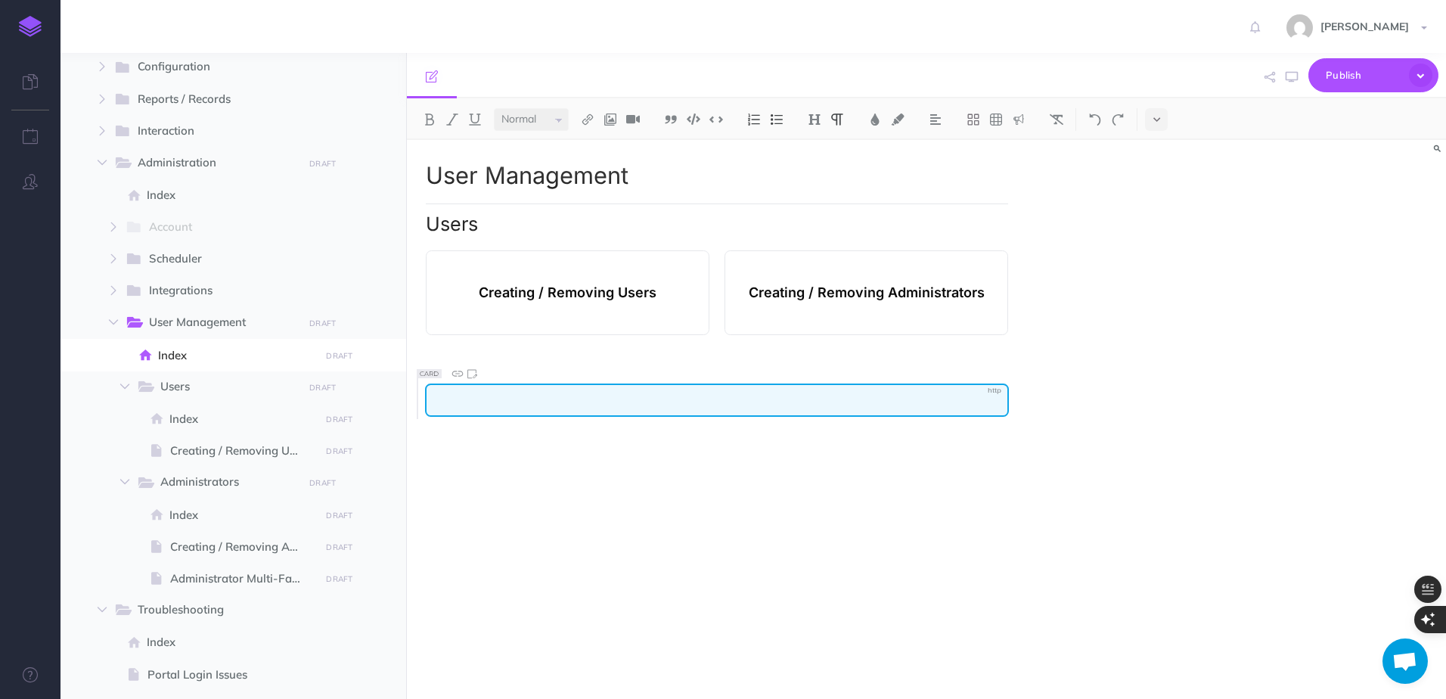
click at [991, 392] on div at bounding box center [717, 400] width 584 height 33
click at [995, 390] on div at bounding box center [717, 400] width 584 height 33
drag, startPoint x: 995, startPoint y: 390, endPoint x: 979, endPoint y: 386, distance: 17.1
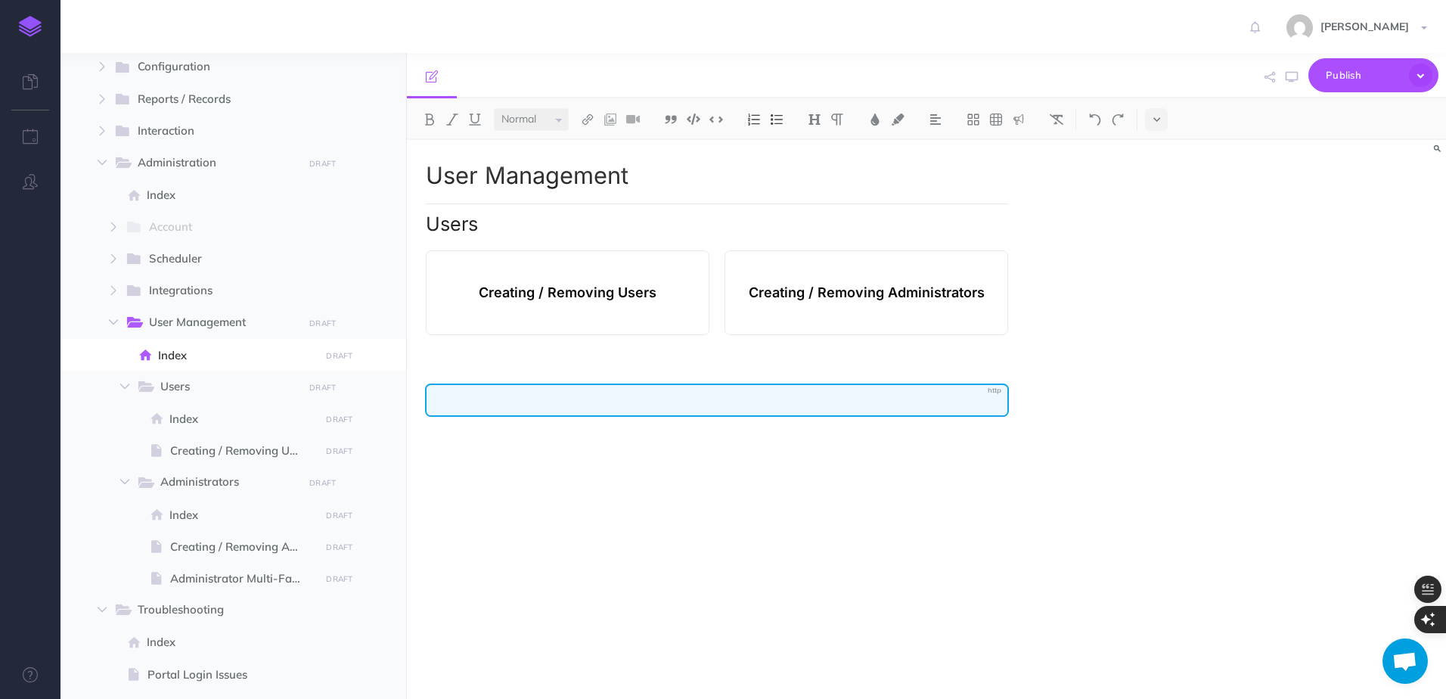
click at [995, 389] on div at bounding box center [717, 400] width 584 height 33
click at [624, 394] on p at bounding box center [718, 399] width 570 height 19
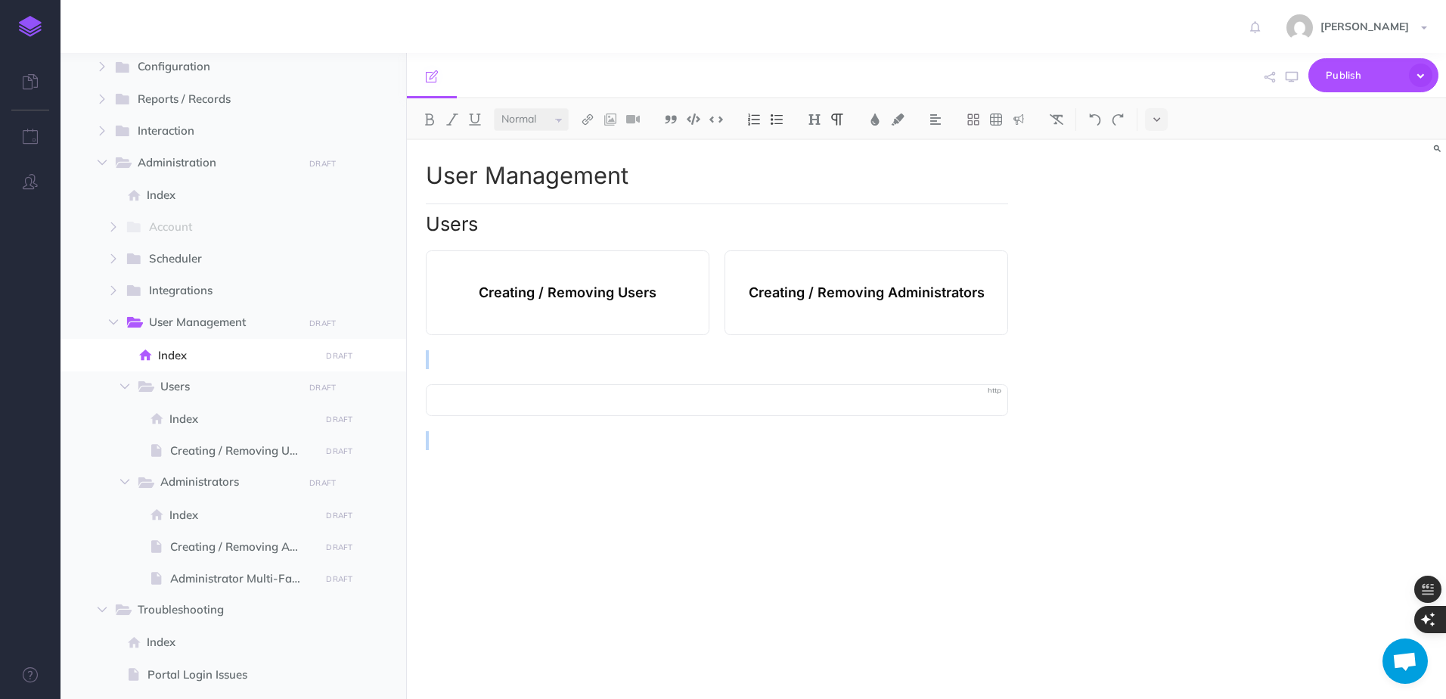
drag, startPoint x: 580, startPoint y: 364, endPoint x: 836, endPoint y: 486, distance: 283.5
click at [836, 486] on div "User Management Users Creating / Removing Users Creating / Removing Administrat…" at bounding box center [717, 412] width 620 height 544
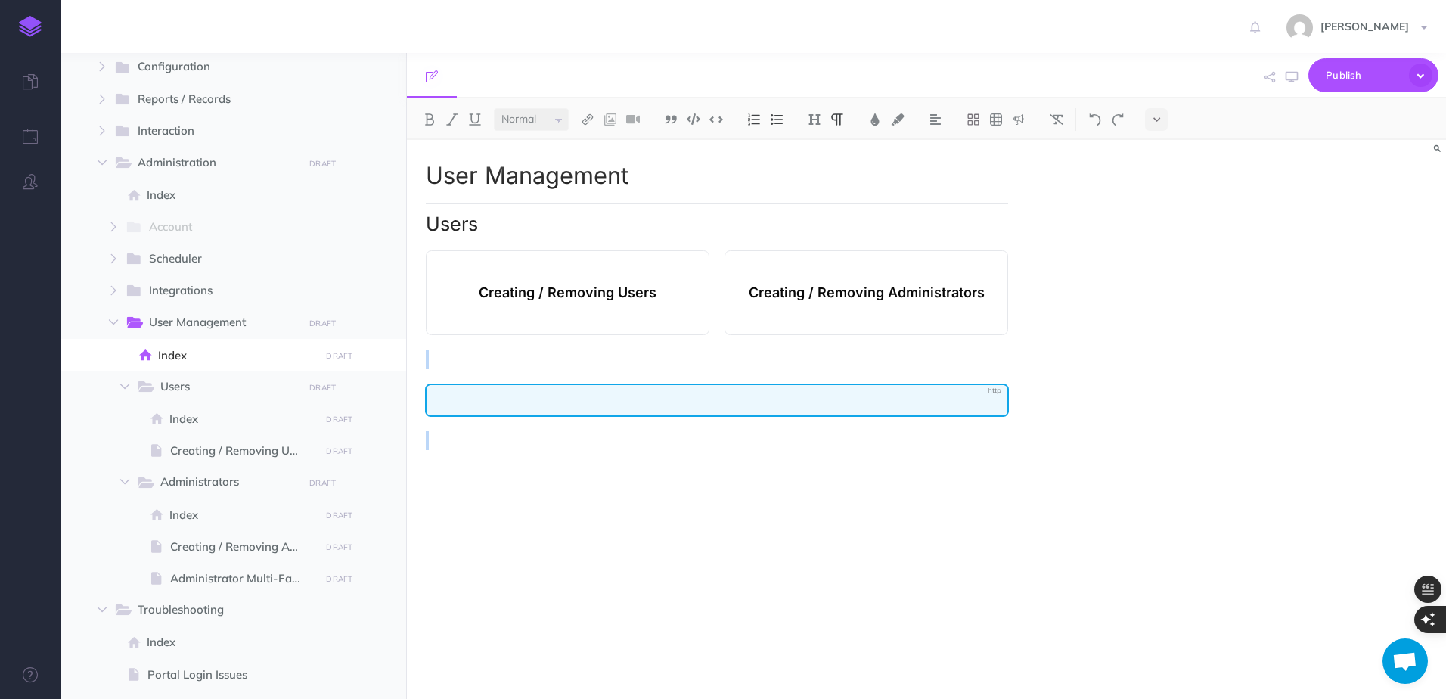
click at [607, 400] on p at bounding box center [718, 399] width 570 height 19
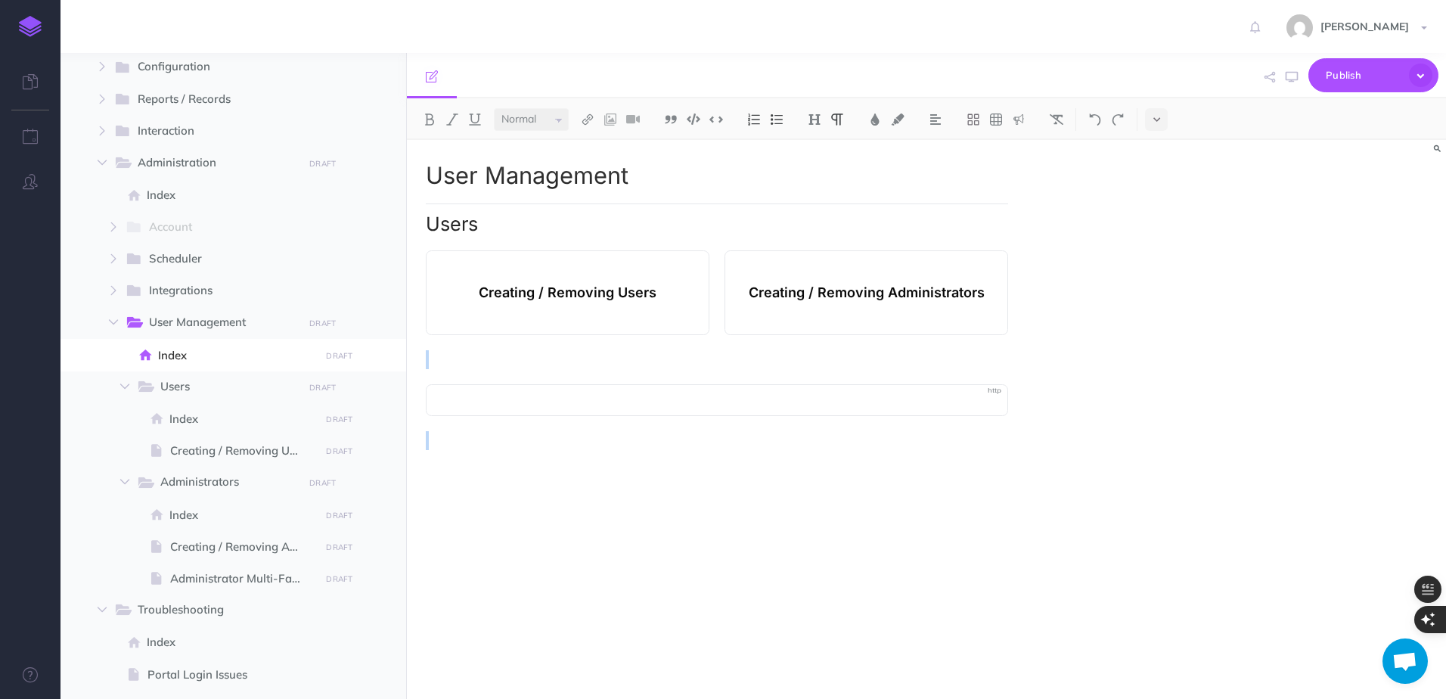
click at [552, 368] on p at bounding box center [717, 359] width 582 height 19
click at [582, 450] on div "User Management Users Creating / Removing Users Creating / Removing Administrat…" at bounding box center [717, 412] width 620 height 544
click at [590, 299] on strong "Creating / Removing Users" at bounding box center [568, 292] width 178 height 19
click at [1157, 121] on icon at bounding box center [1157, 119] width 7 height 11
click at [1158, 256] on img at bounding box center [1157, 259] width 14 height 8
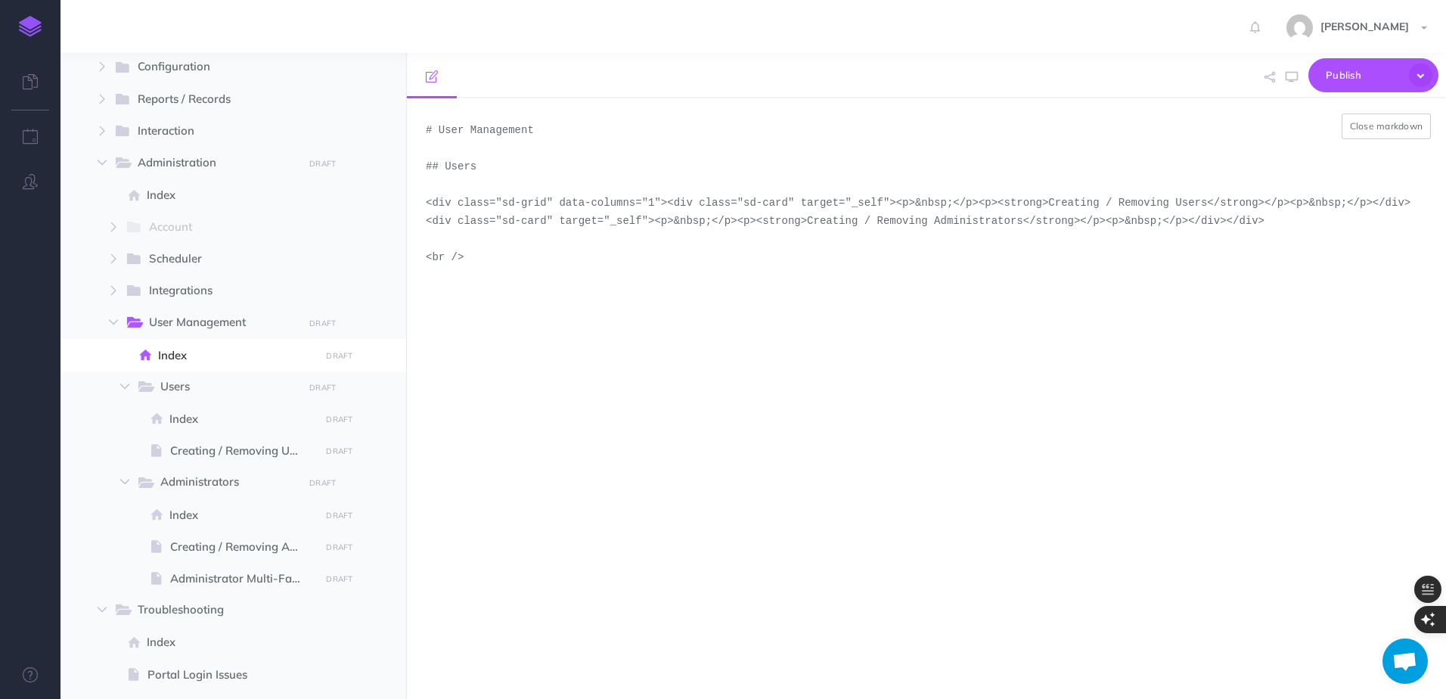
drag, startPoint x: 648, startPoint y: 203, endPoint x: 856, endPoint y: 199, distance: 208.8
click at [856, 199] on textarea "# User Management ## Users <div class="sd-grid" data-columns="1"><div class="sd…" at bounding box center [926, 398] width 1039 height 601
paste textarea "href="http:#?target=73G-ILWL-STZ-K8E""
drag, startPoint x: 526, startPoint y: 221, endPoint x: 767, endPoint y: 222, distance: 241.3
click at [767, 222] on textarea "# User Management ## Users <div class="sd-grid" data-columns="1"><div class="sd…" at bounding box center [926, 398] width 1039 height 601
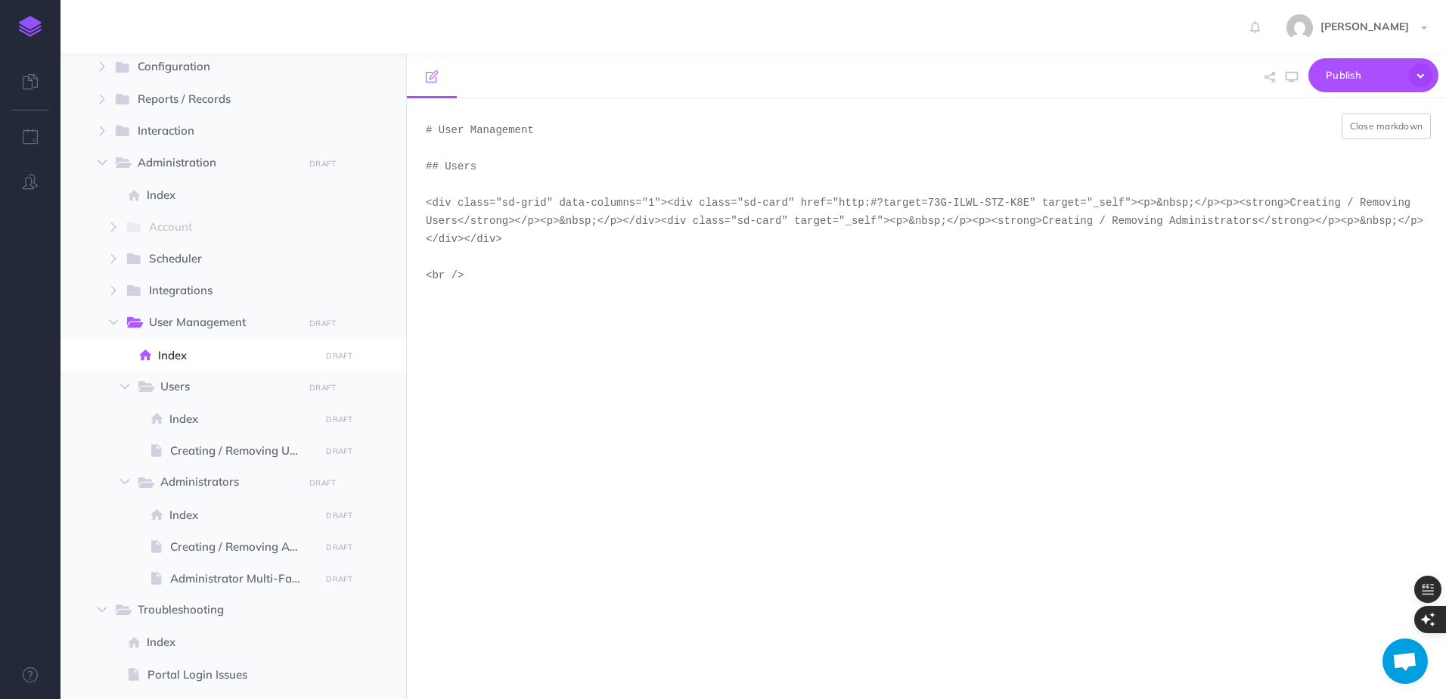
paste textarea "div class="sd-card" href="http:#?target=73G-ILWL-STZ-K8E"
type textarea "# User Management ## Users <div class="sd-grid" data-columns="1"><div class="sd…"
click at [1365, 126] on button "Close markdown" at bounding box center [1387, 126] width 90 height 26
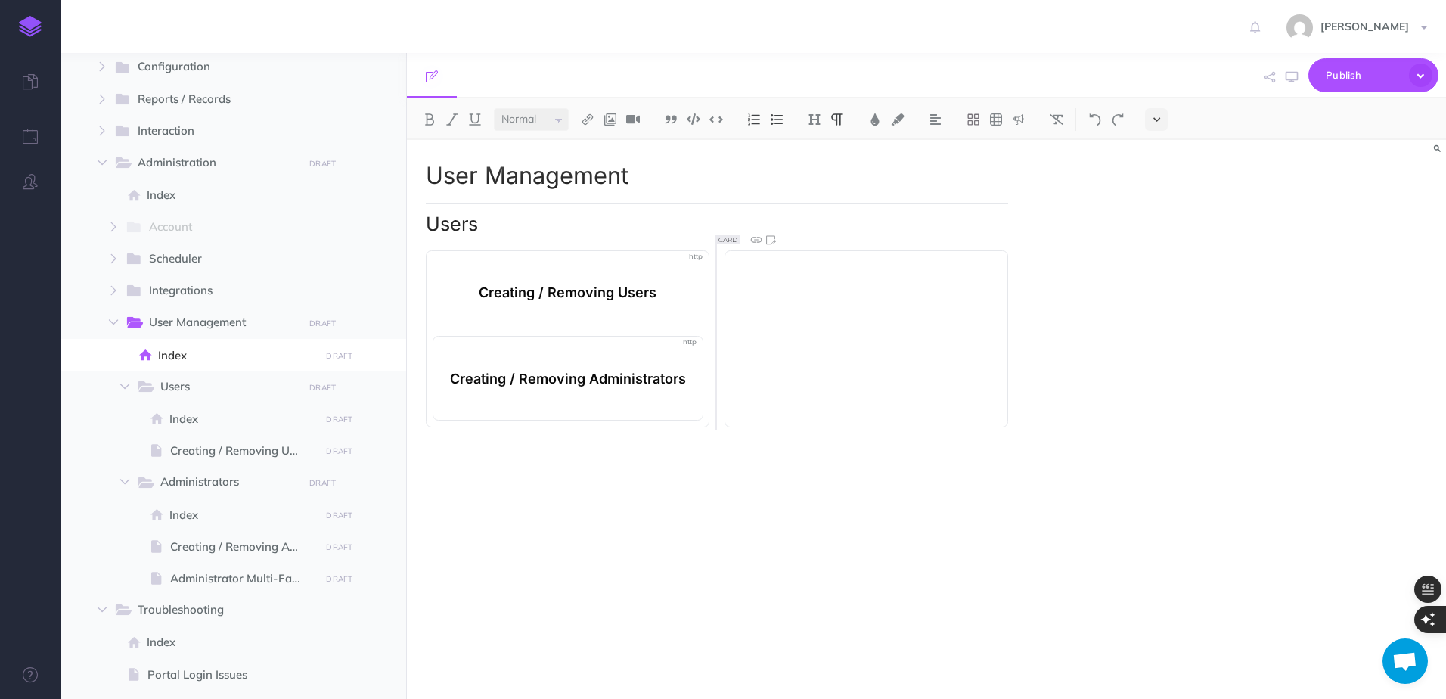
click at [1163, 125] on button at bounding box center [1156, 119] width 23 height 23
click at [1160, 258] on img at bounding box center [1157, 259] width 14 height 8
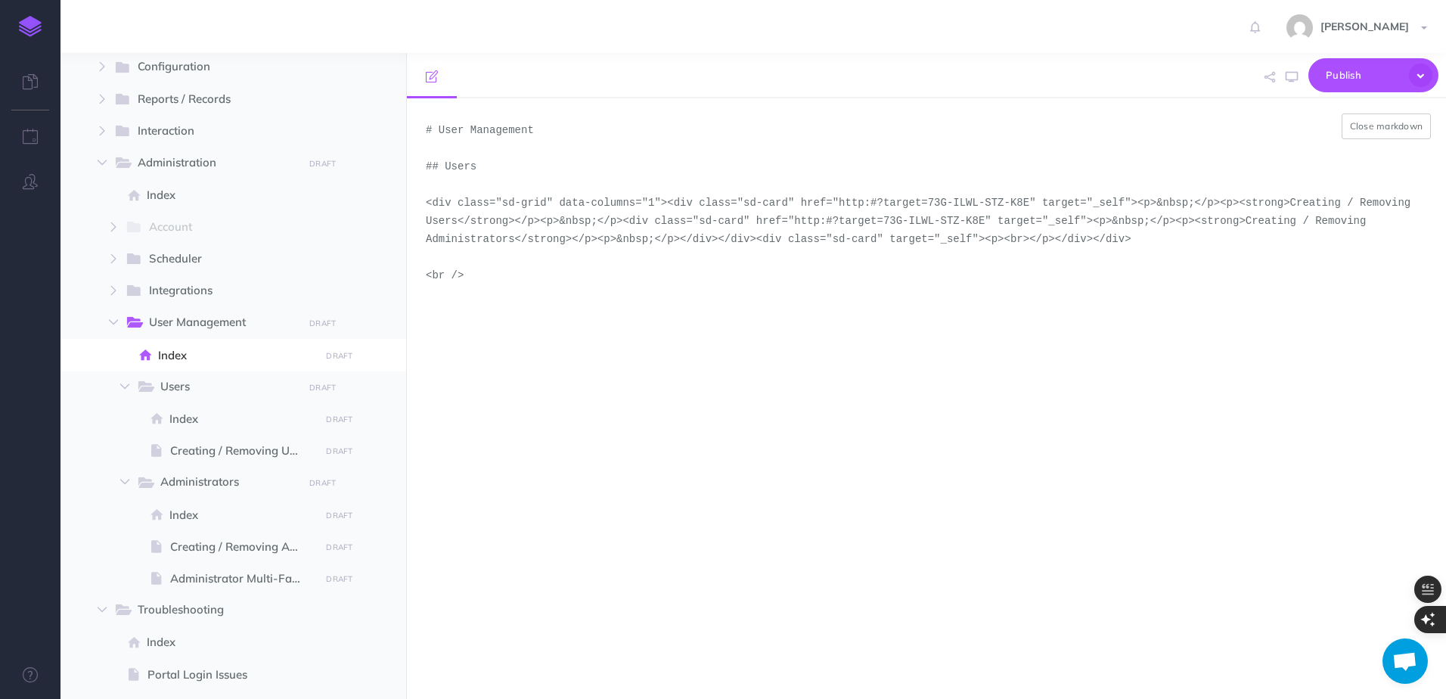
click at [648, 203] on textarea "# User Management ## Users <div class="sd-grid" data-columns="1"><div class="sd…" at bounding box center [926, 398] width 1039 height 601
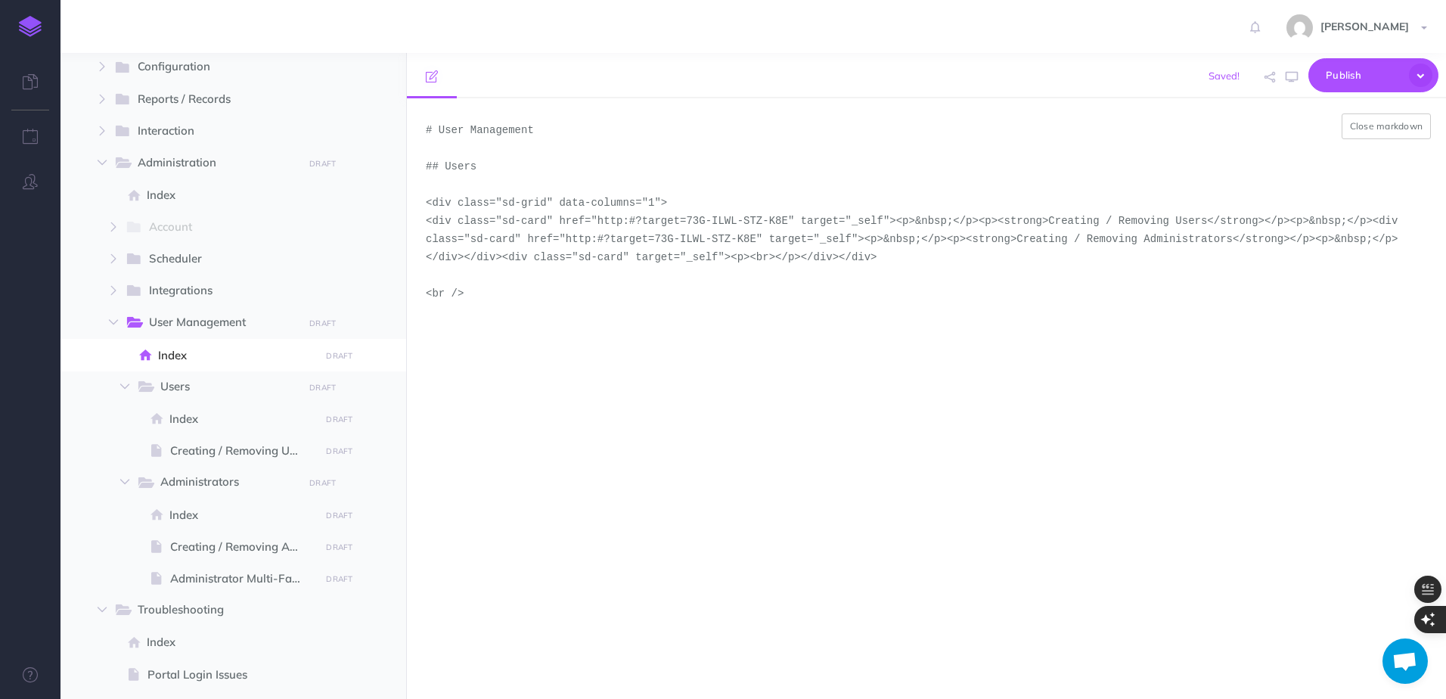
click at [856, 221] on textarea "# User Management ## Users <div class="sd-grid" data-columns="1"> <div class="s…" at bounding box center [926, 398] width 1039 height 601
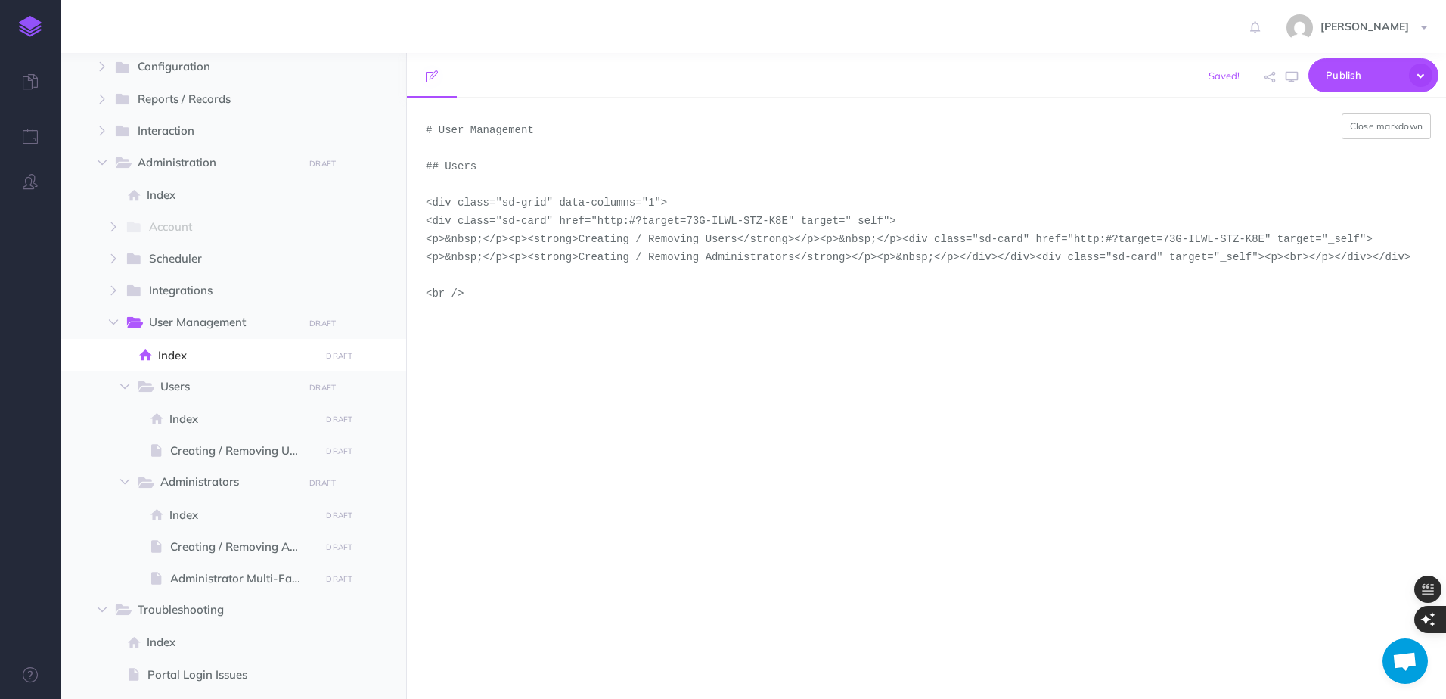
click at [862, 239] on textarea "# User Management ## Users <div class="sd-grid" data-columns="1"> <div class="s…" at bounding box center [926, 398] width 1039 height 601
click at [856, 258] on textarea "# User Management ## Users <div class="sd-grid" data-columns="1"> <div class="s…" at bounding box center [926, 398] width 1039 height 601
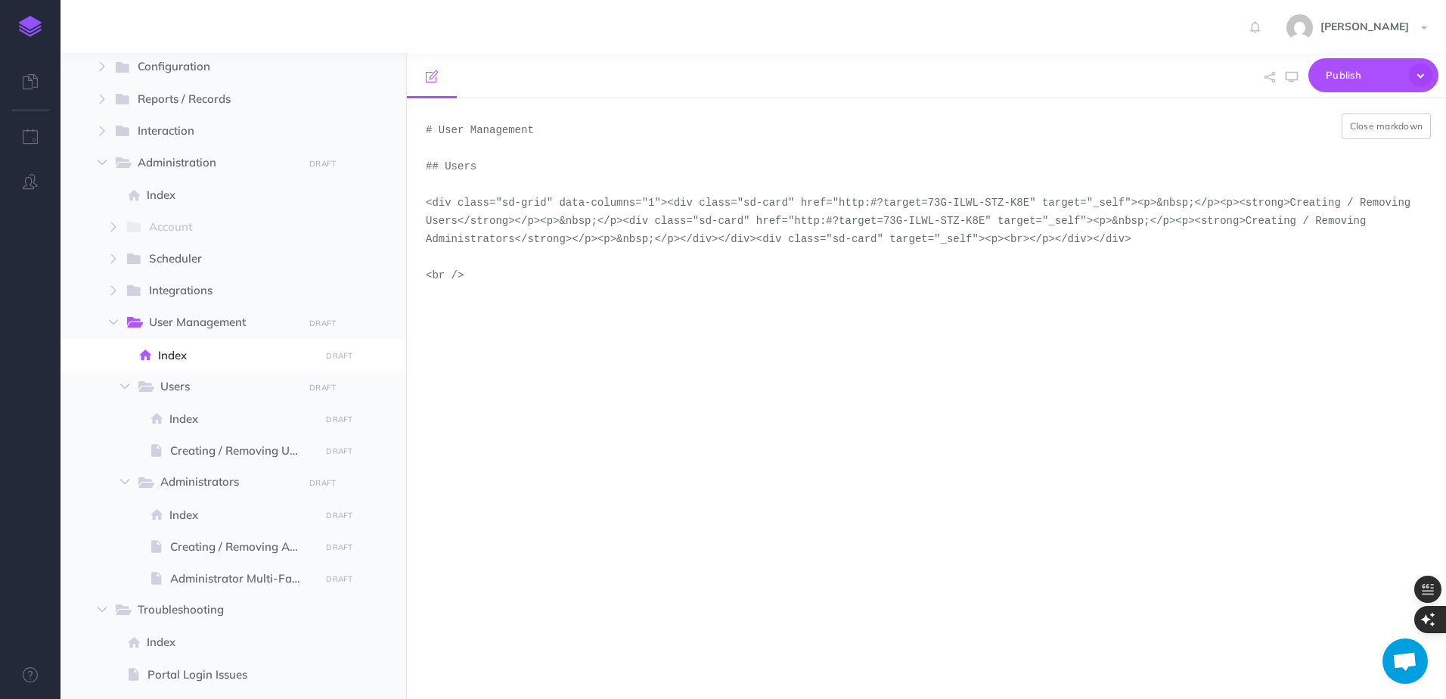
click at [946, 474] on textarea "# User Management ## Users <div class="sd-grid" data-columns="1"><div class="sd…" at bounding box center [926, 398] width 1039 height 601
paste textarea "<div class="sd-grid" data-columns="2"> <div class="sd-card" href="http:#?target…"
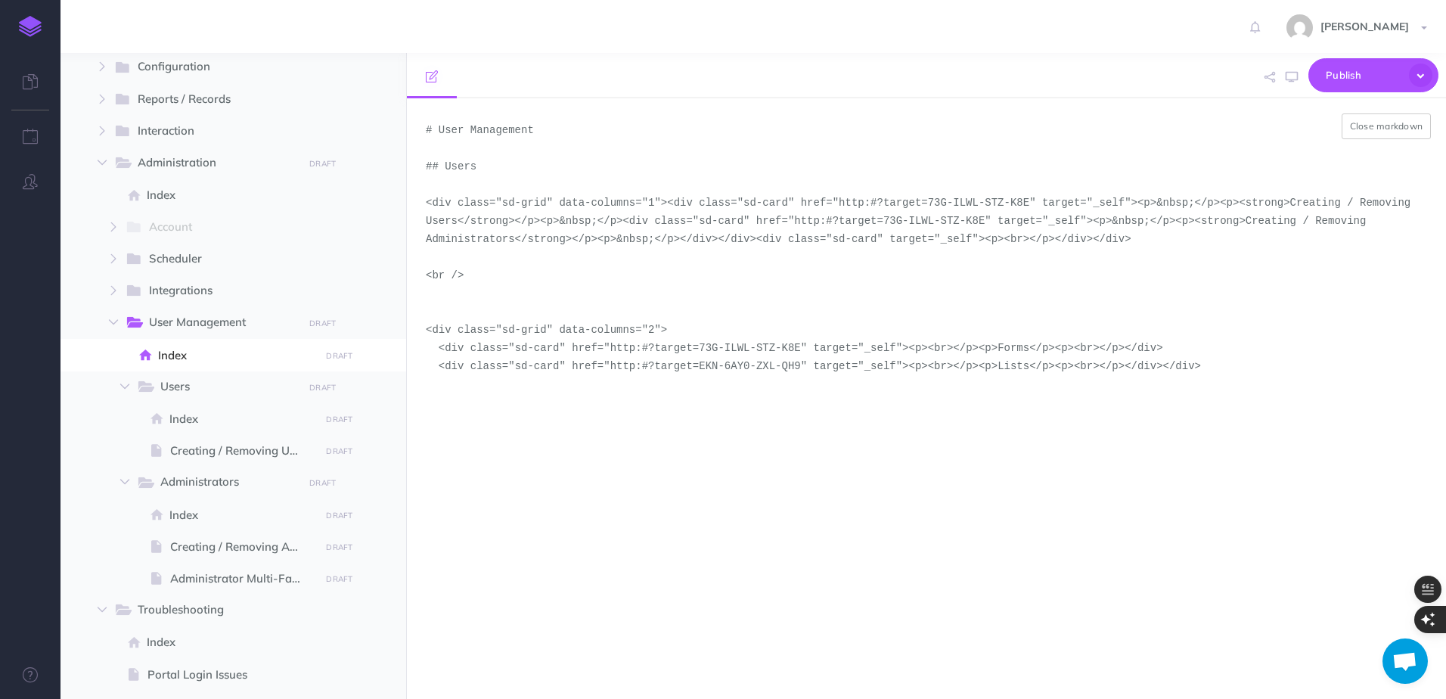
drag, startPoint x: 1217, startPoint y: 201, endPoint x: 1362, endPoint y: 203, distance: 145.2
click at [1362, 203] on textarea "# User Management ## Users <div class="sd-grid" data-columns="1"><div class="sd…" at bounding box center [926, 398] width 1039 height 601
click at [959, 346] on textarea "# User Management ## Users <div class="sd-grid" data-columns="1"><div class="sd…" at bounding box center [926, 398] width 1039 height 601
paste textarea "Creating / Removing User"
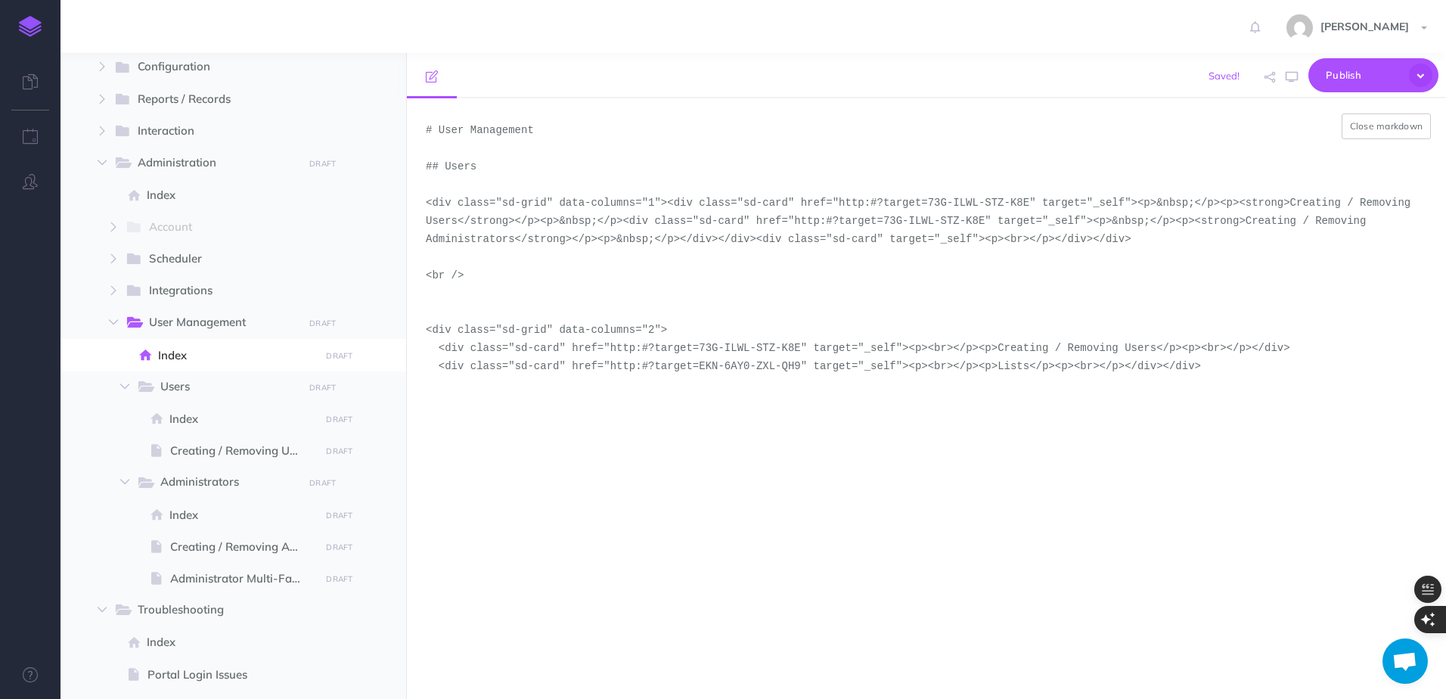
drag, startPoint x: 1097, startPoint y: 220, endPoint x: 1292, endPoint y: 225, distance: 195.2
click at [1292, 225] on textarea "# User Management ## Users <div class="sd-grid" data-columns="1"><div class="sd…" at bounding box center [926, 398] width 1039 height 601
click at [971, 366] on textarea "# User Management ## Users <div class="sd-grid" data-columns="1"><div class="sd…" at bounding box center [926, 398] width 1039 height 601
paste textarea "Creating / Removing Administrator"
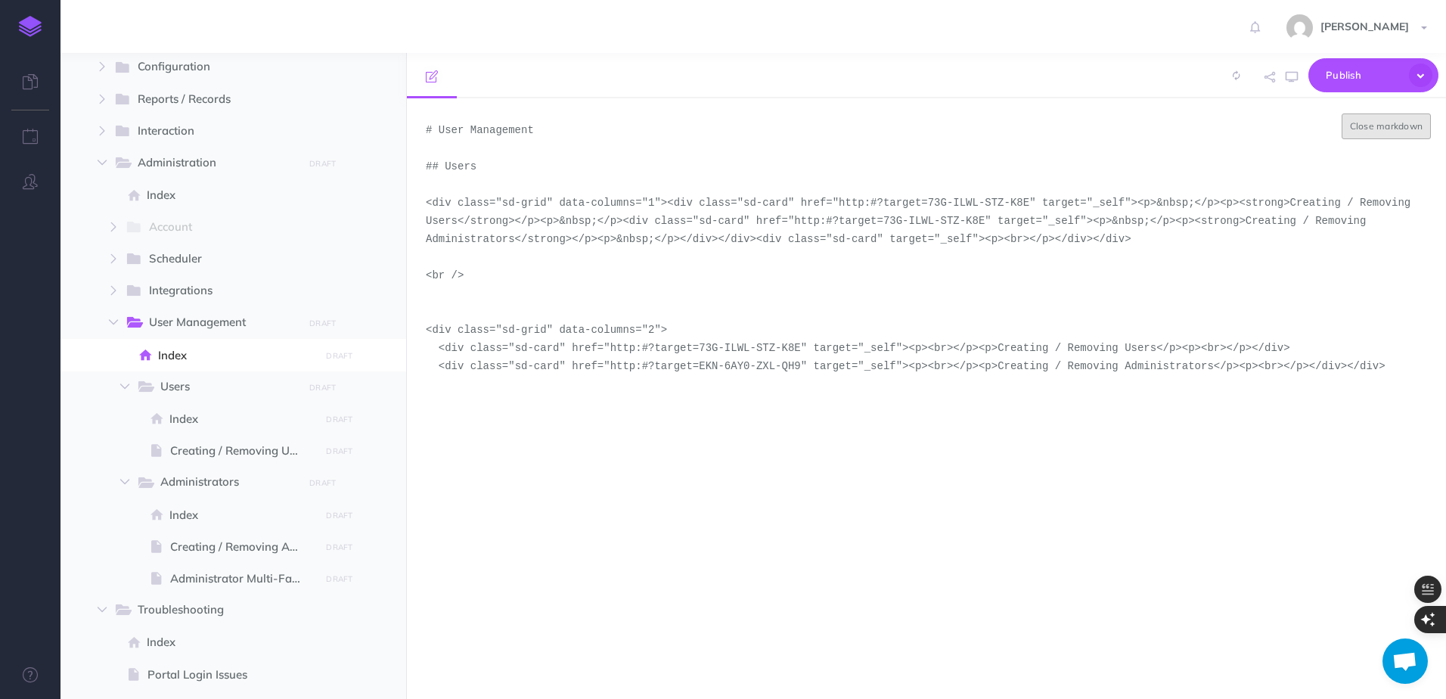
type textarea "# User Management ## Users <div class="sd-grid" data-columns="1"><div class="sd…"
click at [1366, 125] on button "Close markdown" at bounding box center [1387, 126] width 90 height 26
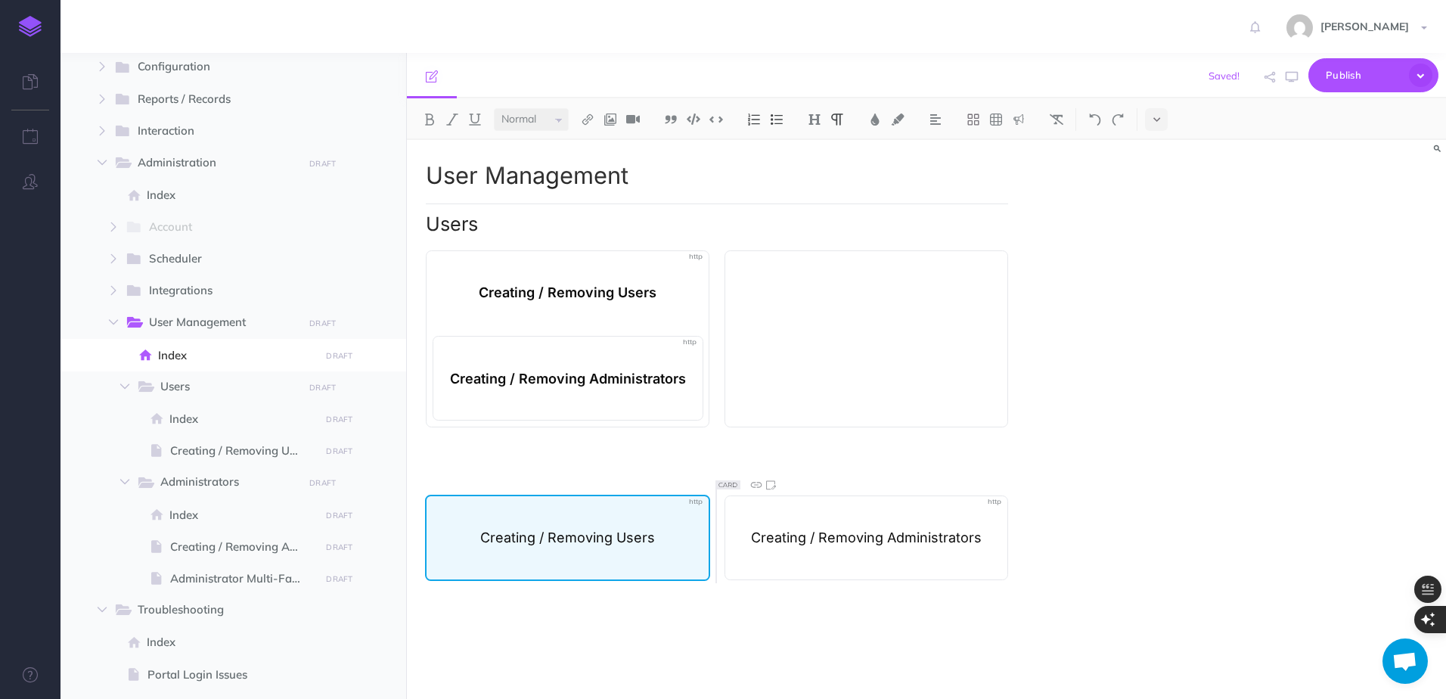
click at [685, 508] on p at bounding box center [568, 511] width 271 height 19
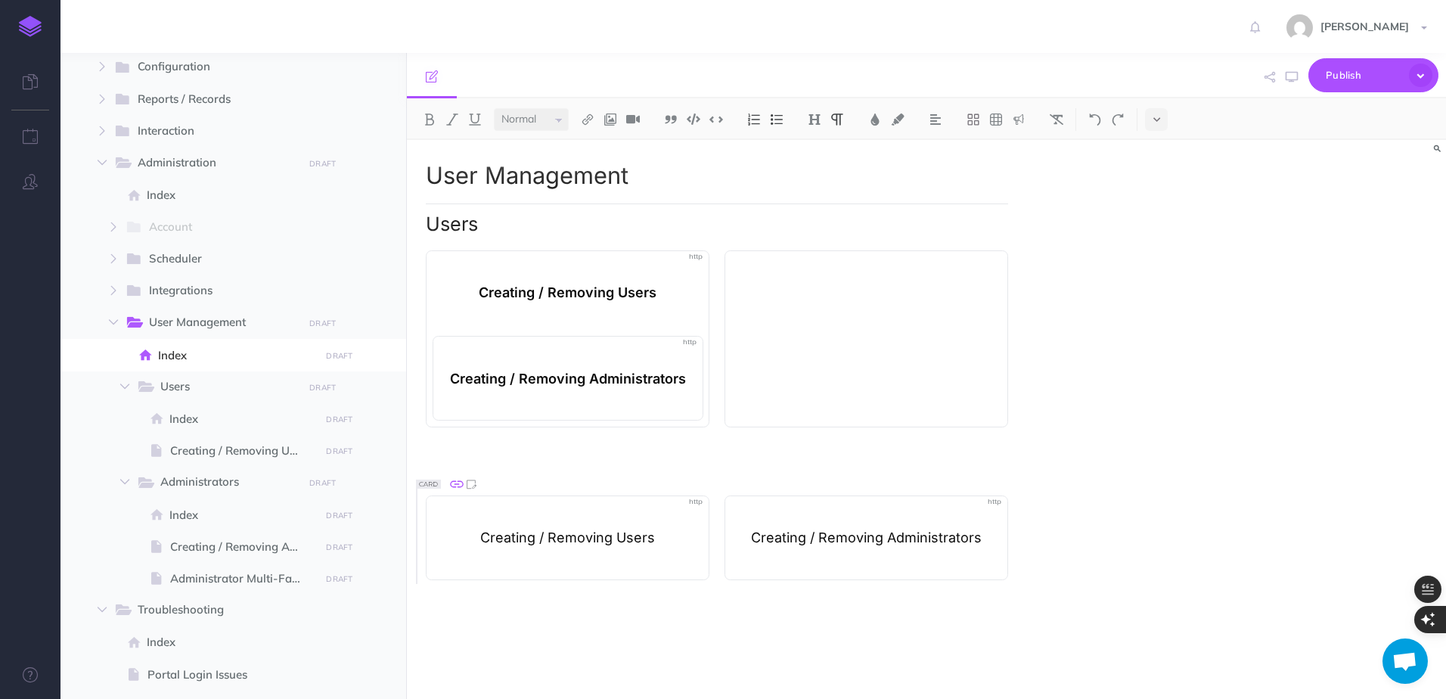
click at [453, 483] on icon at bounding box center [457, 484] width 16 height 16
select select
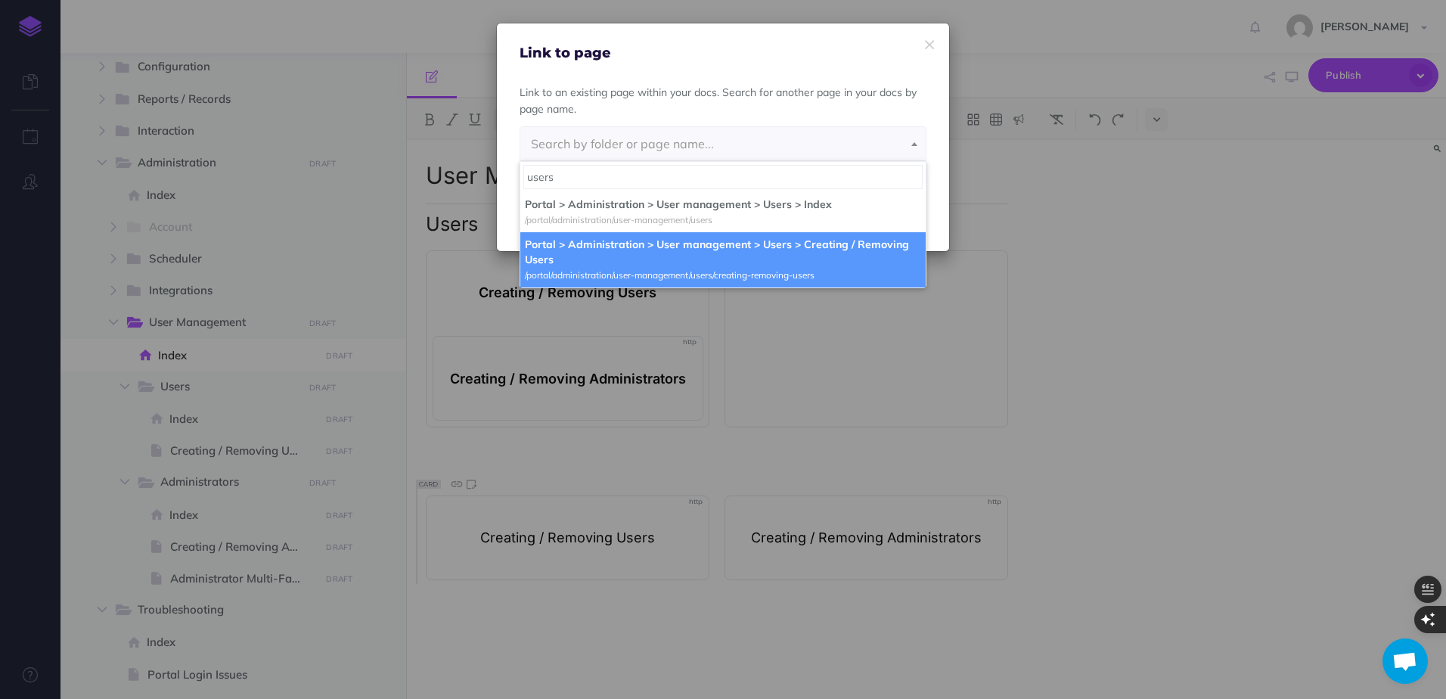
type input "users"
select select "XYE-E2OV-6NK-HK7"
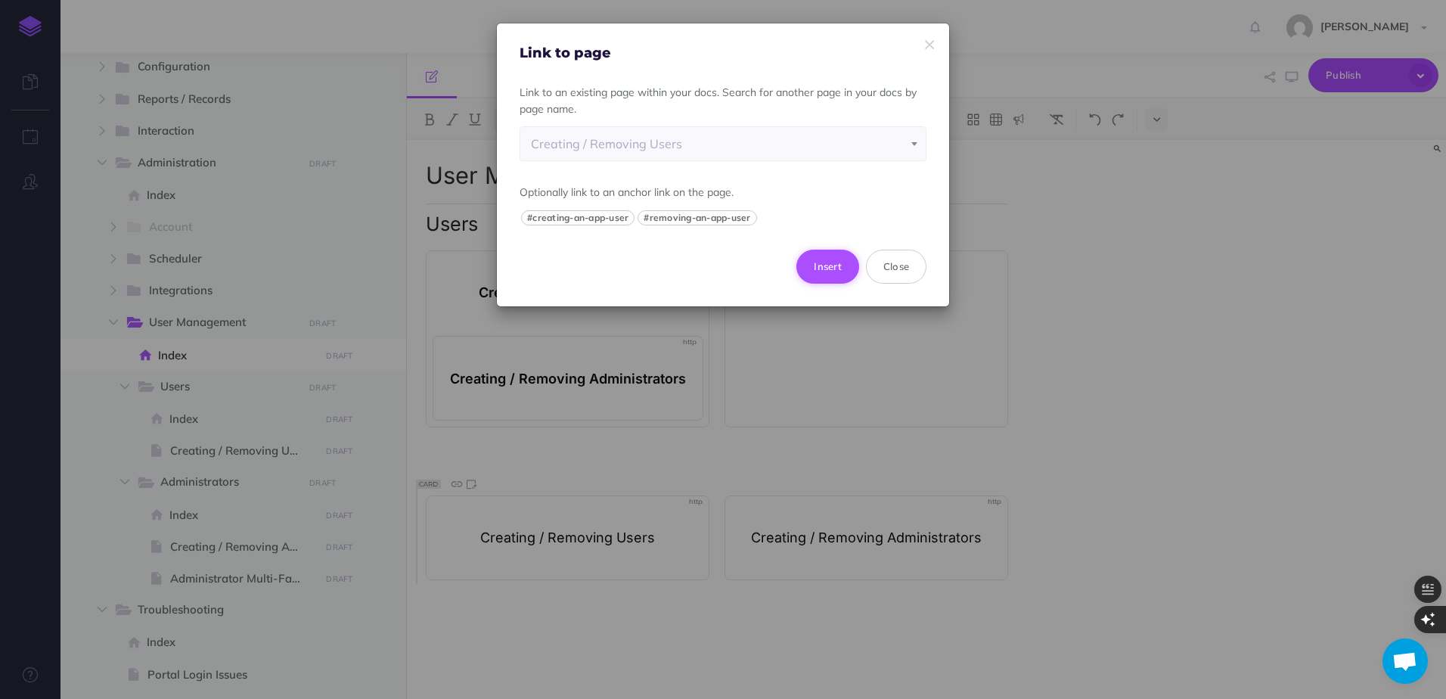
click at [823, 269] on button "Insert" at bounding box center [828, 266] width 63 height 33
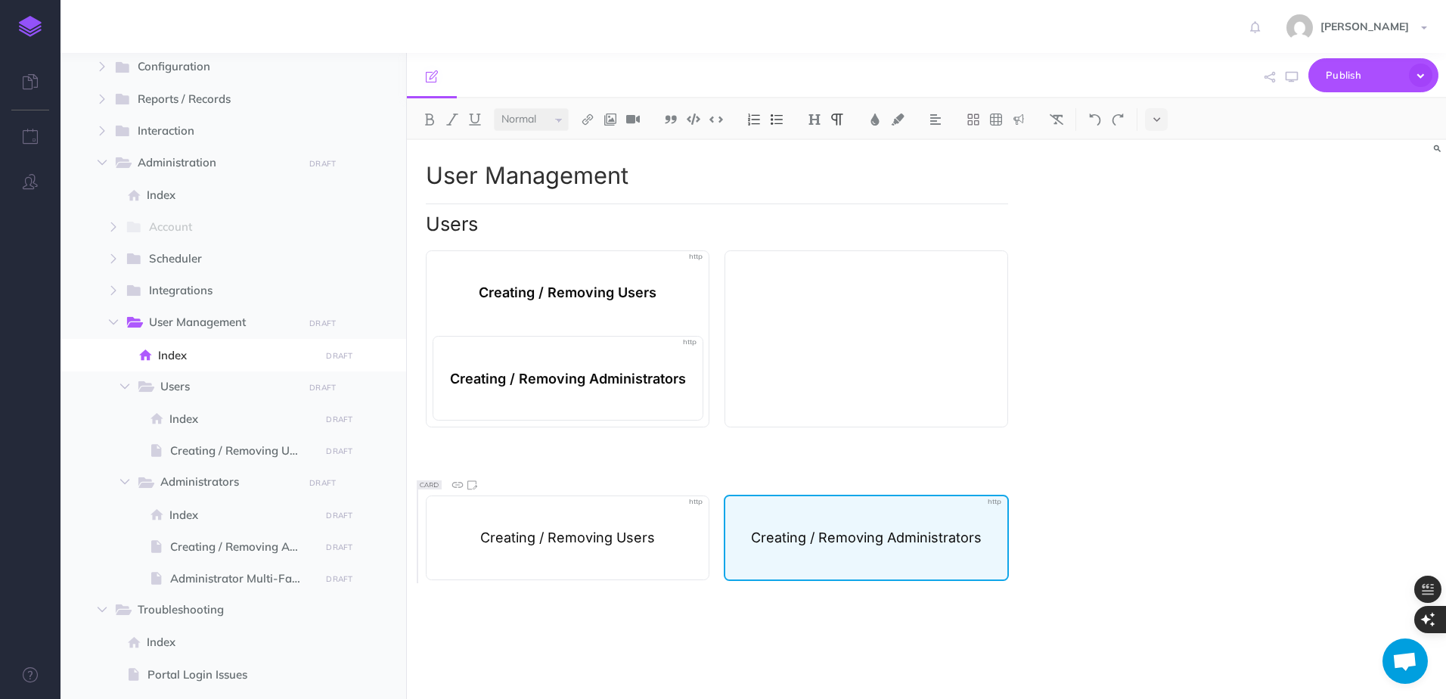
click at [966, 514] on p at bounding box center [866, 511] width 271 height 19
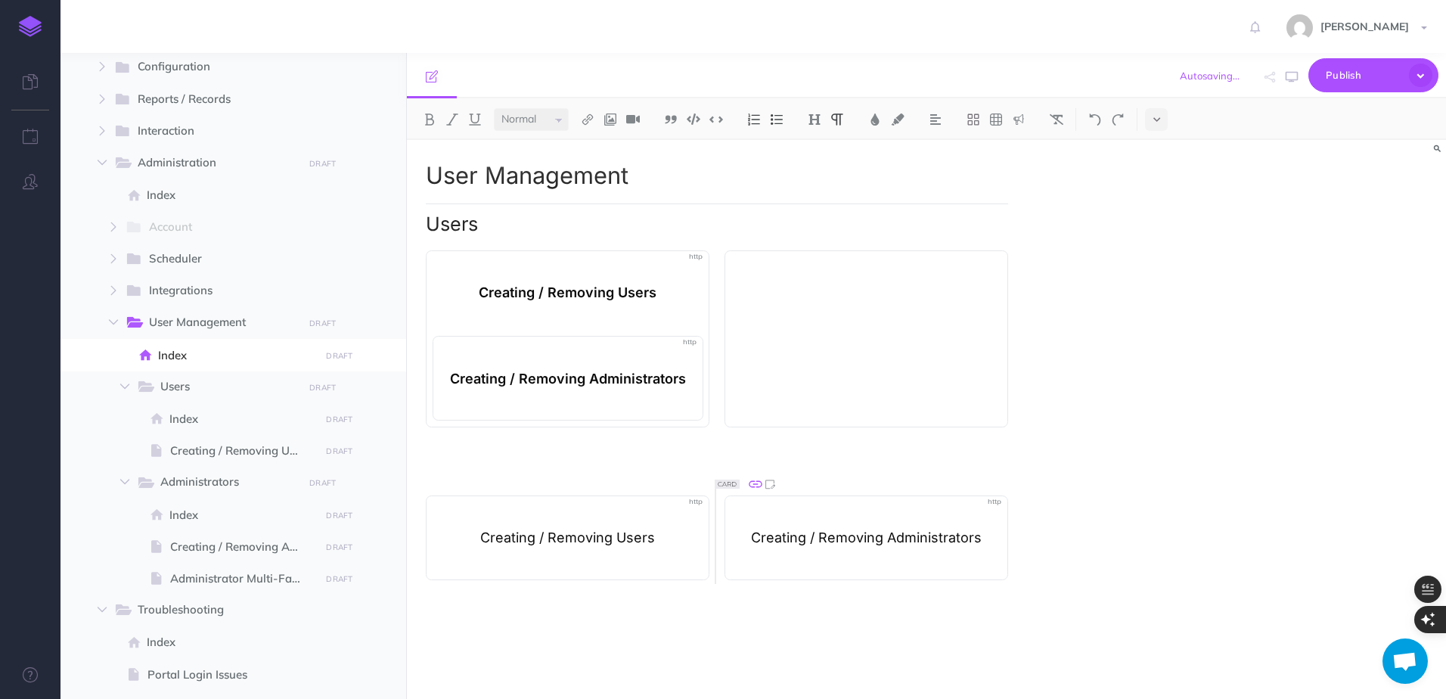
click at [756, 486] on icon at bounding box center [755, 484] width 16 height 16
select select
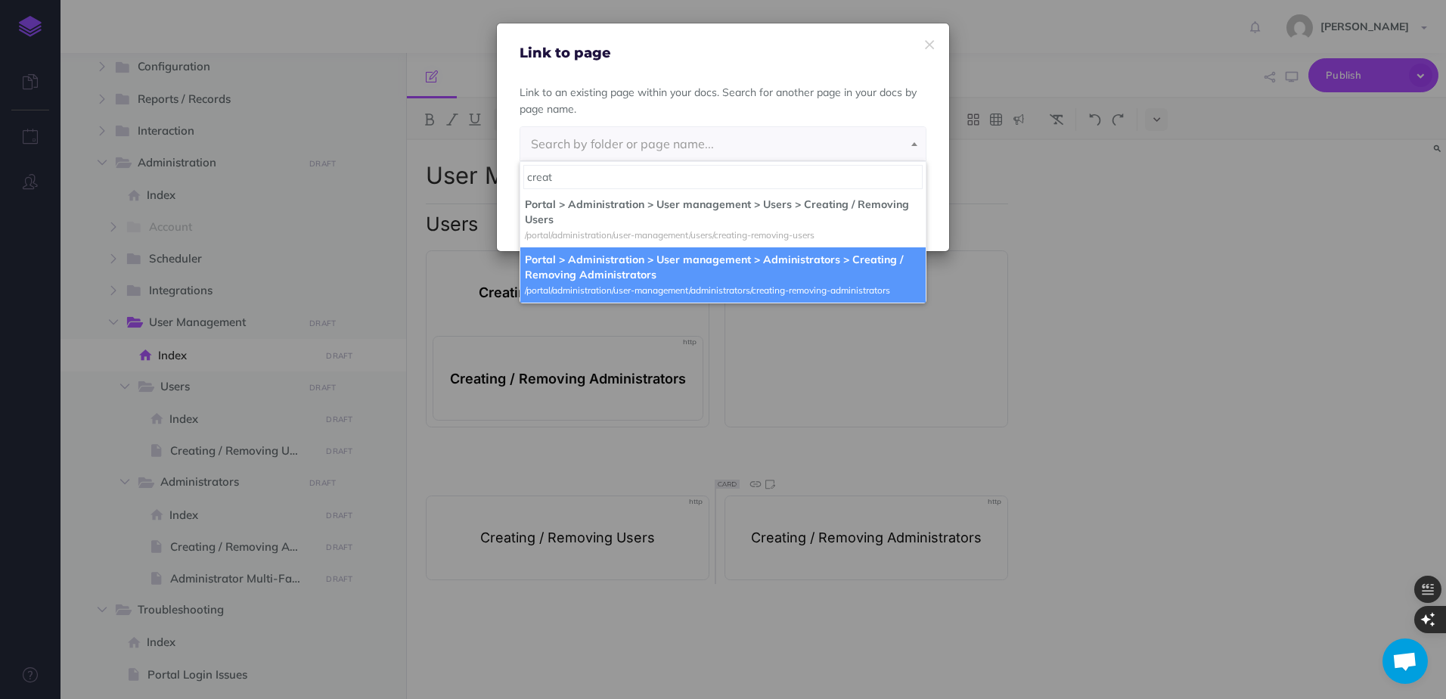
type input "creat"
select select "CLX-KRDB-KJ4-BU5"
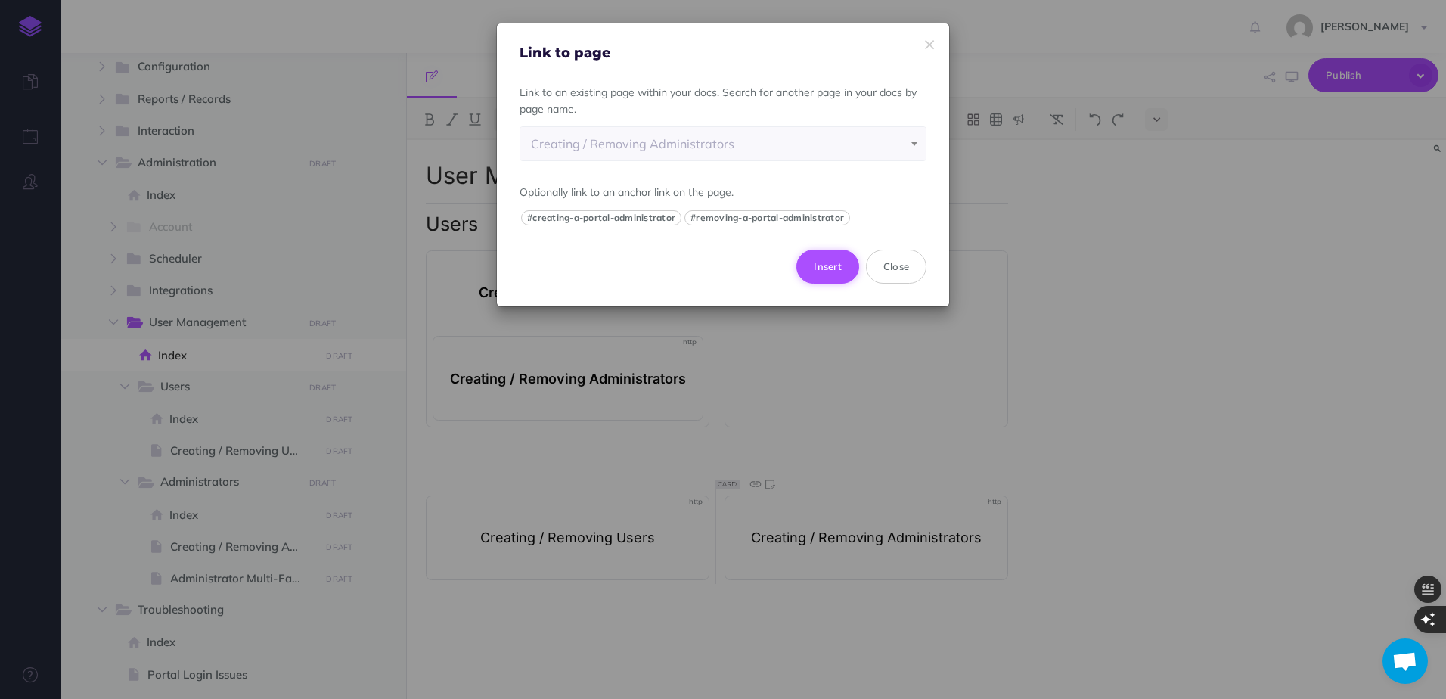
click at [822, 271] on button "Insert" at bounding box center [828, 266] width 63 height 33
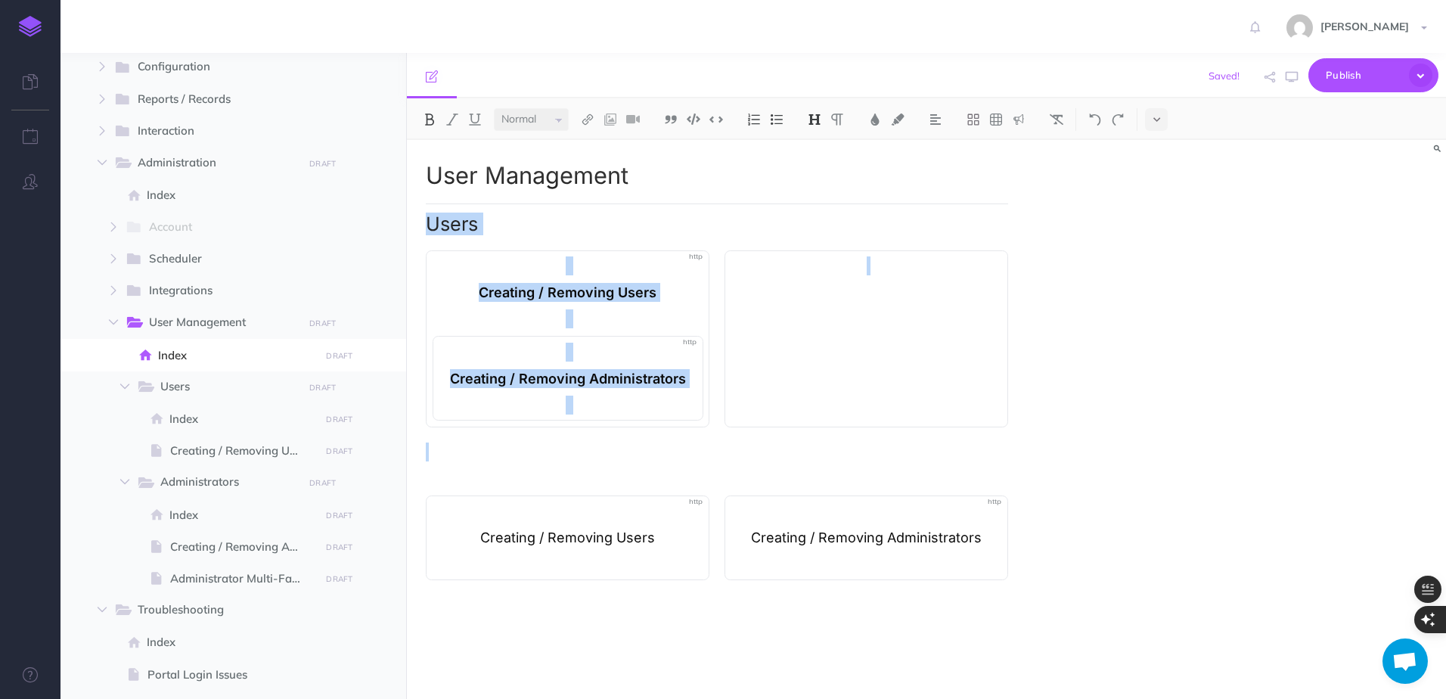
drag, startPoint x: 582, startPoint y: 449, endPoint x: 430, endPoint y: 222, distance: 273.2
click at [430, 222] on div "User Management Users Creating / Removing Users Creating / Removing Administrat…" at bounding box center [717, 412] width 620 height 544
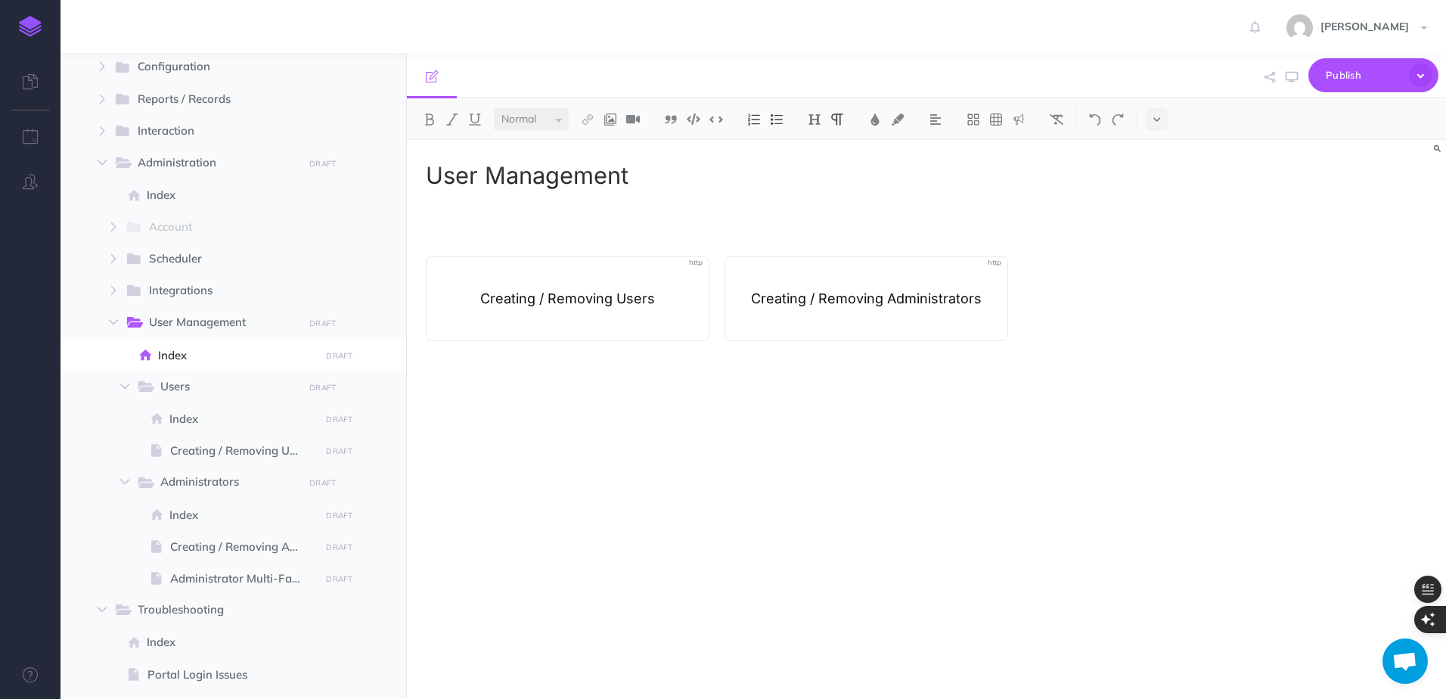
click at [514, 222] on p at bounding box center [717, 222] width 582 height 38
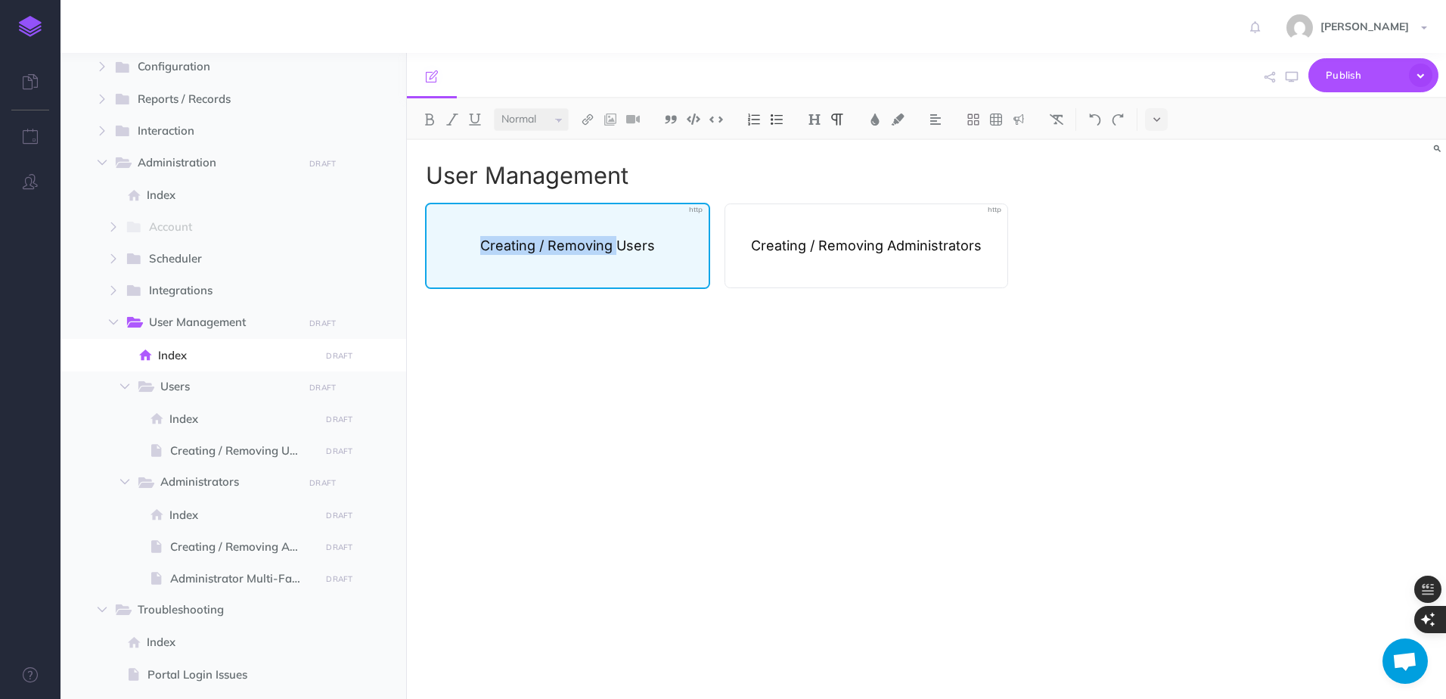
drag, startPoint x: 612, startPoint y: 241, endPoint x: 485, endPoint y: 253, distance: 127.7
click at [485, 253] on p "Creating / Removing Users" at bounding box center [568, 245] width 271 height 19
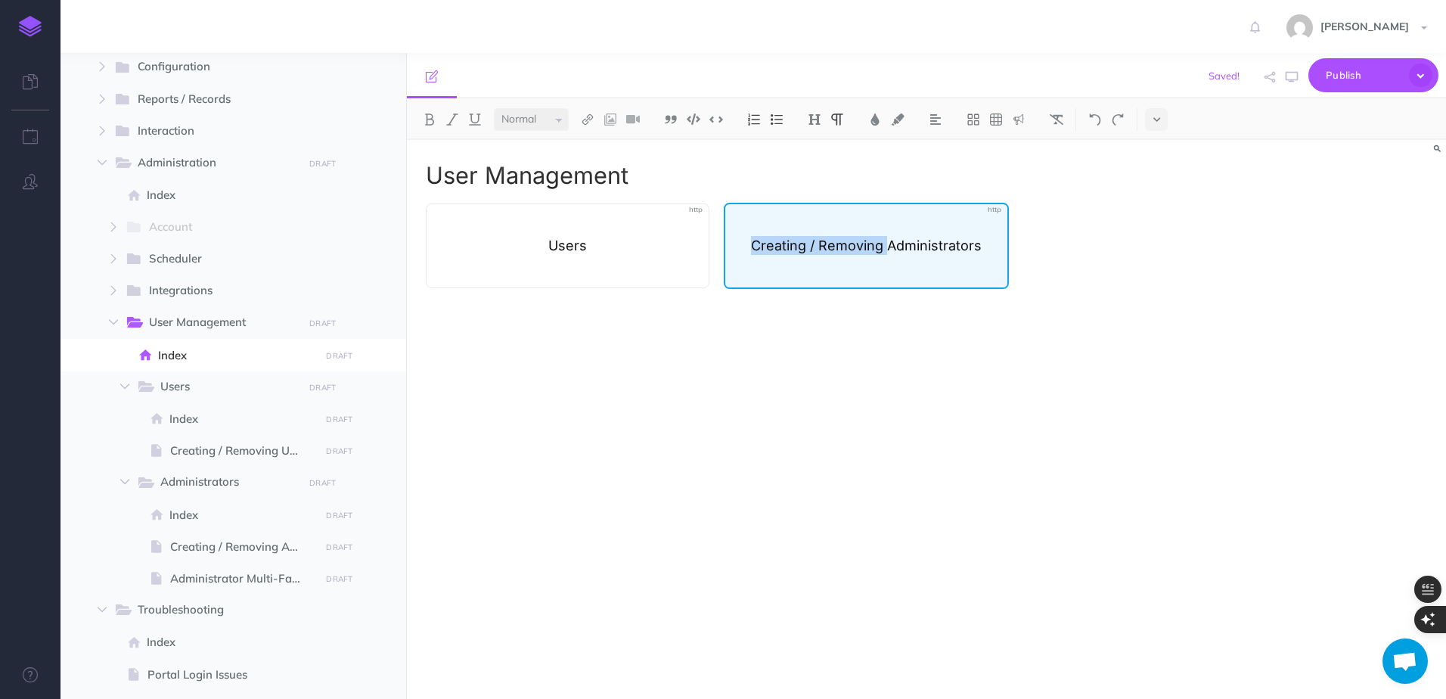
drag, startPoint x: 885, startPoint y: 247, endPoint x: 749, endPoint y: 243, distance: 136.2
click at [749, 243] on p "Creating / Removing Administrators" at bounding box center [866, 245] width 271 height 19
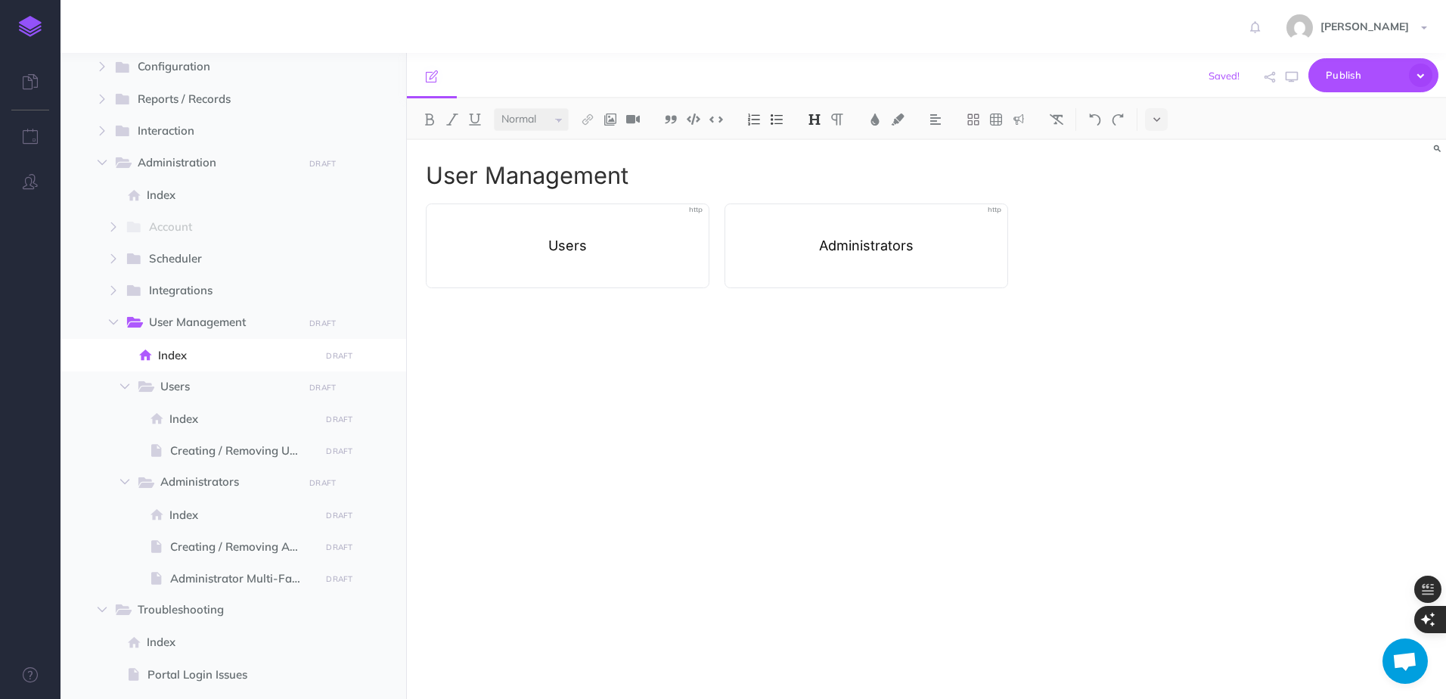
click at [646, 182] on h1 "User Management" at bounding box center [717, 176] width 582 height 26
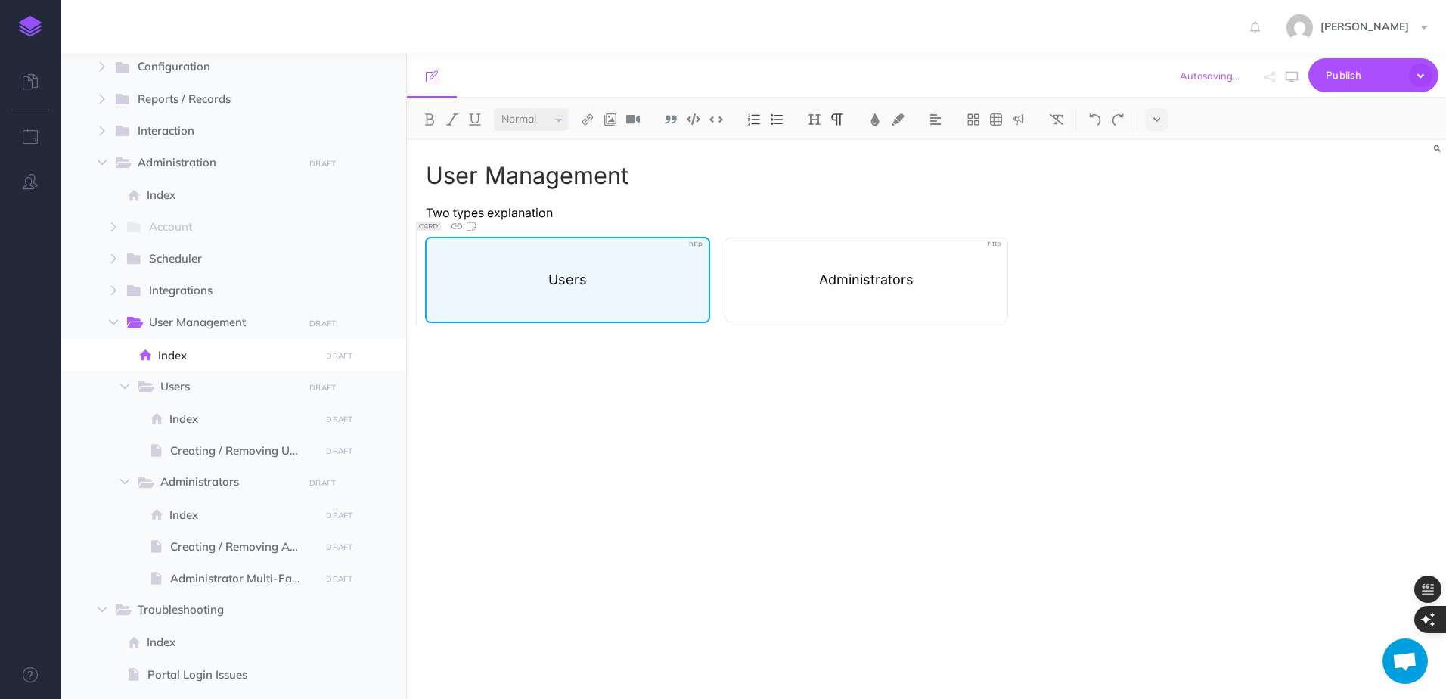
click at [542, 259] on p at bounding box center [568, 253] width 271 height 19
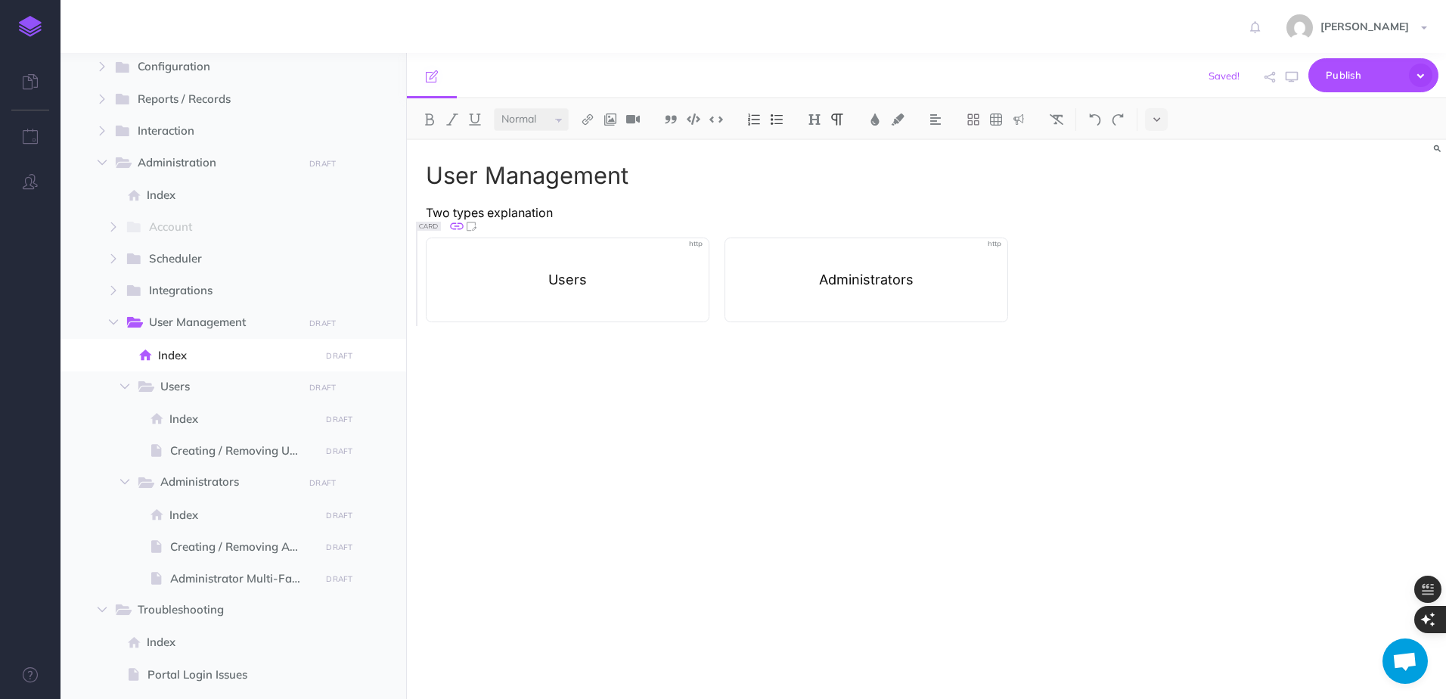
click at [453, 227] on icon at bounding box center [457, 226] width 16 height 16
select select
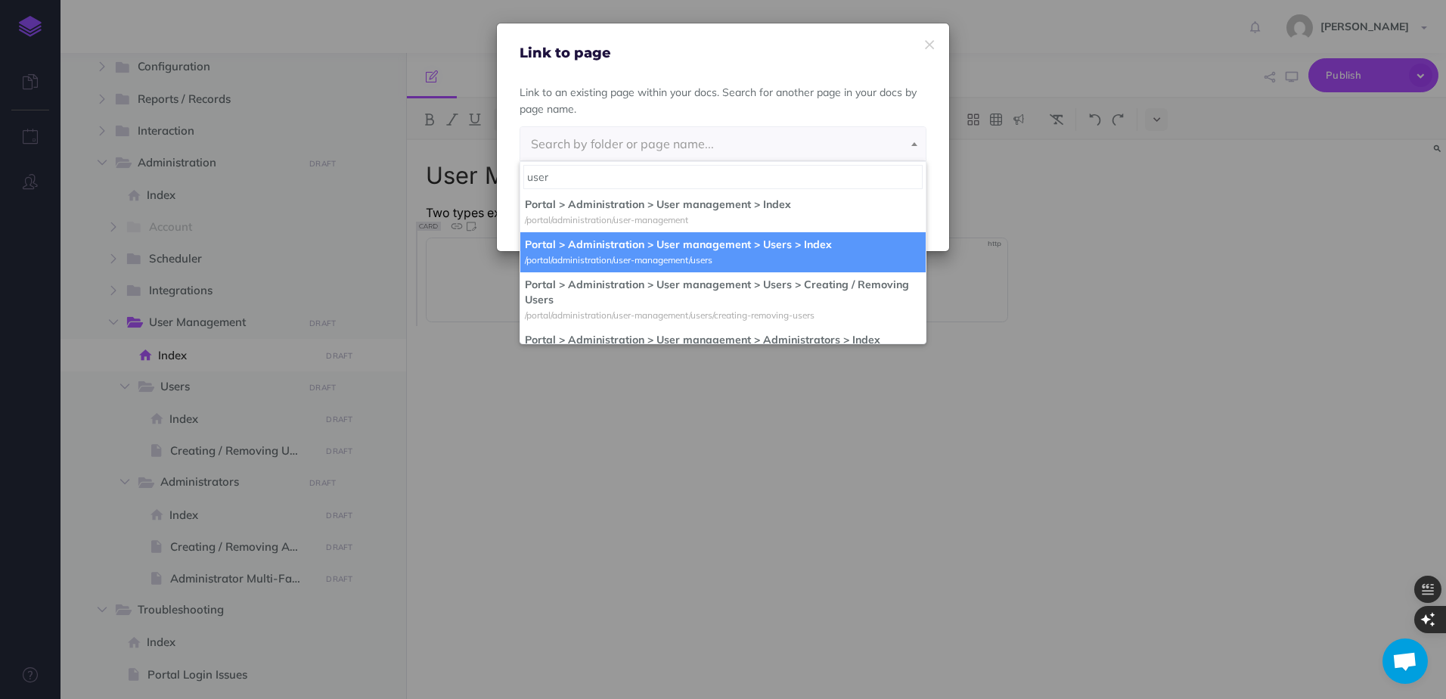
type input "user"
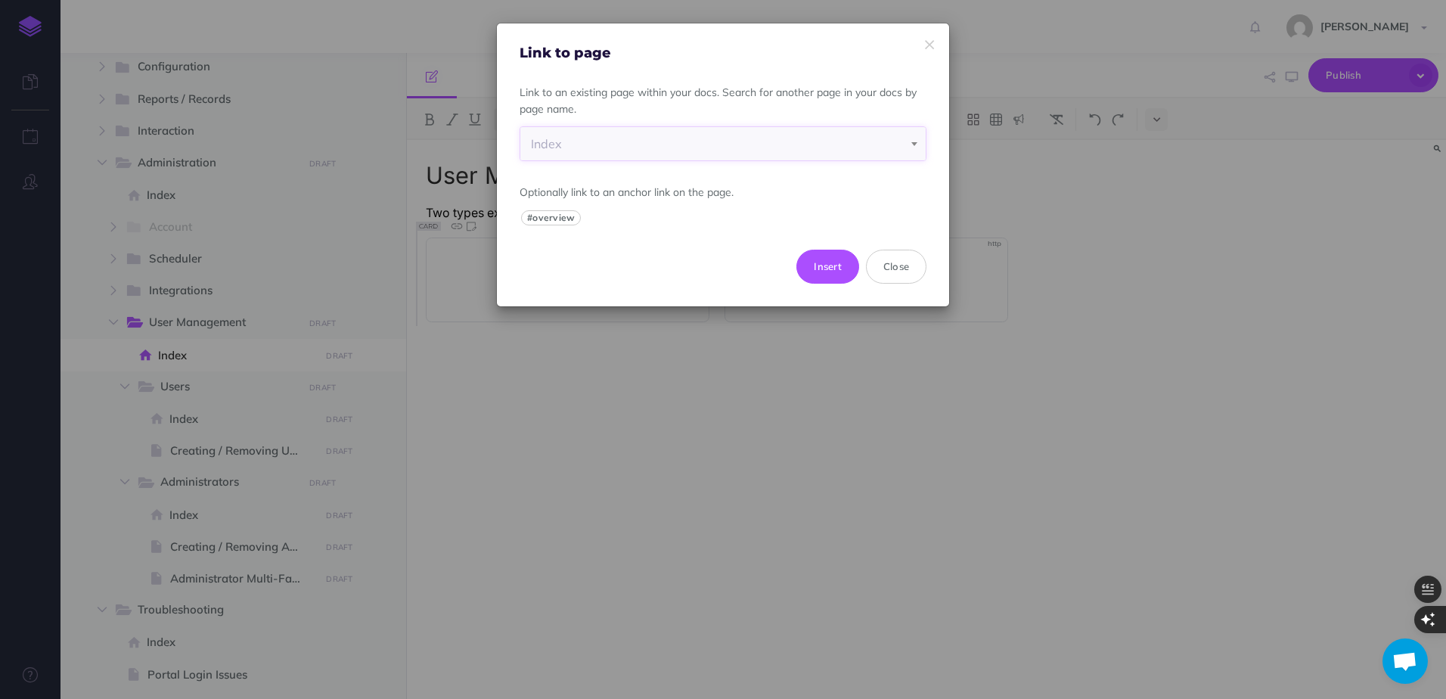
select select "WBI-S27N-QKX-88N"
click at [815, 257] on button "Insert" at bounding box center [828, 266] width 63 height 33
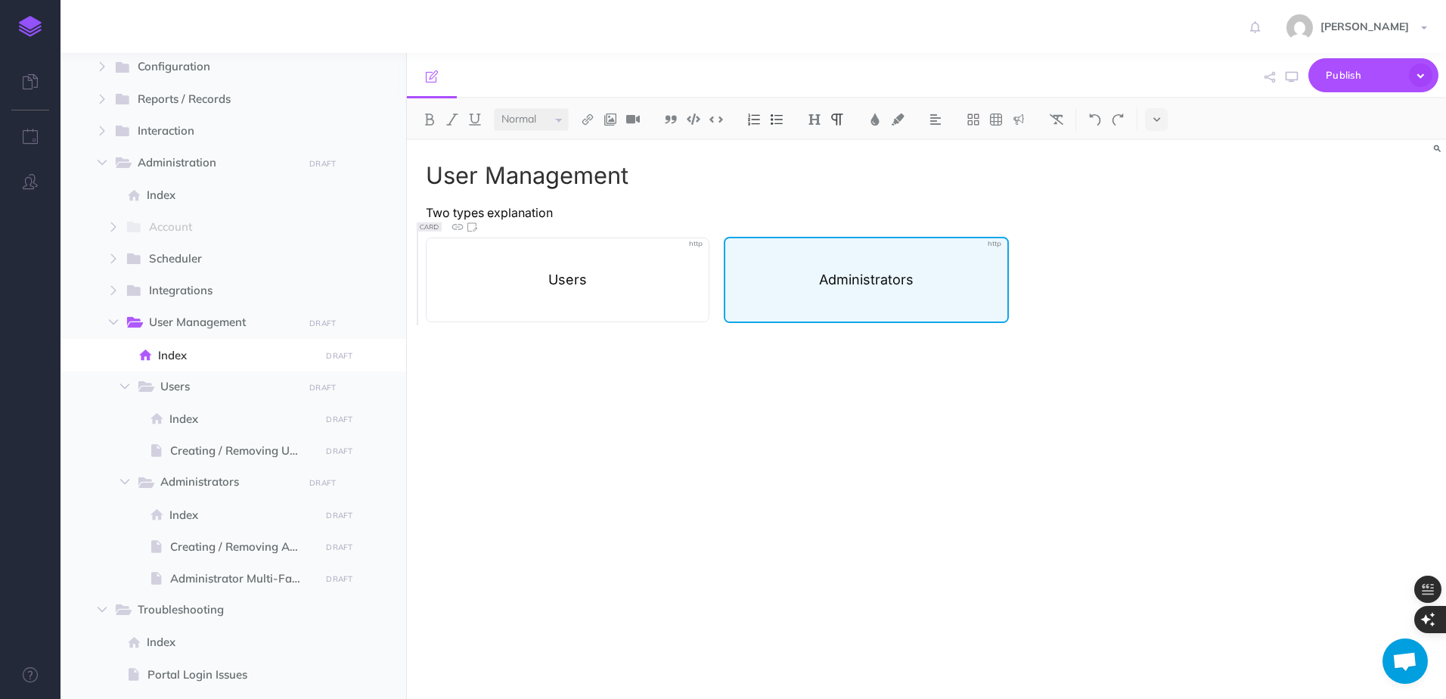
click at [873, 262] on p at bounding box center [866, 253] width 271 height 19
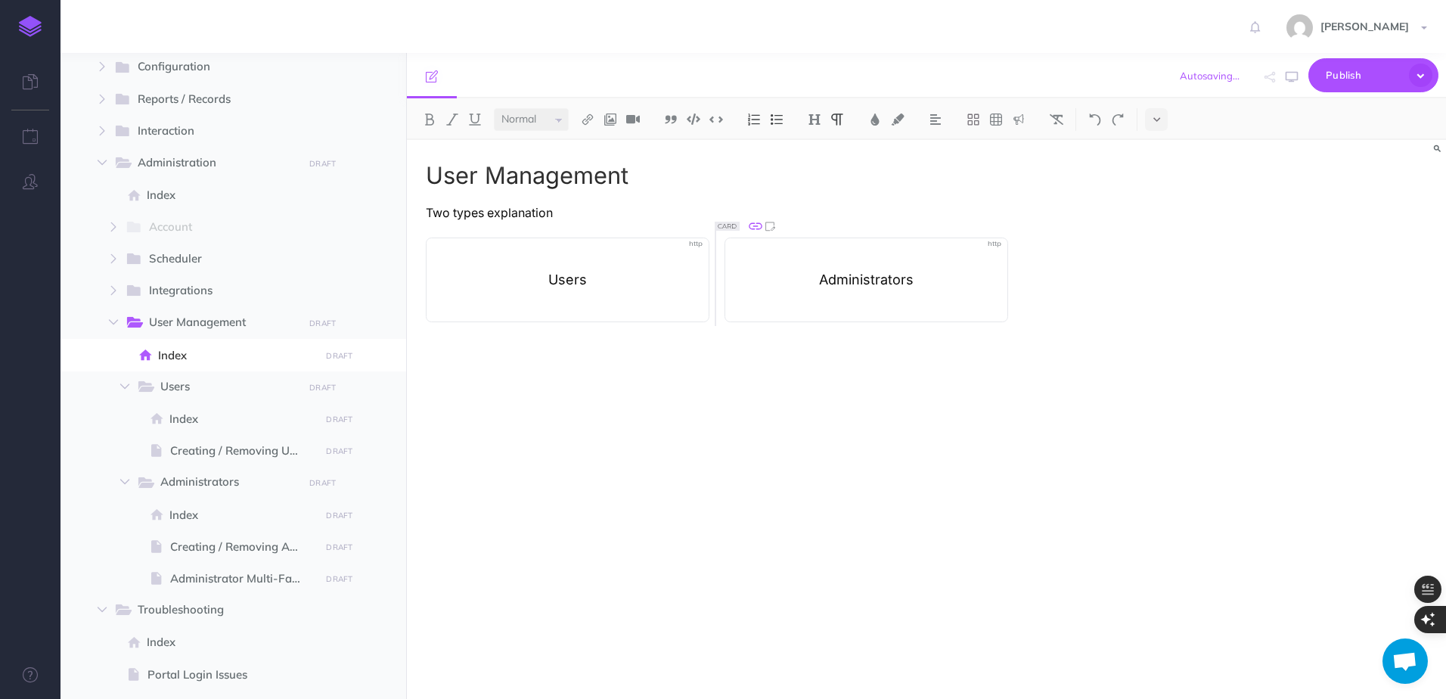
click at [755, 226] on icon at bounding box center [756, 226] width 14 height 7
select select
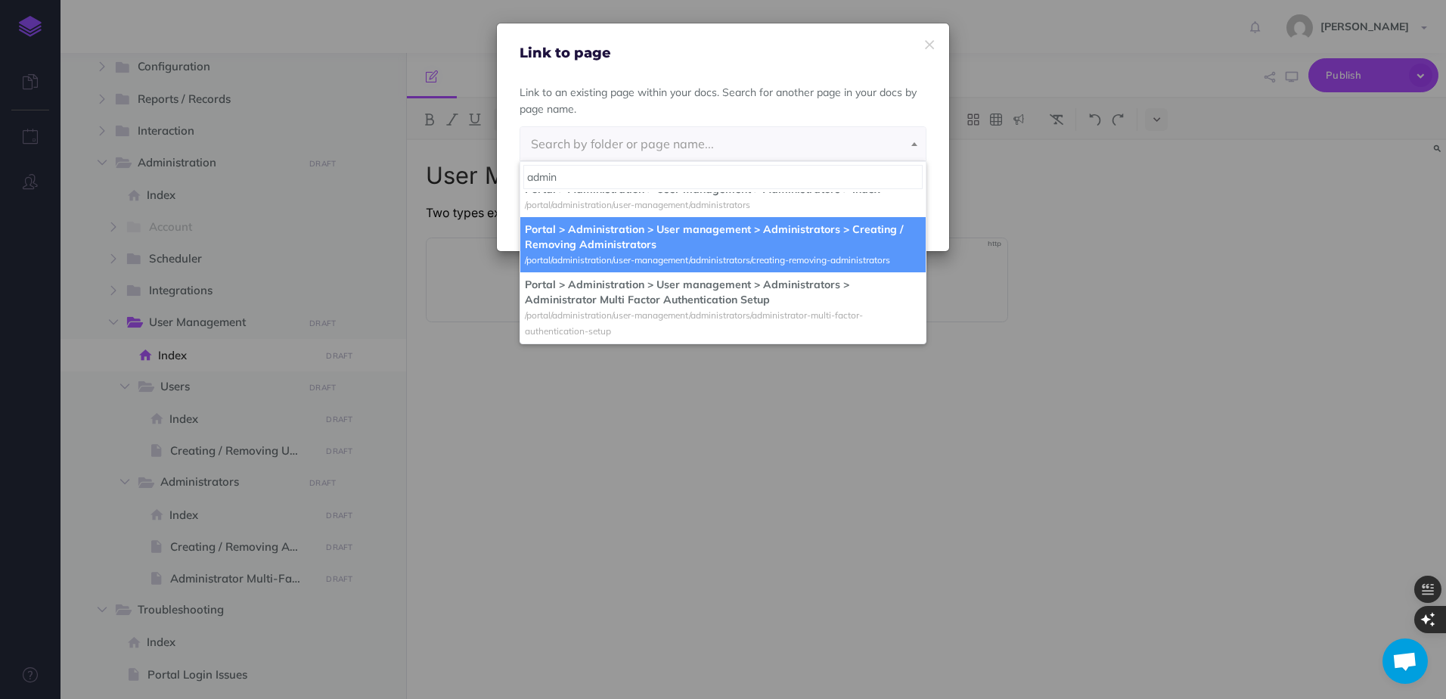
scroll to position [747, 0]
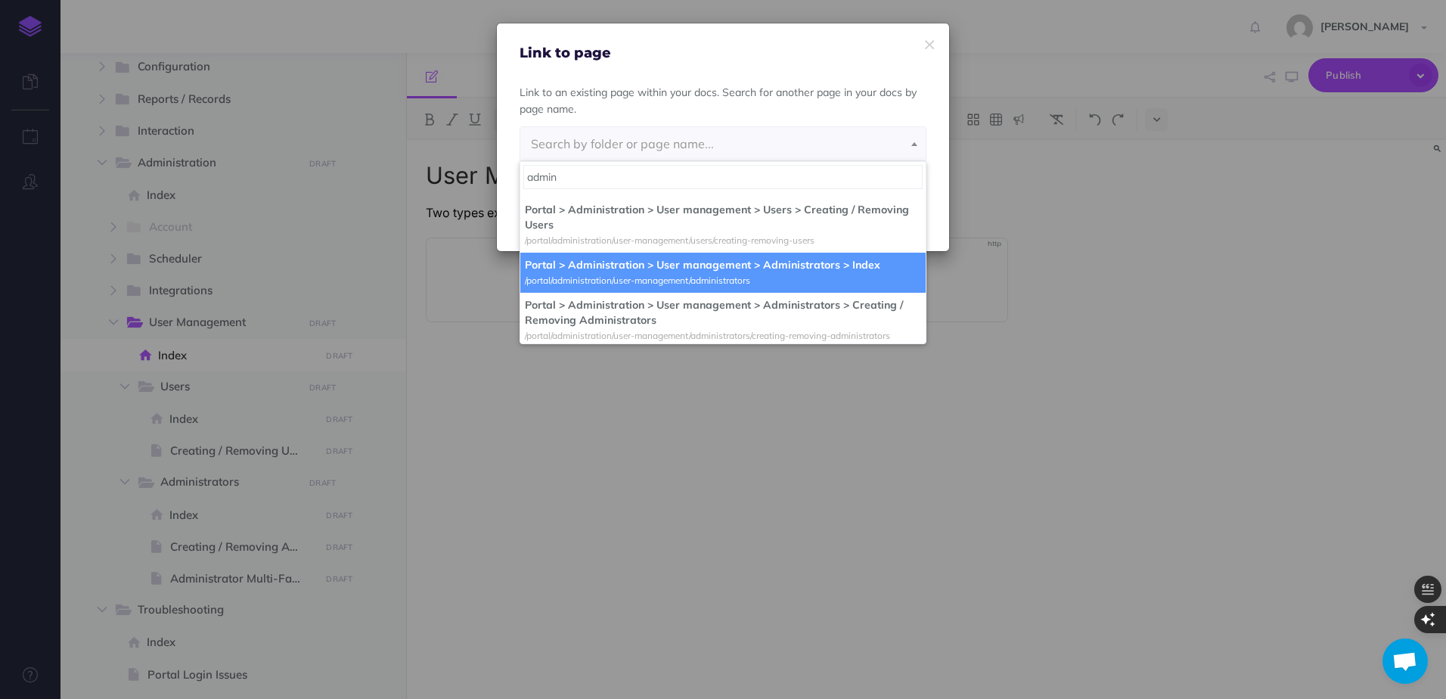
type input "admin"
select select "BDN-MPJB-2J1-XBI"
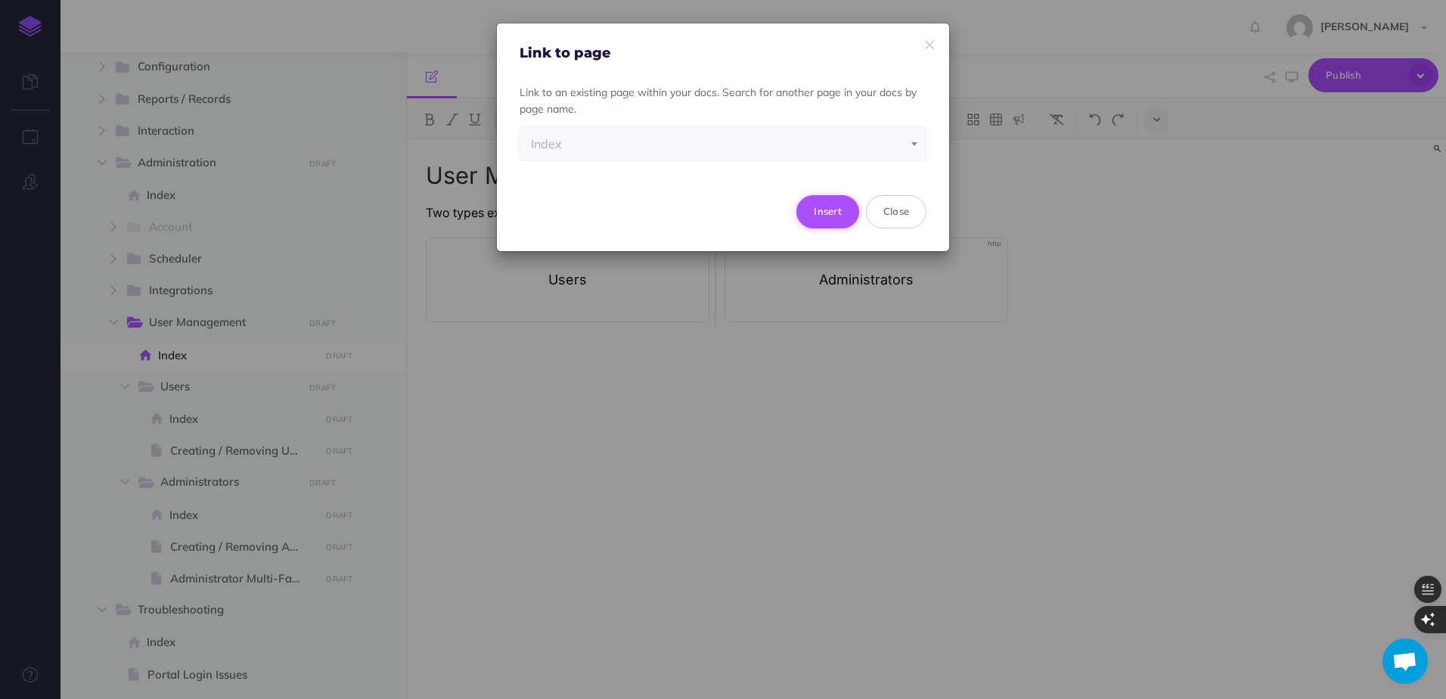
click at [812, 205] on button "Insert" at bounding box center [828, 211] width 63 height 33
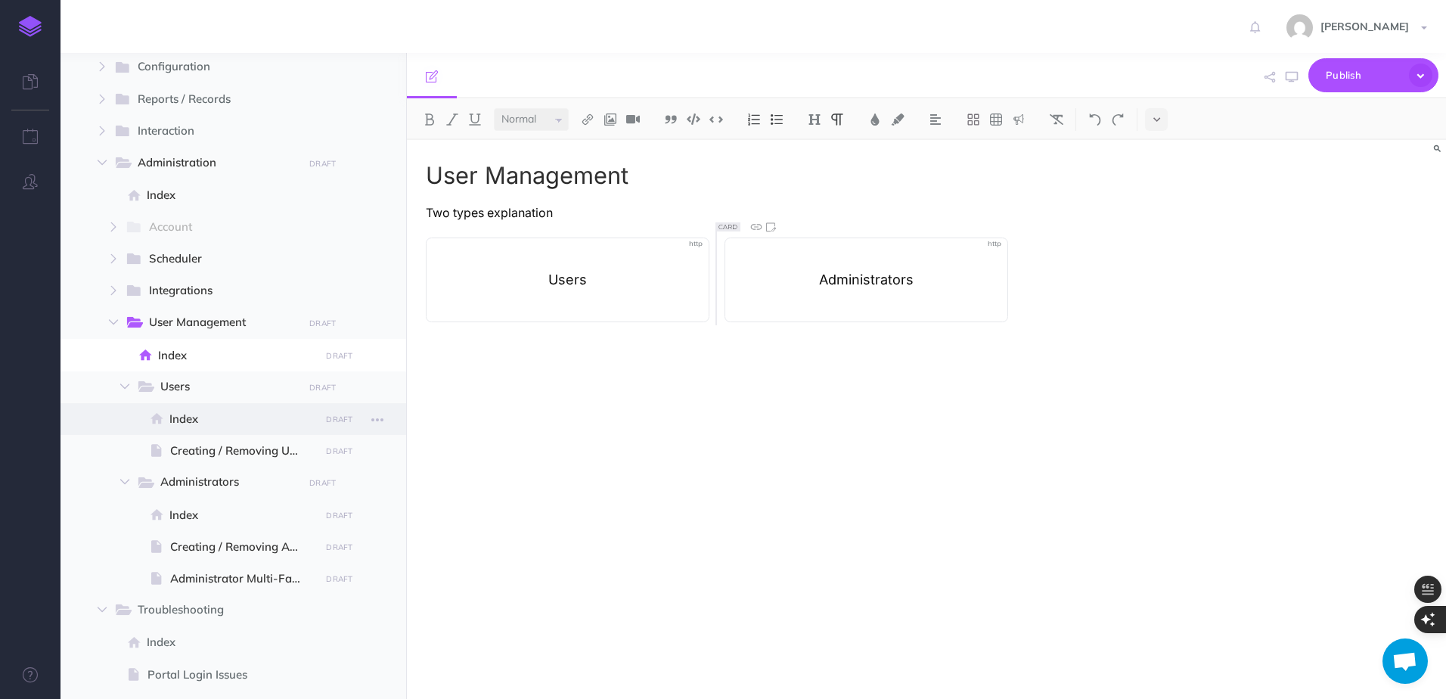
click at [274, 424] on span "Index" at bounding box center [242, 419] width 146 height 18
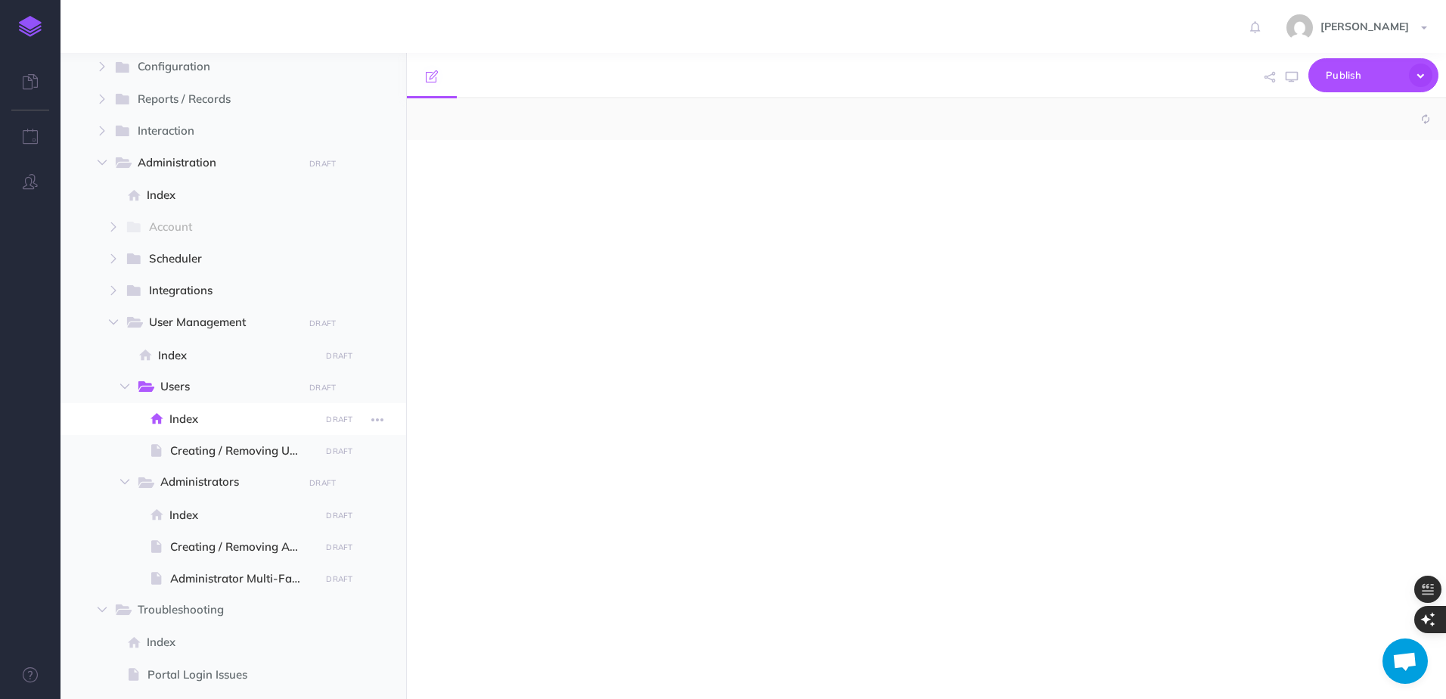
select select "null"
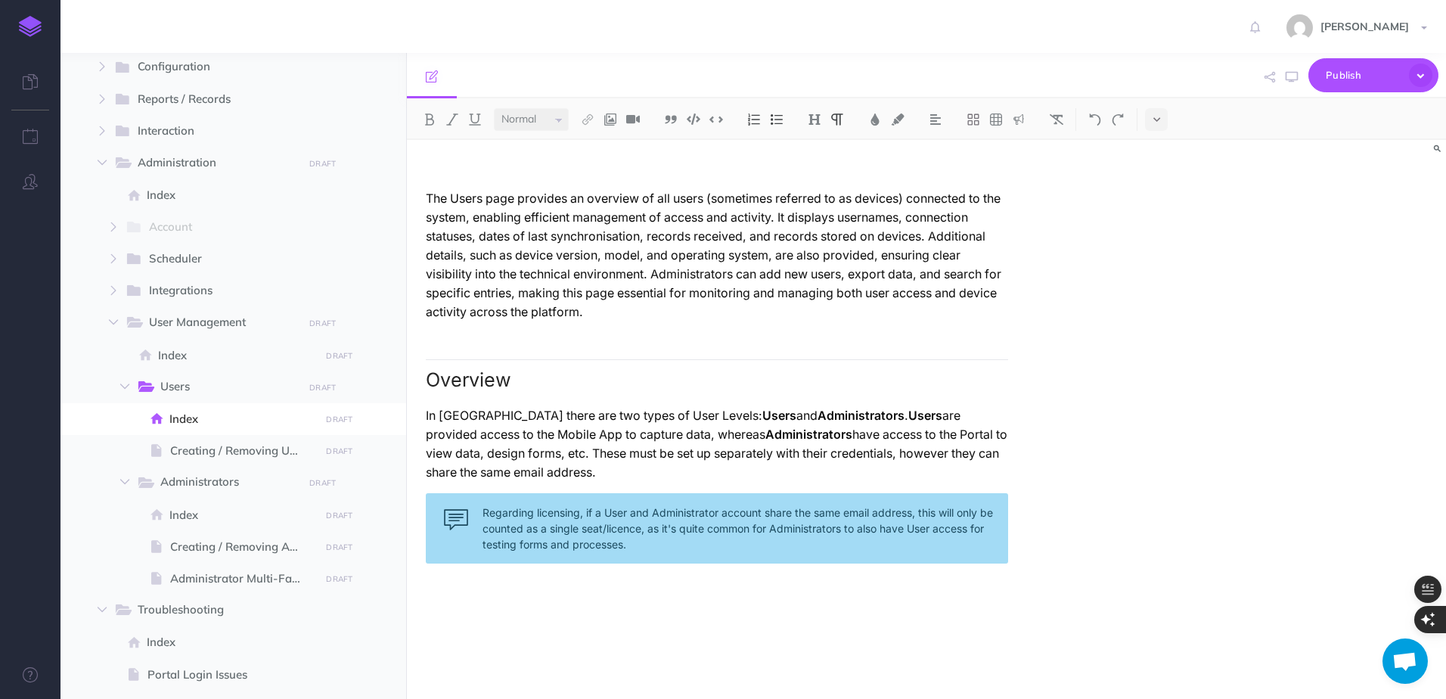
click at [446, 176] on p at bounding box center [717, 172] width 582 height 19
click at [811, 123] on img at bounding box center [815, 119] width 14 height 12
click at [818, 144] on button "H1" at bounding box center [814, 146] width 23 height 23
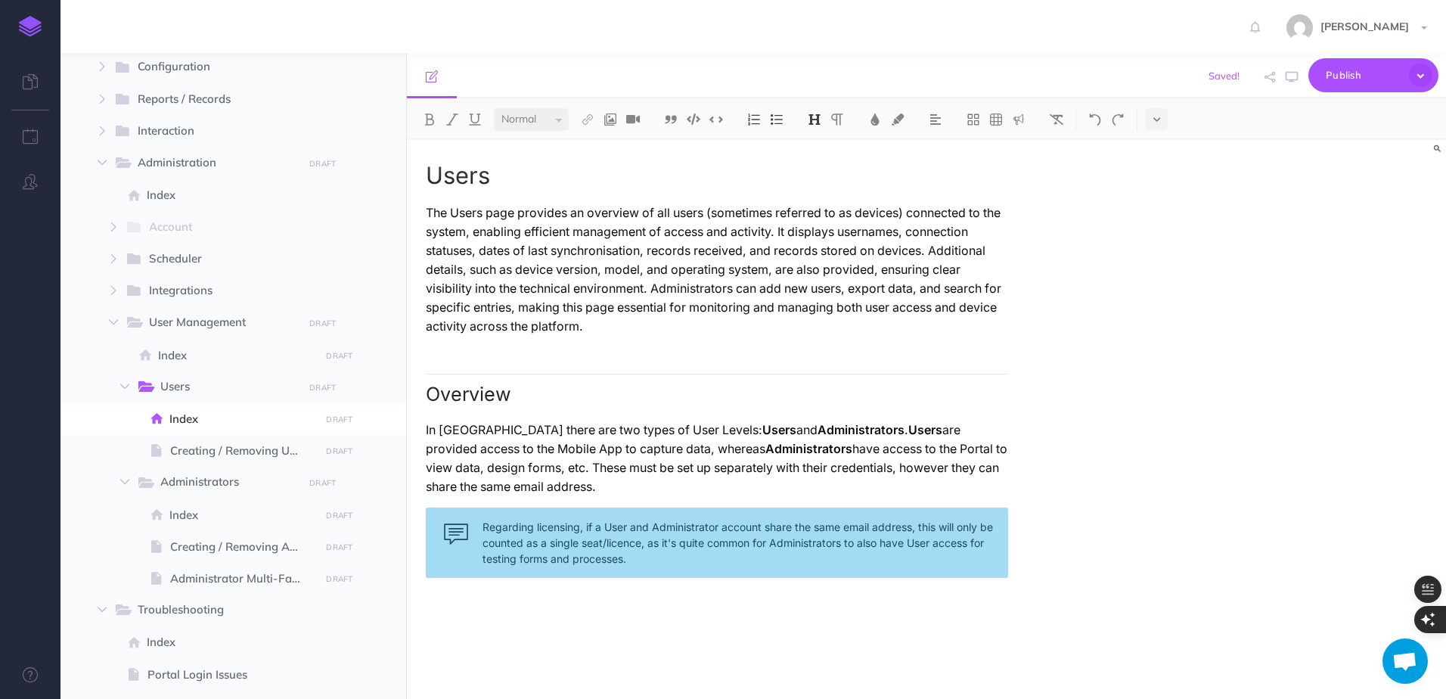
click at [483, 374] on h2 "Overview" at bounding box center [717, 390] width 582 height 32
click at [564, 191] on div "Users The Users page provides an overview of all users (sometimes referred to a…" at bounding box center [717, 412] width 620 height 544
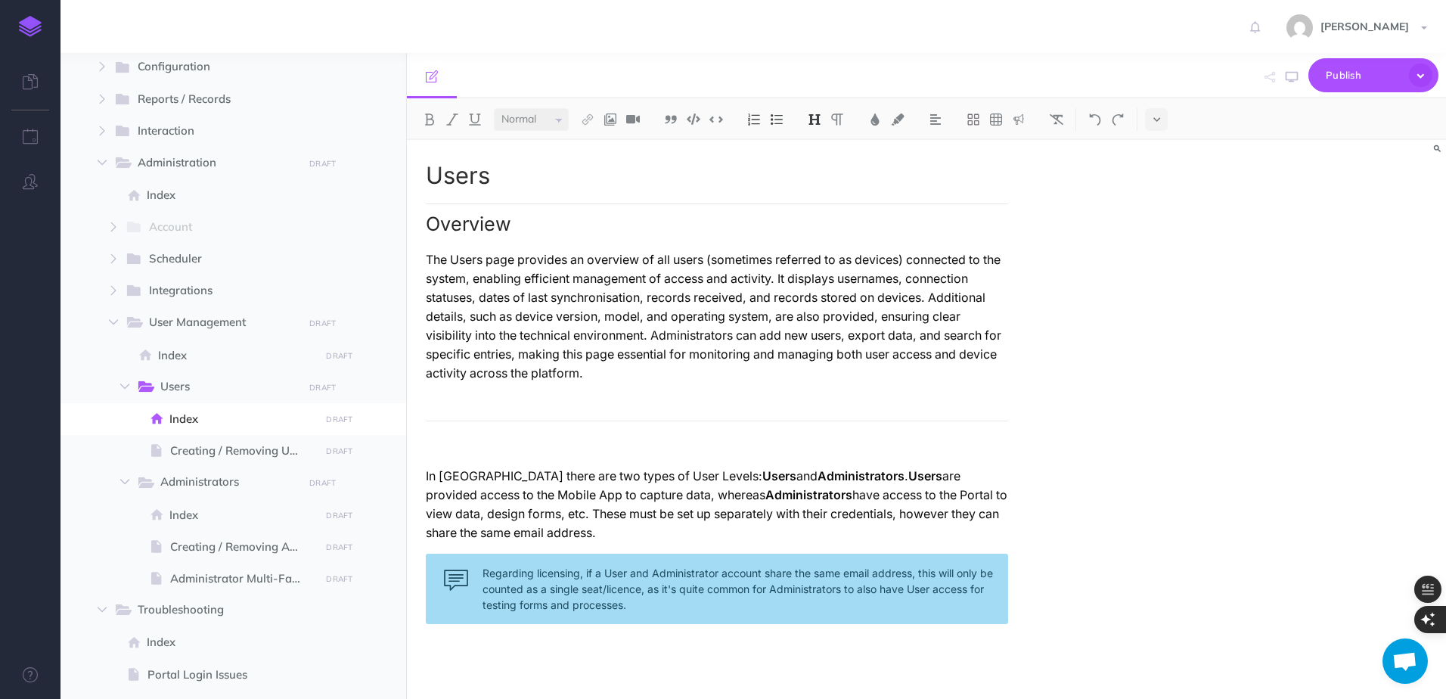
click at [537, 430] on h2 at bounding box center [717, 437] width 582 height 32
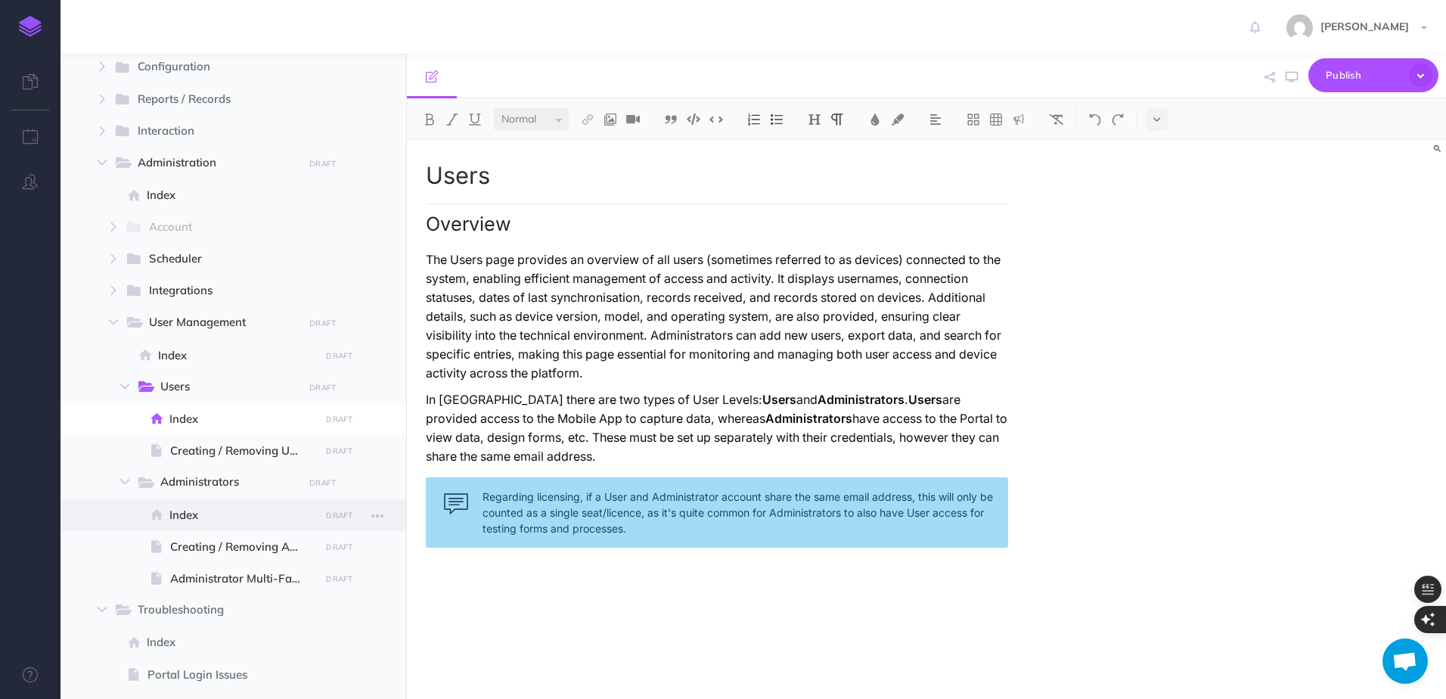
click at [211, 506] on span "Index" at bounding box center [242, 515] width 146 height 18
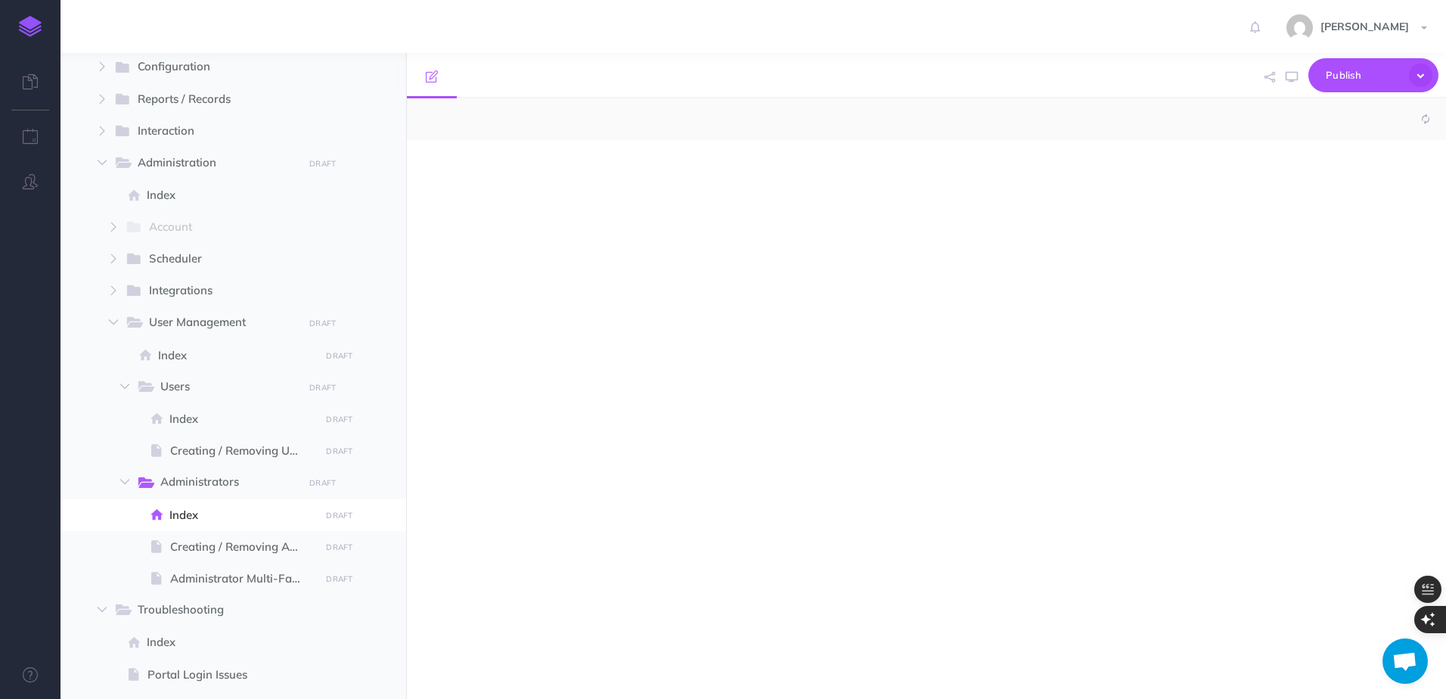
select select "null"
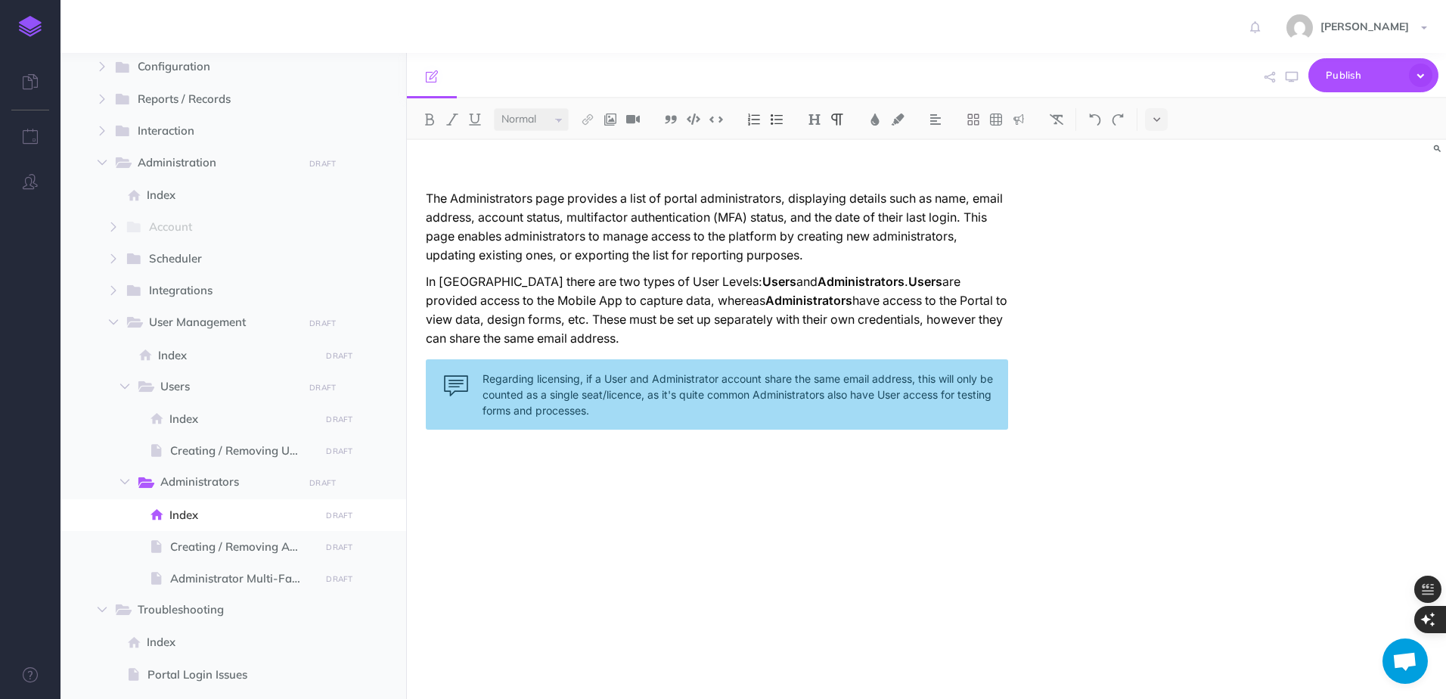
click at [513, 171] on p at bounding box center [717, 172] width 582 height 19
click at [824, 118] on button at bounding box center [814, 119] width 23 height 23
click at [825, 142] on button "H1" at bounding box center [814, 146] width 23 height 23
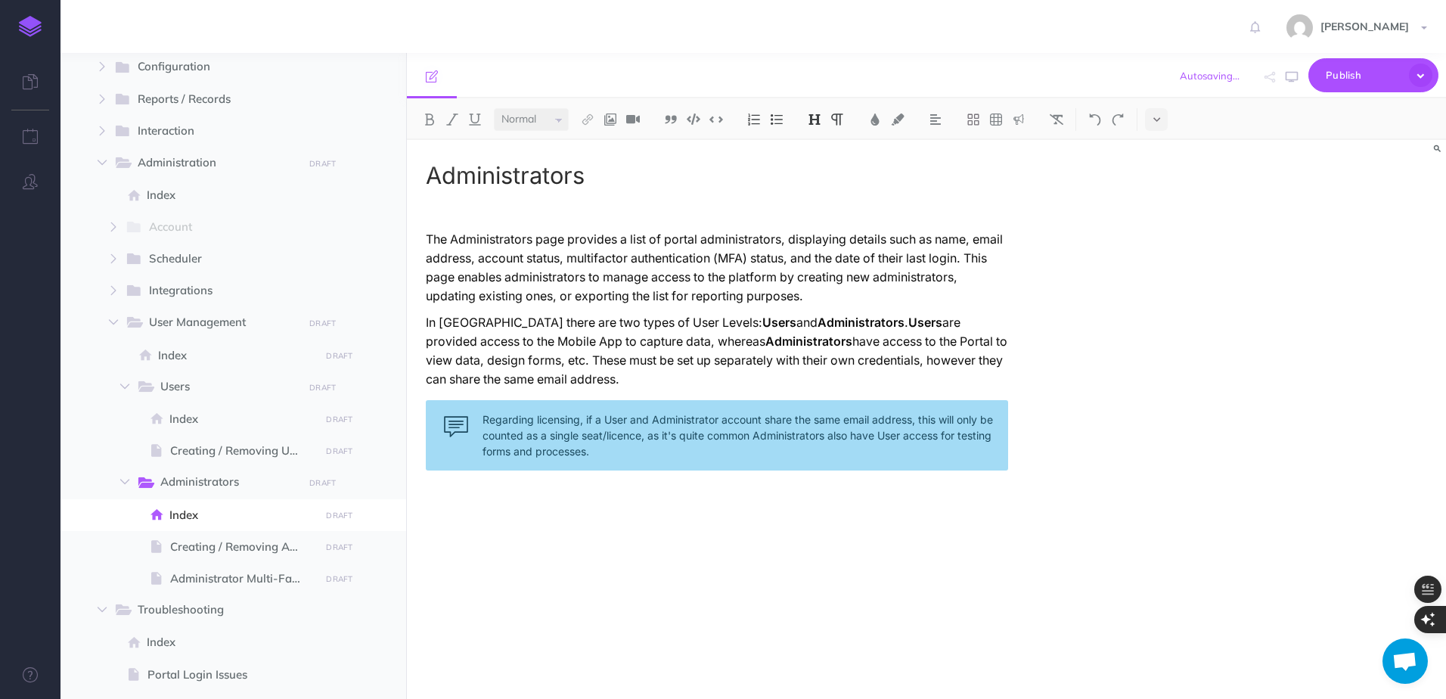
click at [819, 126] on button at bounding box center [814, 119] width 23 height 23
click at [818, 167] on button "H2" at bounding box center [814, 168] width 23 height 23
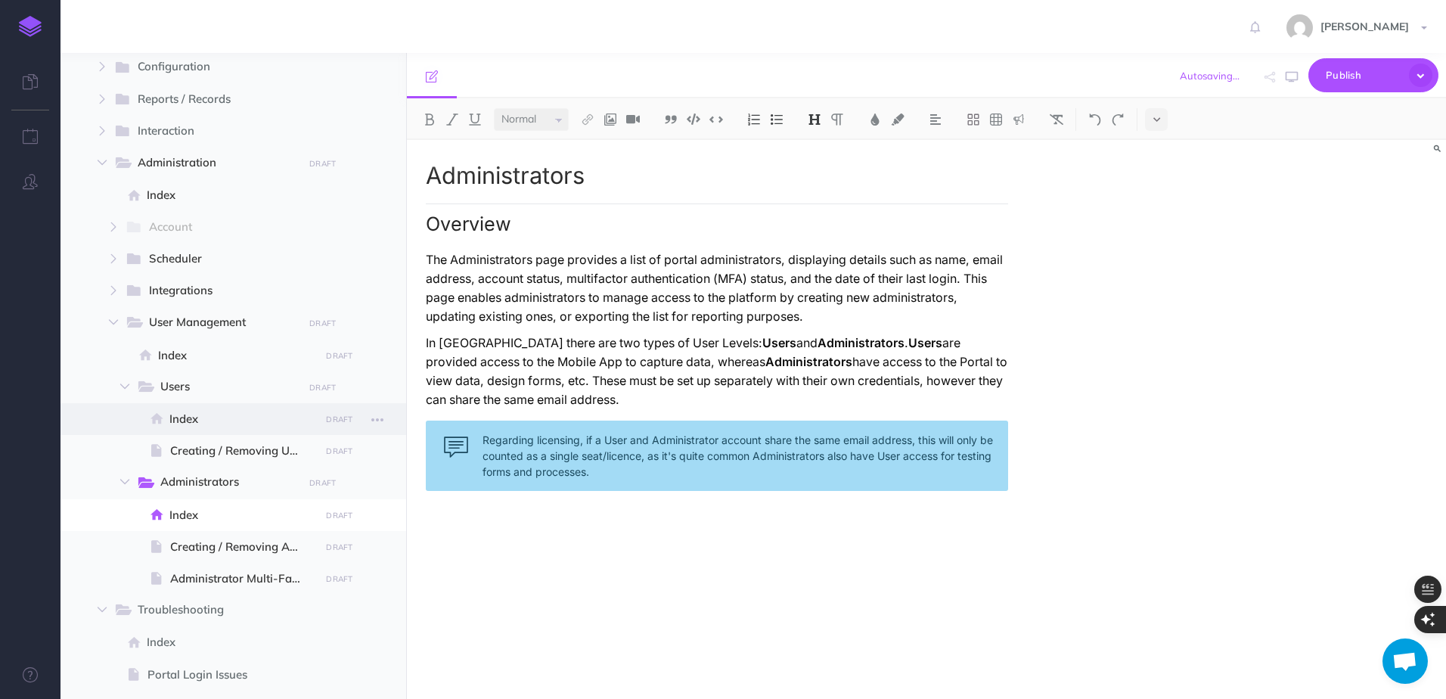
click at [230, 421] on span "Index" at bounding box center [242, 419] width 146 height 18
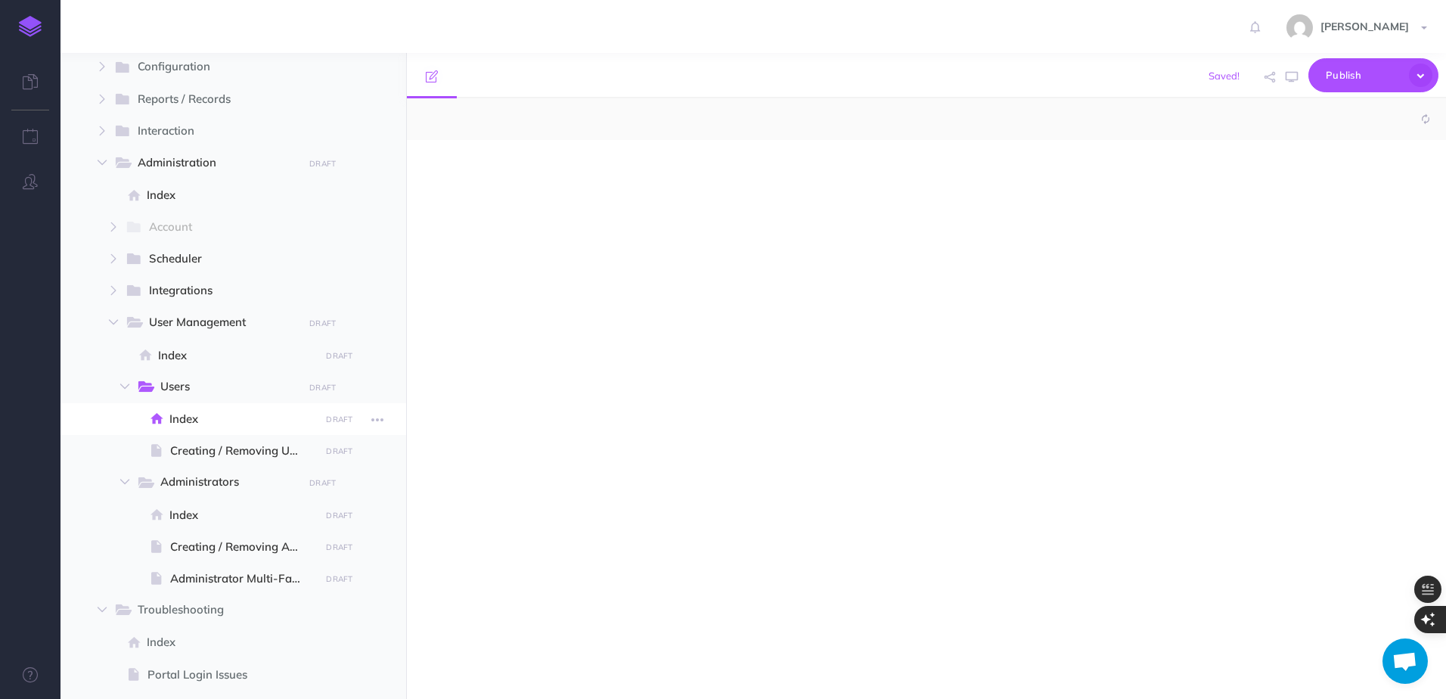
select select "null"
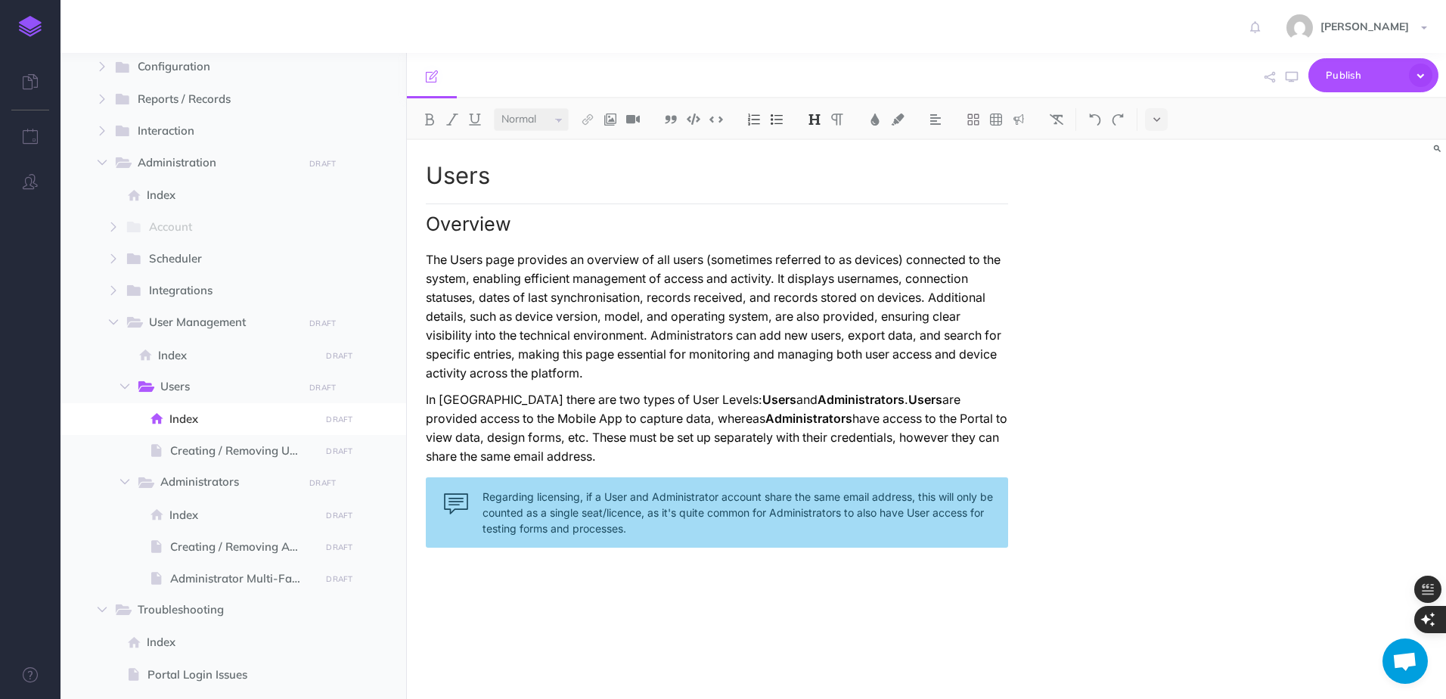
click at [473, 390] on p "In [GEOGRAPHIC_DATA] there are two types of User Levels: Users and Administrato…" at bounding box center [717, 428] width 582 height 76
drag, startPoint x: 509, startPoint y: 437, endPoint x: 420, endPoint y: 389, distance: 101.5
click at [420, 389] on div "Users Overview The Users page provides an overview of all users (sometimes refe…" at bounding box center [717, 412] width 620 height 544
copy p "In [GEOGRAPHIC_DATA] there are two types of User Levels: Users and Administrato…"
click at [489, 390] on p "In [GEOGRAPHIC_DATA] there are two types of User Levels: Users and Administrato…" at bounding box center [717, 428] width 582 height 76
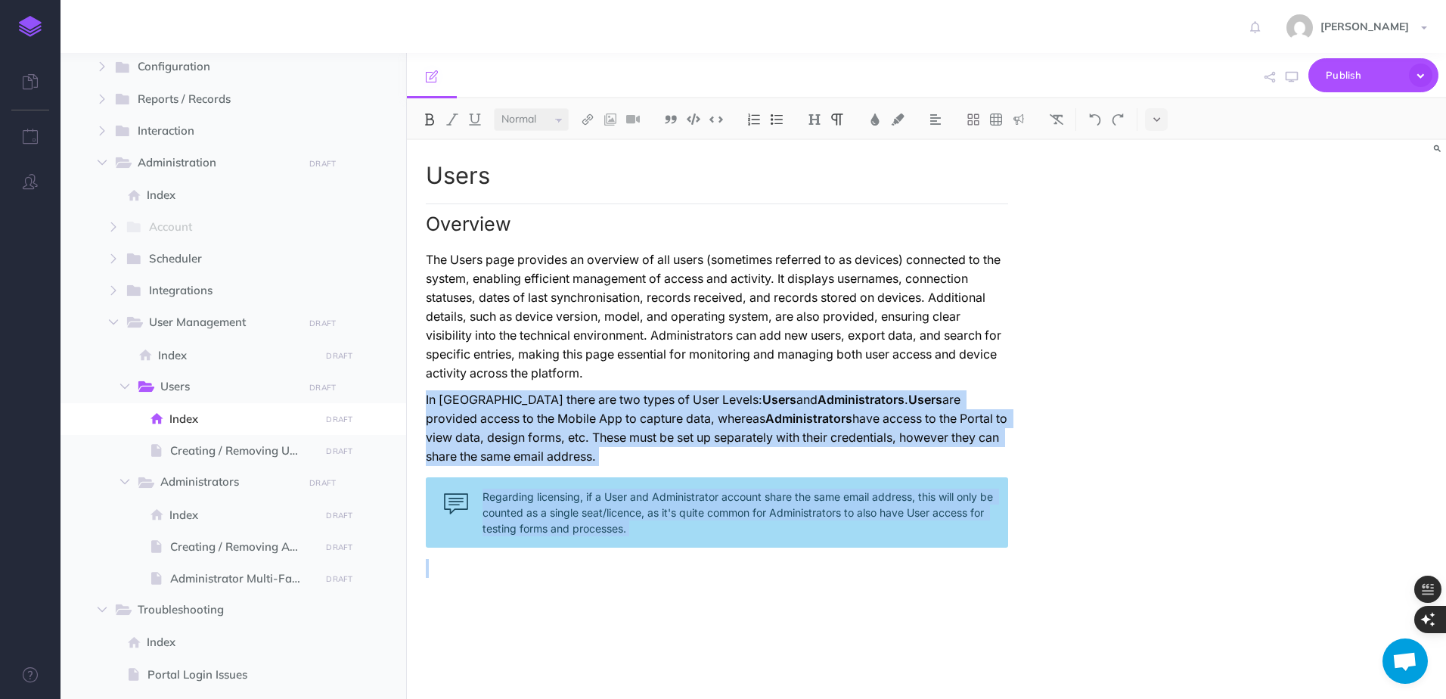
drag, startPoint x: 424, startPoint y: 378, endPoint x: 736, endPoint y: 579, distance: 371.0
click at [736, 579] on div "Users Overview The Users page provides an overview of all users (sometimes refe…" at bounding box center [717, 412] width 620 height 544
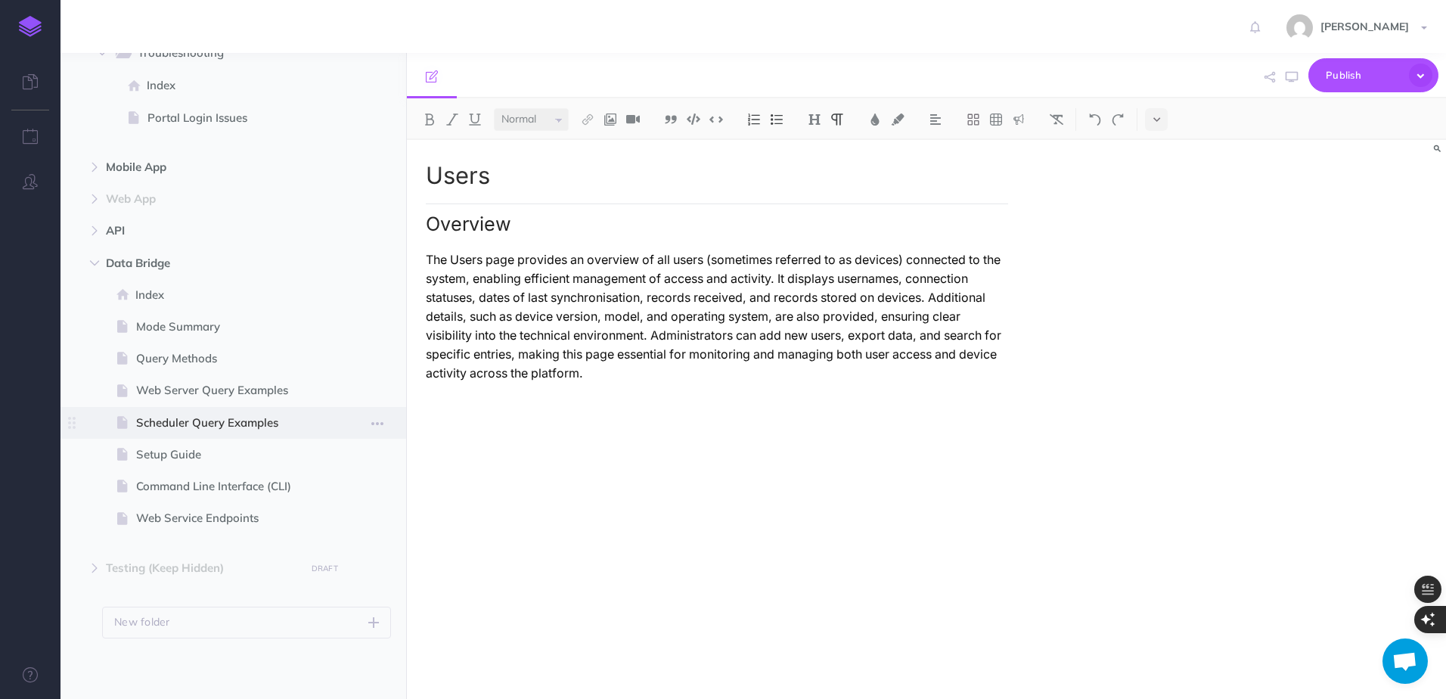
scroll to position [330, 0]
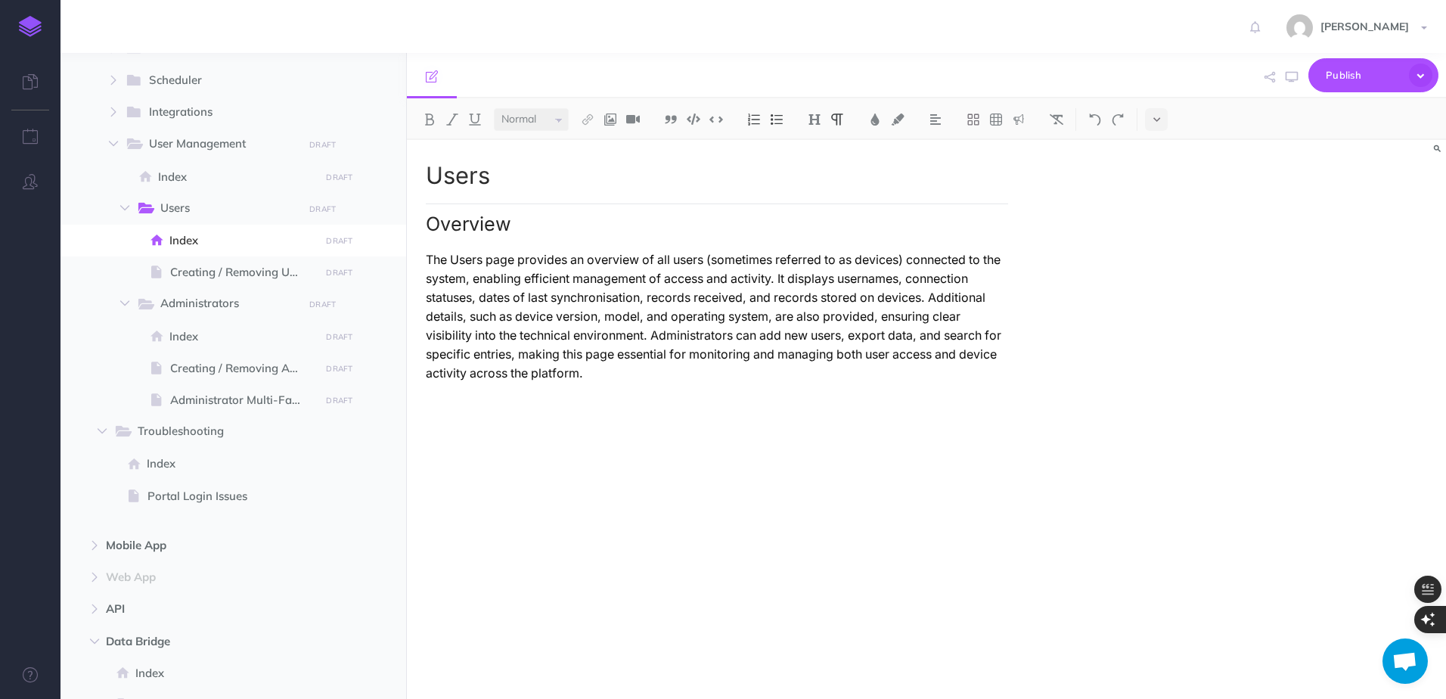
click at [889, 300] on p "The Users page provides an overview of all users (sometimes referred to as devi…" at bounding box center [717, 316] width 582 height 132
click at [815, 301] on p "The Users page provides an overview of all users (sometimes referred to as devi…" at bounding box center [717, 316] width 582 height 132
click at [928, 301] on p "The Users page provides an overview of all users (sometimes referred to as devi…" at bounding box center [717, 316] width 582 height 132
click at [0, 0] on span "Don't show again" at bounding box center [0, 0] width 0 height 0
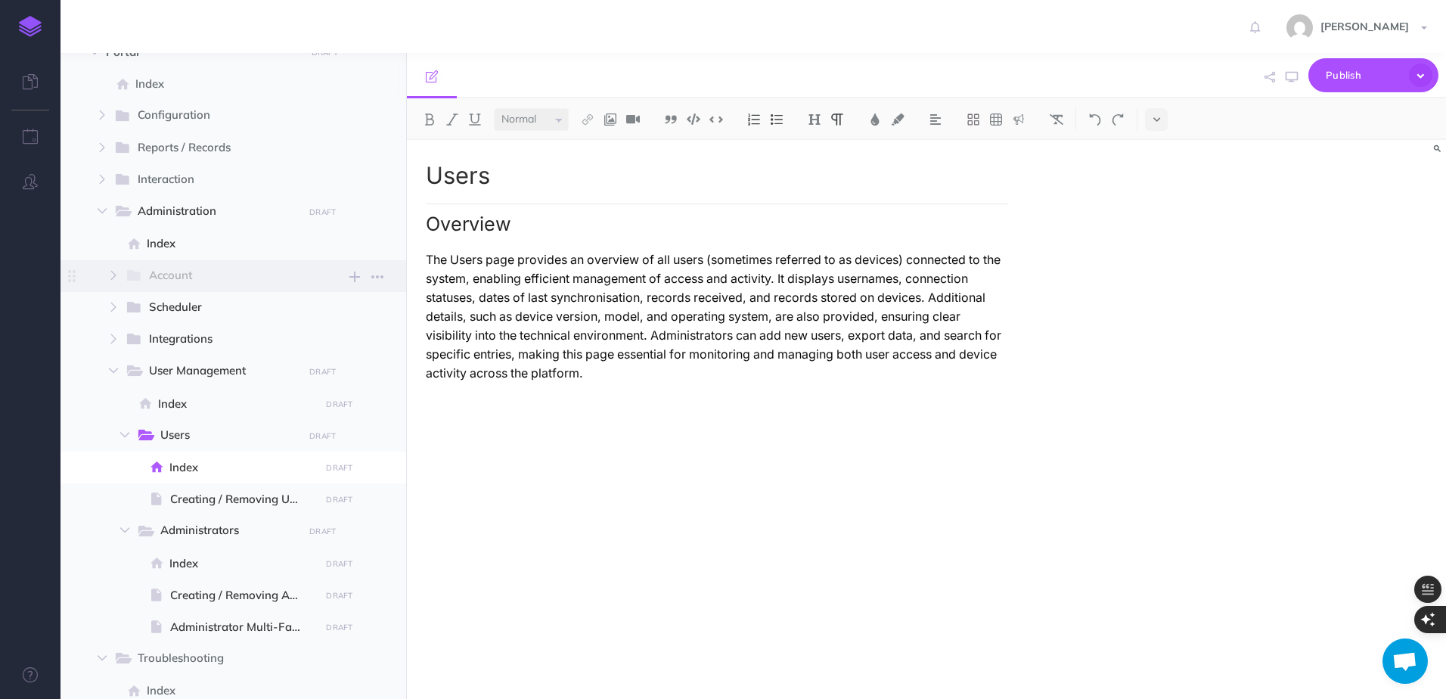
scroll to position [0, 0]
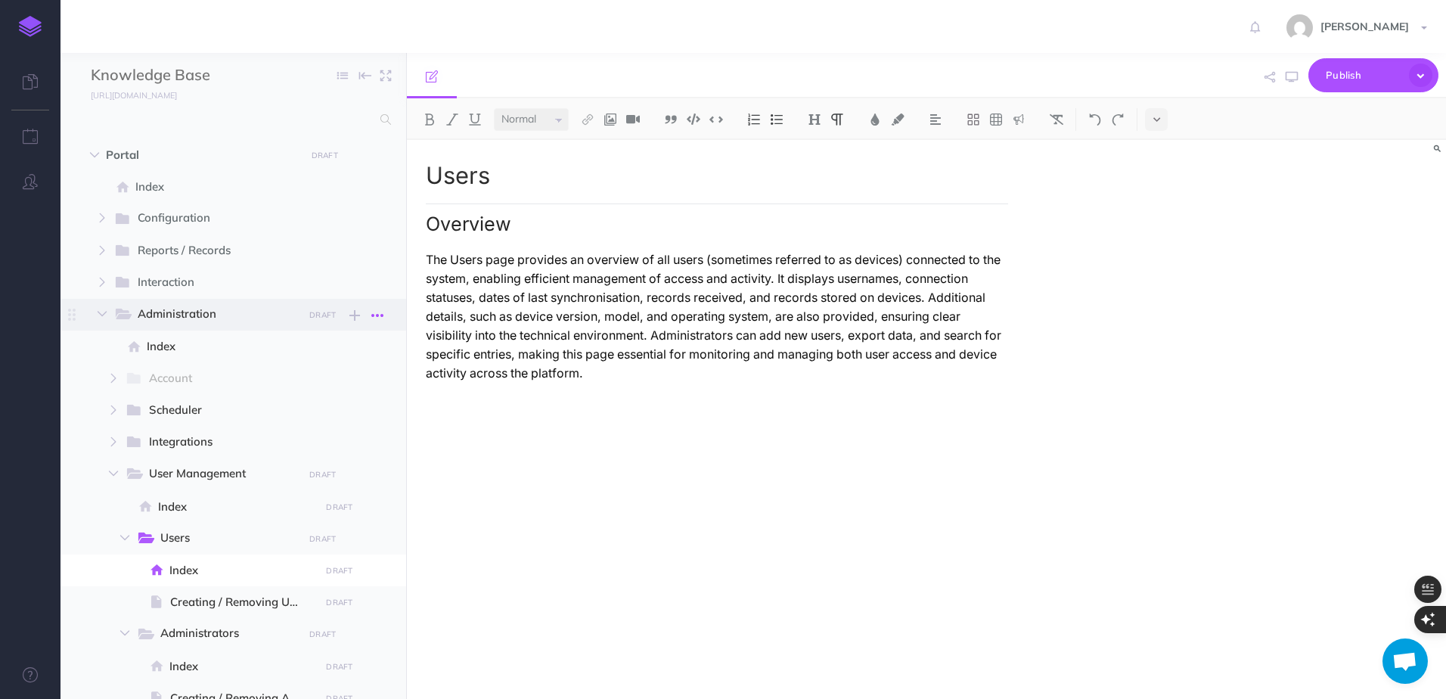
click at [375, 321] on icon "button" at bounding box center [377, 315] width 12 height 18
click at [350, 387] on link "Settings" at bounding box center [334, 392] width 113 height 25
select select "folder_open"
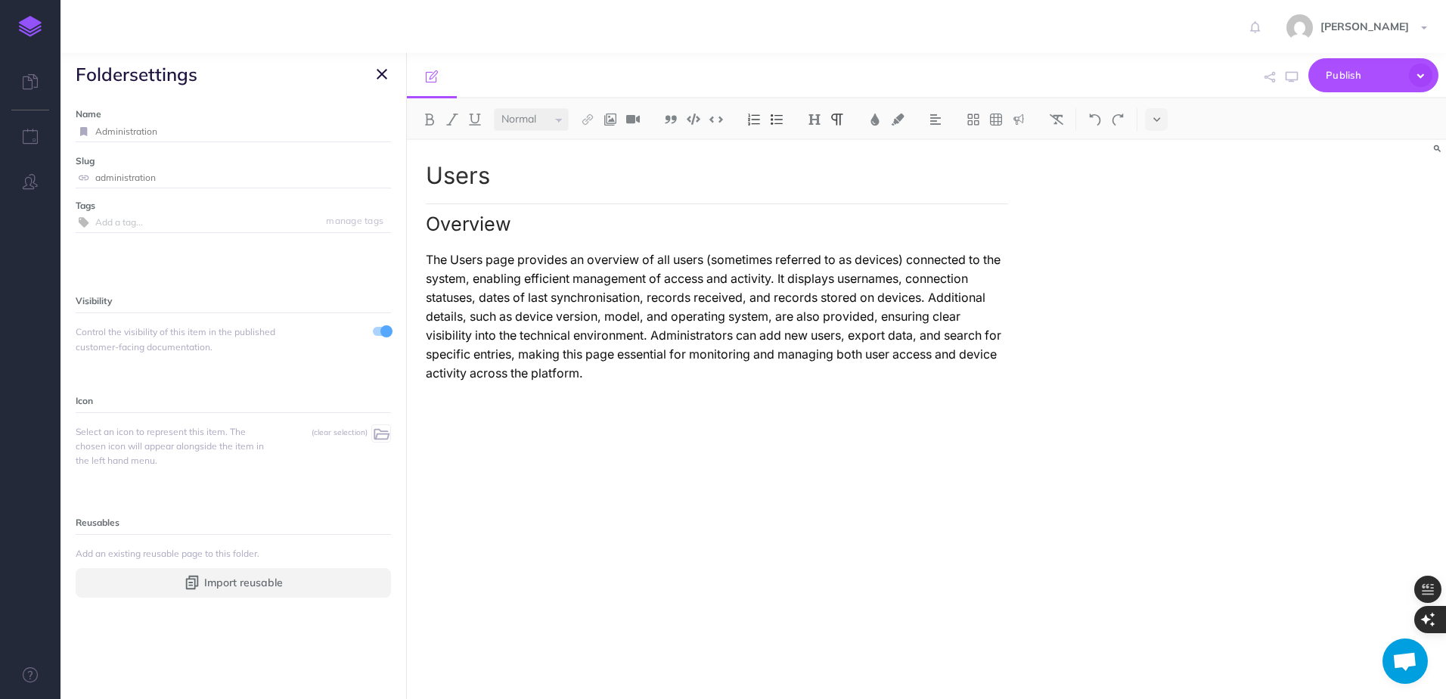
click at [461, 424] on div "Users Overview The Users page provides an overview of all users (sometimes refe…" at bounding box center [717, 412] width 620 height 544
click at [382, 73] on icon "button" at bounding box center [382, 74] width 11 height 18
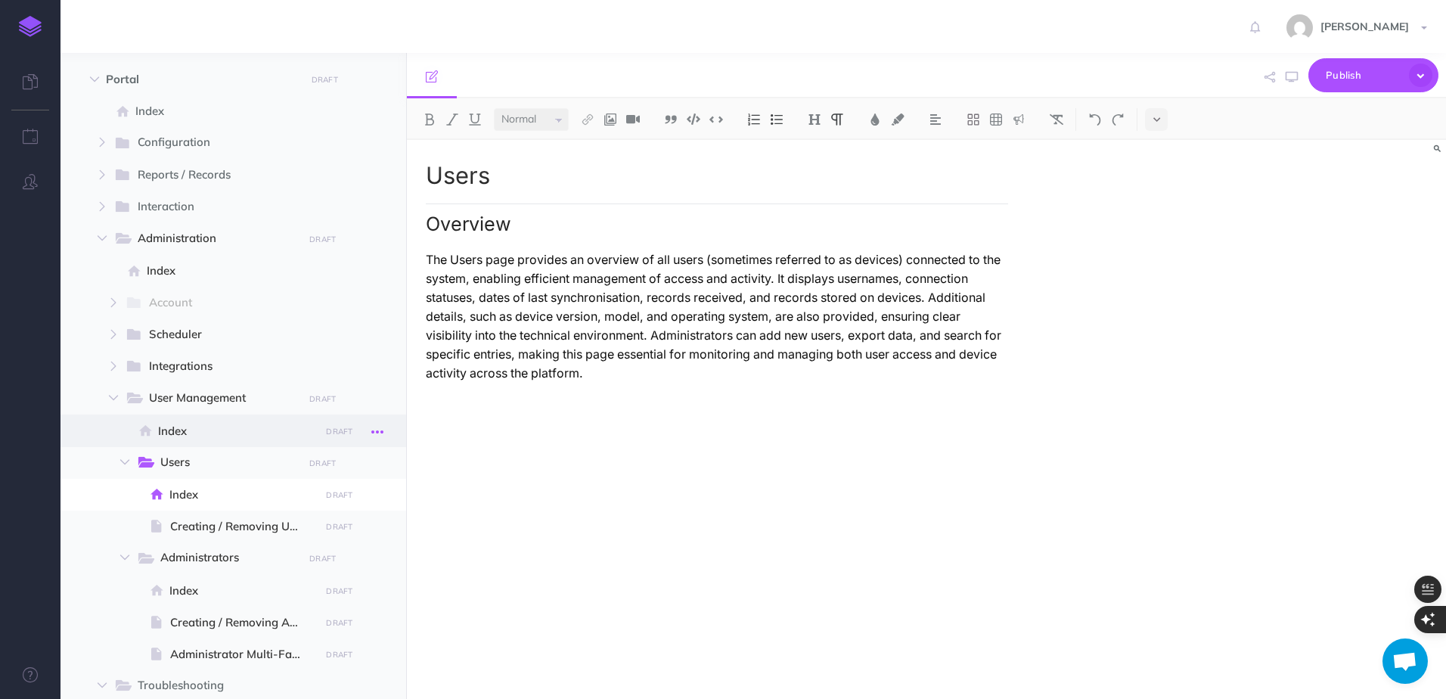
scroll to position [151, 0]
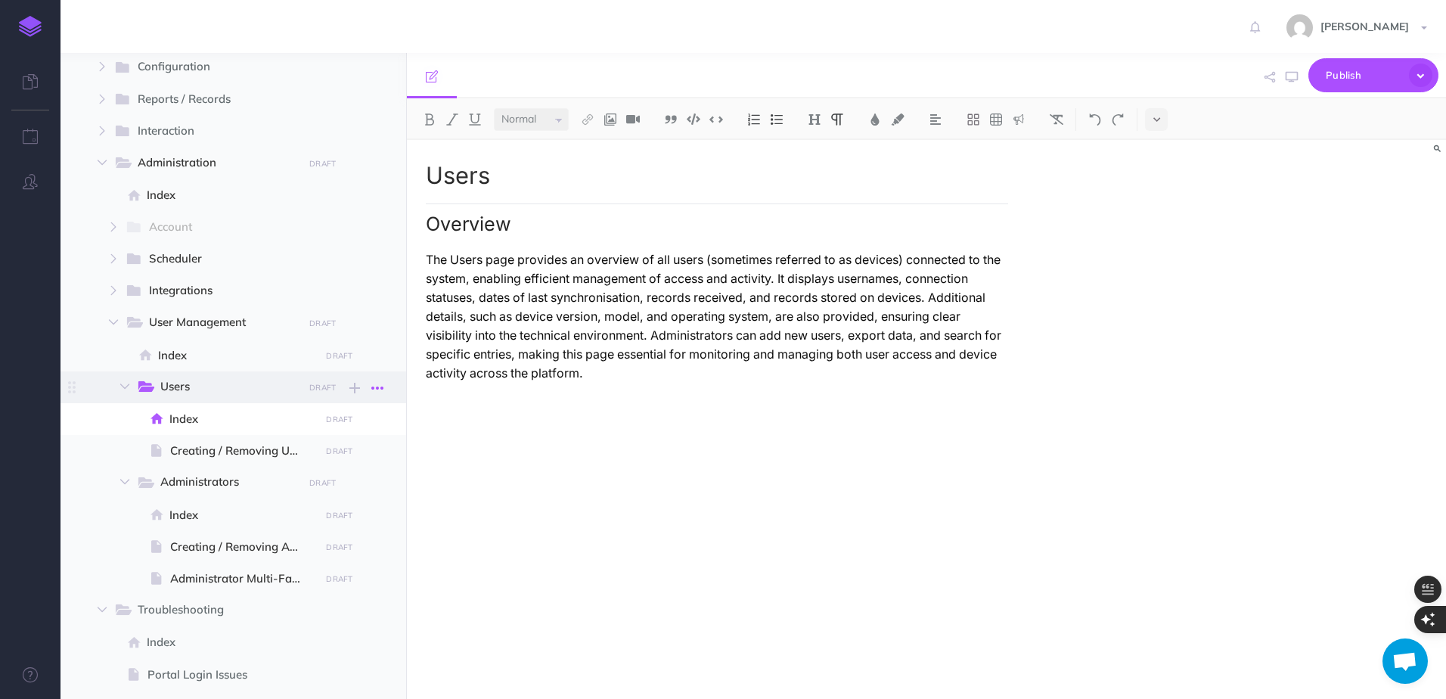
click at [374, 389] on icon "button" at bounding box center [377, 388] width 12 height 18
click at [344, 465] on link "Settings" at bounding box center [334, 464] width 113 height 25
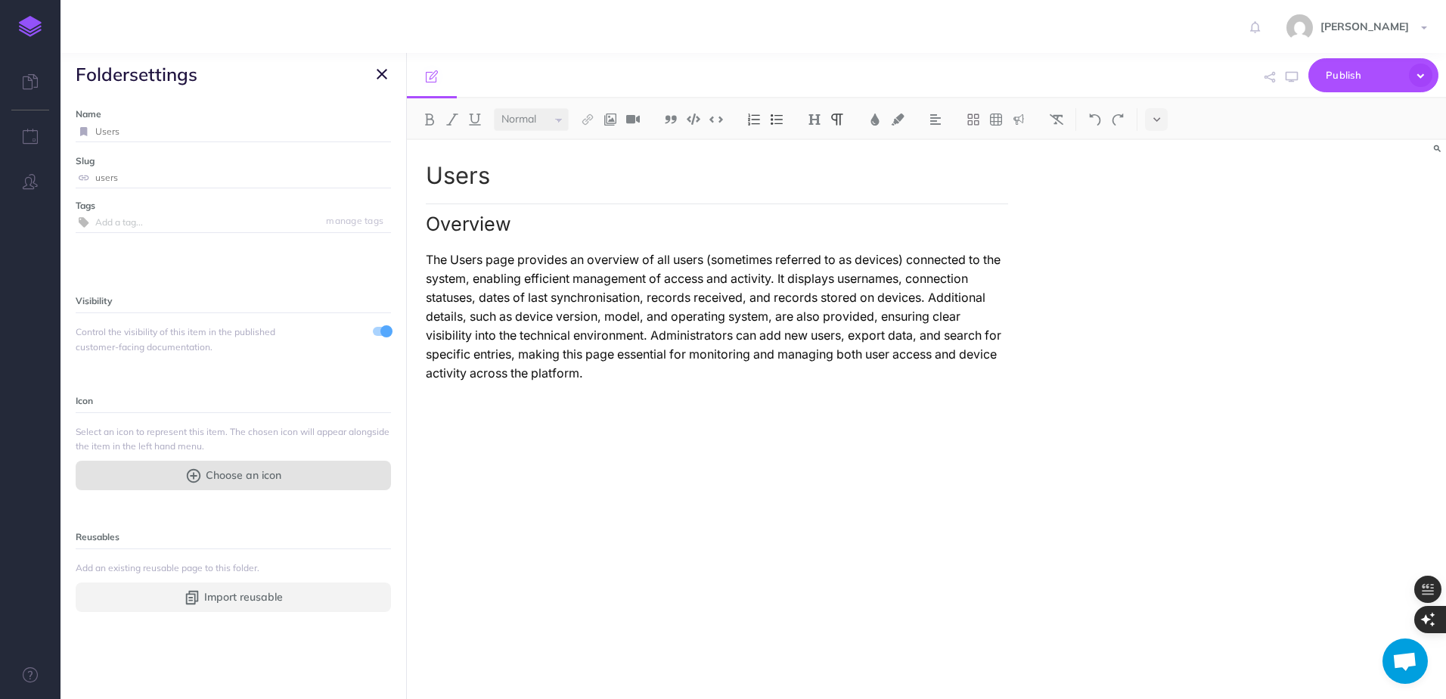
click at [321, 474] on button "Choose an icon" at bounding box center [233, 475] width 315 height 29
select select
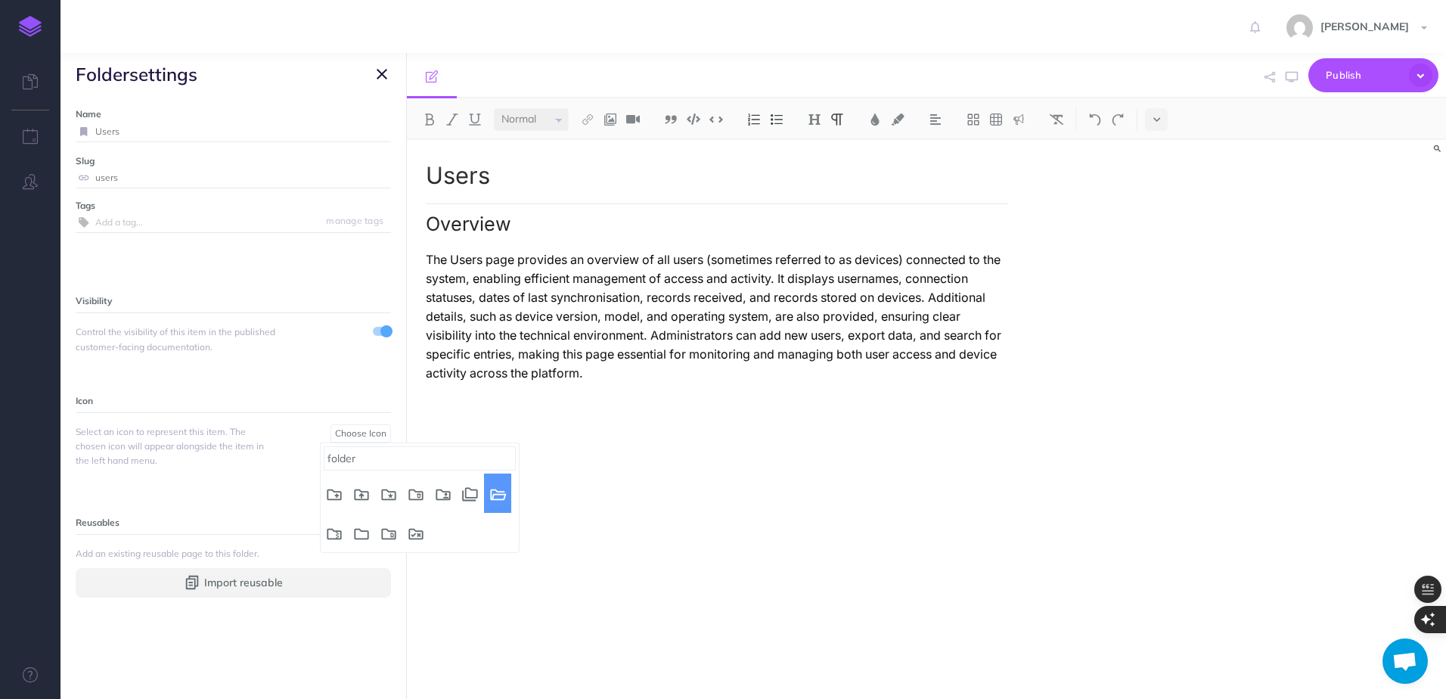
type input "folder"
select select "folder_open"
click at [386, 70] on icon "button" at bounding box center [382, 74] width 11 height 18
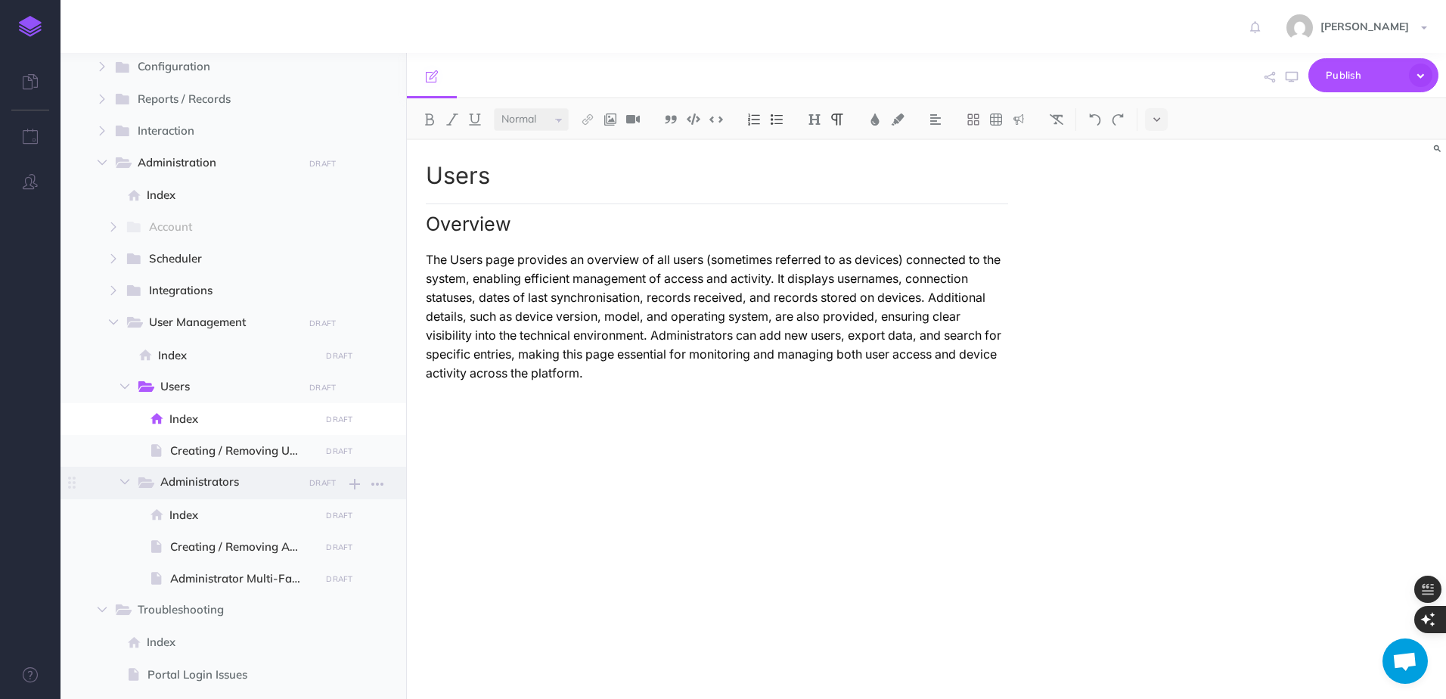
click at [278, 495] on span "Administrators DRAFT Submit changes for review Nevermind Publish New folder Add…" at bounding box center [263, 483] width 255 height 32
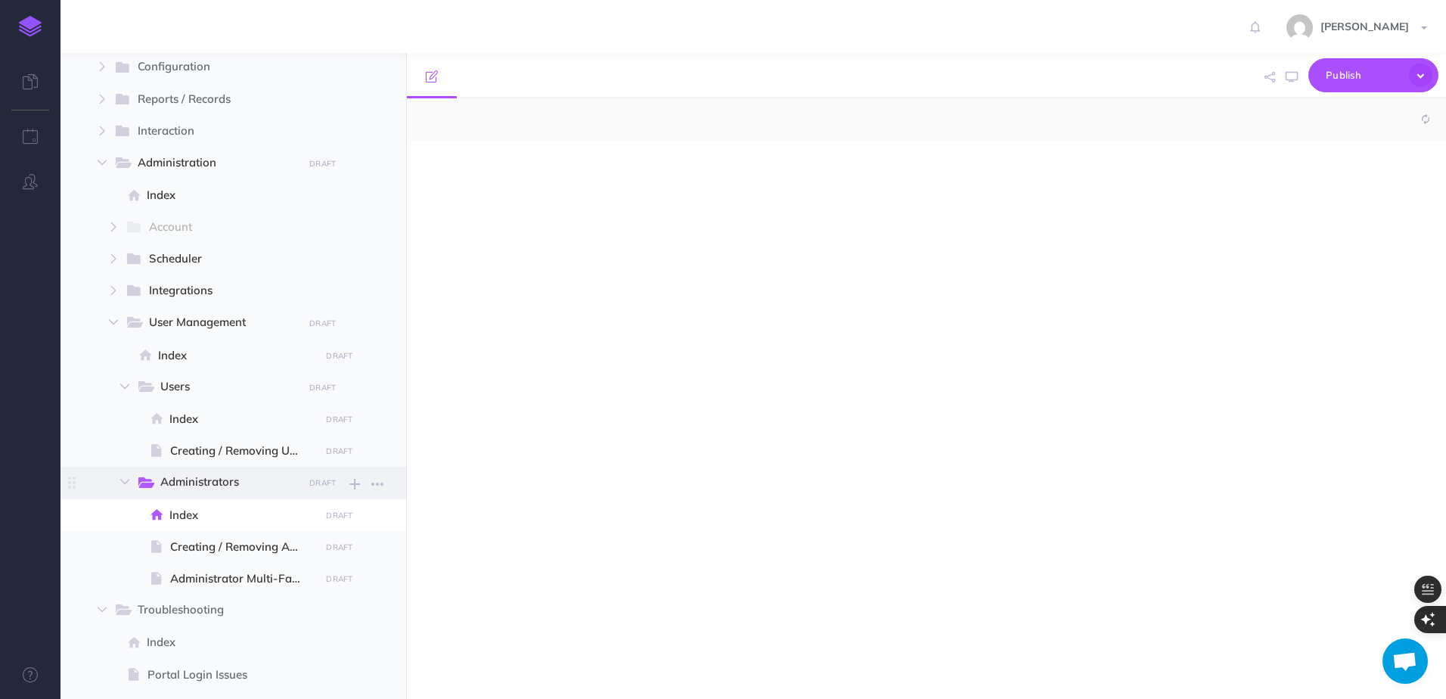
select select "null"
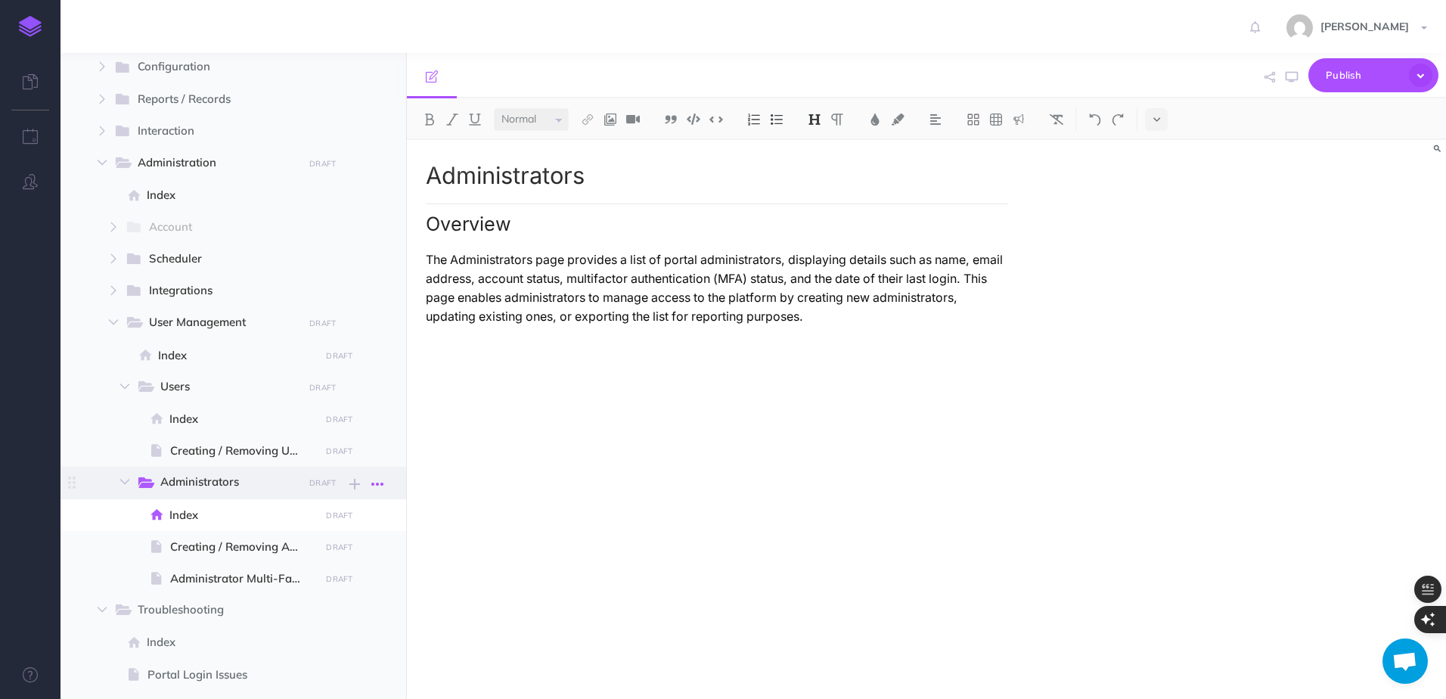
click at [381, 486] on icon "button" at bounding box center [377, 484] width 12 height 18
click at [353, 556] on link "Settings" at bounding box center [334, 560] width 113 height 25
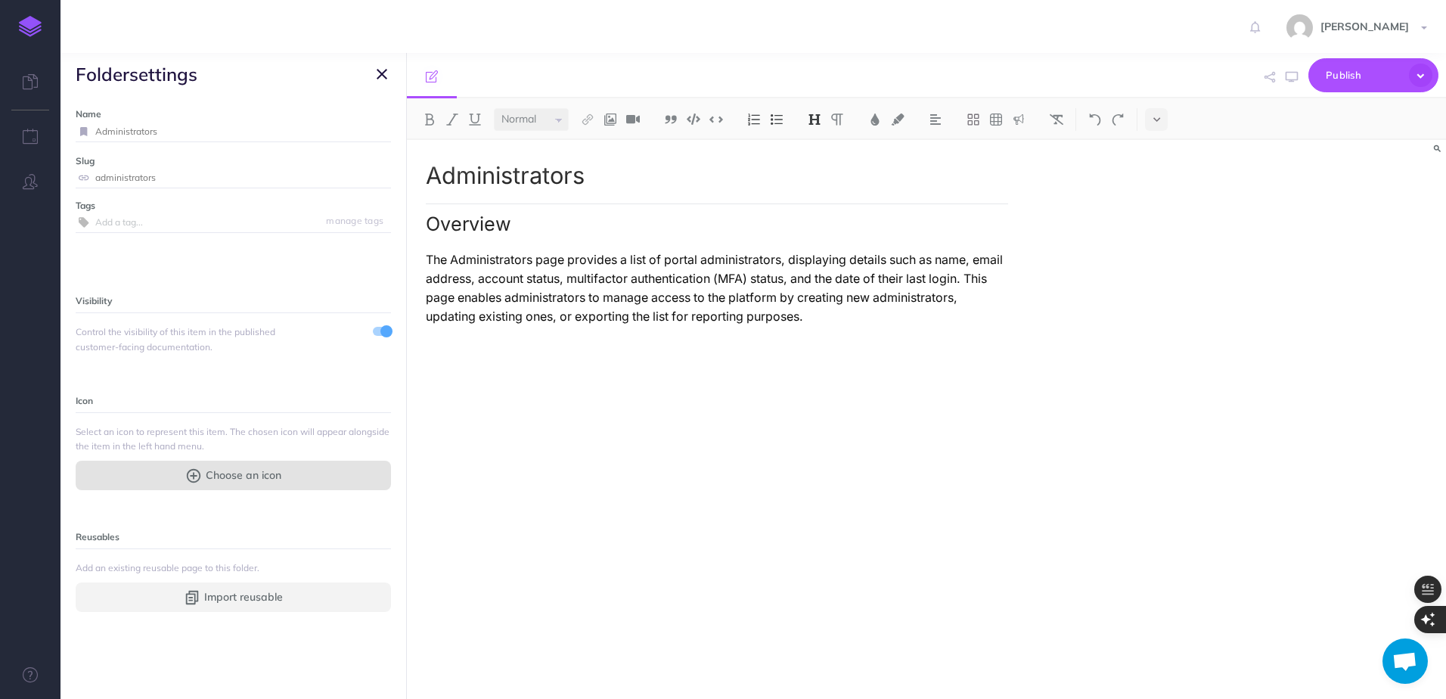
click at [303, 474] on button "Choose an icon" at bounding box center [233, 475] width 315 height 29
select select
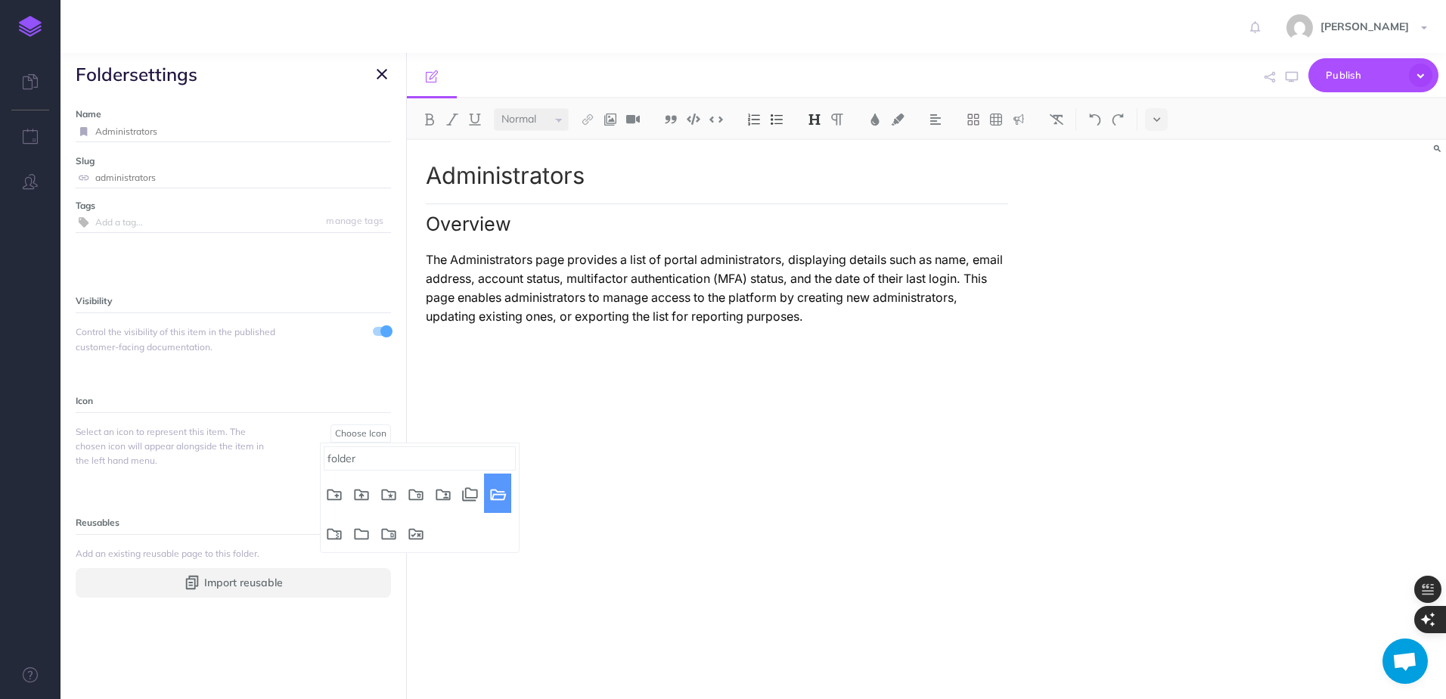
type input "folder"
select select "folder_open"
click at [380, 73] on icon "button" at bounding box center [382, 74] width 11 height 18
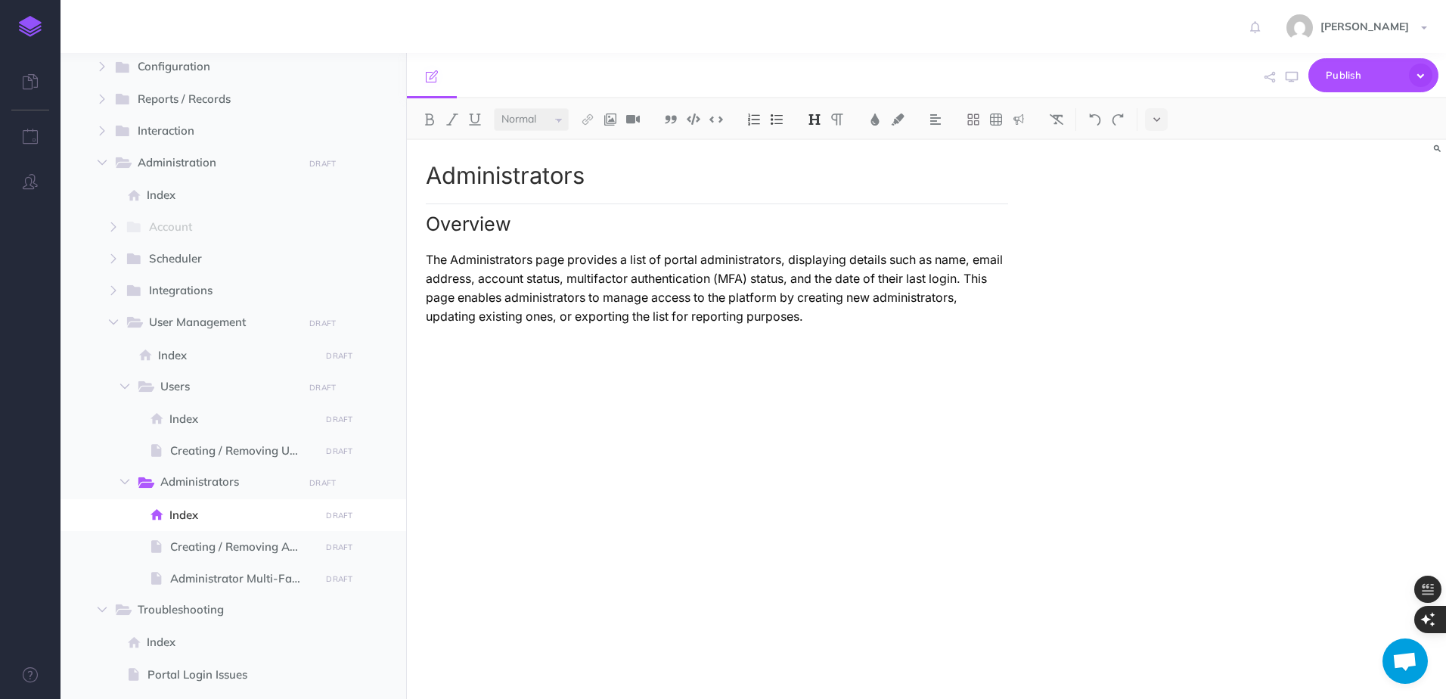
click at [624, 399] on div "Administrators Overview The Administrators page provides a list of portal admin…" at bounding box center [717, 412] width 620 height 544
click at [789, 380] on div "Administrators Overview The Administrators page provides a list of portal admin…" at bounding box center [717, 412] width 620 height 544
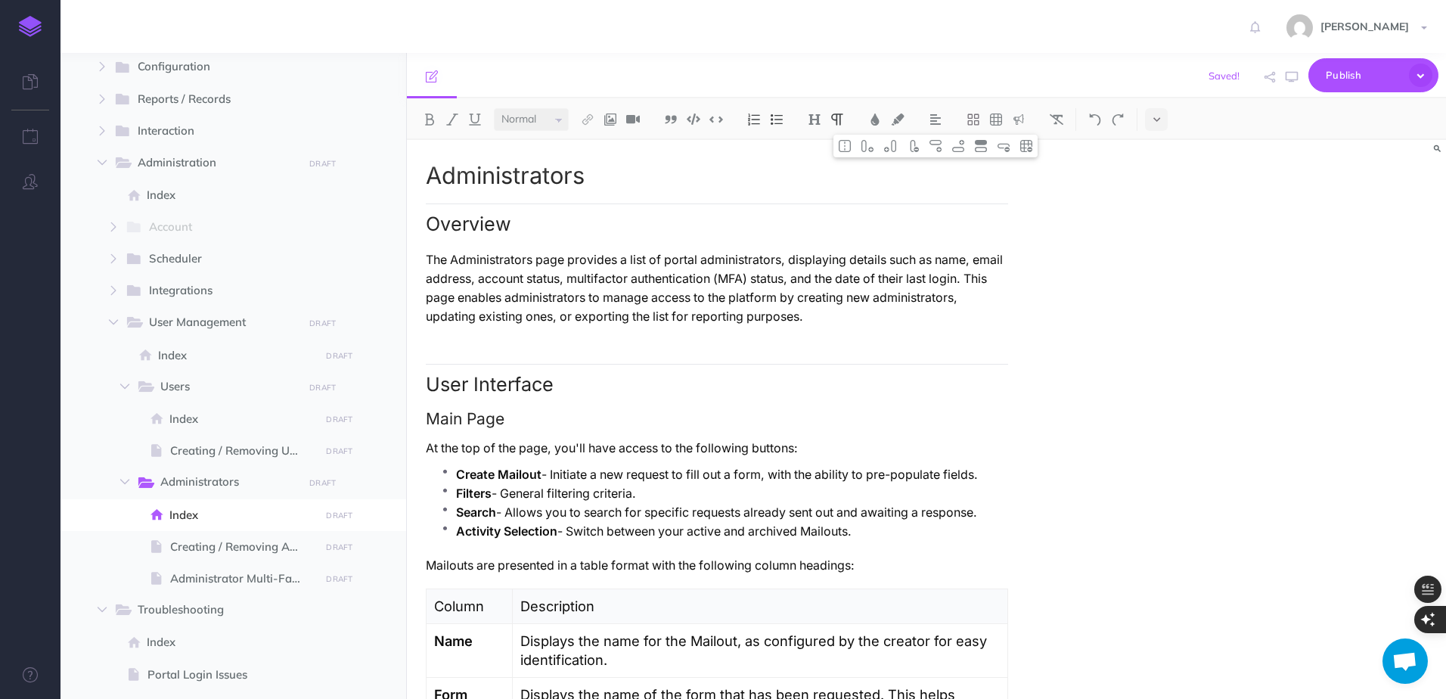
click at [446, 377] on h2 "User Interface" at bounding box center [717, 380] width 582 height 32
click at [534, 330] on div "Administrators Overview The Administrators page provides a list of portal admin…" at bounding box center [717, 557] width 620 height 834
drag, startPoint x: 891, startPoint y: 529, endPoint x: 394, endPoint y: 489, distance: 498.5
click at [394, 489] on div "Knowledge Base Collapse all Expand all Expand to root folders [URL][DOMAIN_NAME…" at bounding box center [754, 376] width 1386 height 646
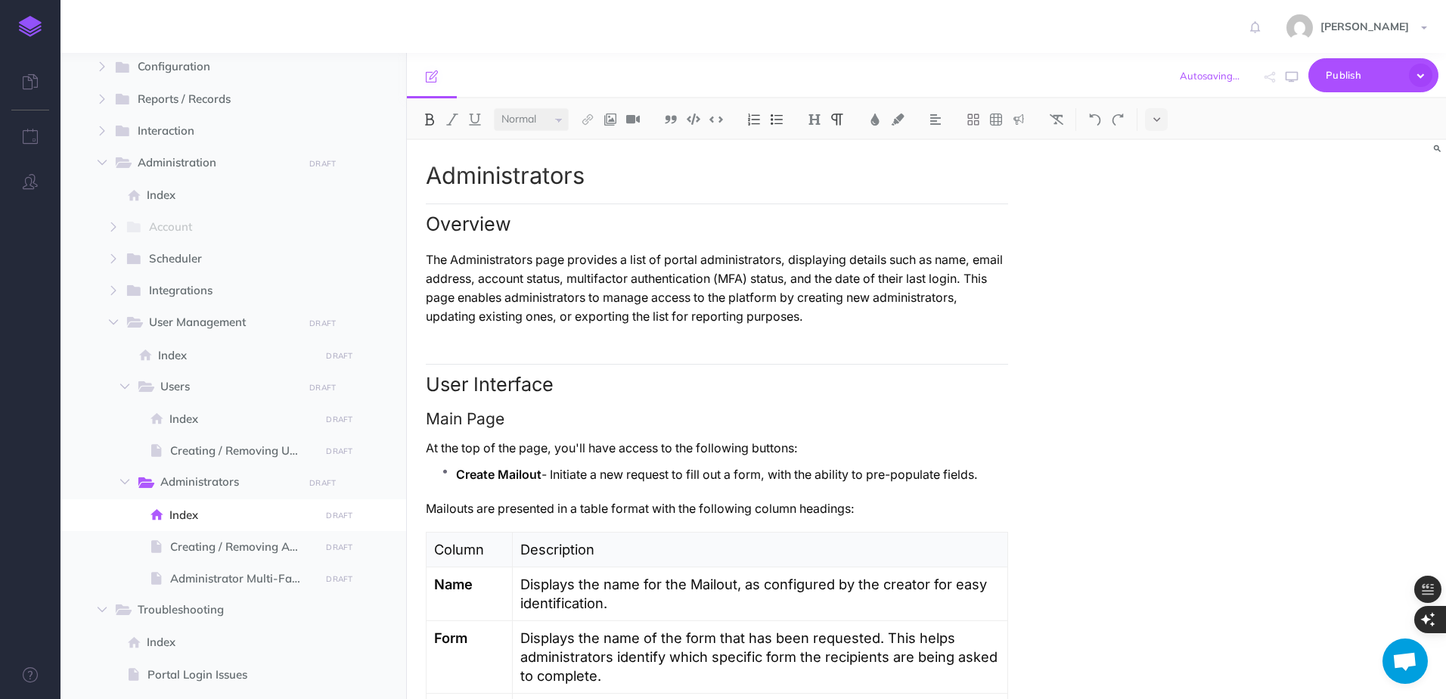
click at [478, 472] on strong "Create Mailout" at bounding box center [498, 474] width 85 height 14
drag, startPoint x: 536, startPoint y: 476, endPoint x: 974, endPoint y: 466, distance: 438.1
click at [974, 466] on p "Placeholder - Initiate a new request to fill out a form, with the ability to pr…" at bounding box center [732, 474] width 552 height 19
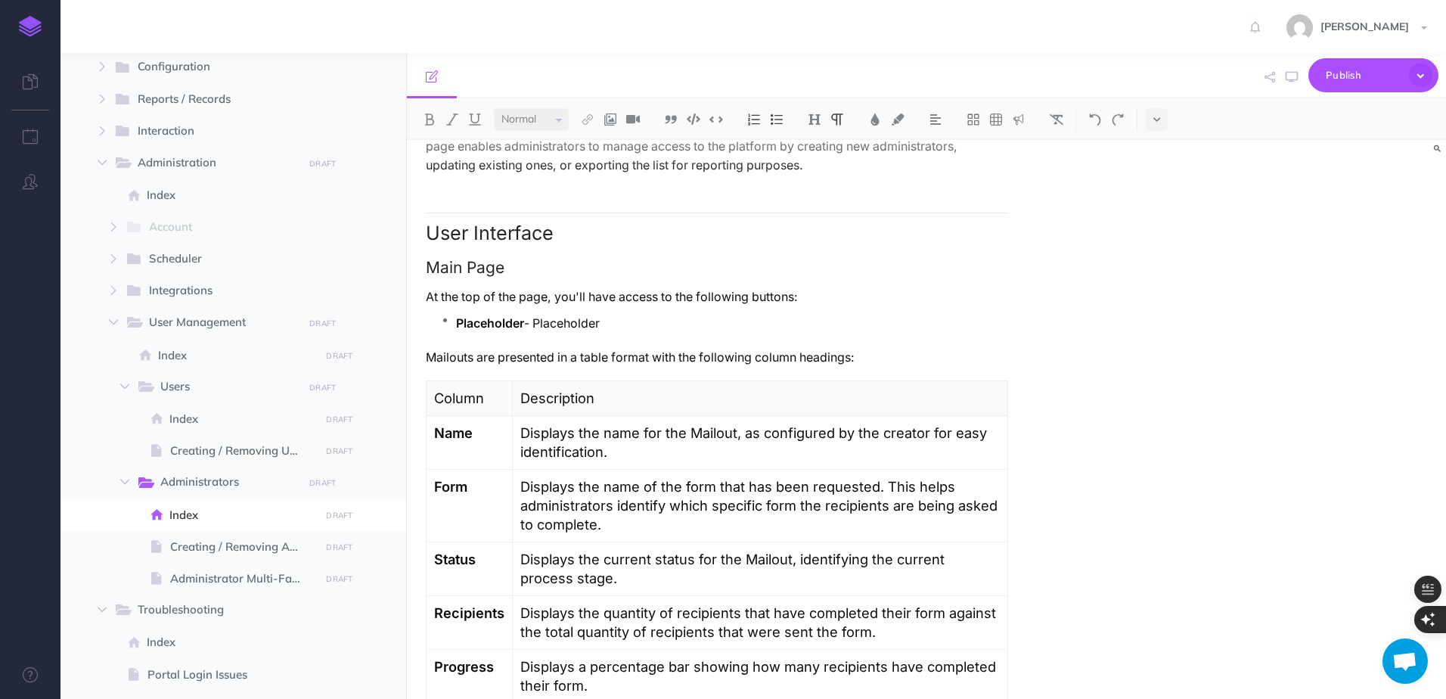
scroll to position [218, 0]
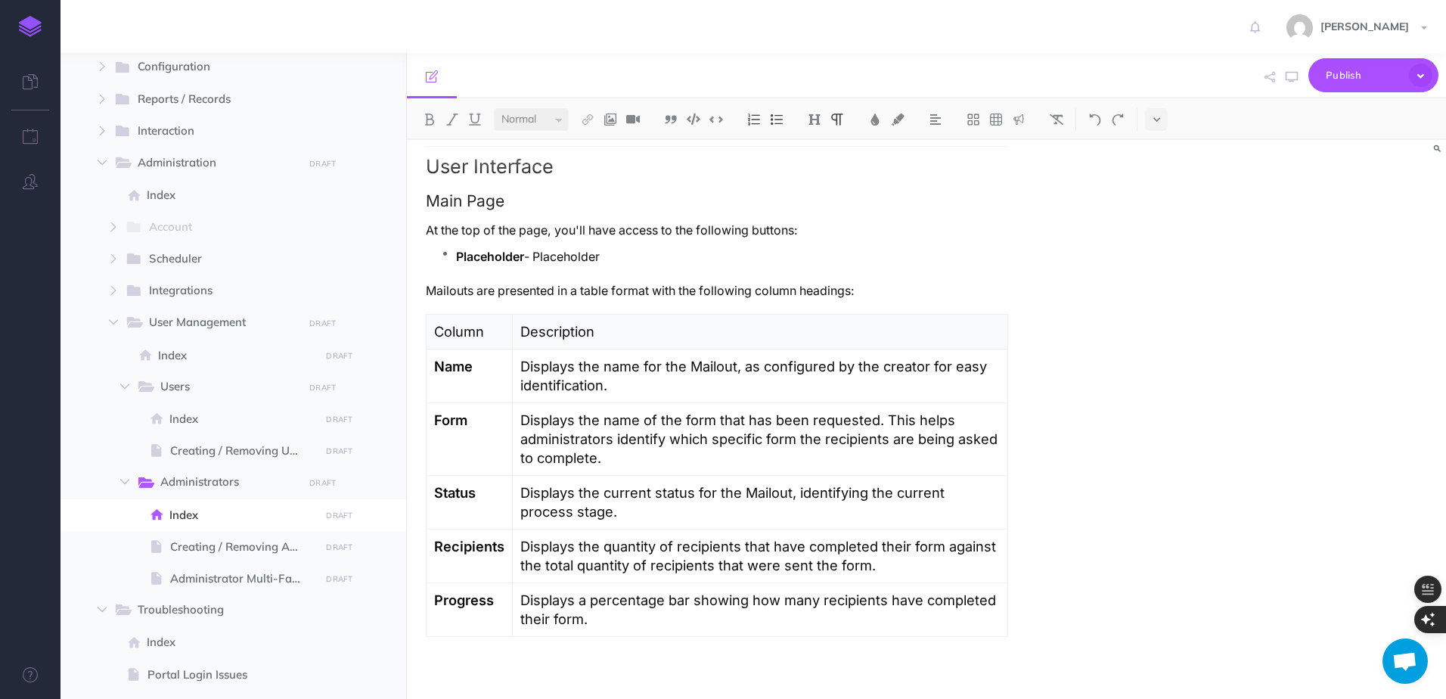
click at [452, 363] on strong "Name" at bounding box center [453, 366] width 39 height 17
click at [503, 259] on strong "Placeholder" at bounding box center [490, 257] width 68 height 14
copy p "Placeholder"
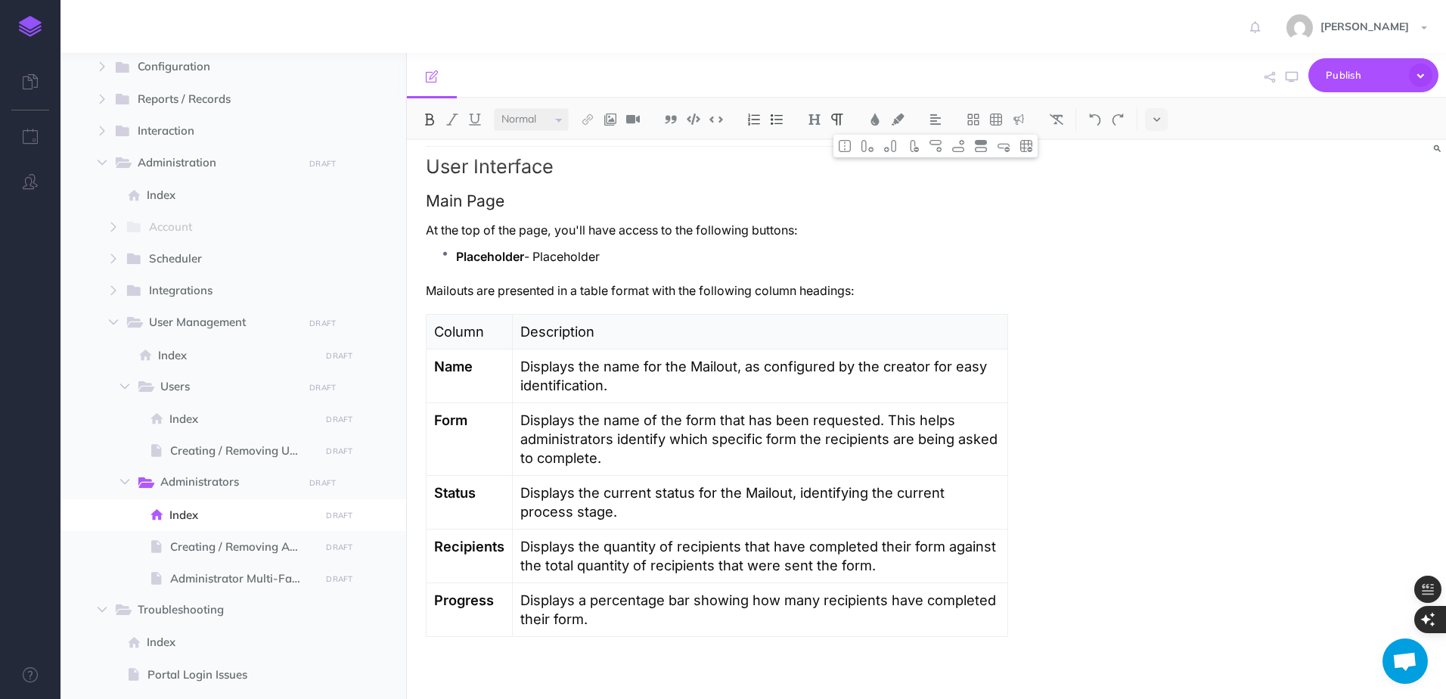
click at [464, 358] on strong "Name" at bounding box center [453, 366] width 39 height 17
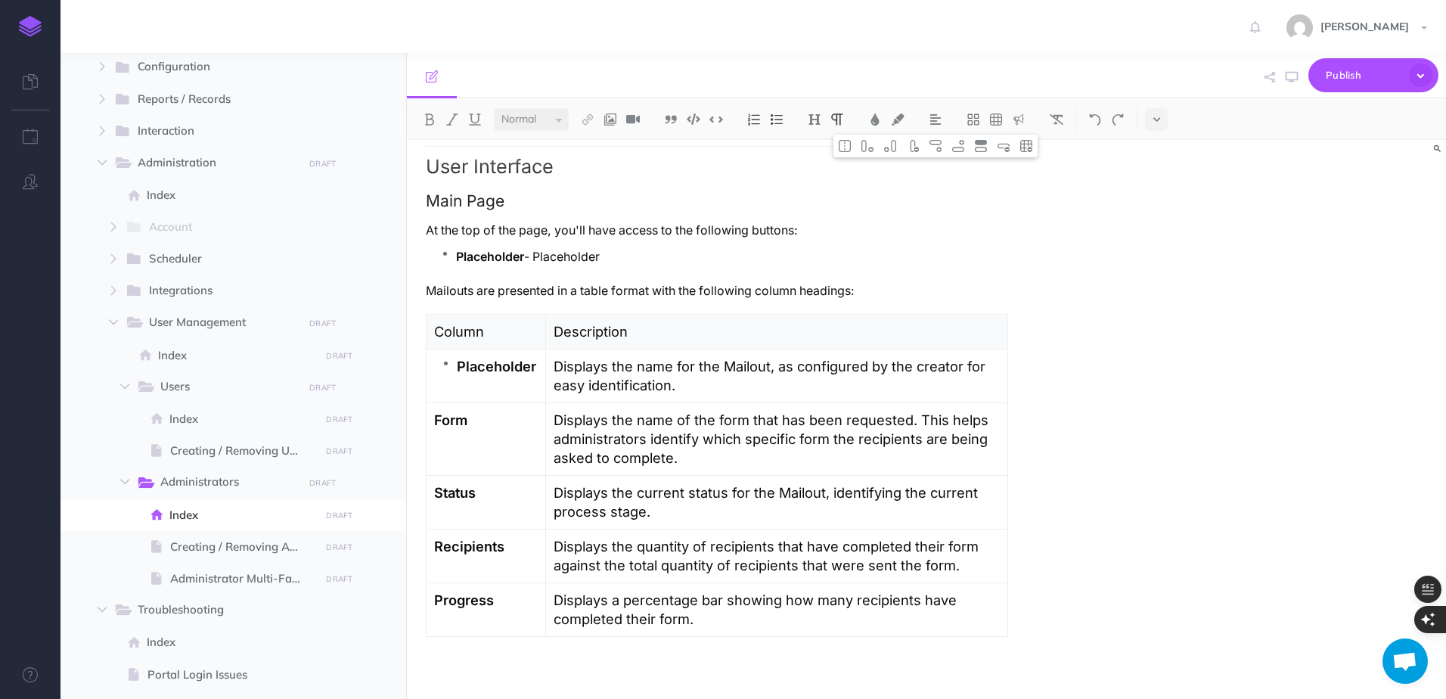
click at [548, 259] on p "Placeholder - Placeholder" at bounding box center [732, 256] width 552 height 19
copy p "Placeholder"
click at [588, 374] on p "Displays the name for the Mailout, as configured by the creator for easy identi…" at bounding box center [777, 376] width 446 height 38
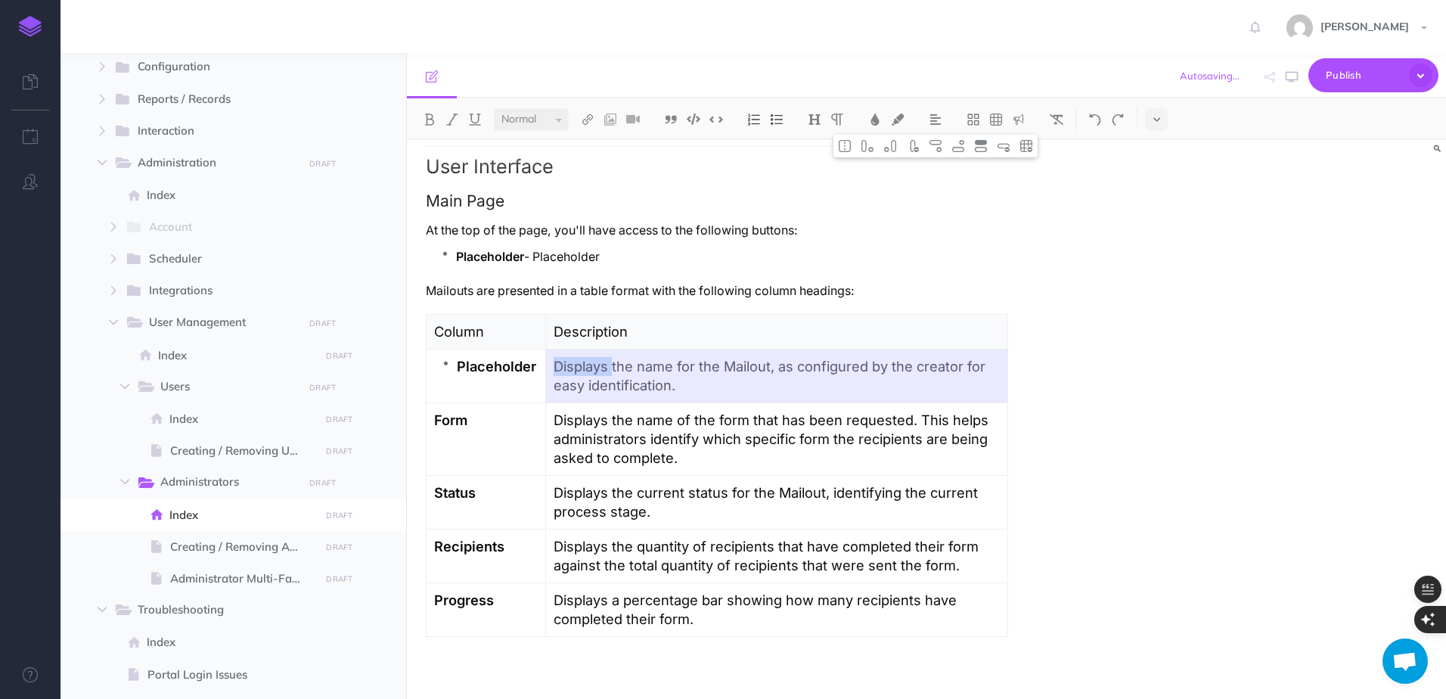
click at [588, 374] on p "Displays the name for the Mailout, as configured by the creator for easy identi…" at bounding box center [777, 376] width 446 height 38
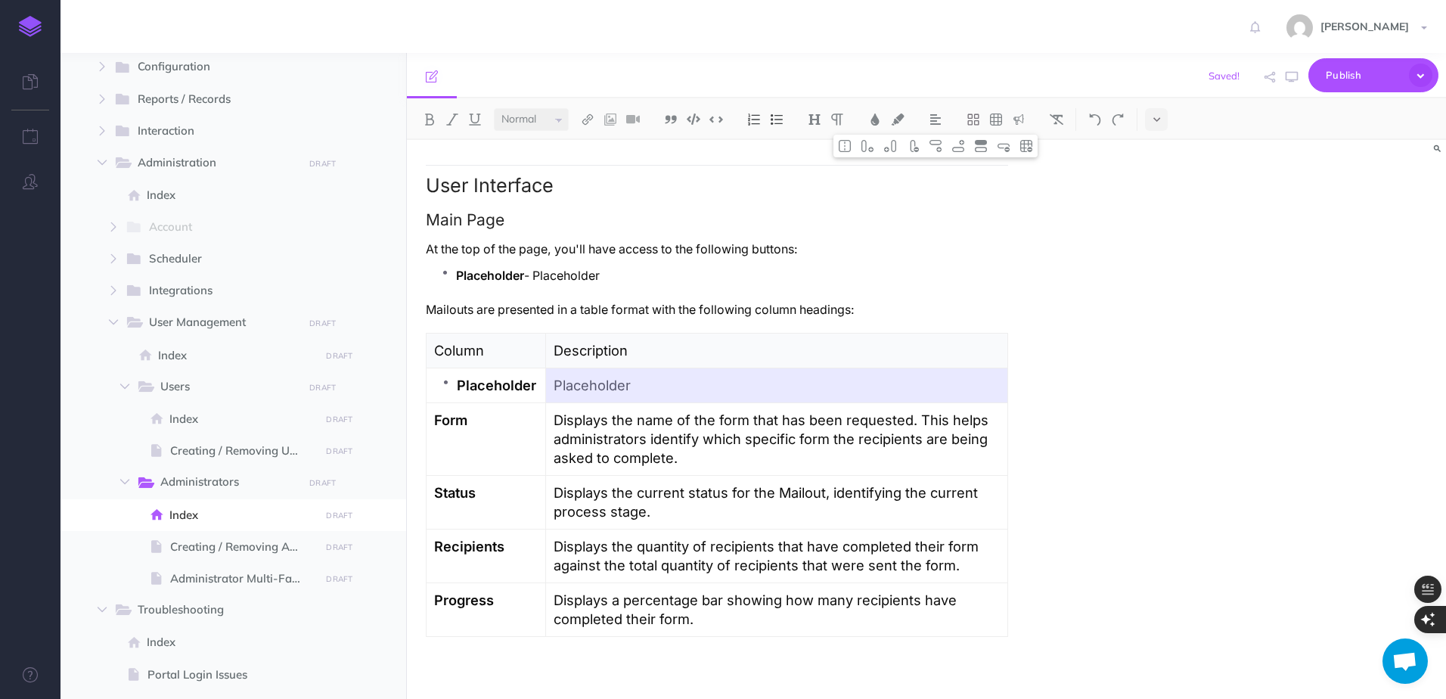
scroll to position [199, 0]
click at [461, 388] on strong "Placeholder" at bounding box center [496, 385] width 79 height 17
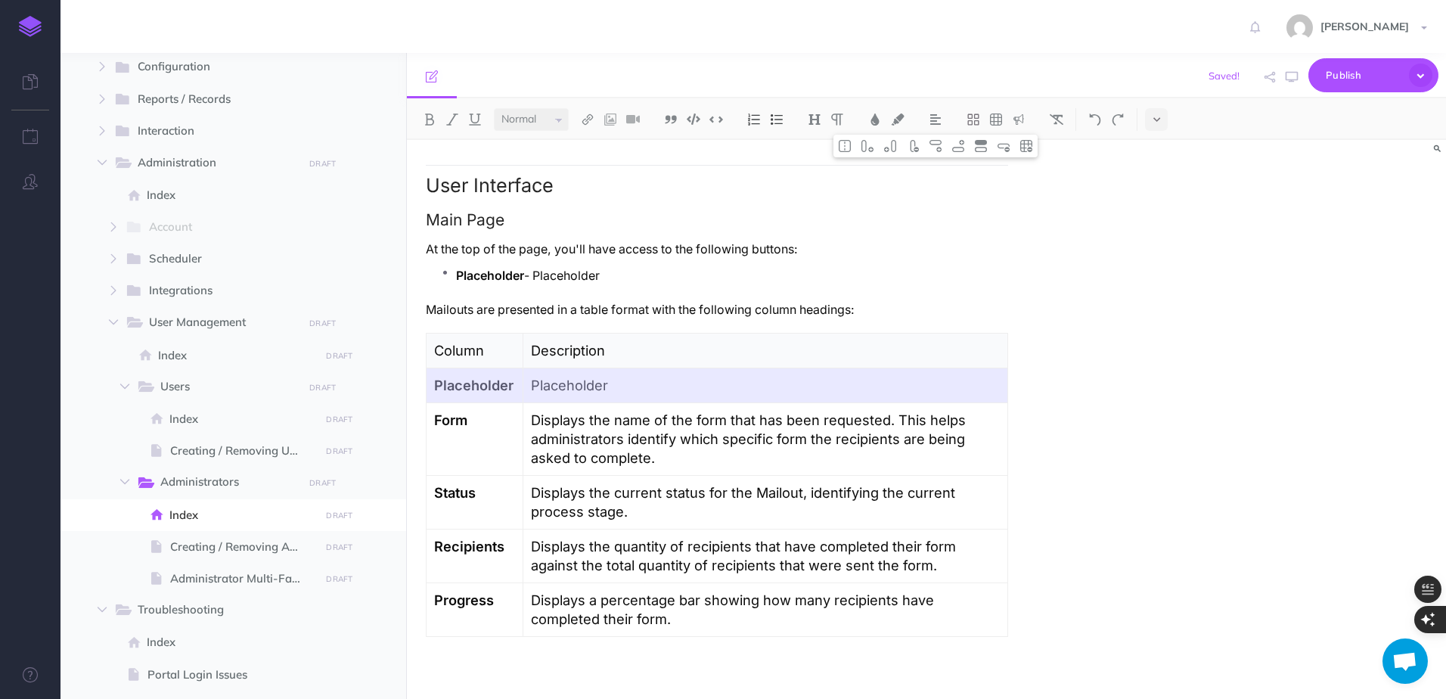
drag, startPoint x: 509, startPoint y: 387, endPoint x: 604, endPoint y: 391, distance: 95.4
click at [604, 391] on tr "Placeholder Placeholder" at bounding box center [718, 385] width 582 height 35
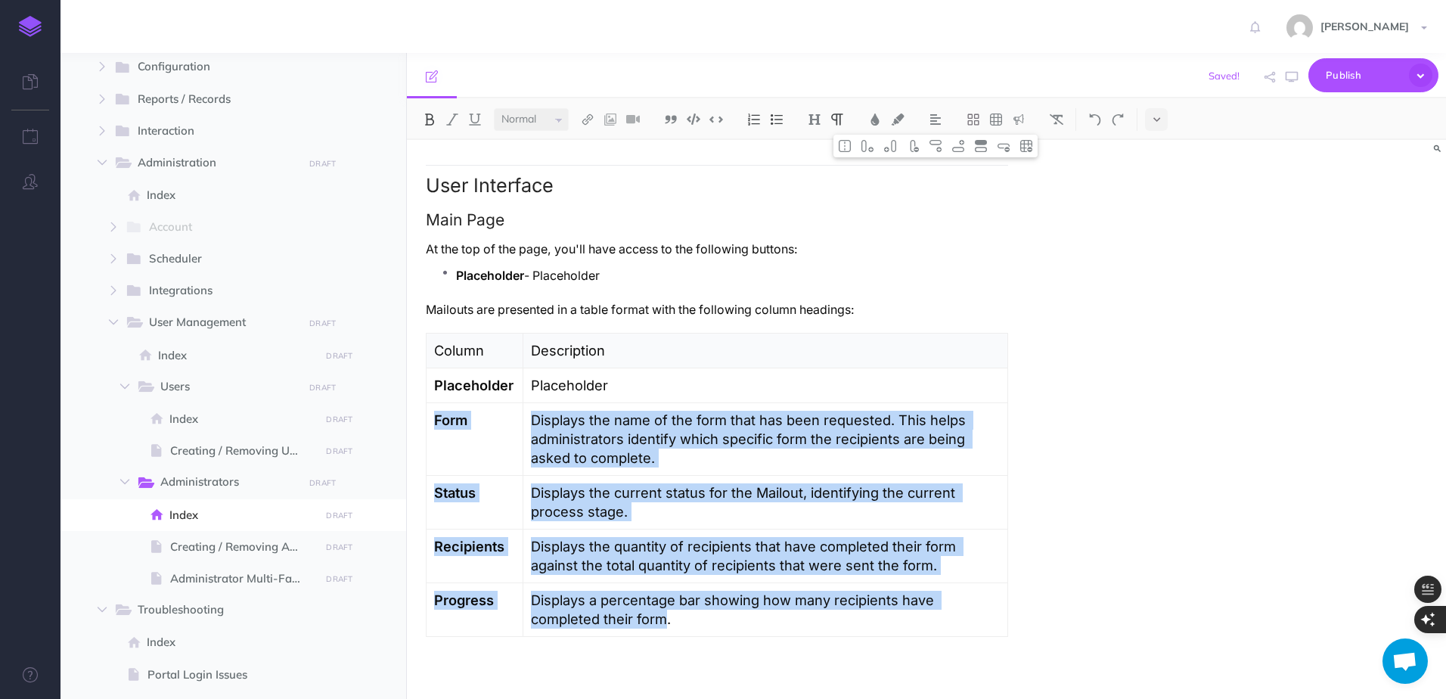
drag, startPoint x: 505, startPoint y: 424, endPoint x: 591, endPoint y: 610, distance: 205.8
click at [591, 610] on tbody "Column Description Placeholder Placeholder Form Displays the name of the form t…" at bounding box center [718, 484] width 582 height 303
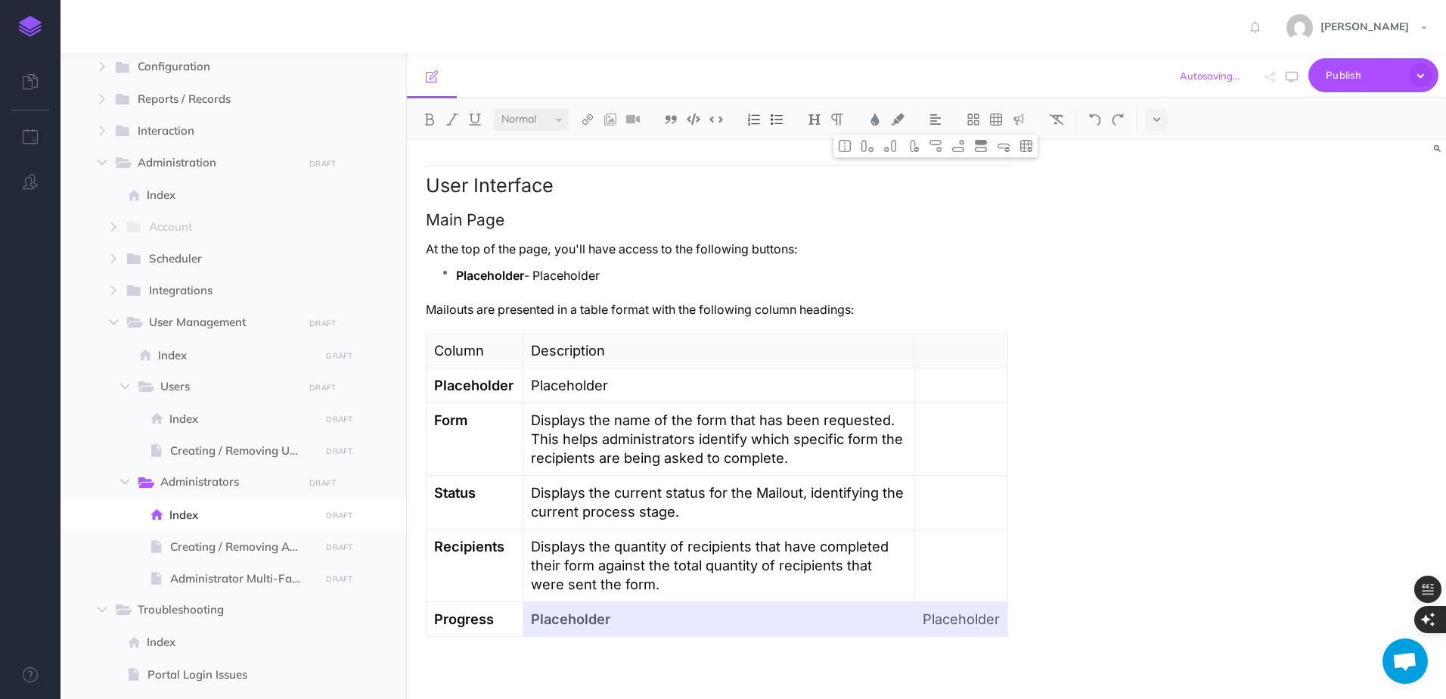
click at [482, 430] on td "Form" at bounding box center [475, 438] width 97 height 73
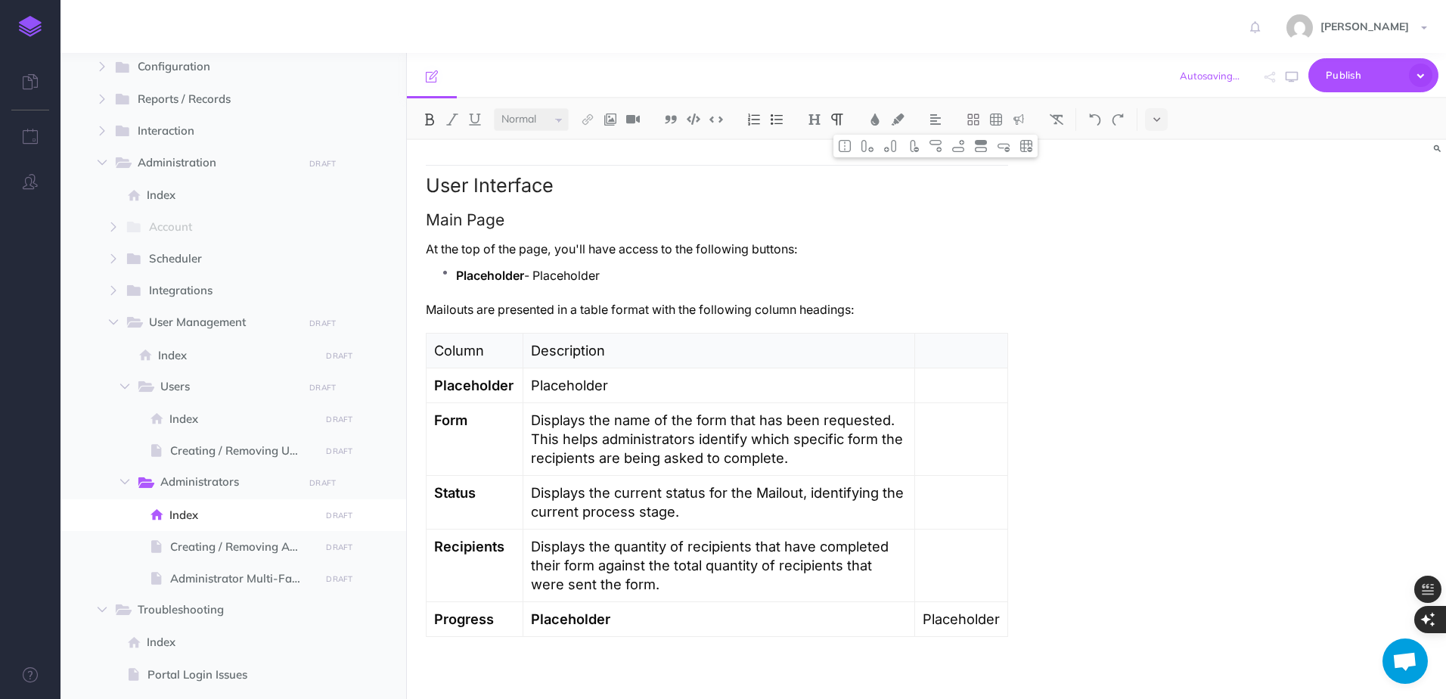
click at [482, 430] on td "Form" at bounding box center [475, 438] width 97 height 73
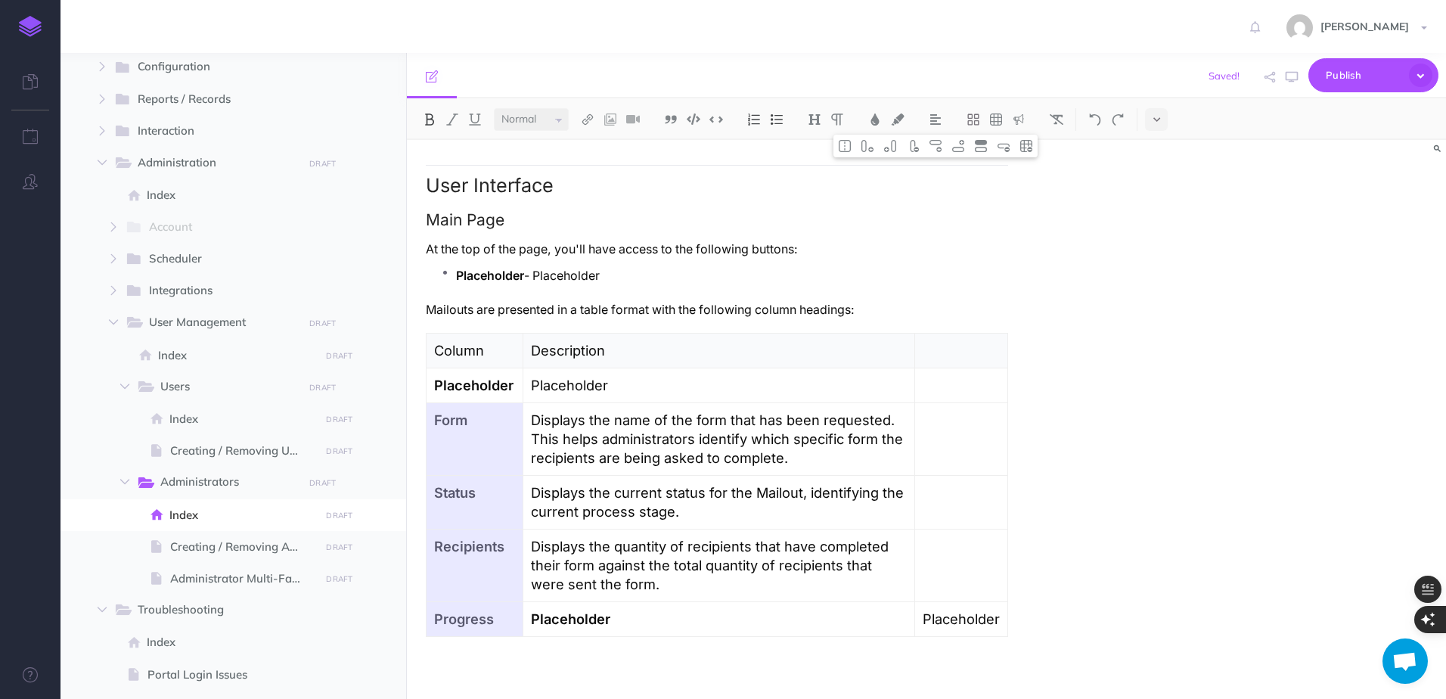
drag, startPoint x: 479, startPoint y: 430, endPoint x: 482, endPoint y: 607, distance: 176.3
click at [482, 607] on tbody "Column Description Placeholder Placeholder Form Displays the name of the form t…" at bounding box center [718, 484] width 582 height 303
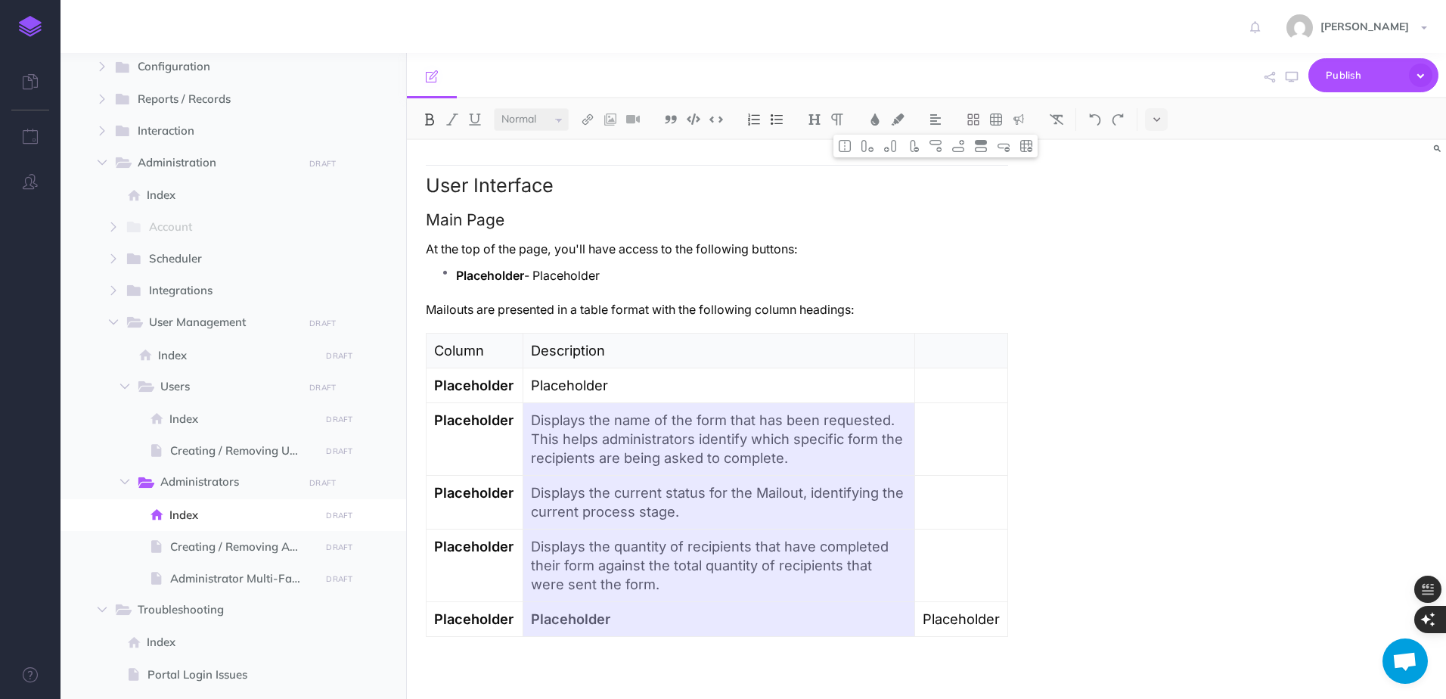
drag, startPoint x: 543, startPoint y: 441, endPoint x: 560, endPoint y: 624, distance: 183.8
click at [560, 624] on tbody "Column Description Placeholder Placeholder Placeholder Displays the name of the…" at bounding box center [718, 484] width 582 height 303
click at [567, 393] on p "Placeholder" at bounding box center [719, 385] width 376 height 19
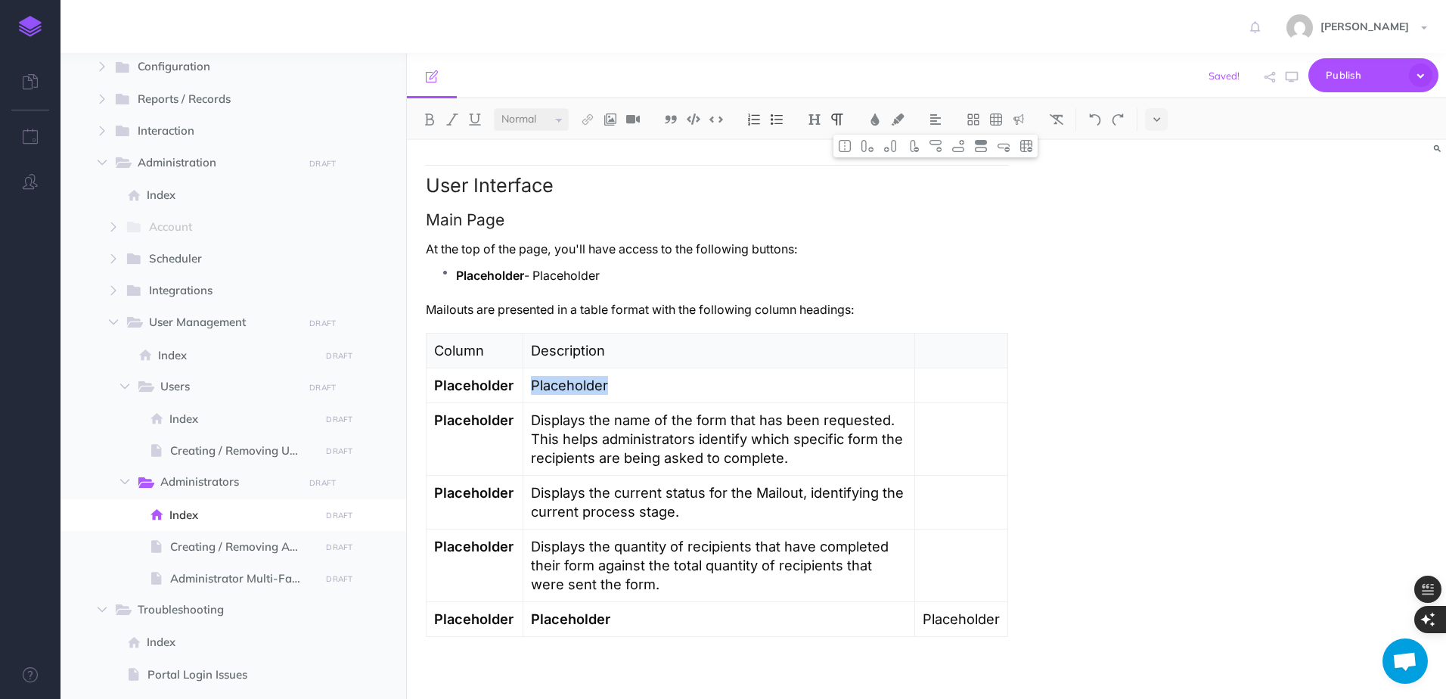
click at [567, 393] on p "Placeholder" at bounding box center [719, 385] width 376 height 19
copy p "Placeholder"
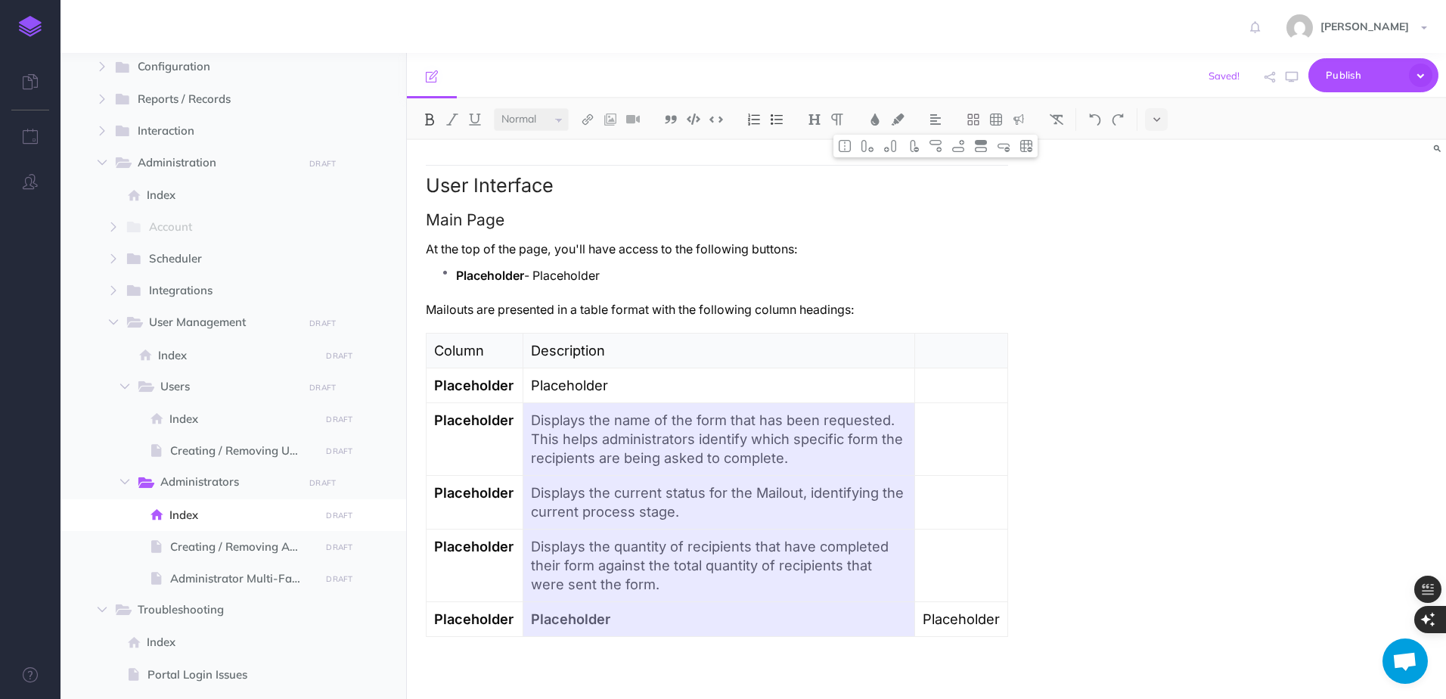
drag, startPoint x: 566, startPoint y: 411, endPoint x: 566, endPoint y: 626, distance: 215.6
click at [566, 626] on tbody "Column Description Placeholder Placeholder Placeholder Displays the name of the…" at bounding box center [718, 484] width 582 height 303
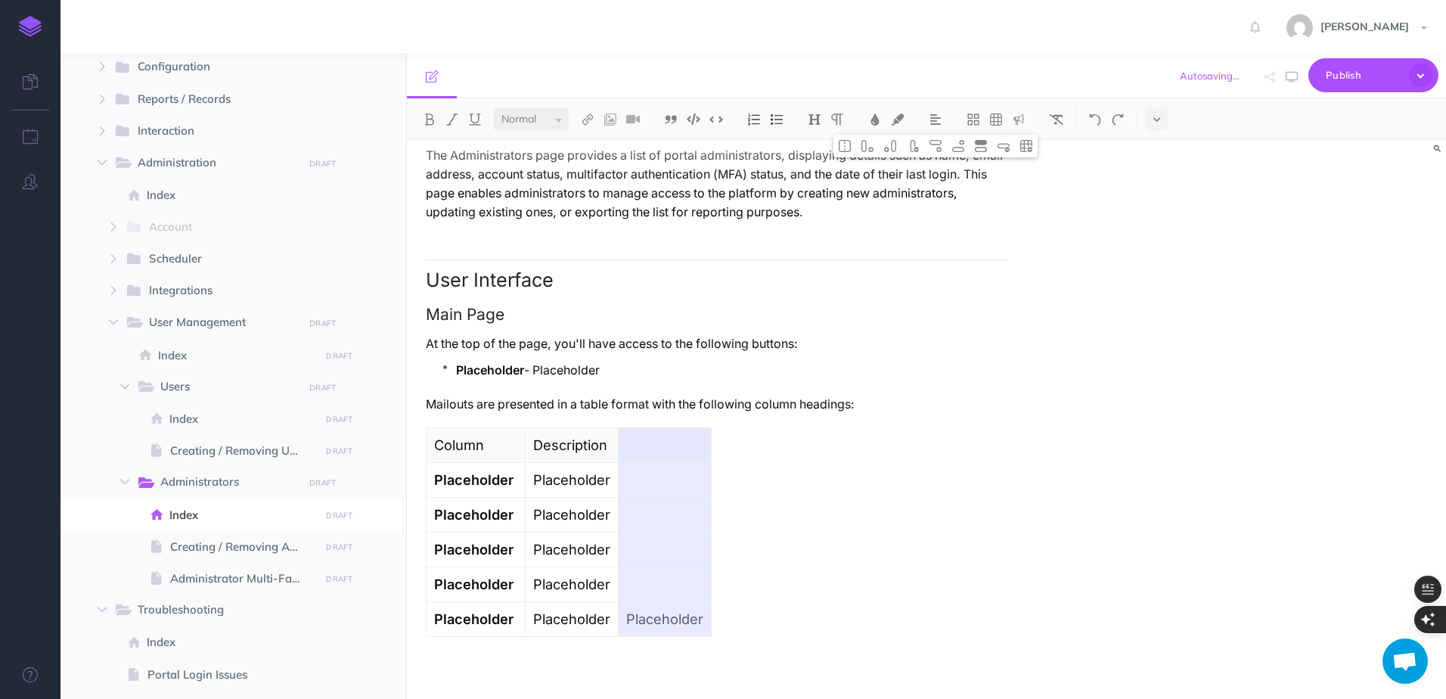
drag, startPoint x: 654, startPoint y: 443, endPoint x: 669, endPoint y: 614, distance: 172.4
click at [669, 614] on tbody "Column Description Placeholder Placeholder Placeholder Placeholder Placeholder …" at bounding box center [569, 531] width 285 height 209
click at [918, 149] on img at bounding box center [913, 146] width 14 height 12
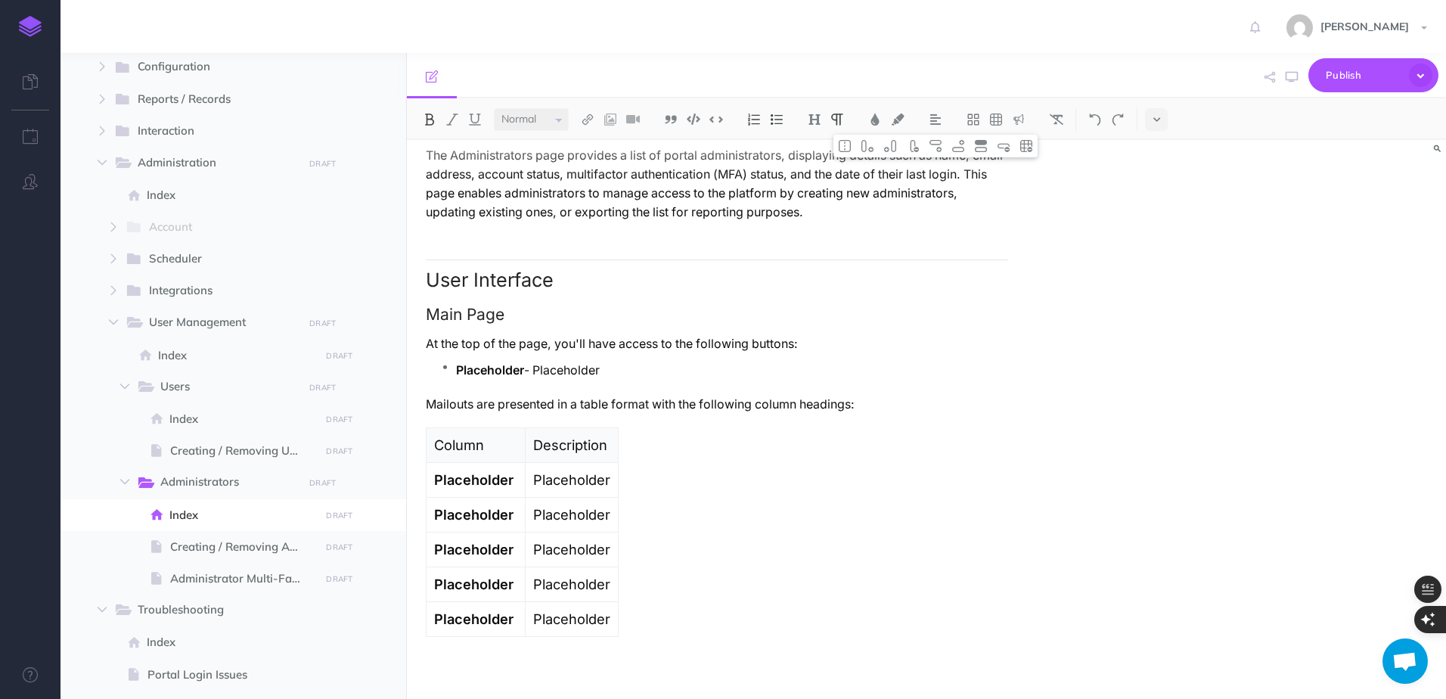
click at [723, 508] on div "Administrators Overview The Administrators page provides a list of portal admin…" at bounding box center [717, 367] width 620 height 663
click at [585, 446] on p "Description" at bounding box center [571, 445] width 77 height 19
click at [619, 444] on div "Administrators Overview The Administrators page provides a list of portal admin…" at bounding box center [717, 367] width 620 height 663
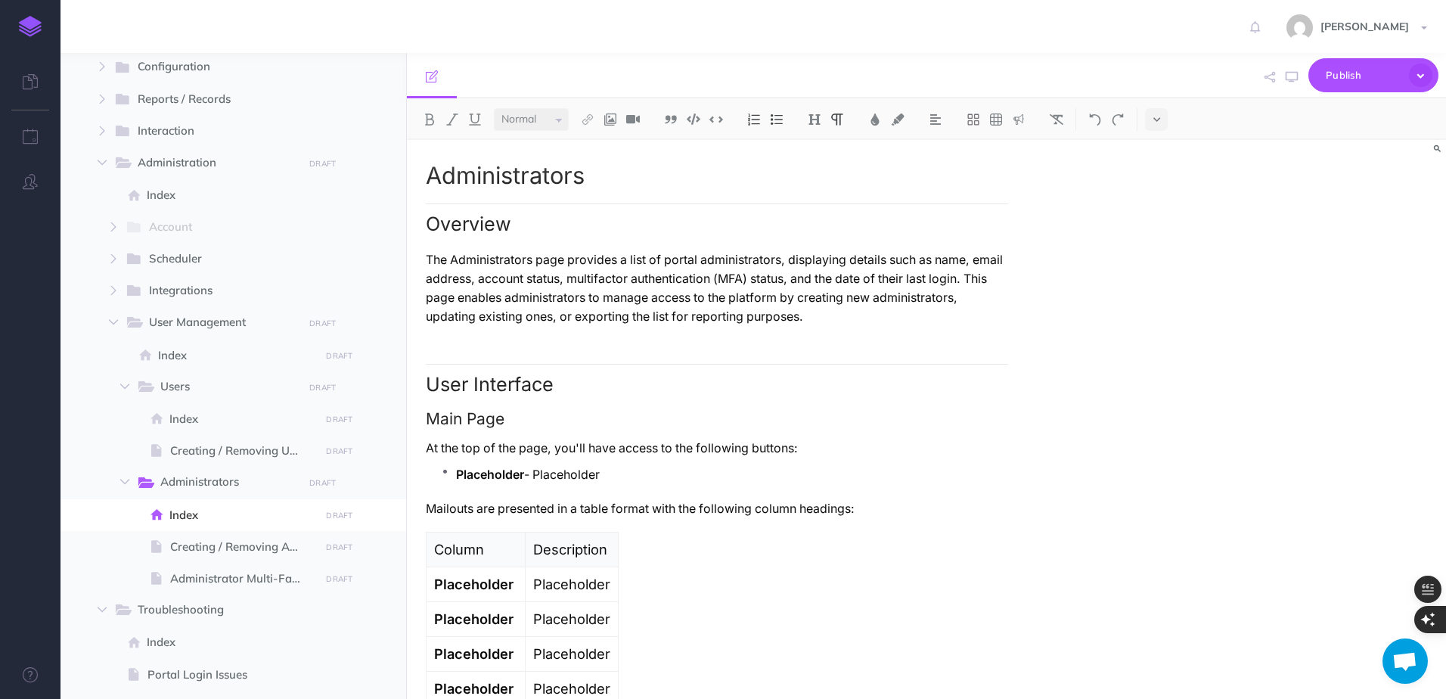
click at [427, 388] on h2 "User Interface" at bounding box center [717, 380] width 582 height 32
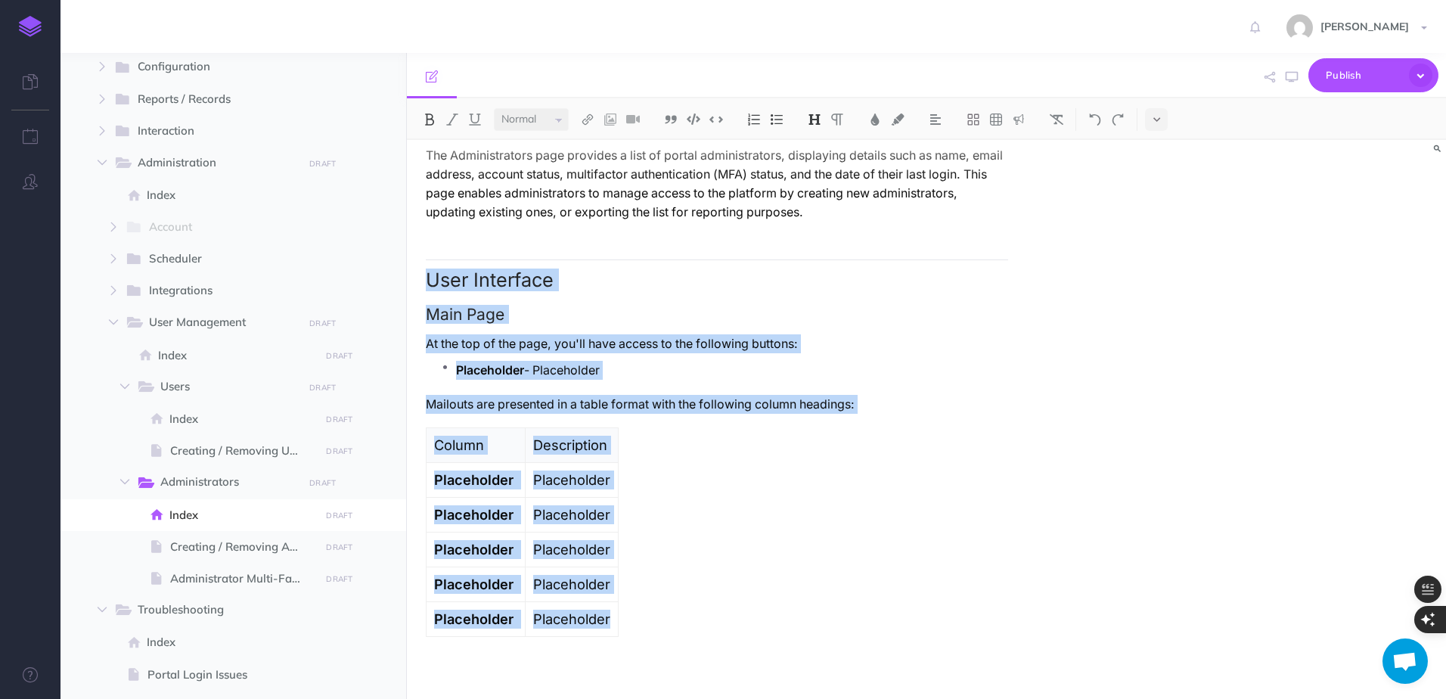
click at [739, 634] on div "Administrators Overview The Administrators page provides a list of portal admin…" at bounding box center [717, 367] width 620 height 663
copy div "User Interface Main Page At the top of the page, you'll have access to the foll…"
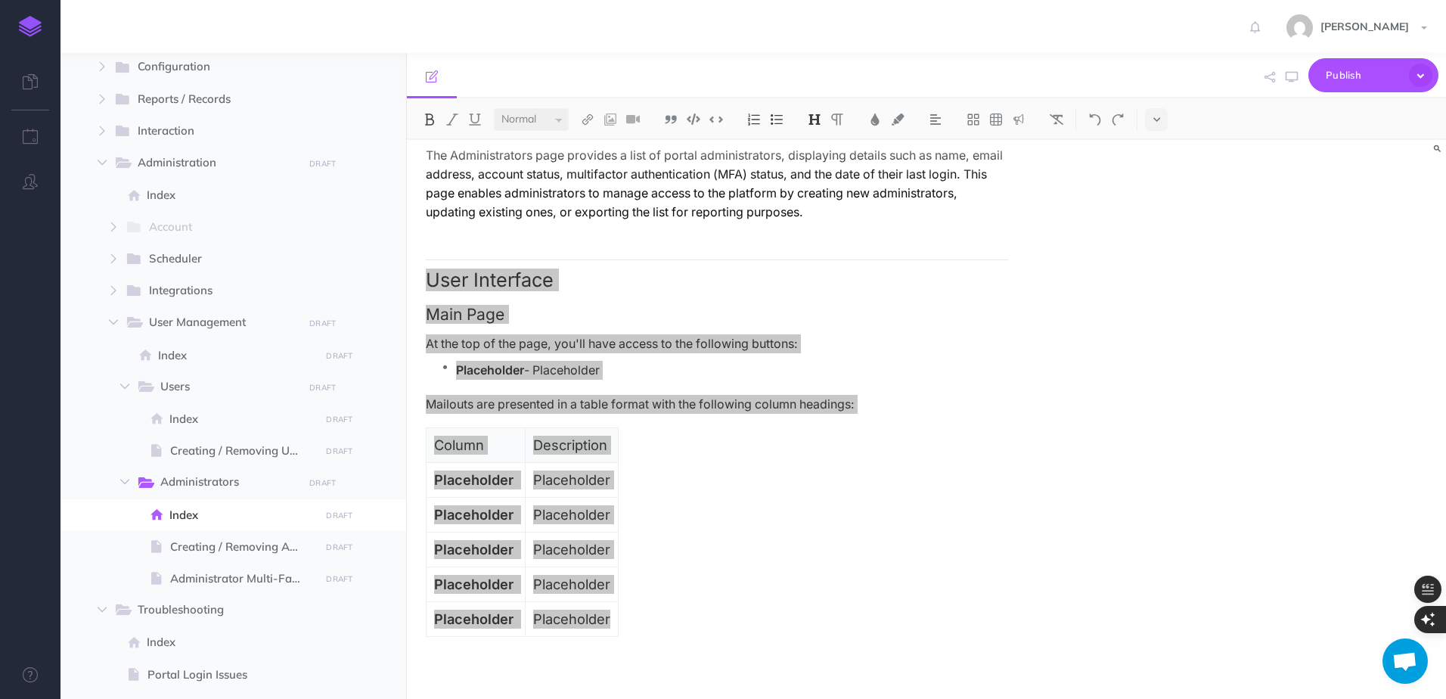
scroll to position [0, 0]
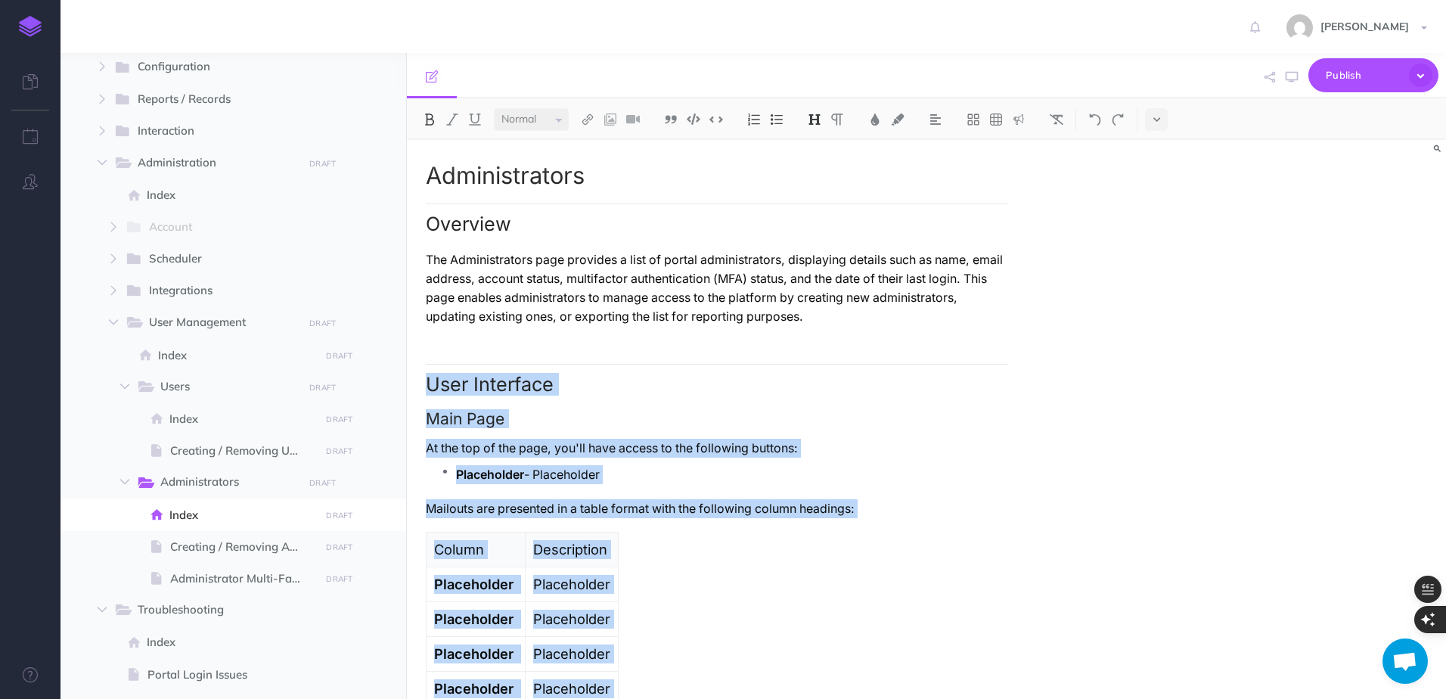
drag, startPoint x: 772, startPoint y: 344, endPoint x: 773, endPoint y: 335, distance: 9.1
click at [772, 343] on div "Administrators Overview The Administrators page provides a list of portal admin…" at bounding box center [717, 471] width 620 height 663
click at [779, 328] on div "Administrators Overview The Administrators page provides a list of portal admin…" at bounding box center [717, 471] width 620 height 663
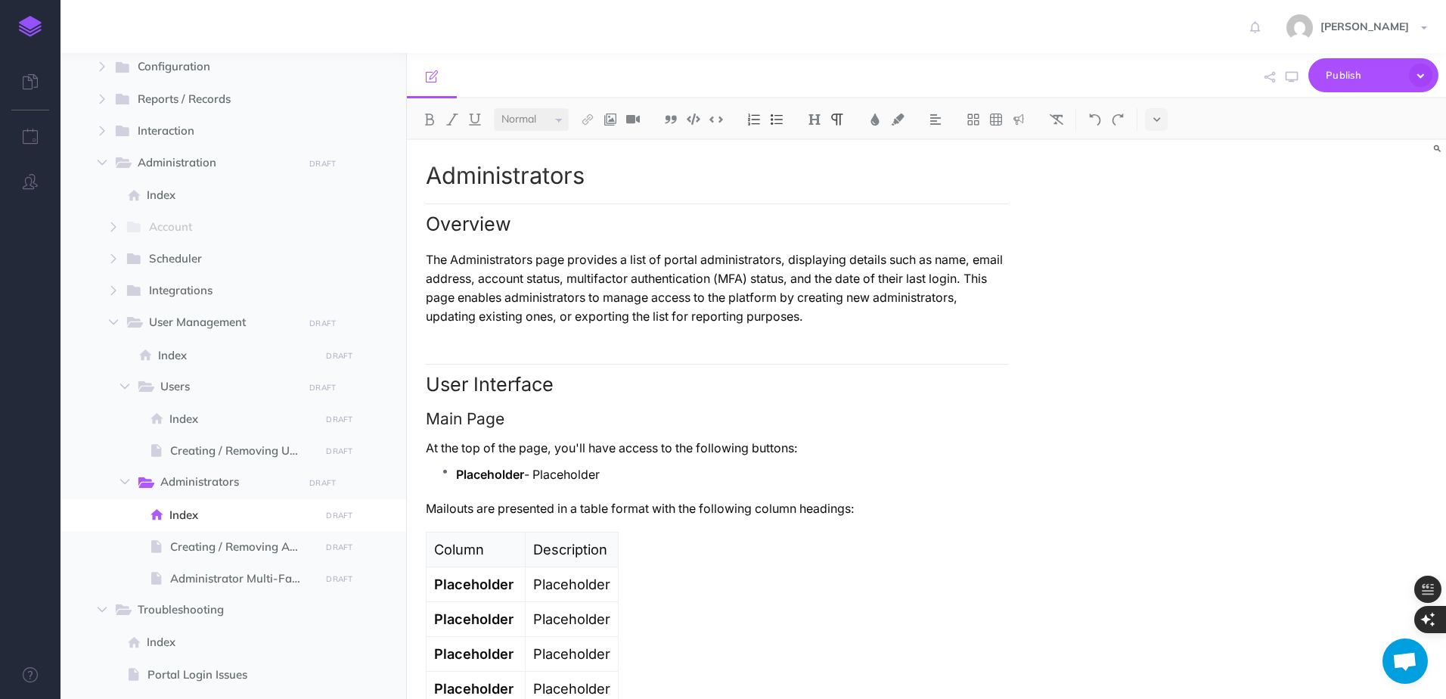
click at [765, 321] on p "The Administrators page provides a list of portal administrators, displaying de…" at bounding box center [717, 288] width 582 height 76
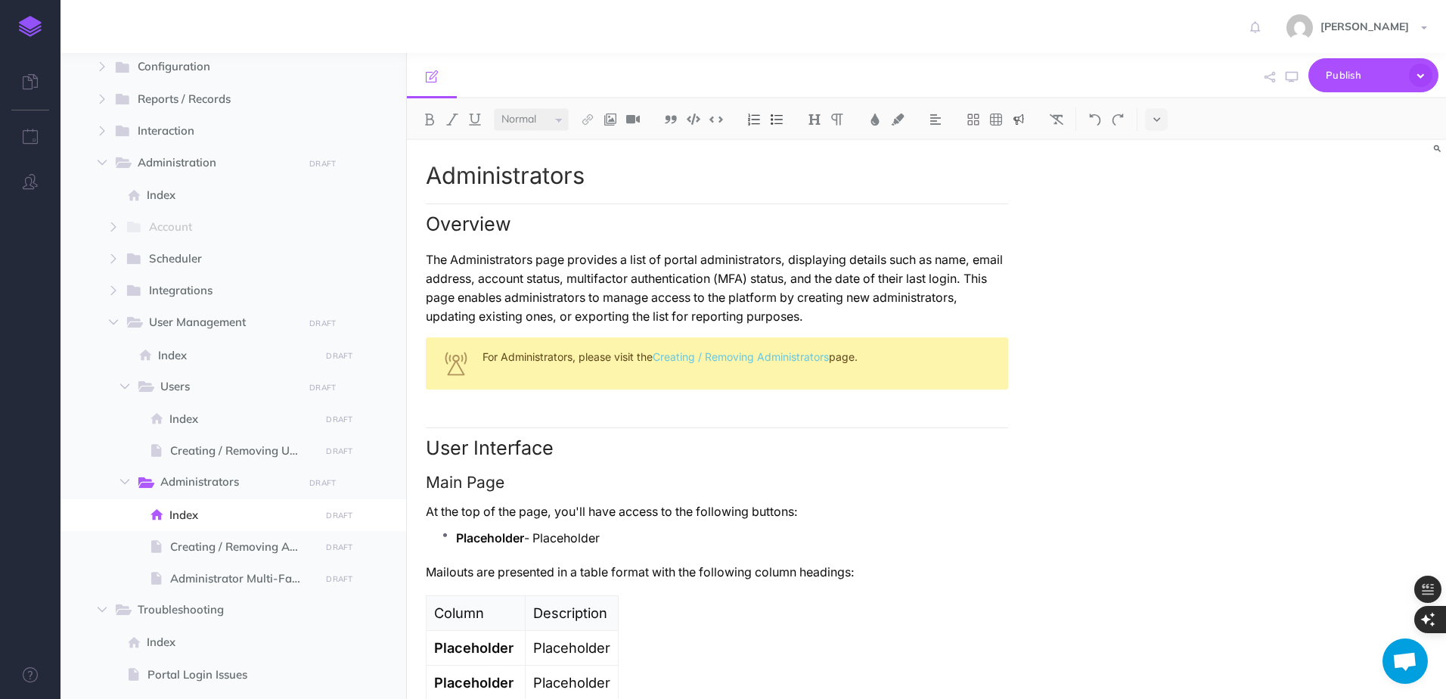
click at [537, 360] on div "For Administrators, please visit the Creating / Removing Administrators page." at bounding box center [717, 363] width 582 height 52
drag, startPoint x: 611, startPoint y: 357, endPoint x: 787, endPoint y: 362, distance: 176.3
click at [787, 362] on div "For Users, please visit the Creating / Removing Administrators page." at bounding box center [717, 363] width 582 height 52
click at [592, 125] on img at bounding box center [588, 119] width 14 height 12
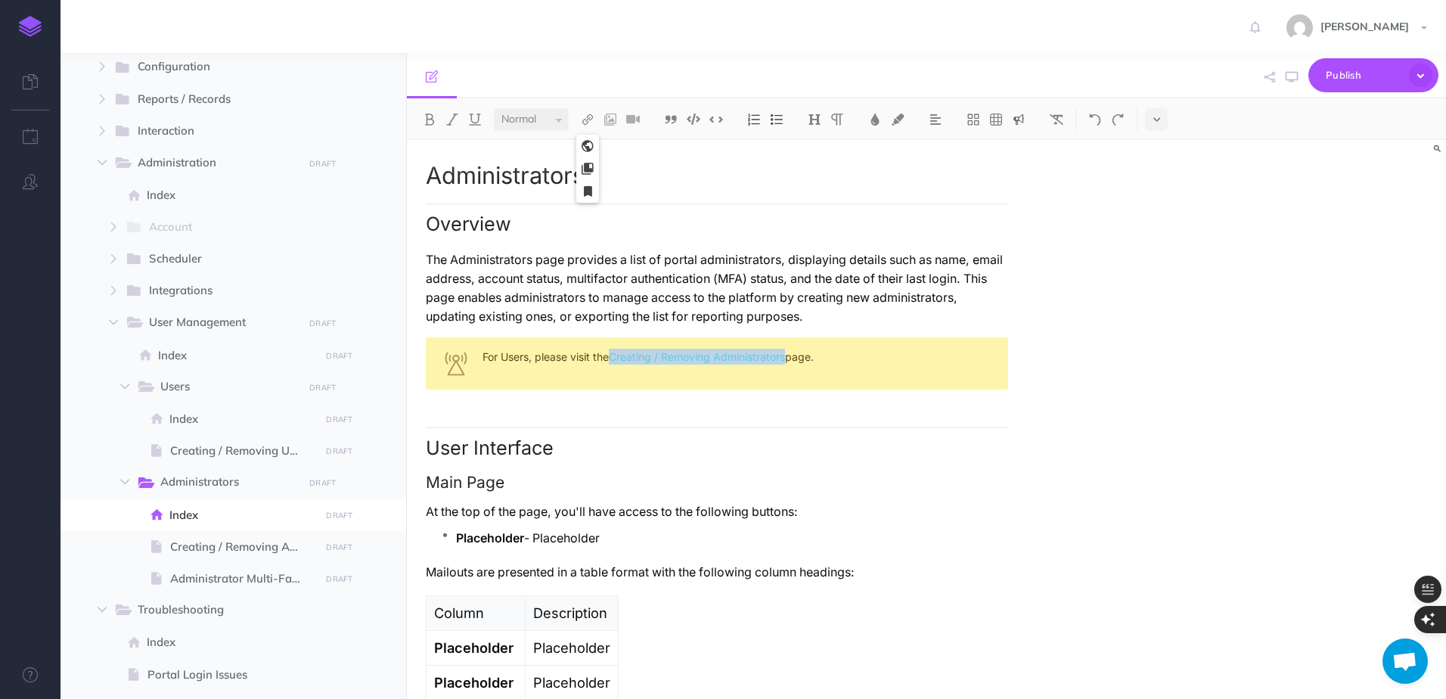
click at [589, 168] on icon at bounding box center [588, 168] width 12 height 11
select select "CLX-KRDB-KJ4-BU5"
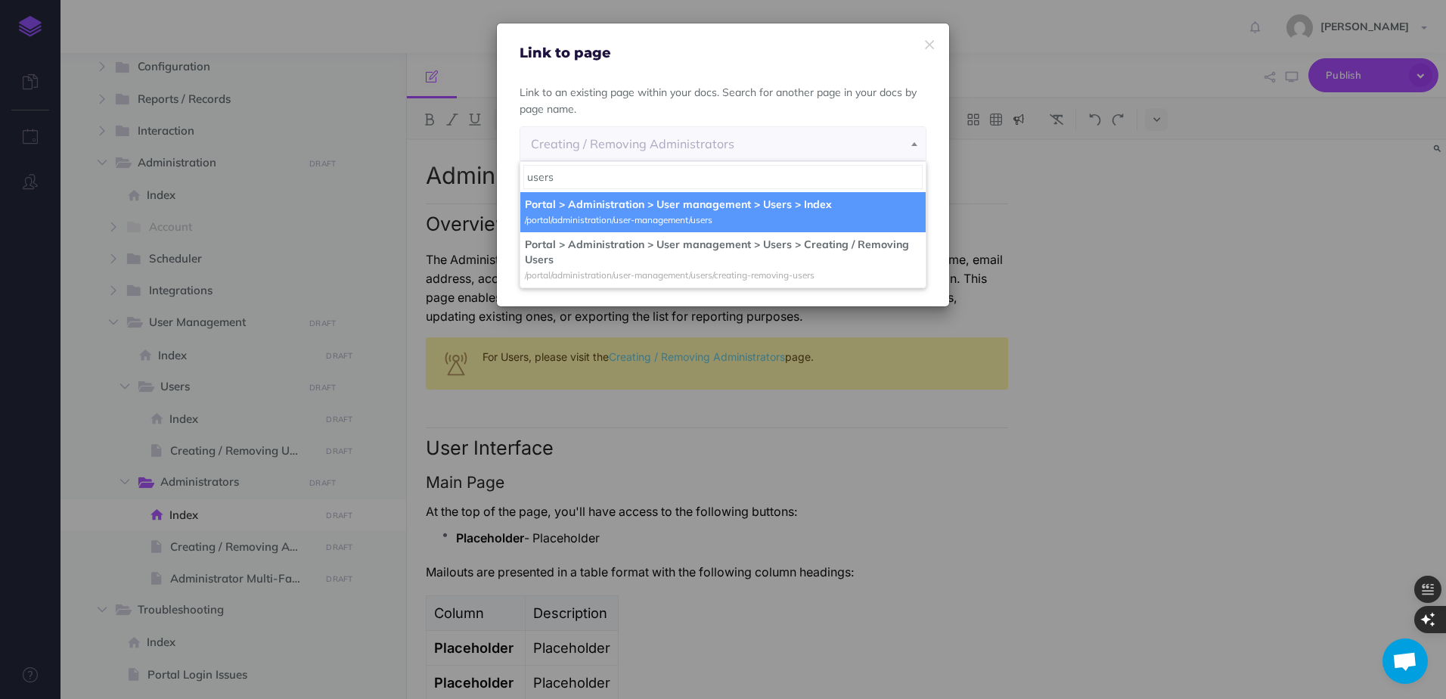
type input "users"
select select "WBI-S27N-QKX-88N"
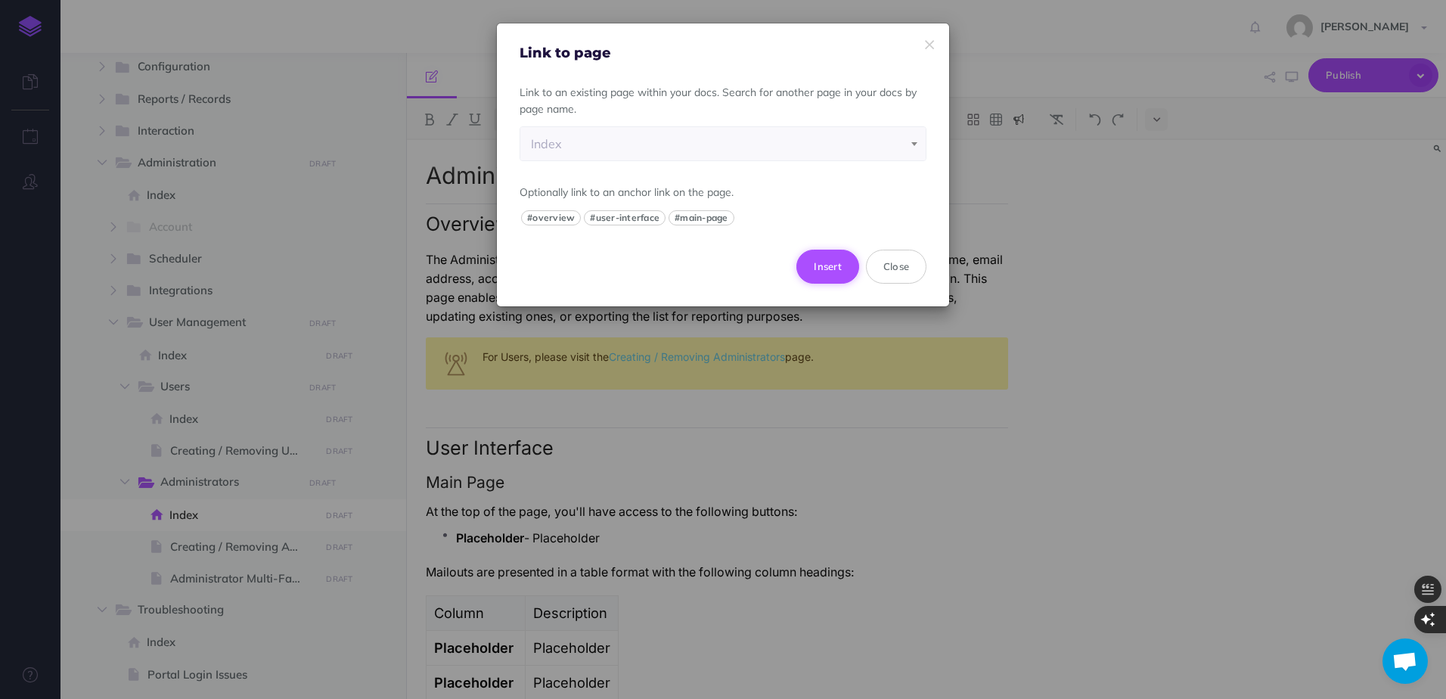
click at [818, 266] on button "Insert" at bounding box center [828, 266] width 63 height 33
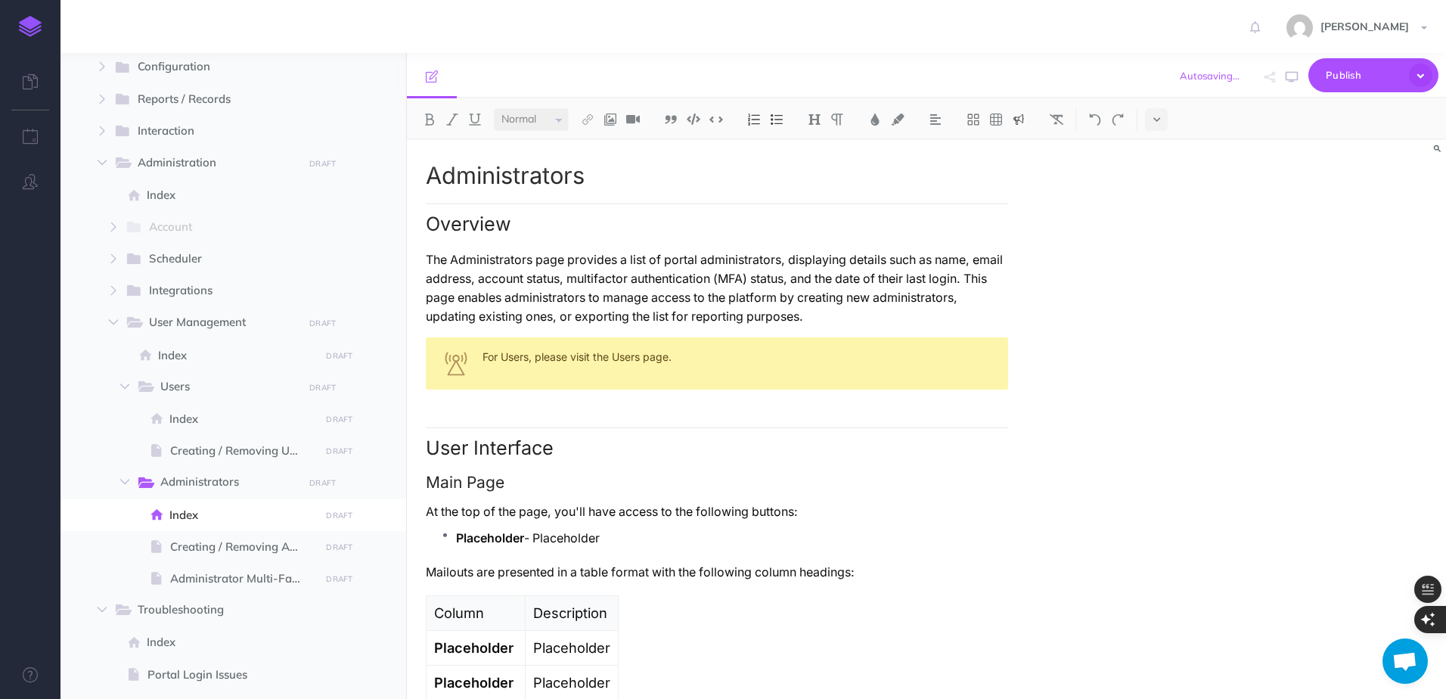
click at [621, 358] on div "For Users, please visit the Users page." at bounding box center [717, 363] width 582 height 52
click at [586, 121] on img at bounding box center [588, 119] width 14 height 12
click at [592, 169] on icon at bounding box center [588, 168] width 12 height 11
select select "CLX-KRDB-KJ4-BU5"
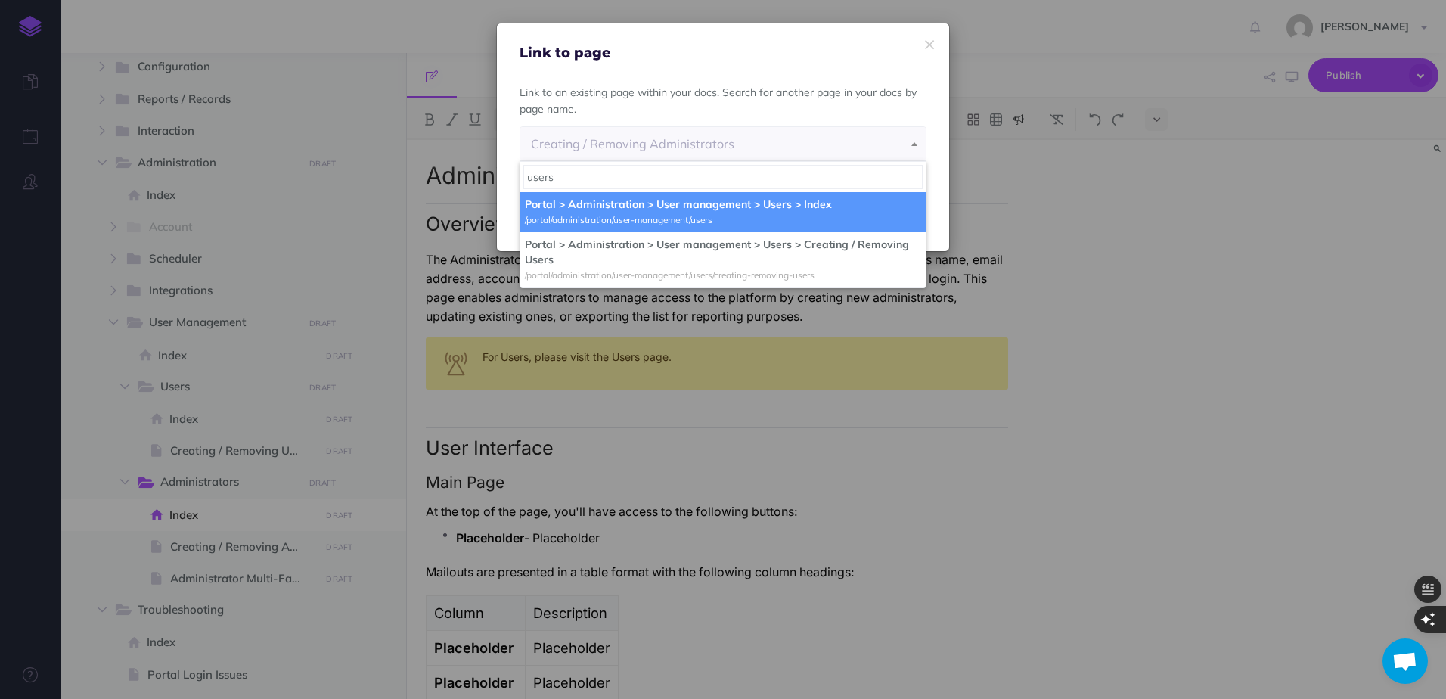
type input "users"
select select "WBI-S27N-QKX-88N"
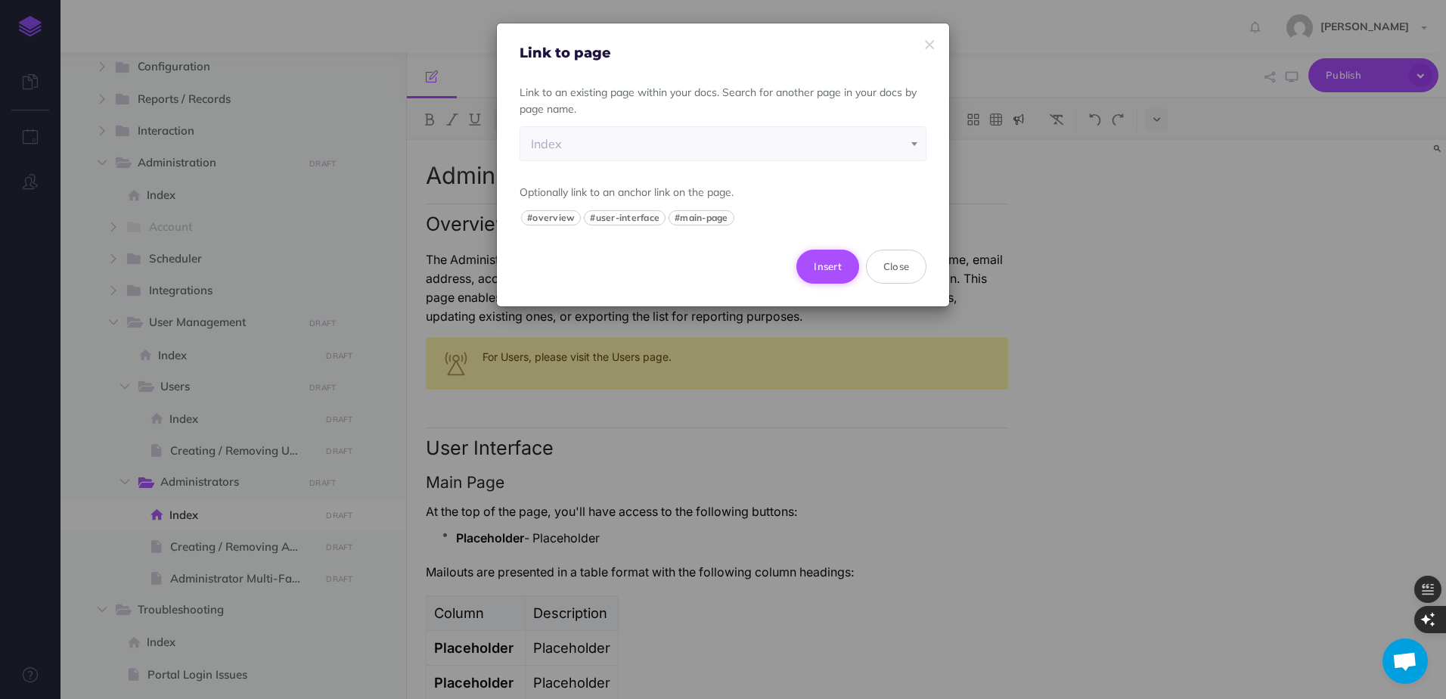
click at [828, 269] on button "Insert" at bounding box center [828, 266] width 63 height 33
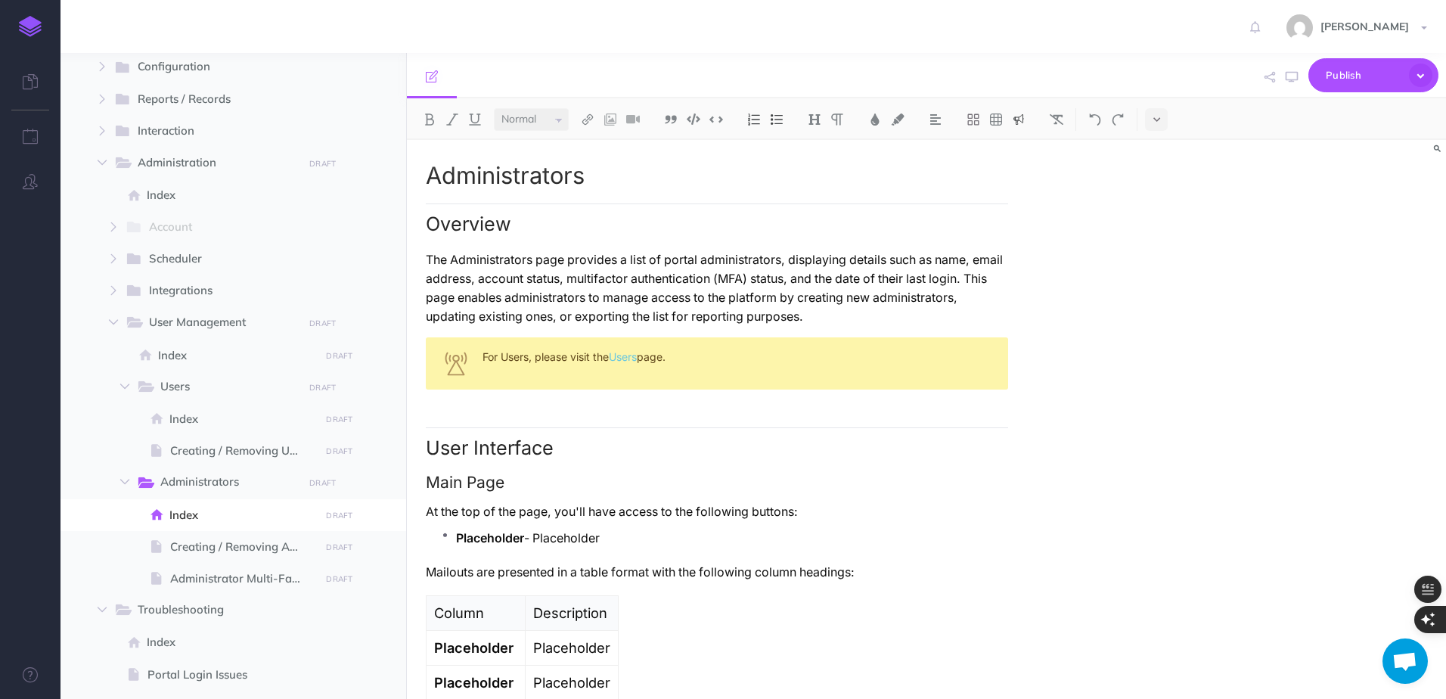
click at [781, 383] on div "For Users, please visit the Users page." at bounding box center [717, 363] width 582 height 52
click at [445, 570] on p "Mailouts are presented in a table format with the following column headings:" at bounding box center [717, 572] width 582 height 19
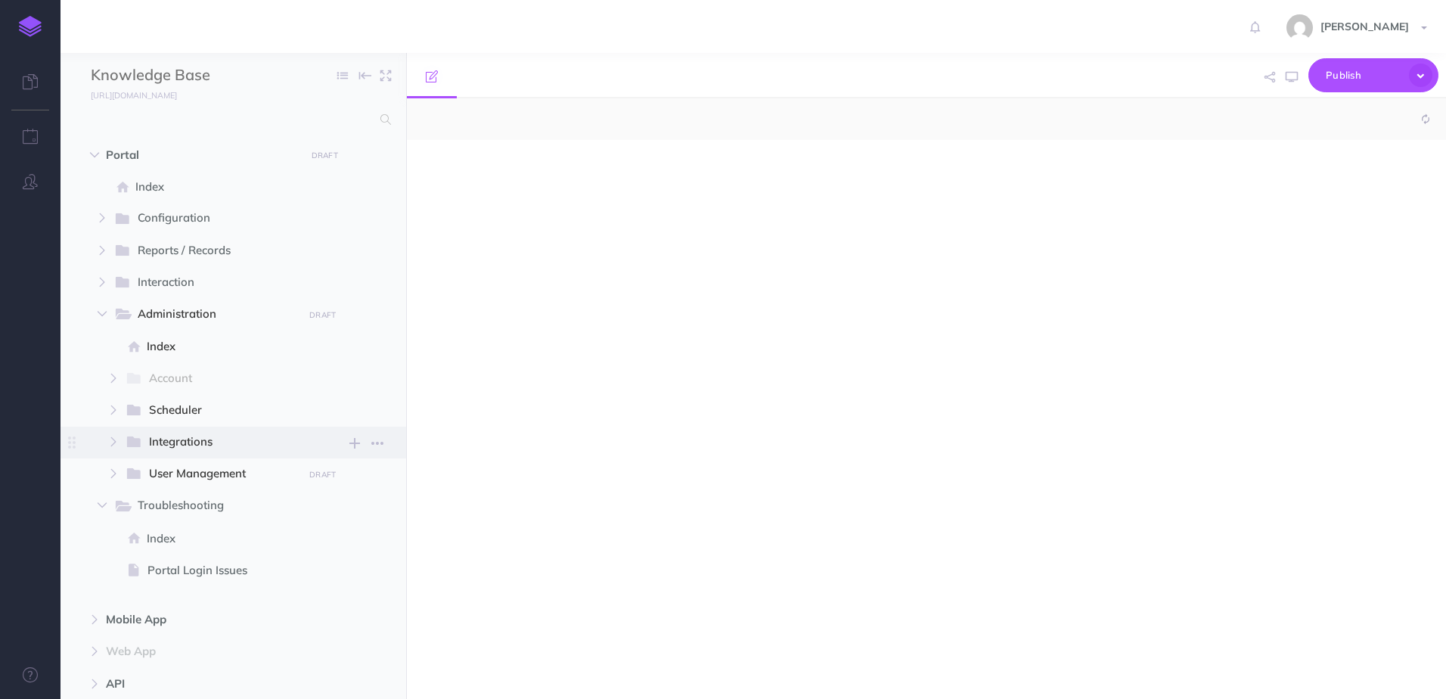
select select "null"
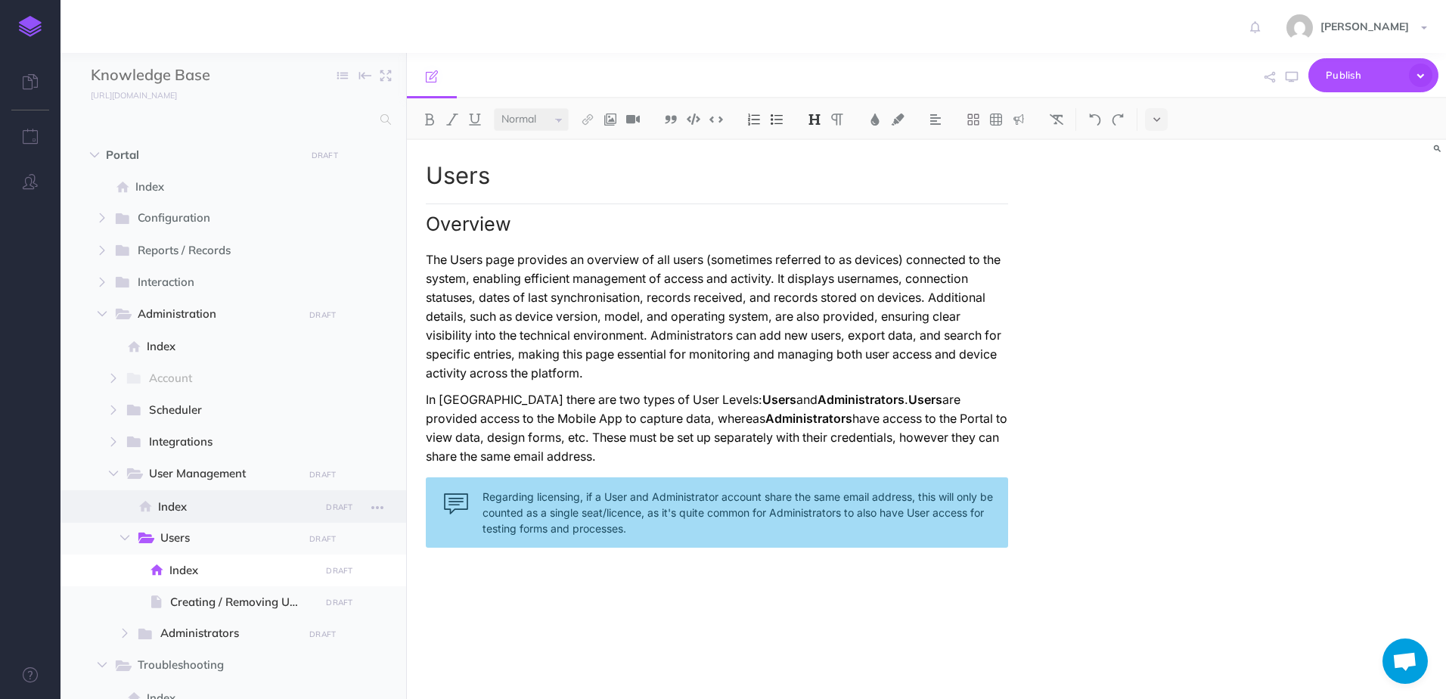
click at [179, 498] on span "Index" at bounding box center [236, 507] width 157 height 18
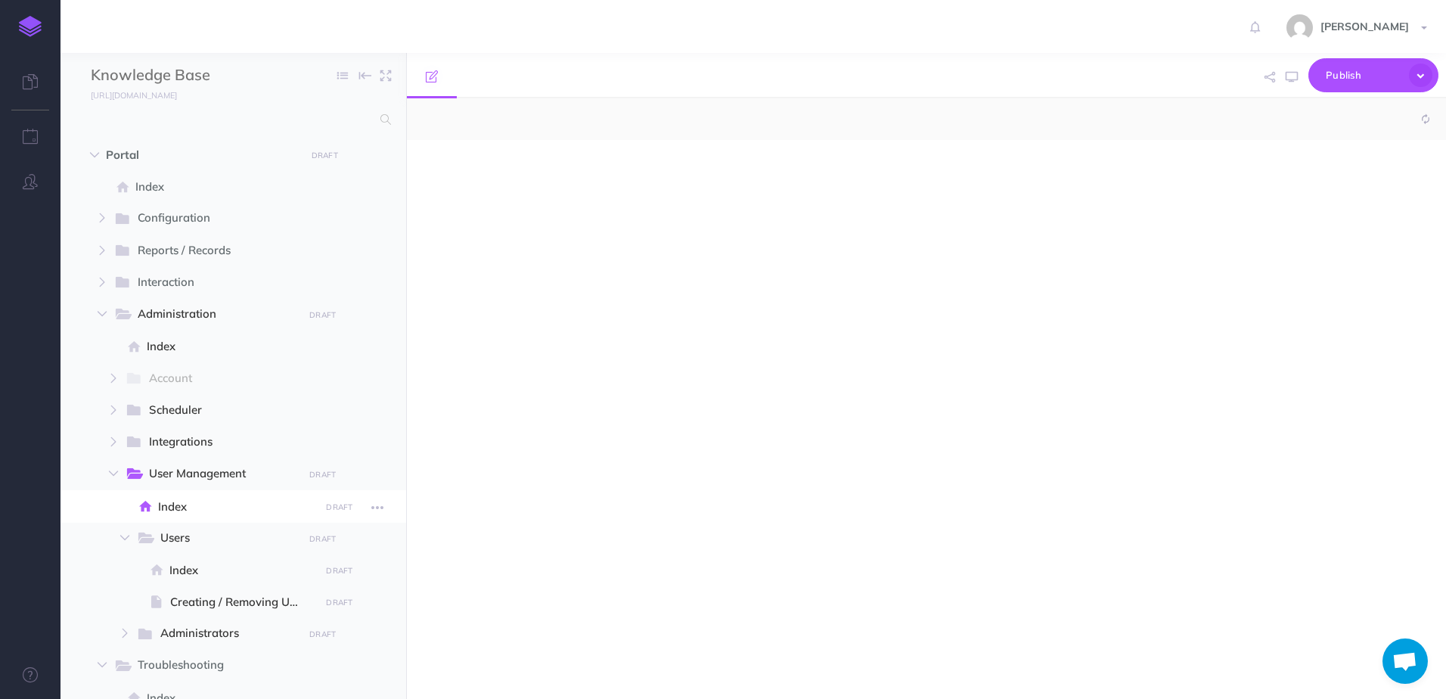
select select "null"
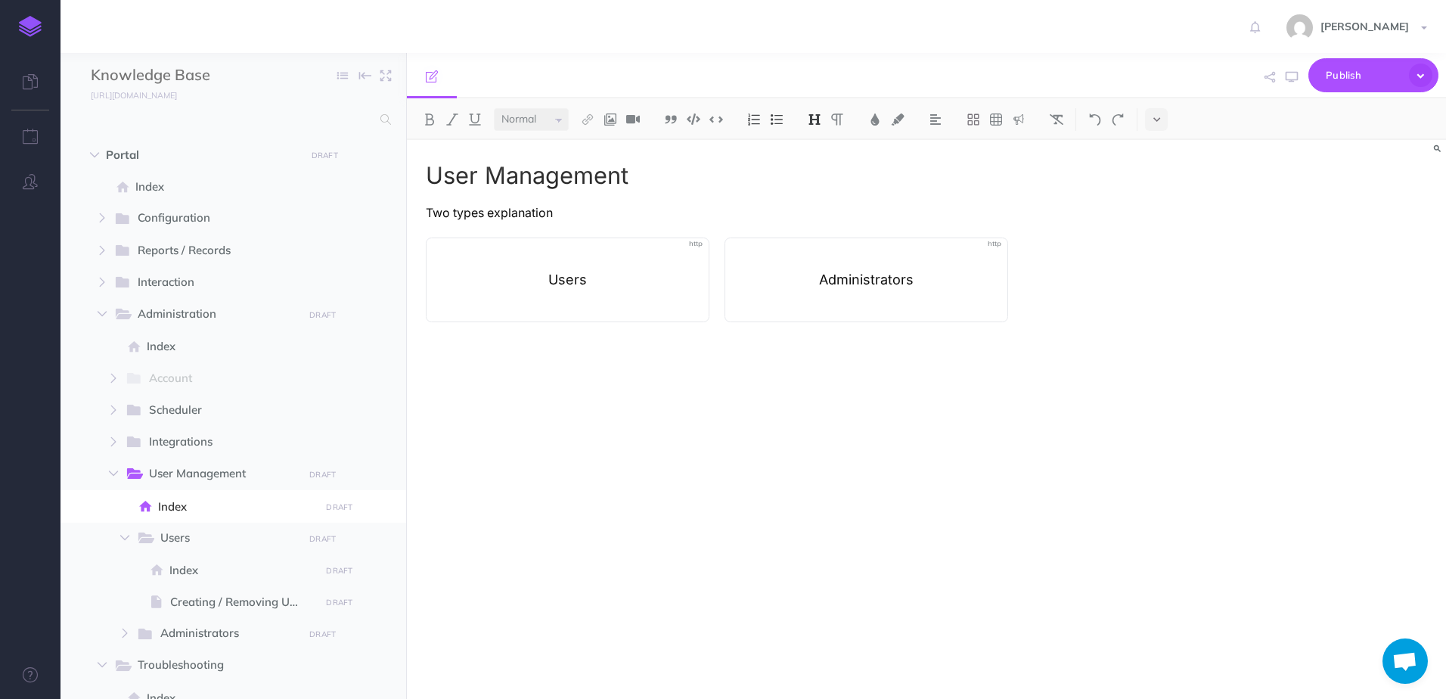
drag, startPoint x: 472, startPoint y: 204, endPoint x: 471, endPoint y: 218, distance: 13.7
click at [472, 212] on p "Two types explanation" at bounding box center [717, 212] width 582 height 19
click at [471, 218] on p "Two types explanation" at bounding box center [717, 212] width 582 height 19
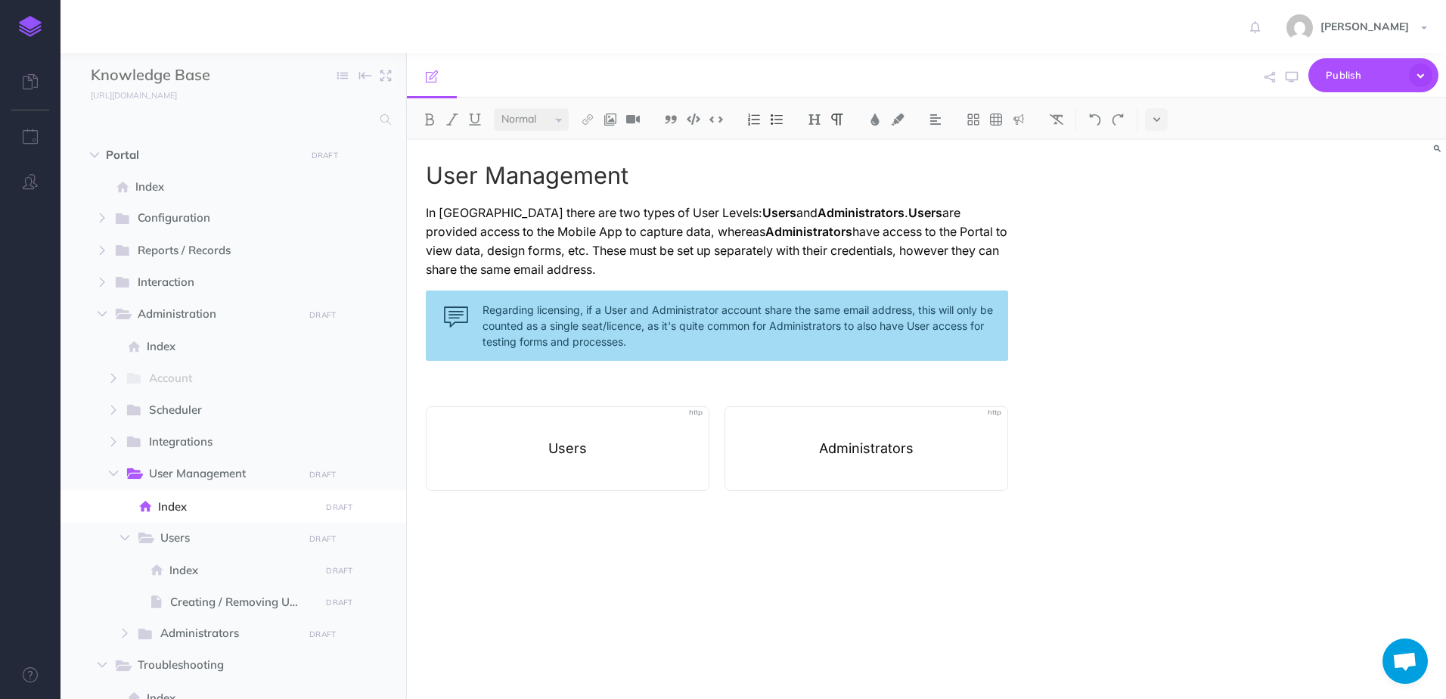
click at [748, 377] on p at bounding box center [717, 381] width 582 height 19
click at [601, 328] on div "Regarding licensing, if a User and Administrator account share the same email a…" at bounding box center [717, 325] width 582 height 70
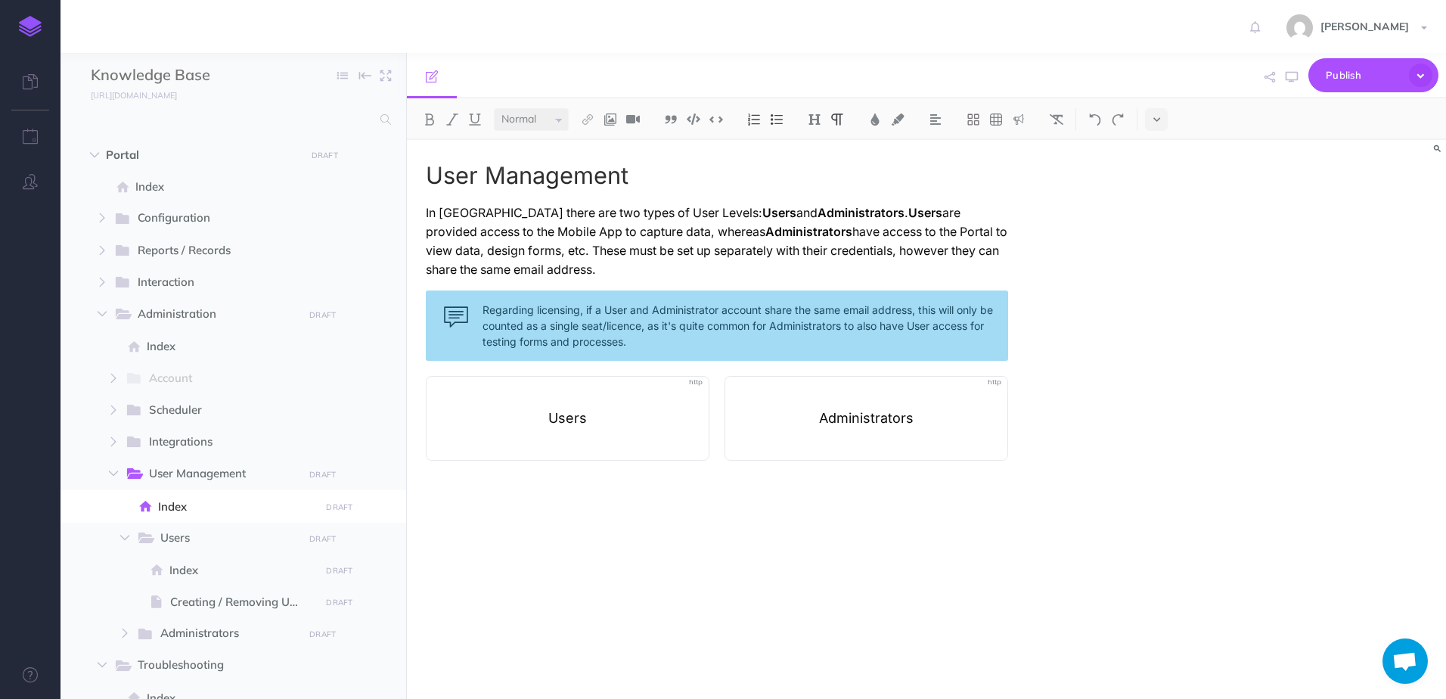
click at [654, 508] on div "User Management In Culverdocs there are two types of User Levels: Users and Adm…" at bounding box center [717, 412] width 620 height 544
click at [100, 248] on icon "button" at bounding box center [102, 250] width 9 height 9
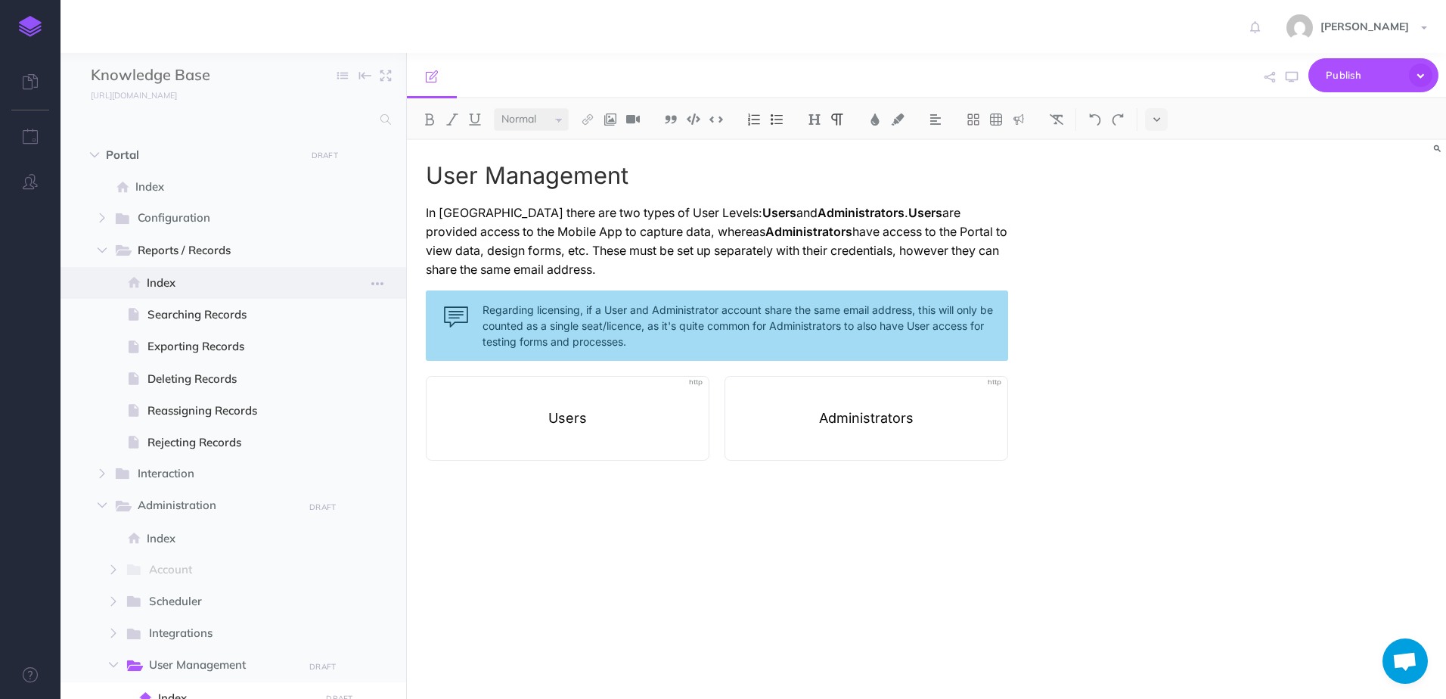
click at [152, 283] on span "Index" at bounding box center [231, 283] width 169 height 18
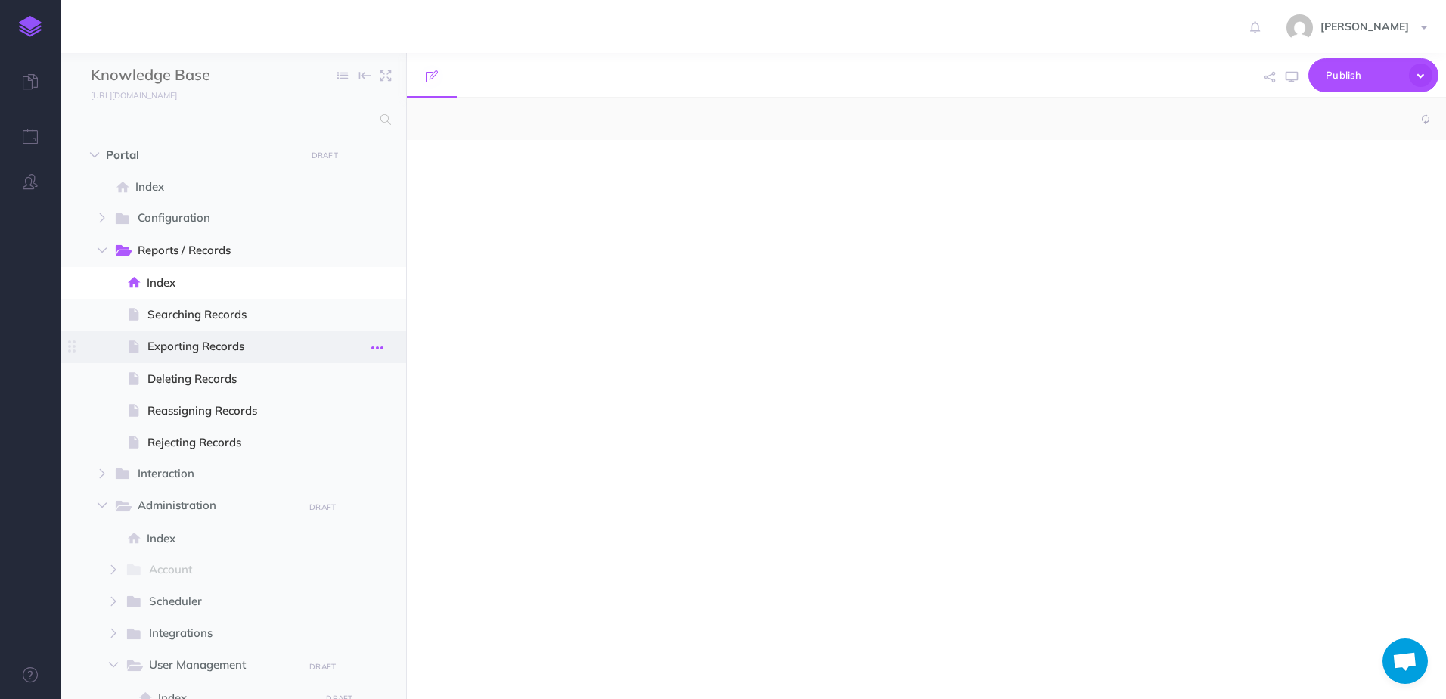
select select "null"
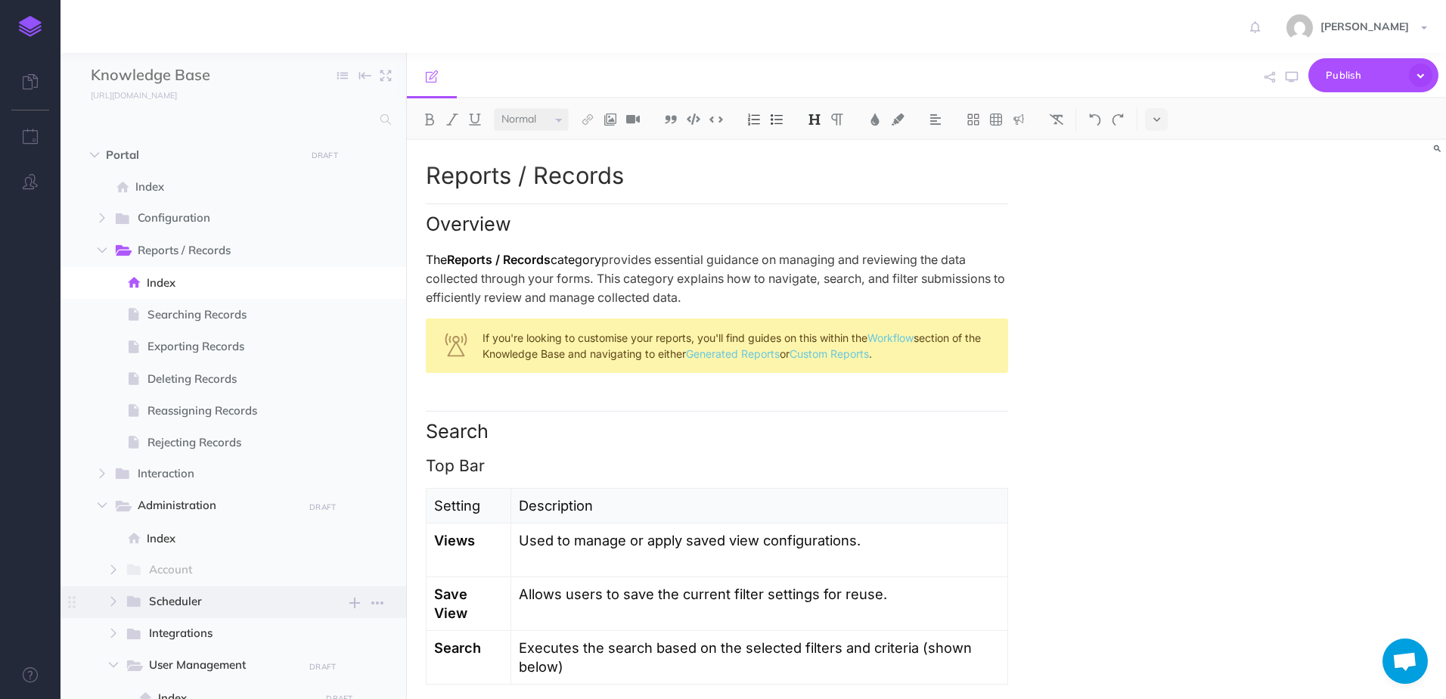
click at [143, 595] on icon at bounding box center [135, 602] width 20 height 21
click at [191, 626] on span "Index" at bounding box center [236, 634] width 157 height 18
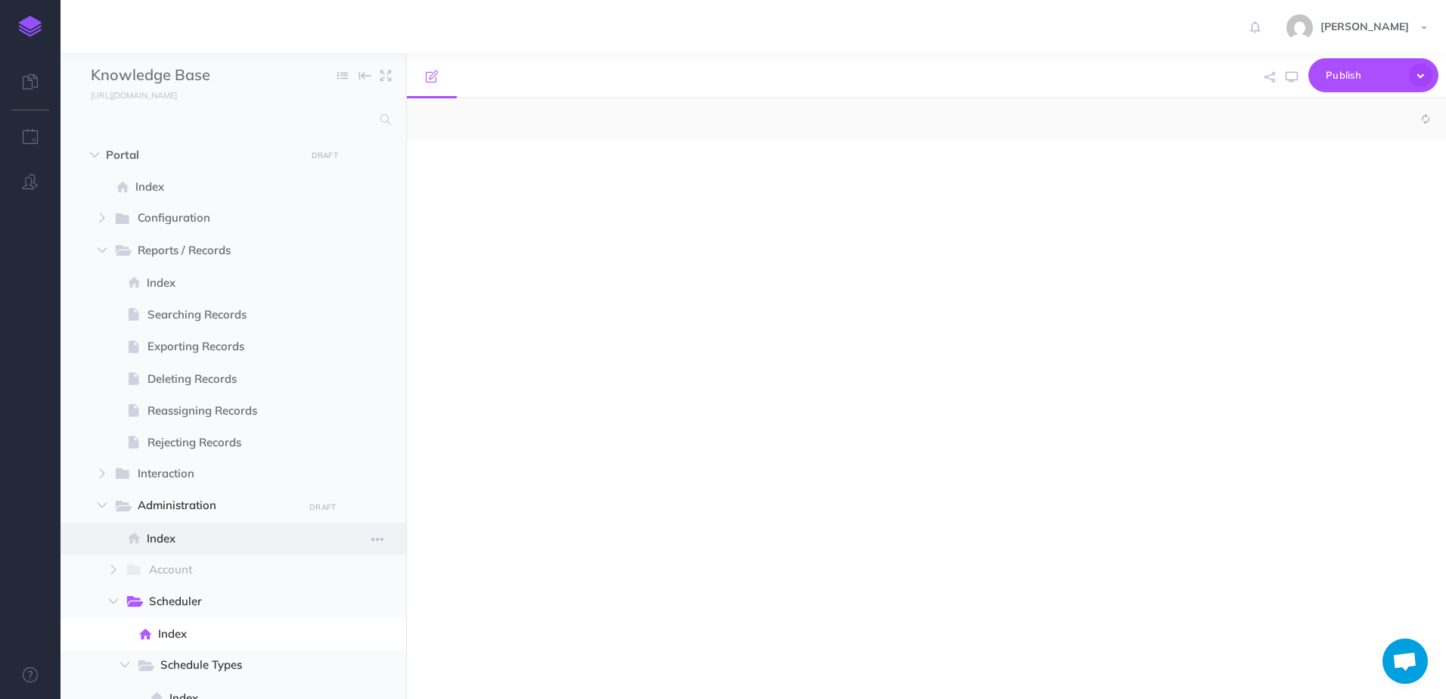
select select "null"
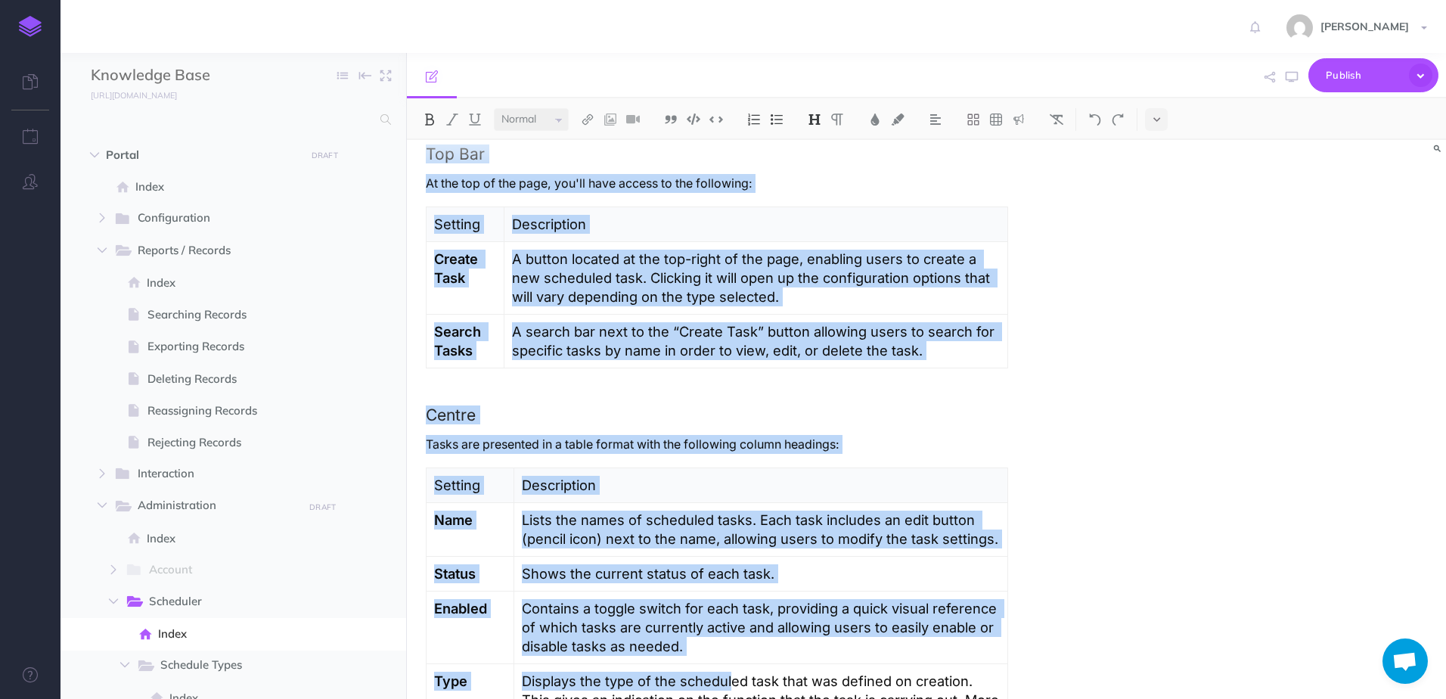
scroll to position [378, 0]
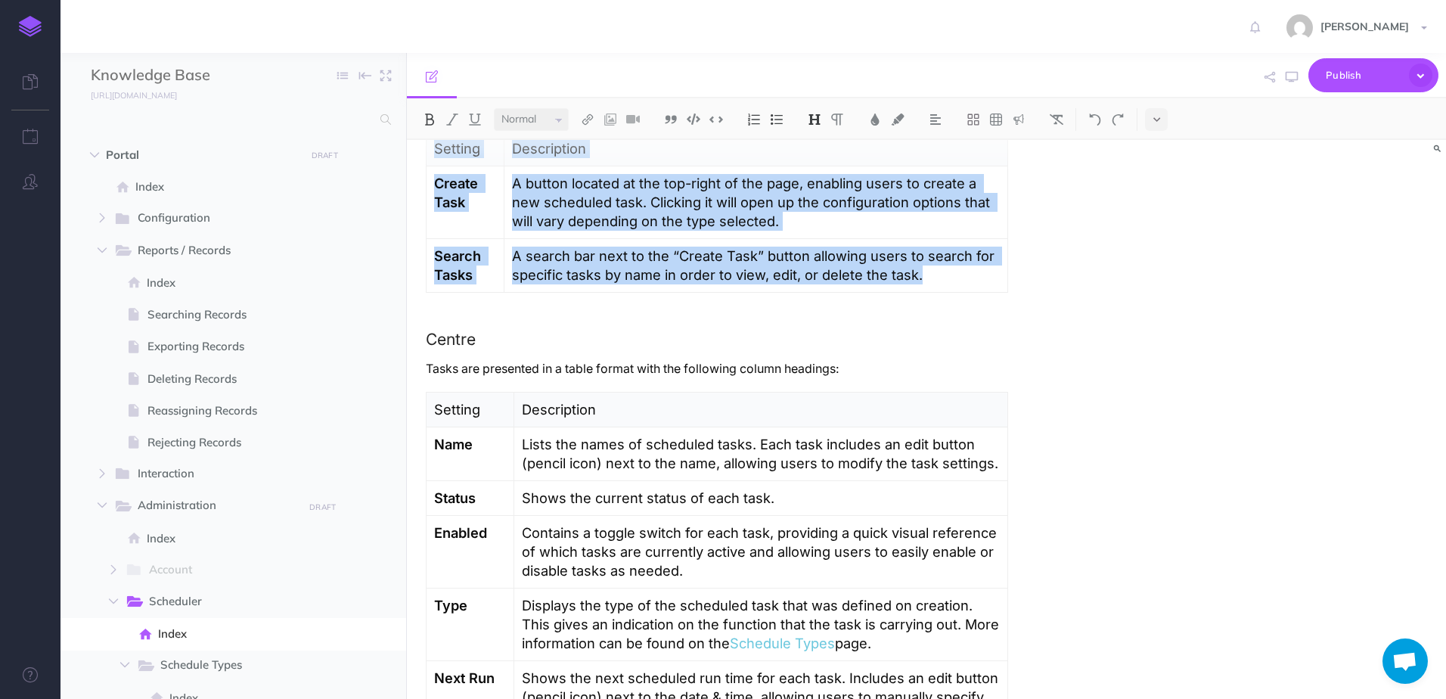
drag, startPoint x: 421, startPoint y: 245, endPoint x: 1026, endPoint y: 262, distance: 604.6
copy div "Scheduler Page Top Bar At the top of the page, you'll have access to the follow…"
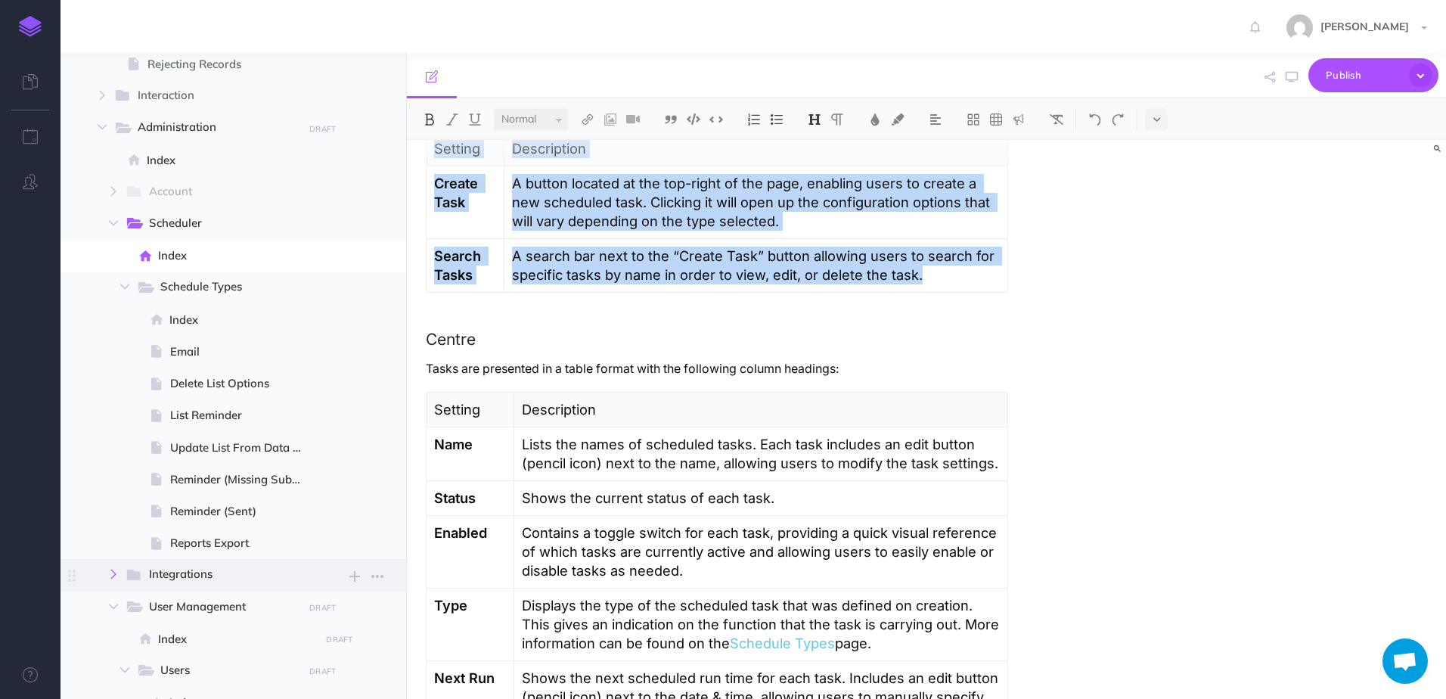
click at [107, 570] on button "button" at bounding box center [113, 574] width 27 height 18
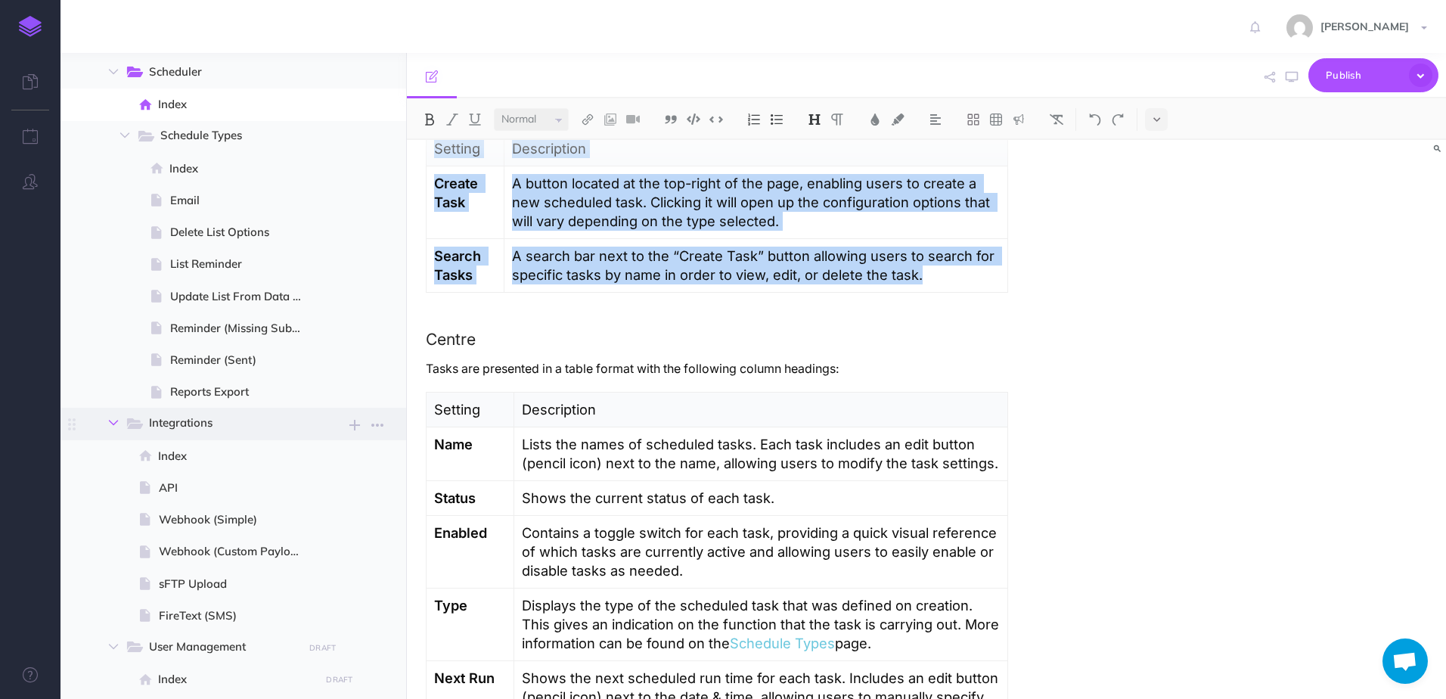
click at [118, 424] on icon "button" at bounding box center [113, 422] width 9 height 9
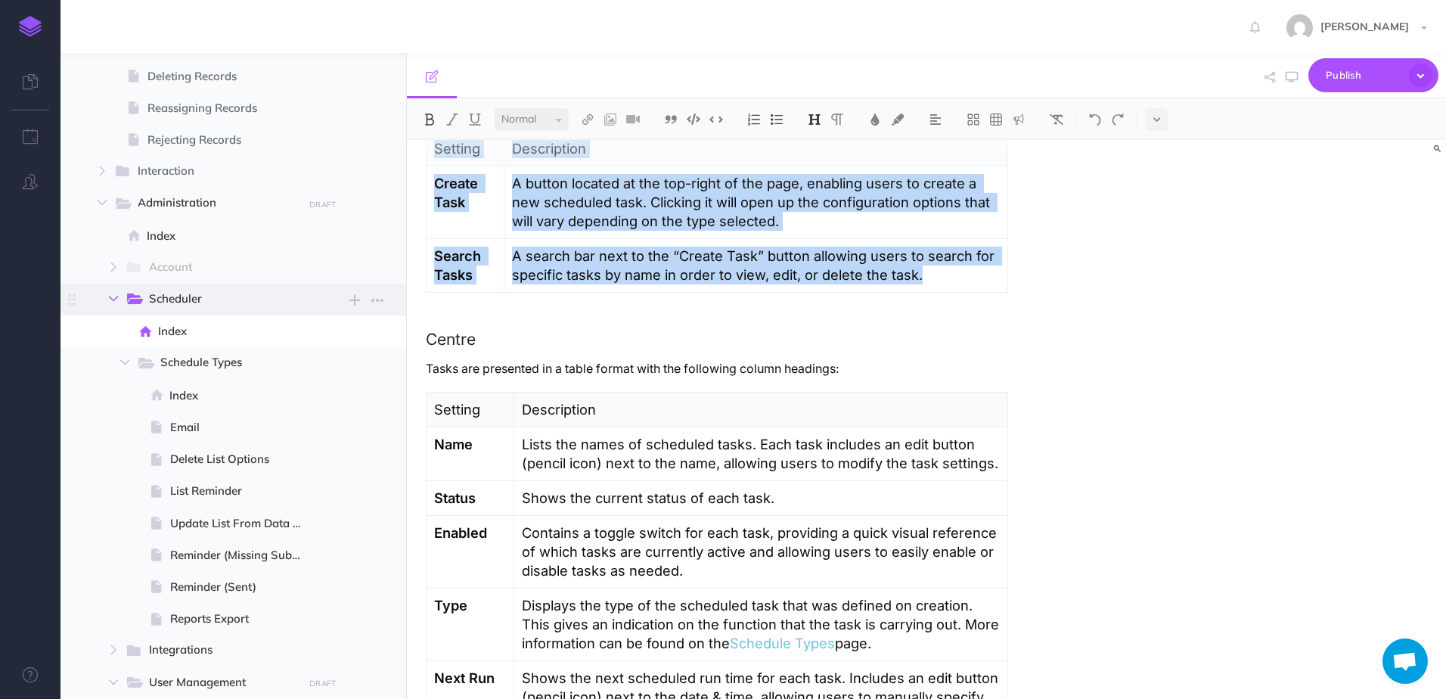
click at [119, 304] on button "button" at bounding box center [113, 299] width 27 height 18
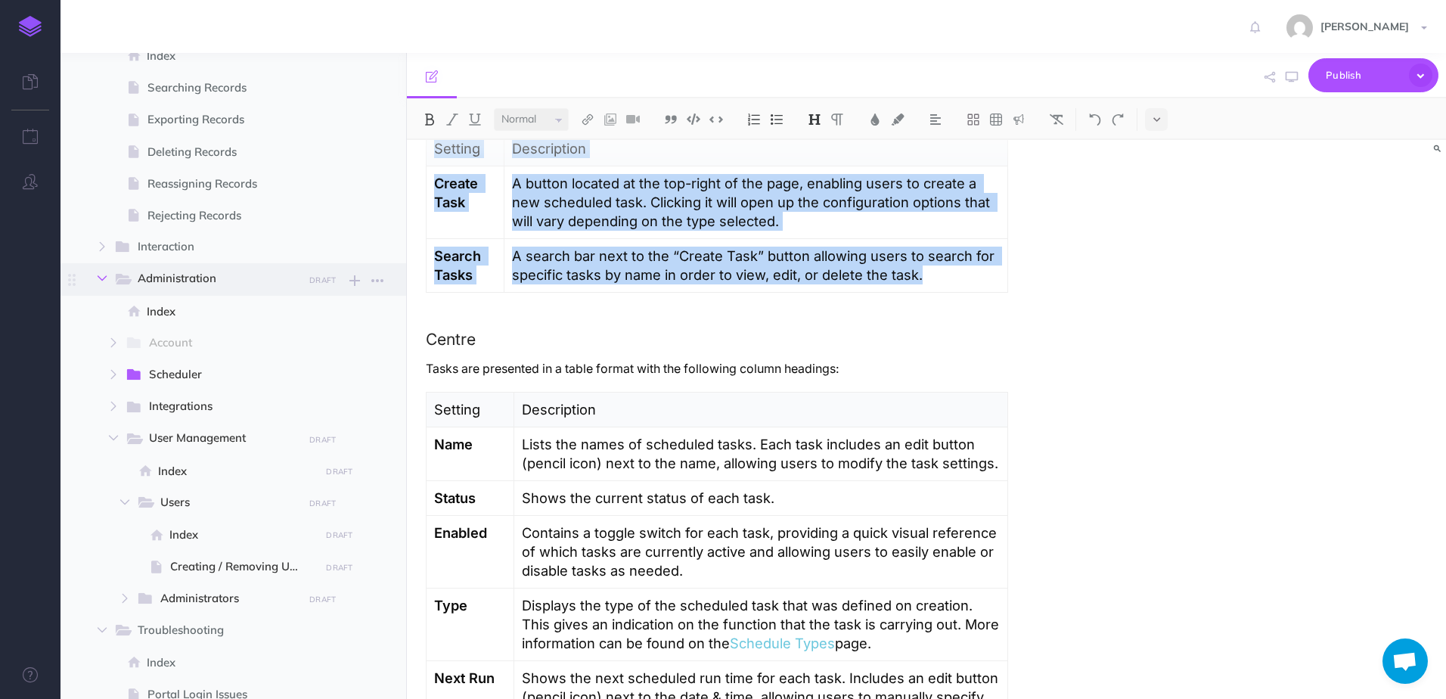
scroll to position [151, 0]
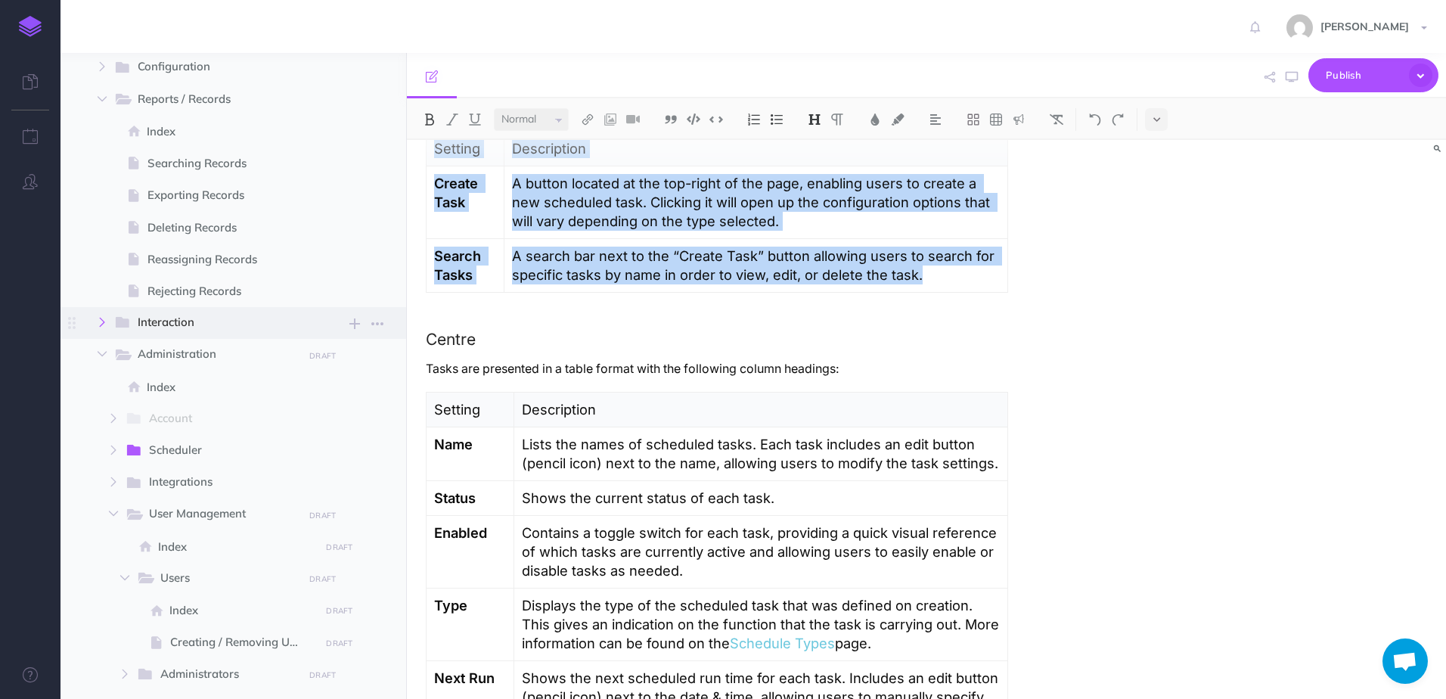
click at [103, 322] on icon "button" at bounding box center [102, 322] width 9 height 9
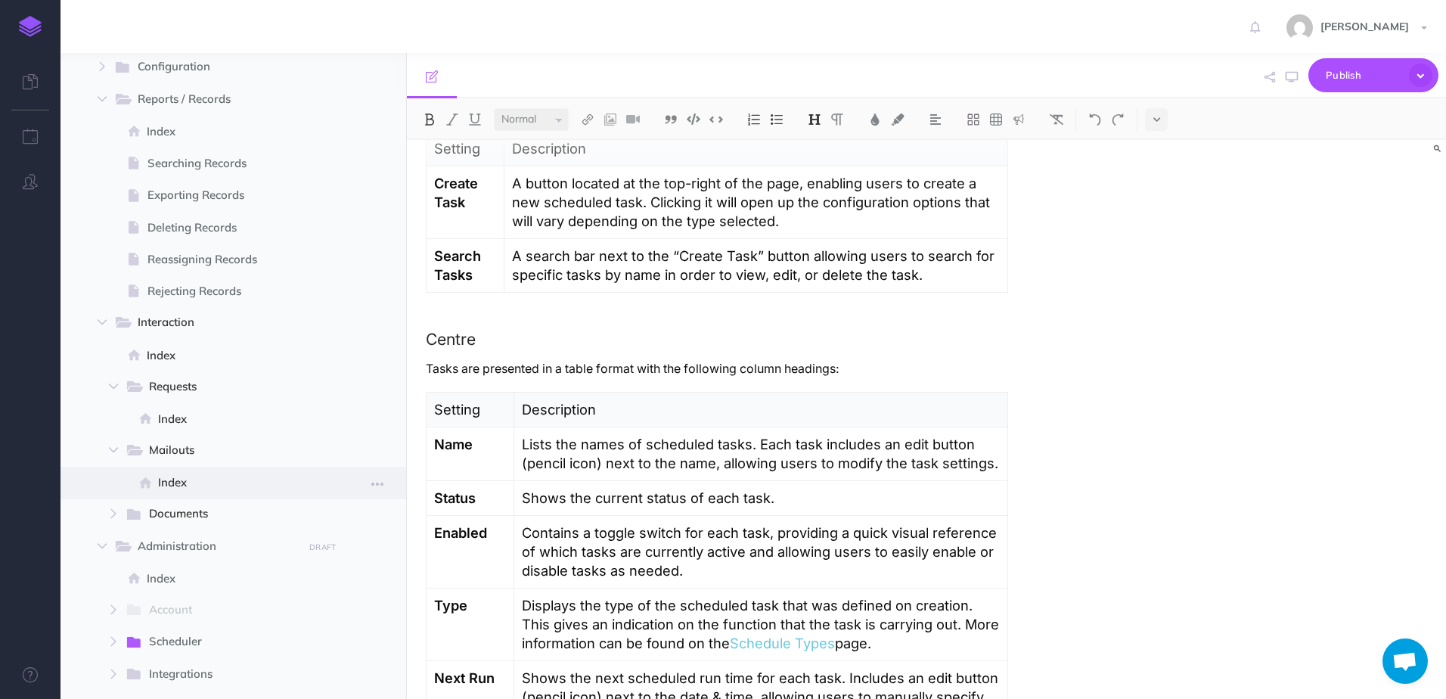
click at [176, 482] on span "Index" at bounding box center [236, 483] width 157 height 18
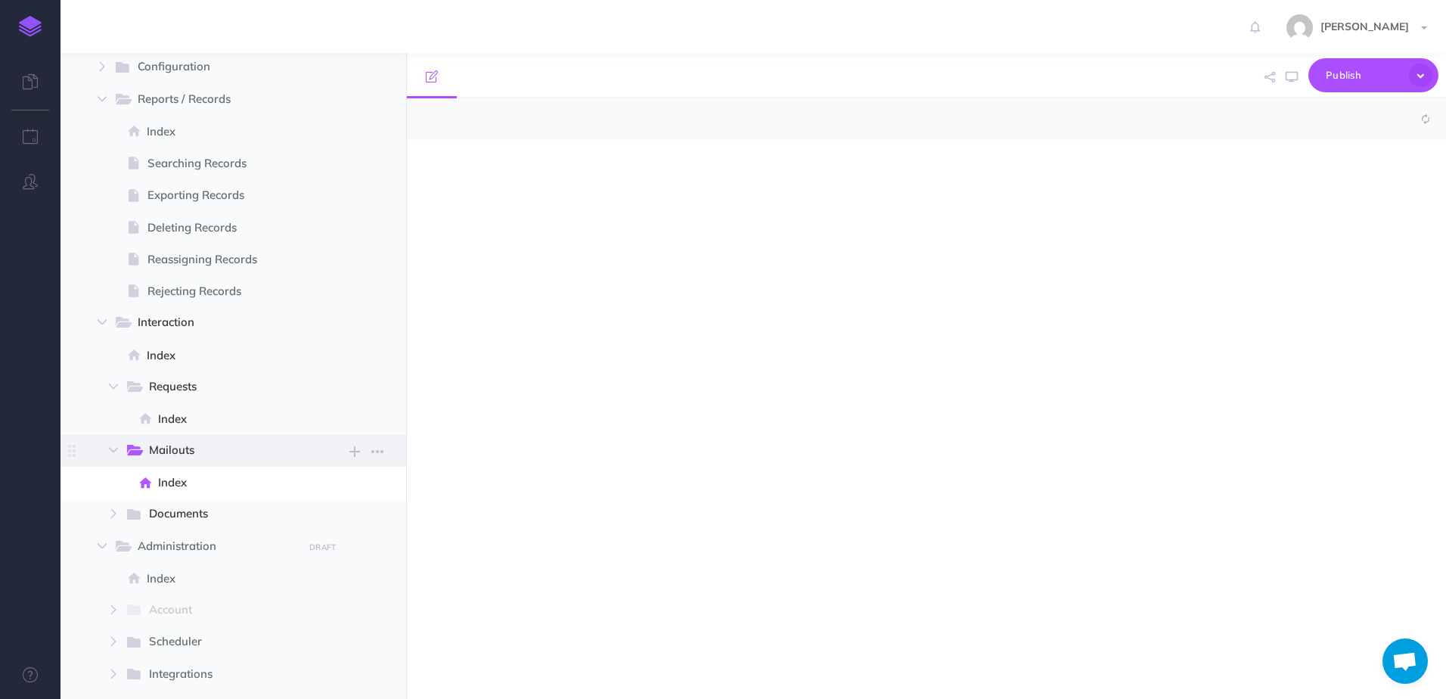
select select "null"
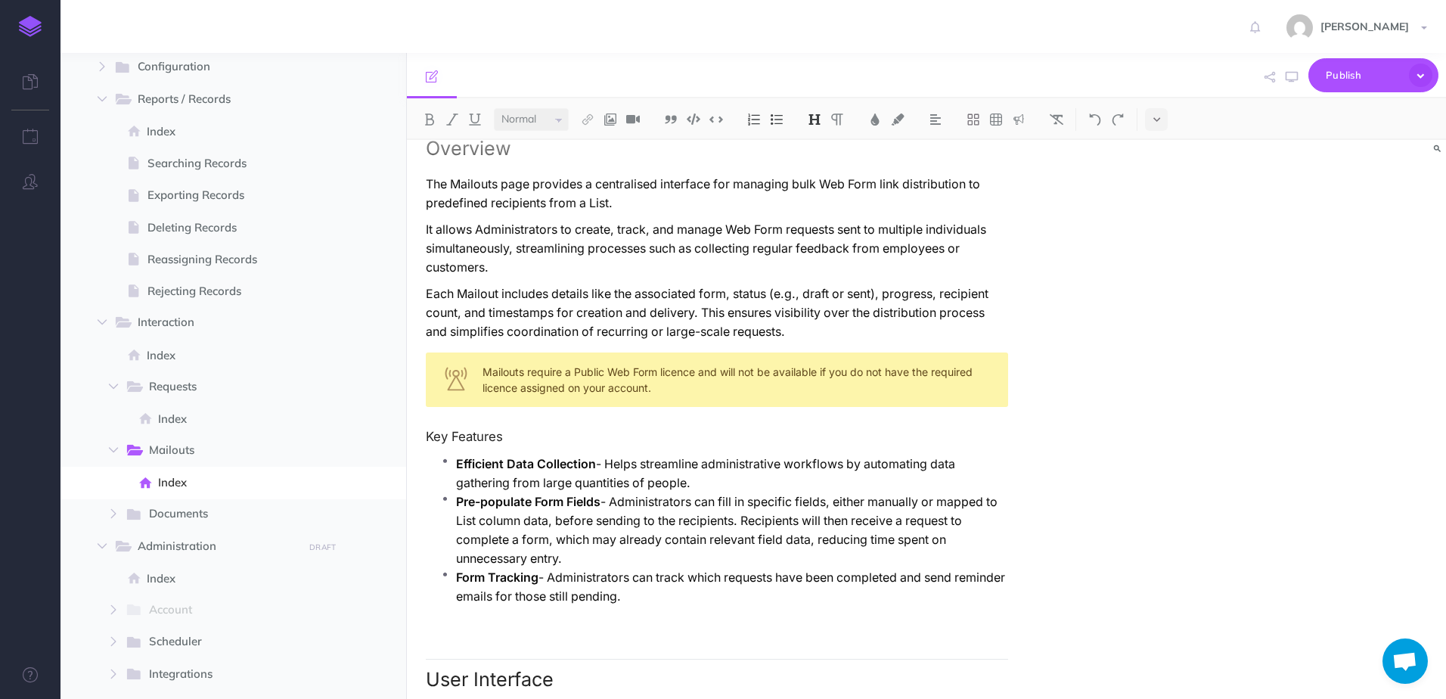
scroll to position [454, 0]
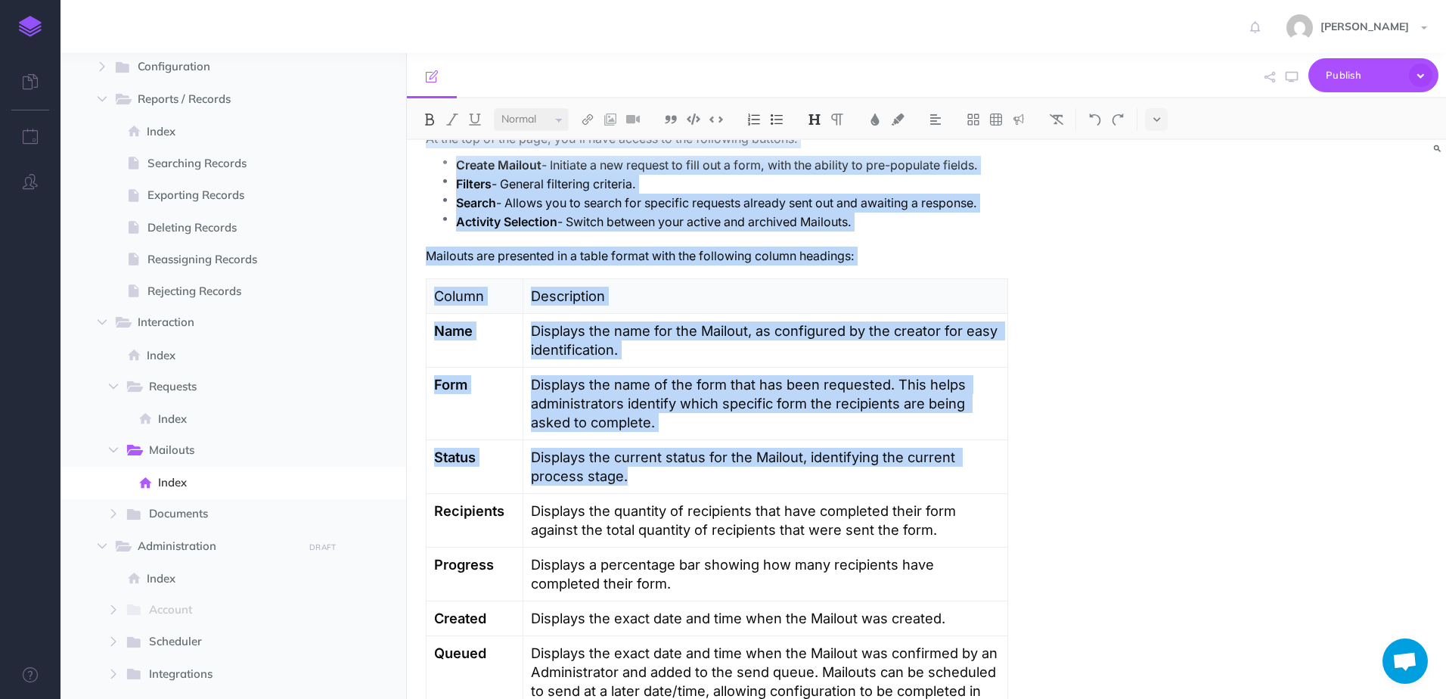
scroll to position [605, 0]
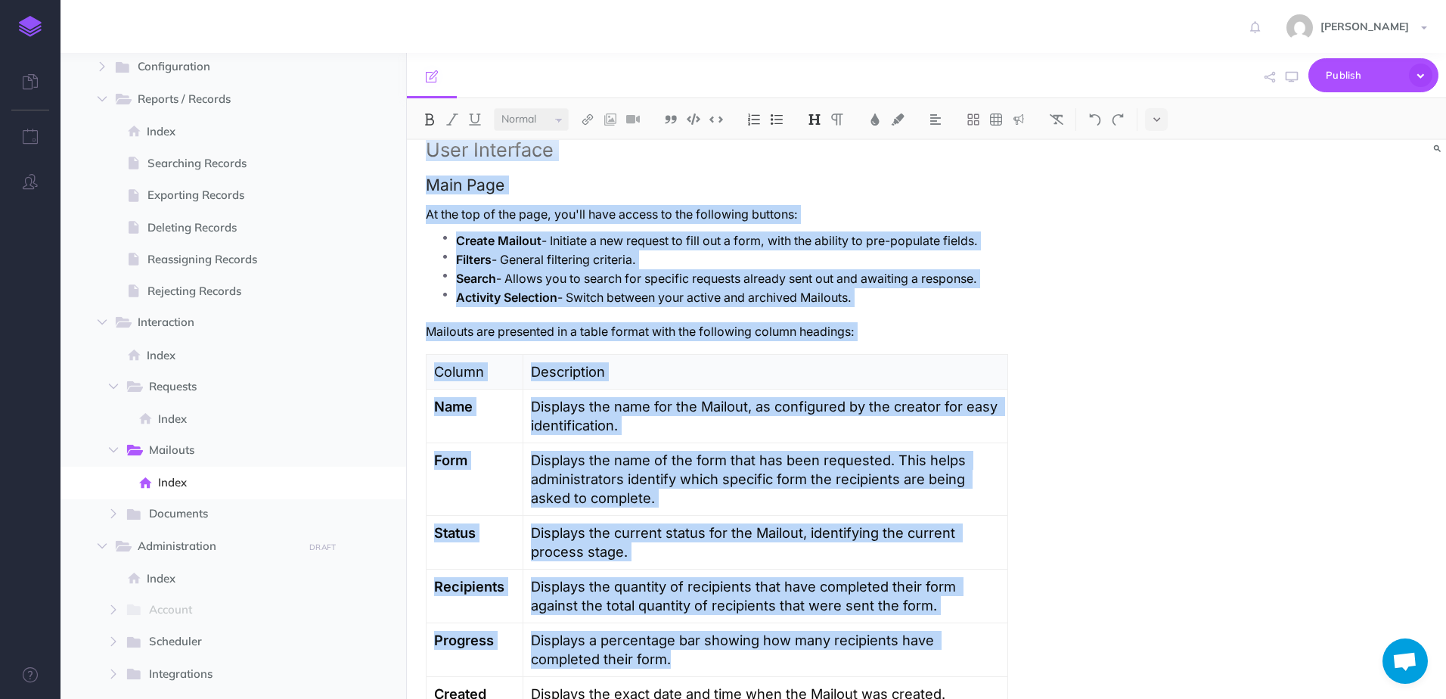
drag, startPoint x: 429, startPoint y: 260, endPoint x: 666, endPoint y: 631, distance: 439.8
copy div "User Interface Main Page At the top of the page, you'll have access to the foll…"
click at [690, 397] on p "Displays the name for the Mailout, as configured by the creator for easy identi…" at bounding box center [765, 416] width 469 height 38
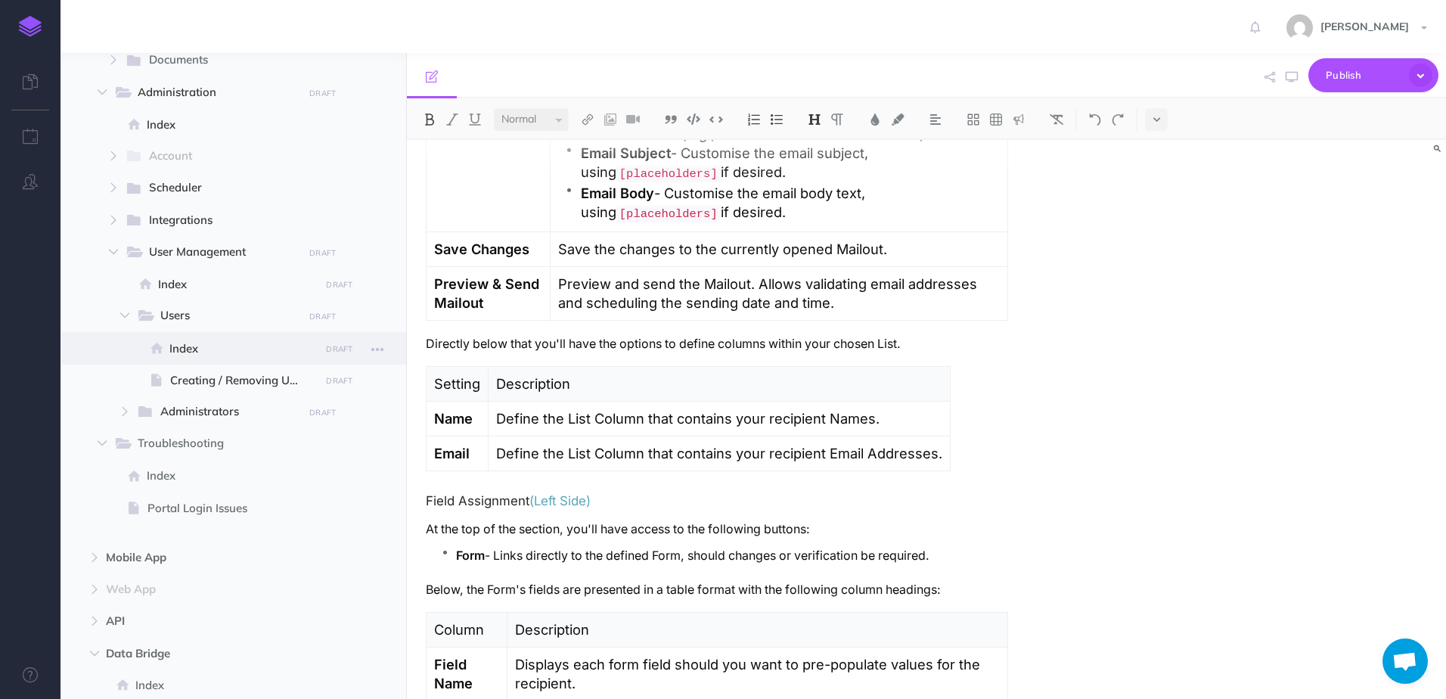
scroll to position [530, 0]
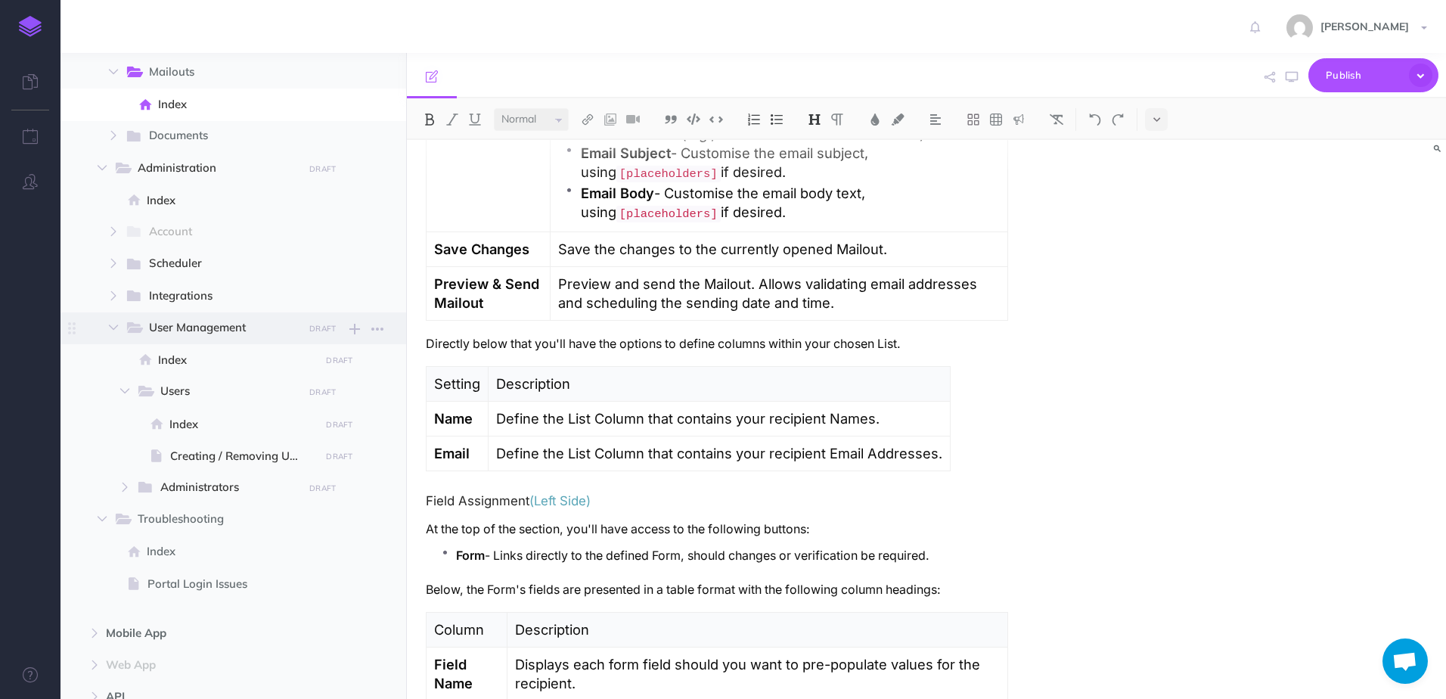
click at [173, 340] on span "User Management DRAFT Submit changes for review Nevermind Publish New folder Ad…" at bounding box center [258, 328] width 266 height 32
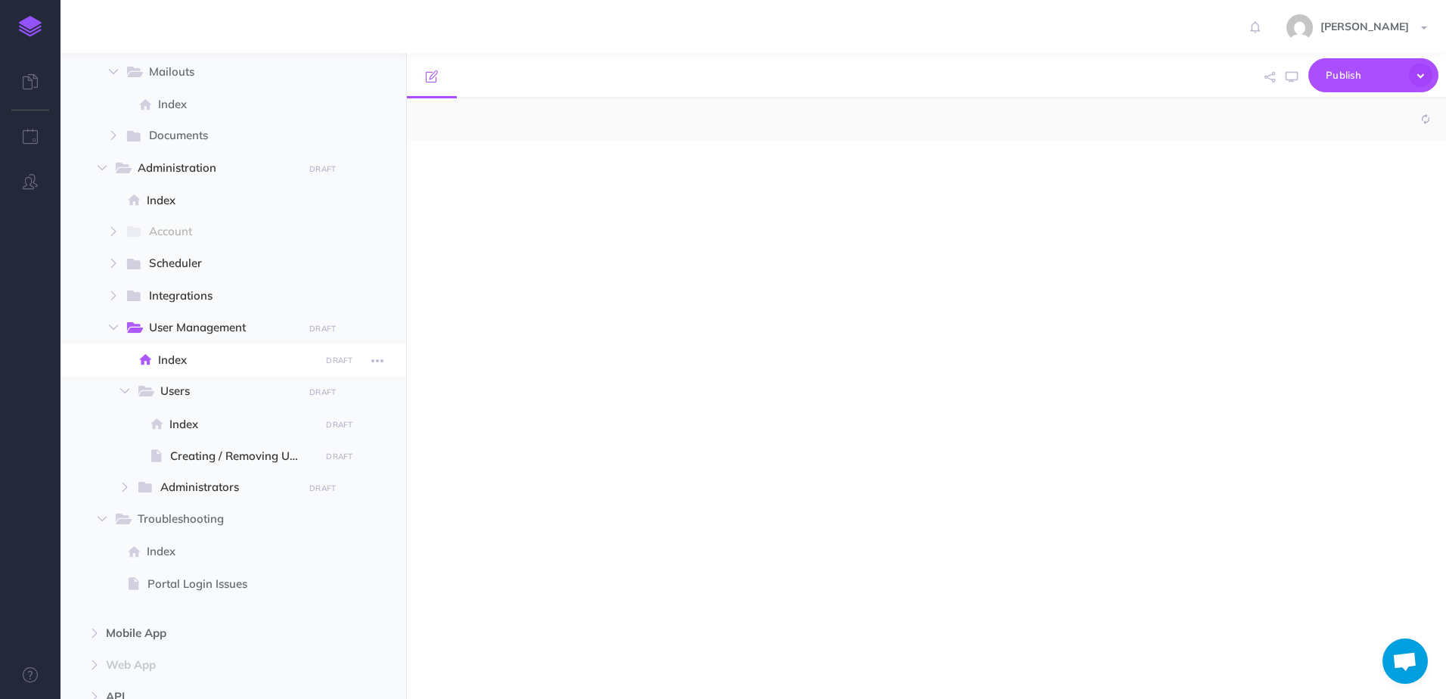
click at [176, 350] on span at bounding box center [234, 360] width 346 height 32
select select "null"
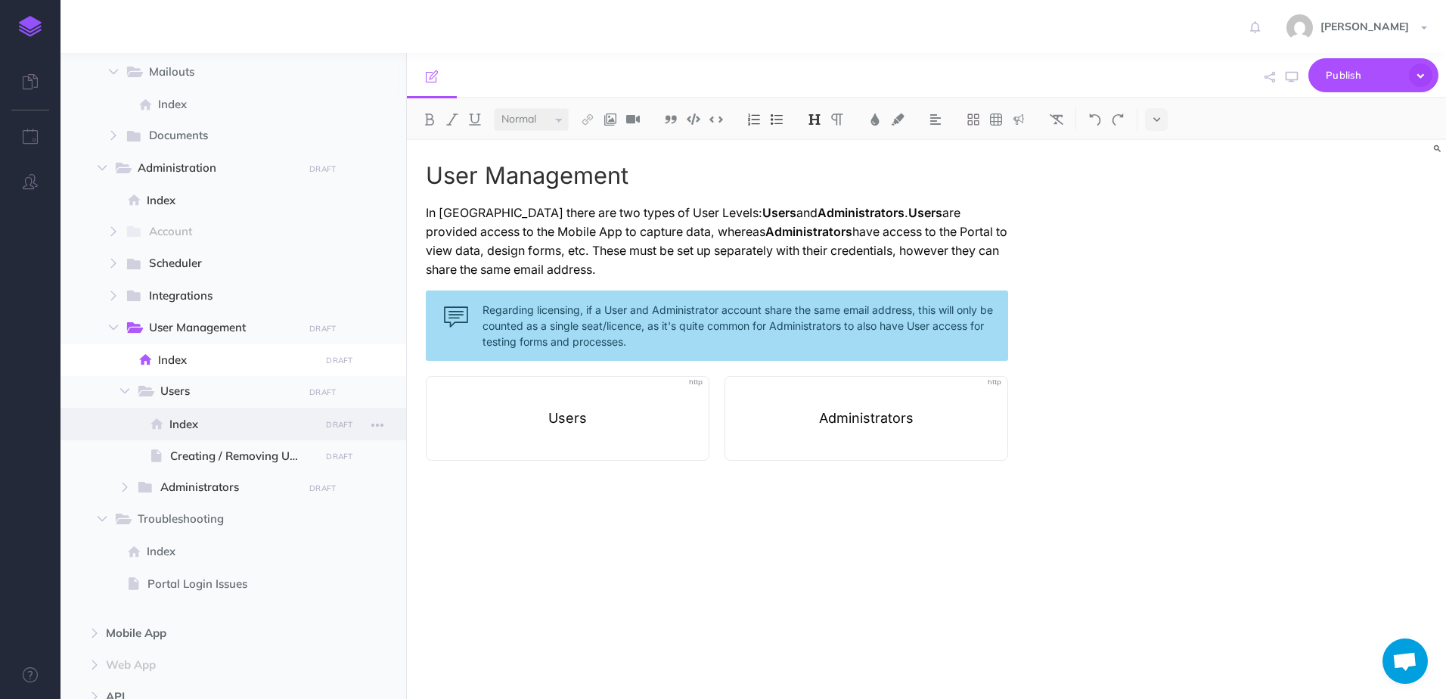
click at [203, 416] on span "Index" at bounding box center [242, 424] width 146 height 18
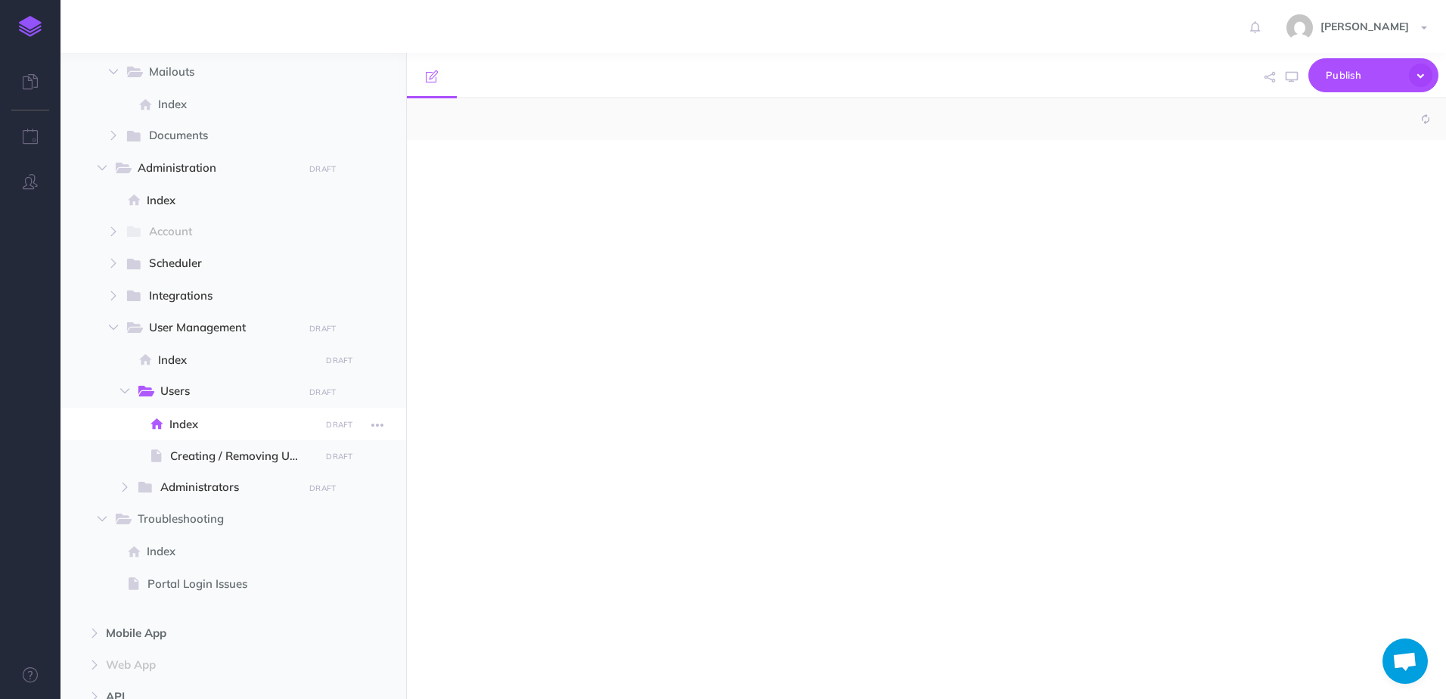
select select "null"
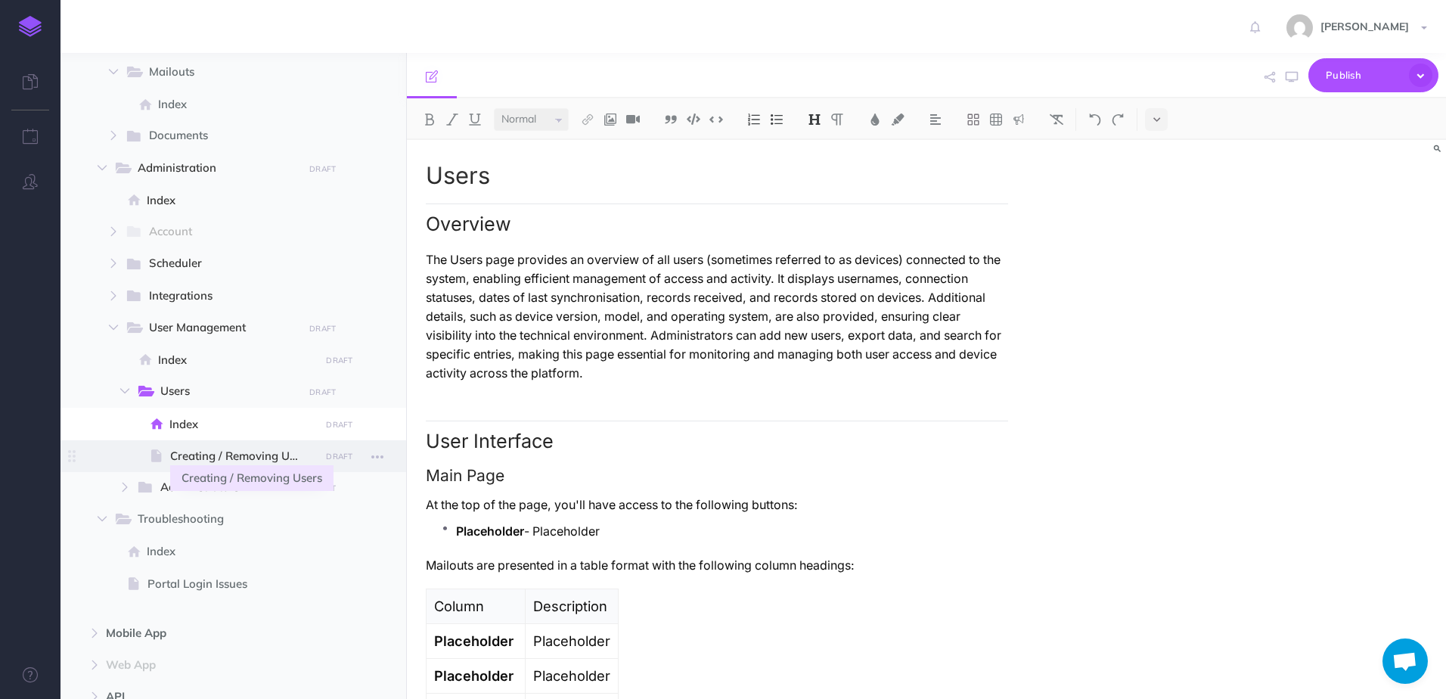
click at [252, 451] on span "Creating / Removing Users" at bounding box center [242, 456] width 145 height 18
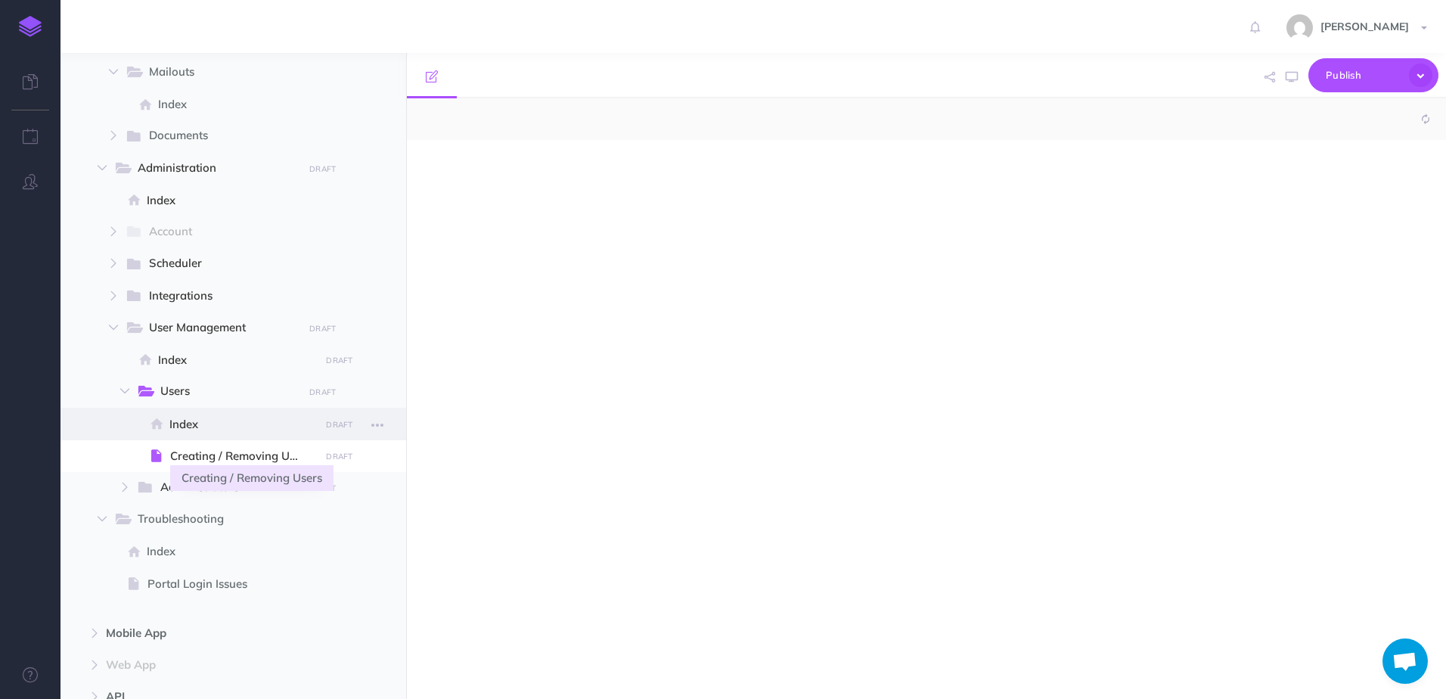
select select "null"
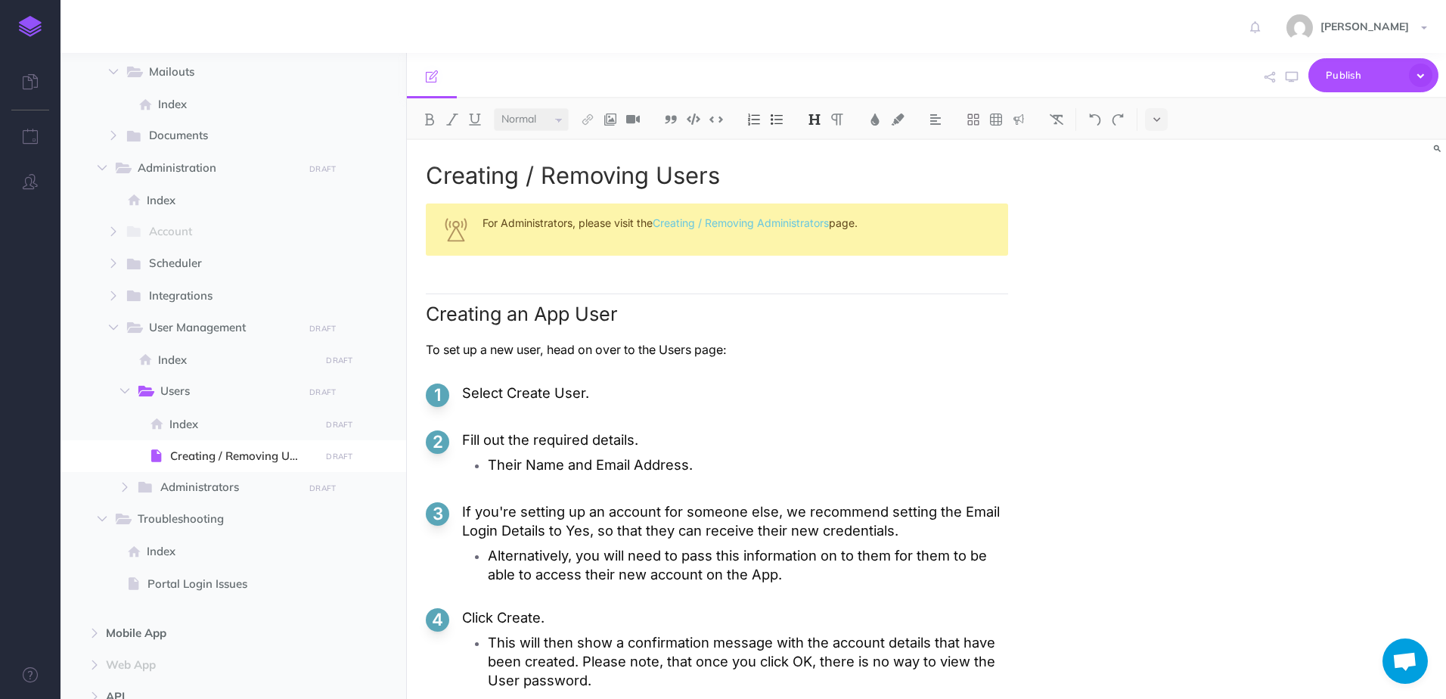
click at [595, 219] on div "For Administrators, please visit the Creating / Removing Administrators page." at bounding box center [717, 229] width 582 height 52
copy div "For Administrators, please visit the Creating / Removing Administrators page."
drag, startPoint x: 990, startPoint y: 369, endPoint x: 1030, endPoint y: 319, distance: 64.0
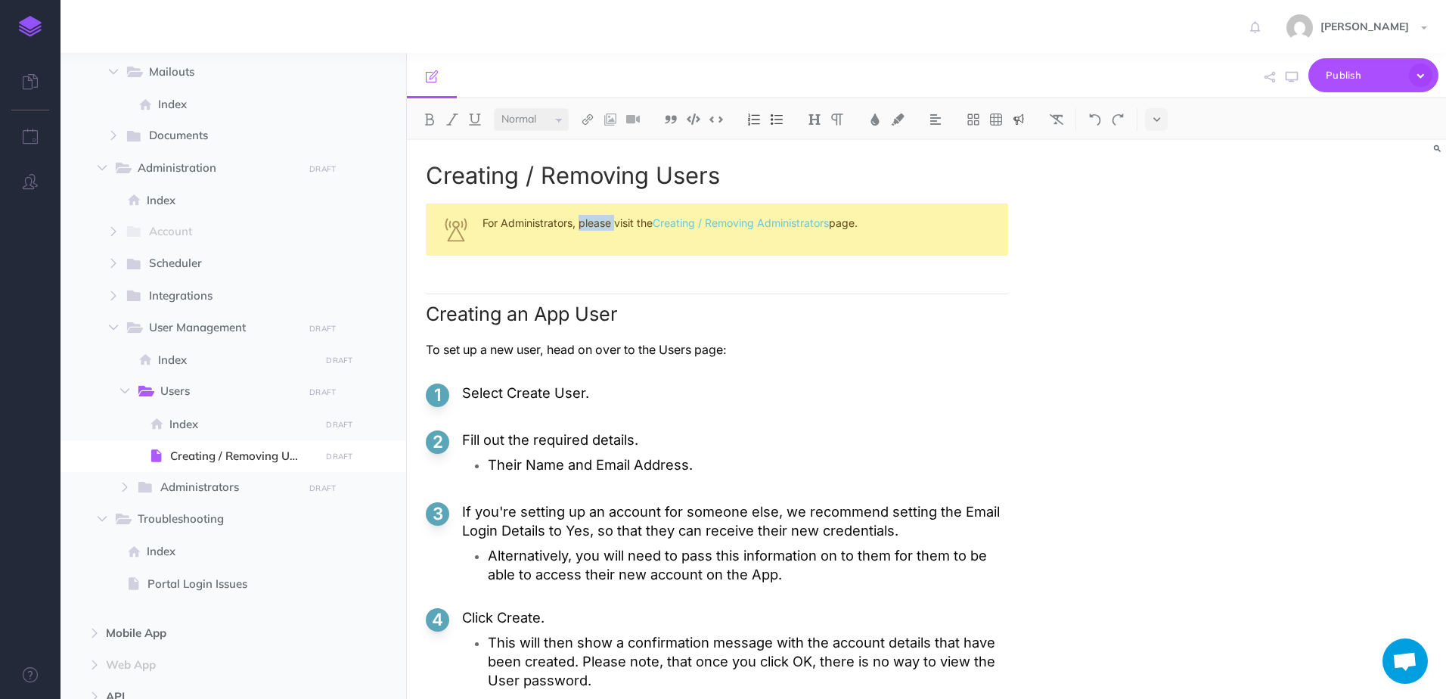
click at [990, 369] on div "Creating / Removing Users For Administrators, please visit the Creating / Remov…" at bounding box center [717, 666] width 620 height 1053
